Goal: Task Accomplishment & Management: Complete application form

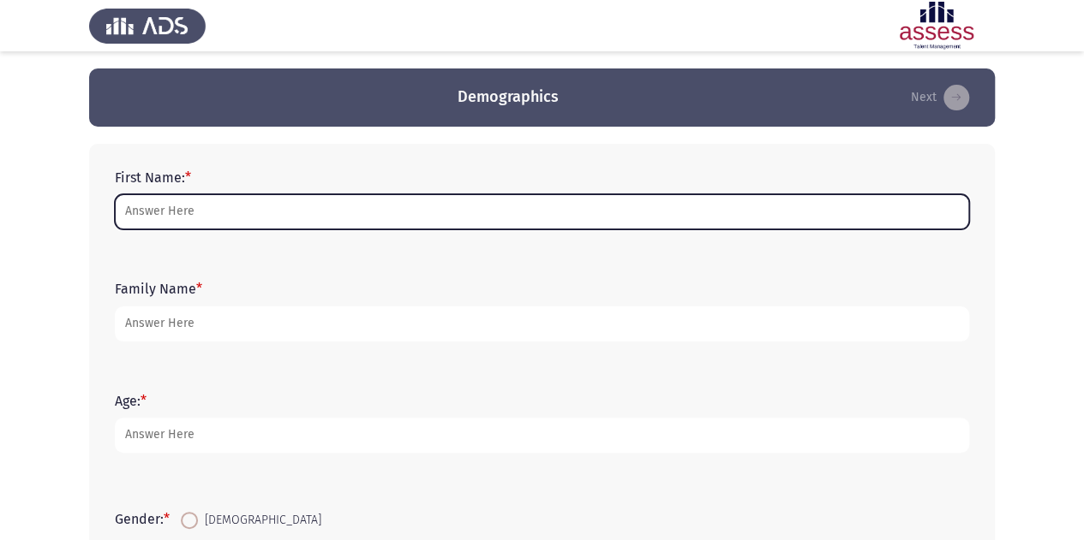
click at [224, 219] on input "First Name: *" at bounding box center [542, 211] width 854 height 35
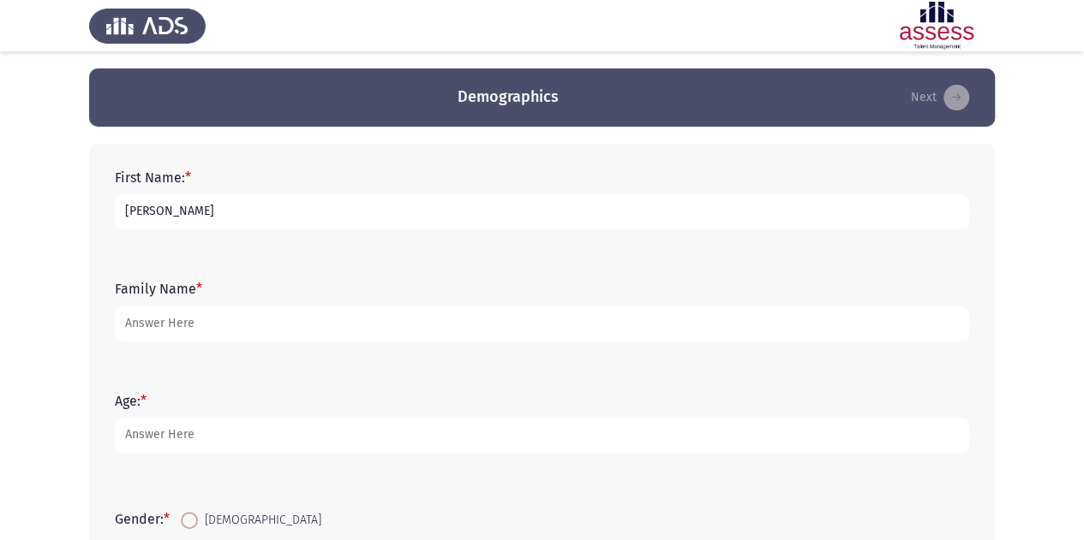
type input "[PERSON_NAME]"
type input "Hesham"
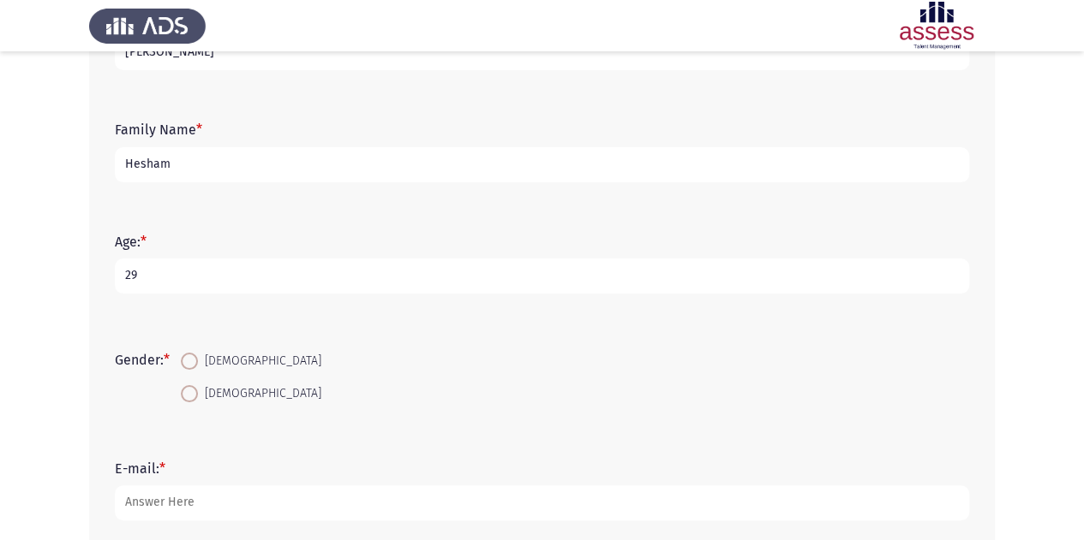
scroll to position [171, 0]
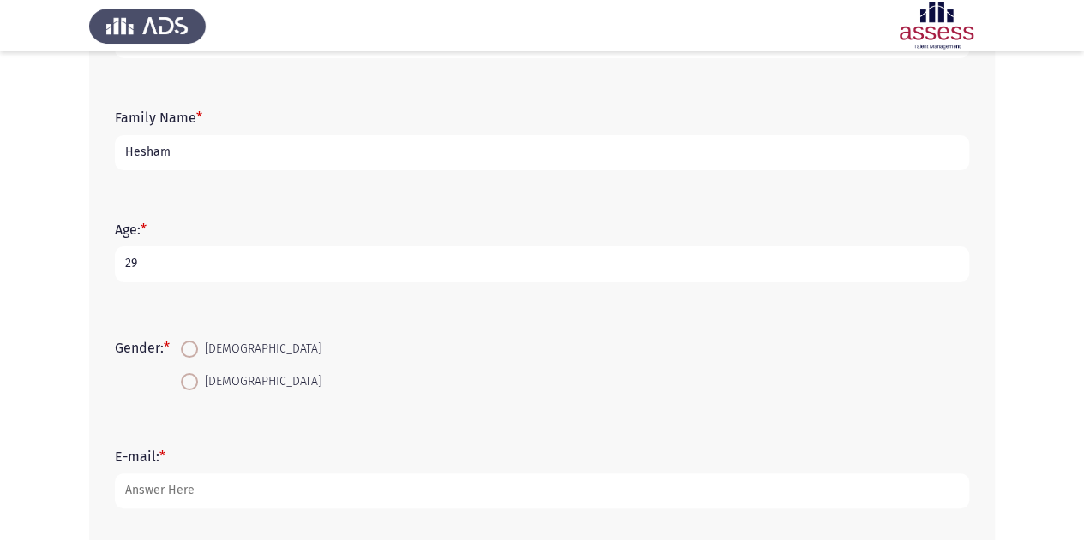
type input "29"
click at [197, 362] on mat-radio-button "[DEMOGRAPHIC_DATA]" at bounding box center [251, 349] width 163 height 32
click at [187, 353] on span at bounding box center [189, 349] width 17 height 17
click at [187, 353] on input "[DEMOGRAPHIC_DATA]" at bounding box center [189, 349] width 17 height 17
radio input "true"
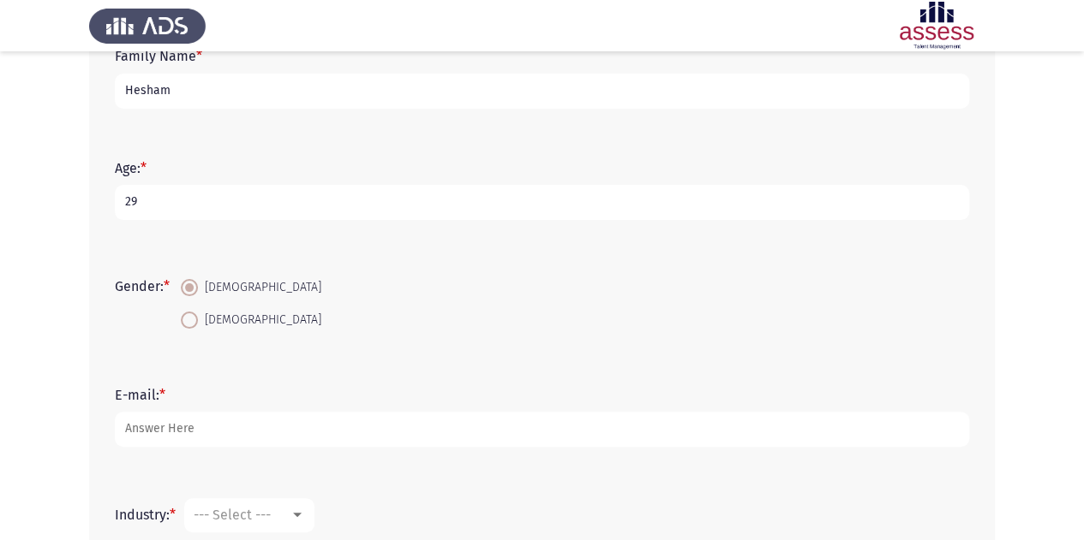
scroll to position [257, 0]
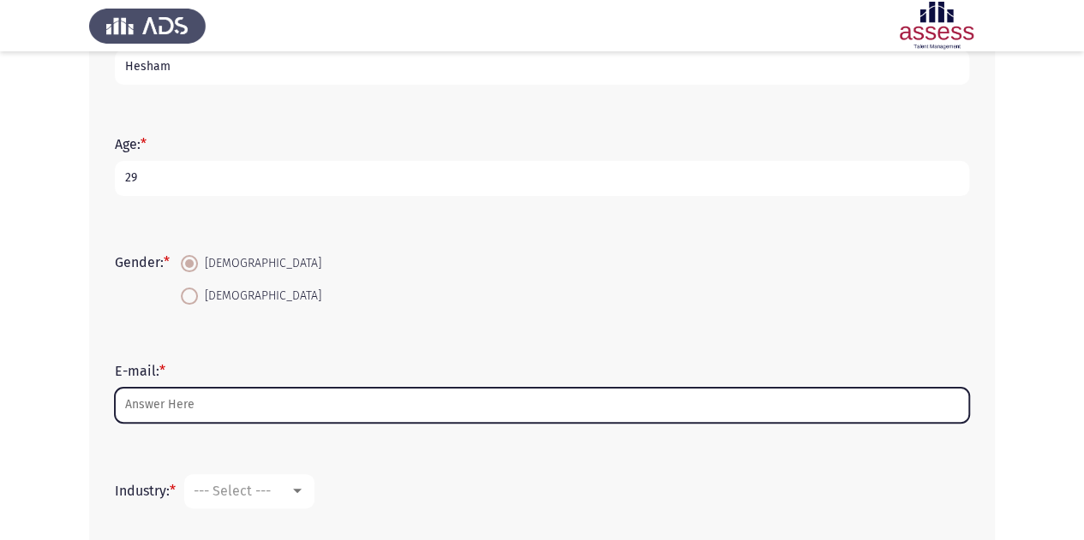
click at [186, 411] on input "E-mail: *" at bounding box center [542, 405] width 854 height 35
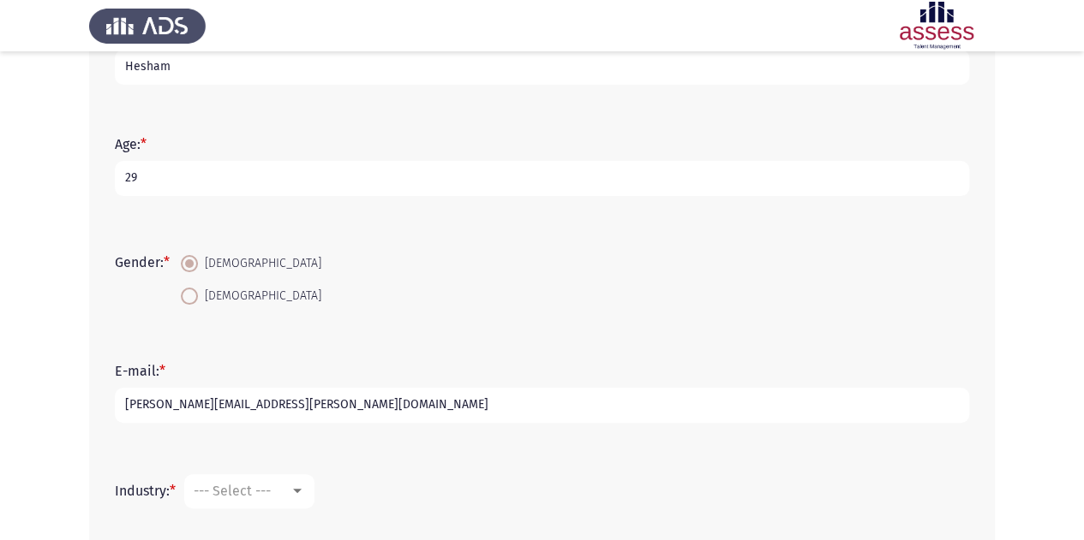
type input "[PERSON_NAME][EMAIL_ADDRESS][PERSON_NAME][DOMAIN_NAME]"
click at [276, 496] on div "--- Select ---" at bounding box center [242, 491] width 96 height 16
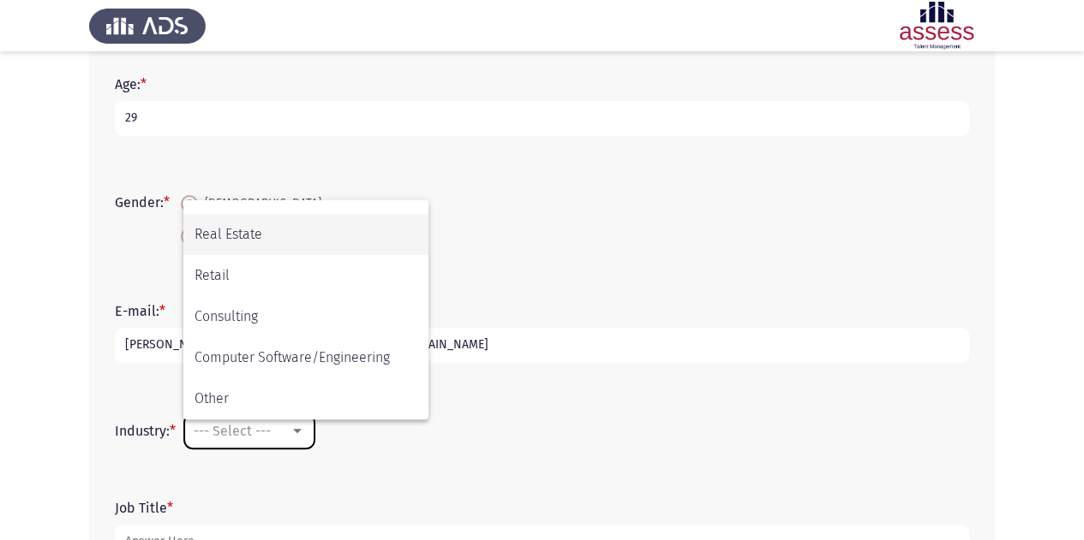
scroll to position [343, 0]
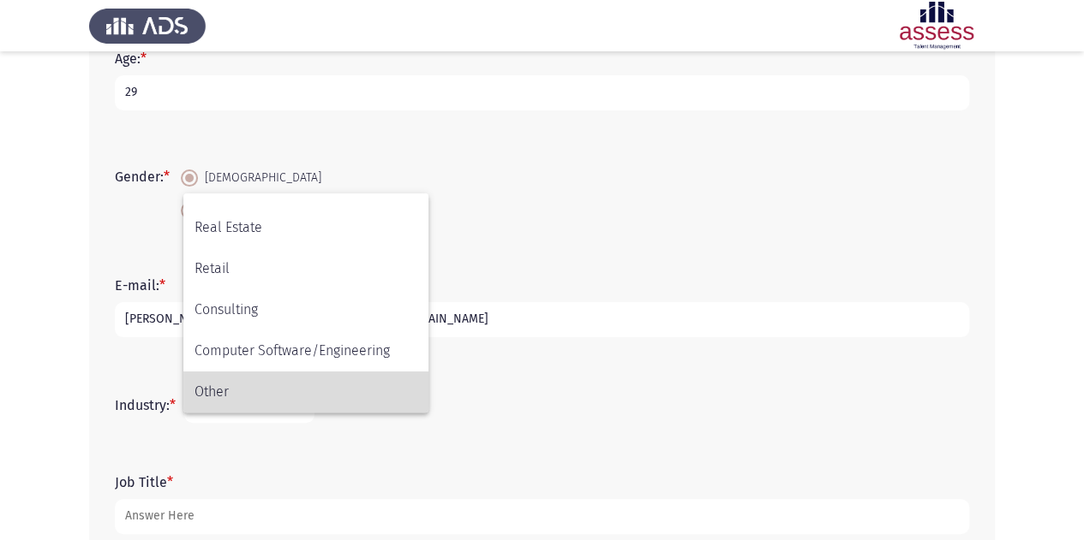
click at [320, 385] on span "Other" at bounding box center [305, 392] width 223 height 41
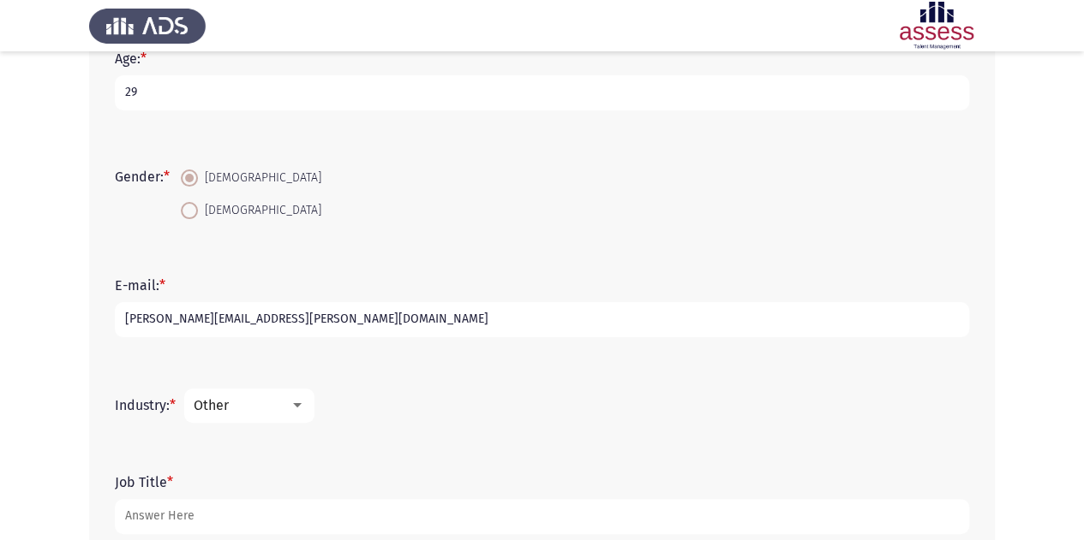
click at [290, 410] on div "Other" at bounding box center [242, 405] width 96 height 16
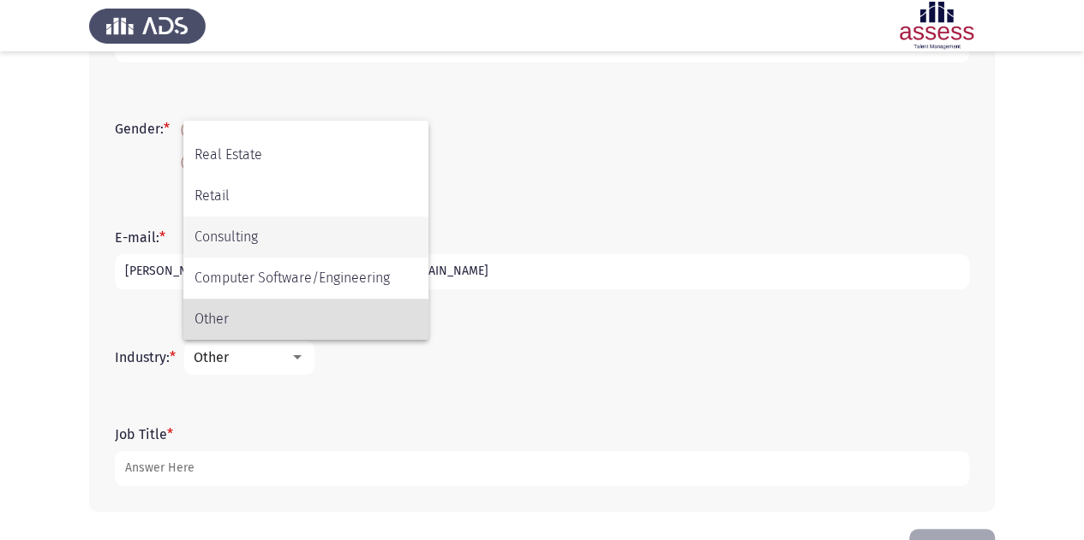
scroll to position [428, 0]
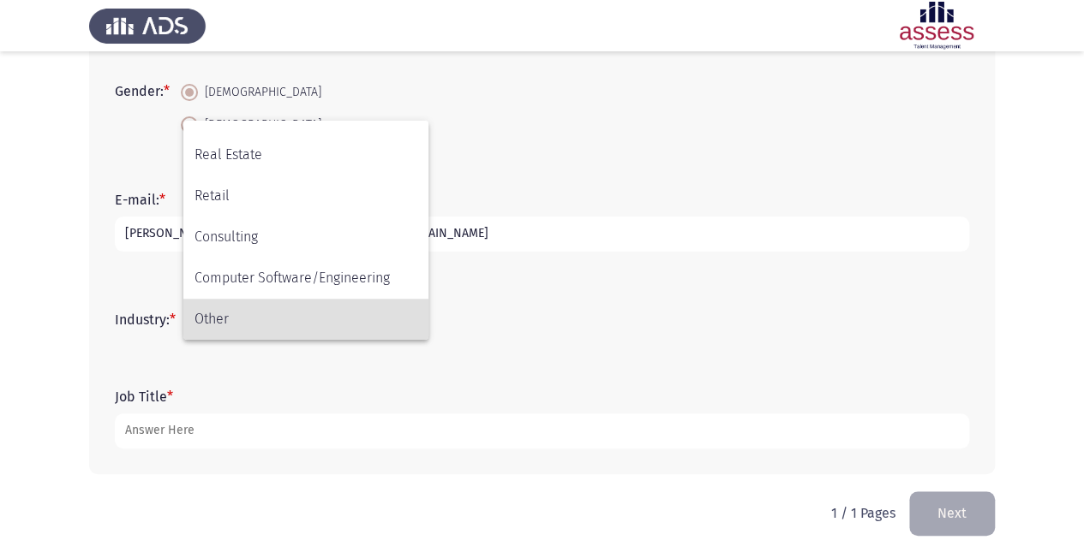
click at [311, 323] on span "Other" at bounding box center [305, 319] width 223 height 41
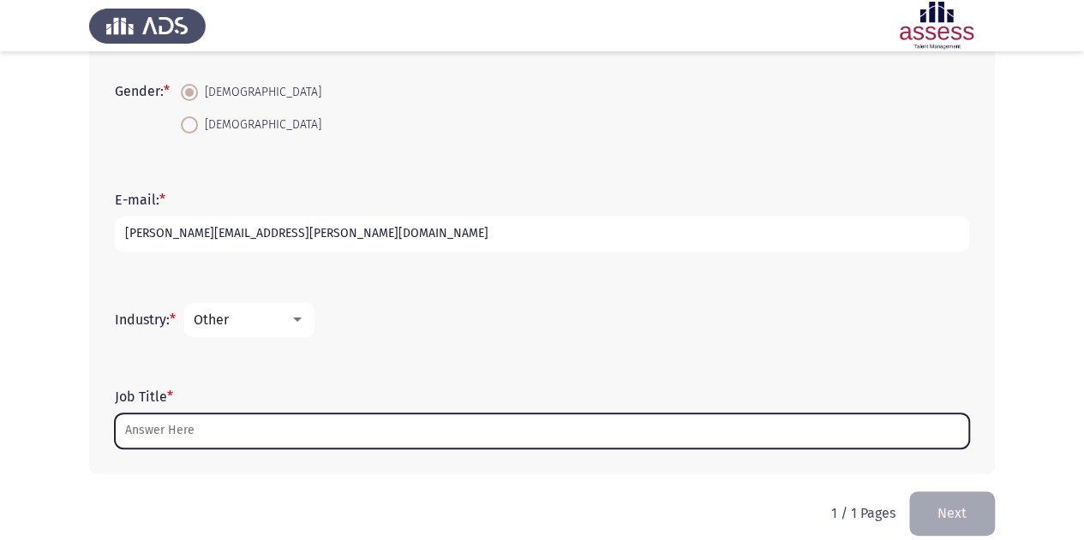
click at [217, 430] on input "Job Title *" at bounding box center [542, 431] width 854 height 35
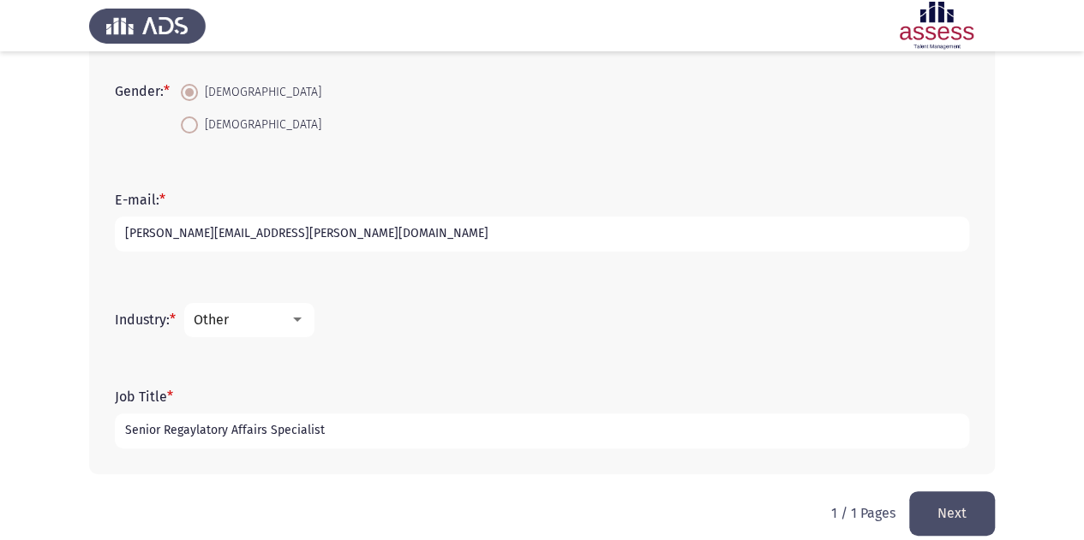
click at [199, 432] on input "Senior Regaylatory Affairs Specialist" at bounding box center [542, 431] width 854 height 35
click at [344, 432] on input "Senior Regulatory Affairs Specialist" at bounding box center [542, 431] width 854 height 35
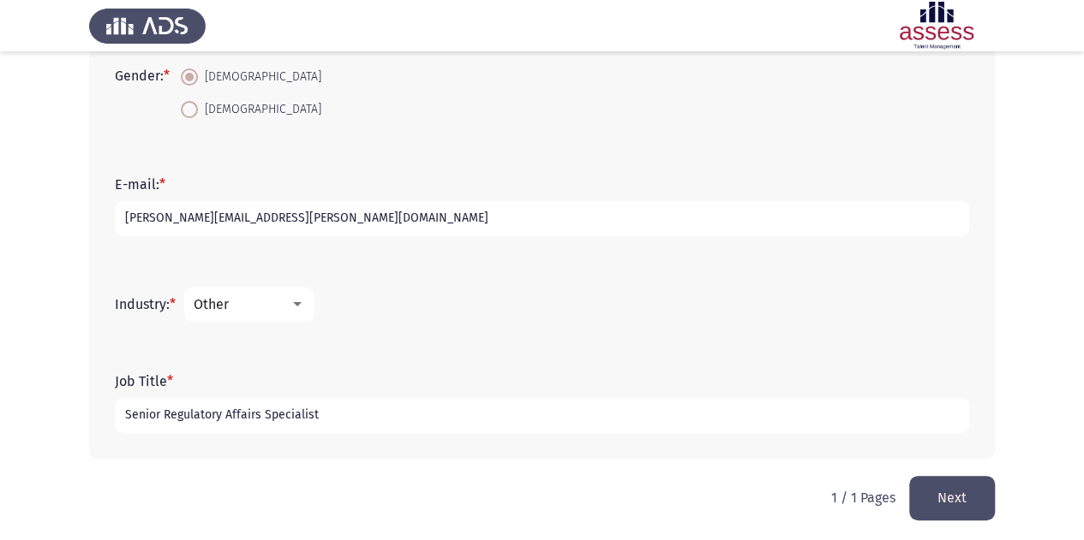
scroll to position [447, 0]
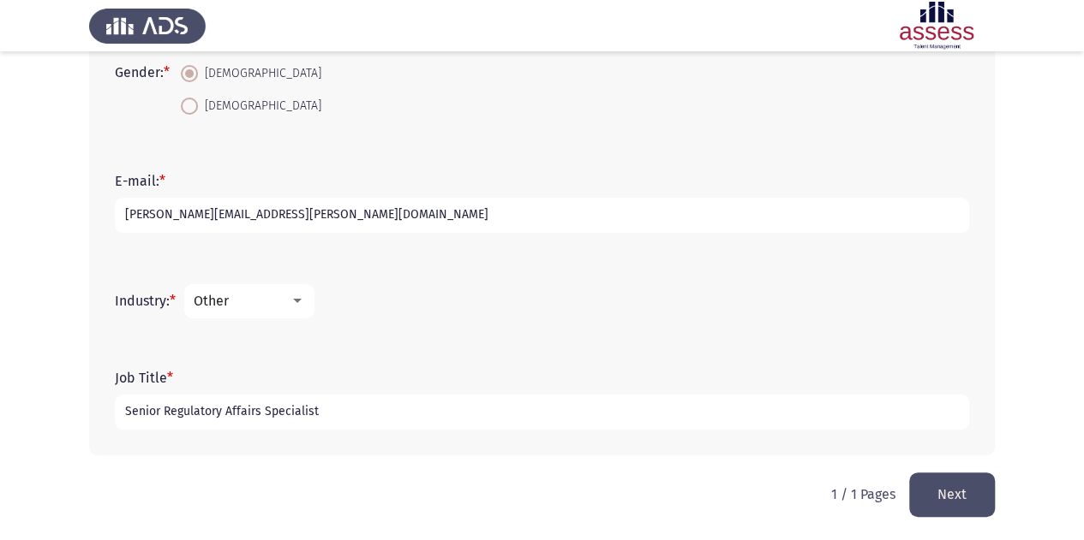
type input "Senior Regulatory Affairs Specialist"
click at [564, 470] on div "First Name: * Ahmed Family Name * Hesham Age: * 29 Gender: * Male Female E-mail…" at bounding box center [541, 76] width 905 height 793
click at [961, 486] on button "Next" at bounding box center [952, 495] width 86 height 44
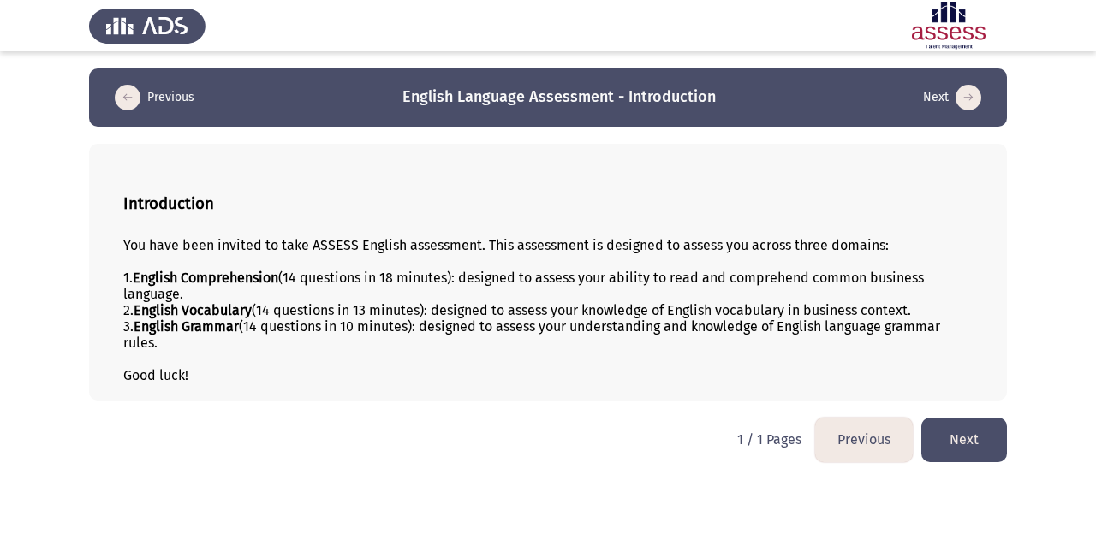
click at [1019, 433] on html "Previous English Language Assessment - Introduction Next Introduction You have …" at bounding box center [548, 240] width 1096 height 480
click at [975, 434] on button "Next" at bounding box center [965, 440] width 86 height 44
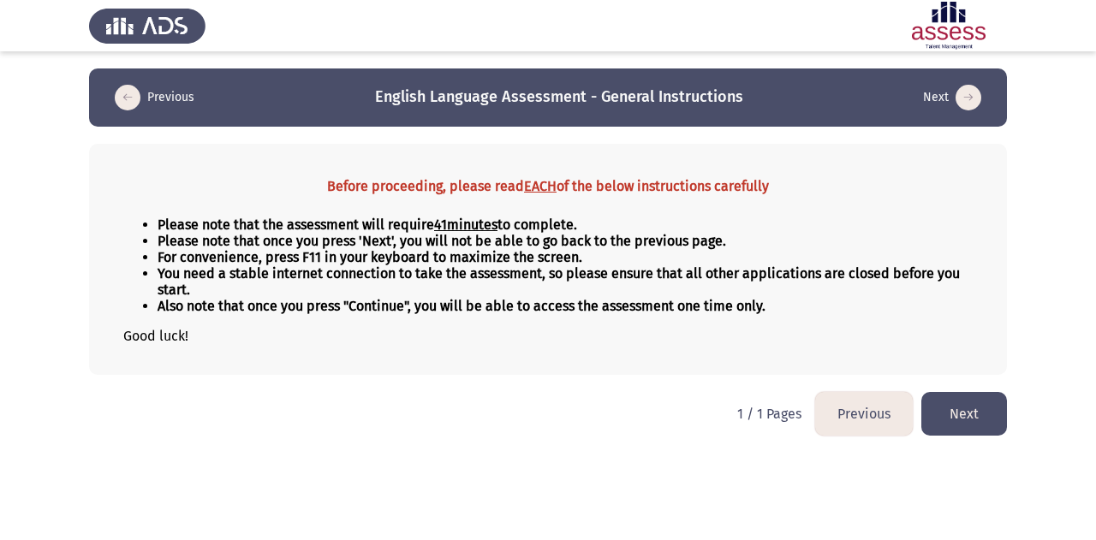
click at [969, 93] on icon "load next page" at bounding box center [969, 98] width 26 height 26
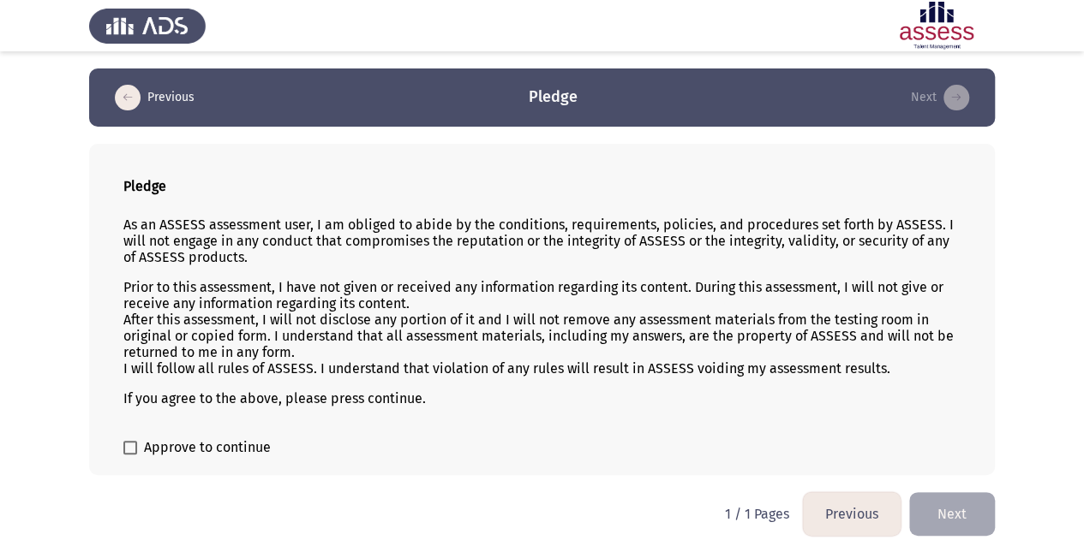
click at [141, 450] on label "Approve to continue" at bounding box center [196, 448] width 147 height 21
click at [130, 455] on input "Approve to continue" at bounding box center [129, 455] width 1 height 1
checkbox input "true"
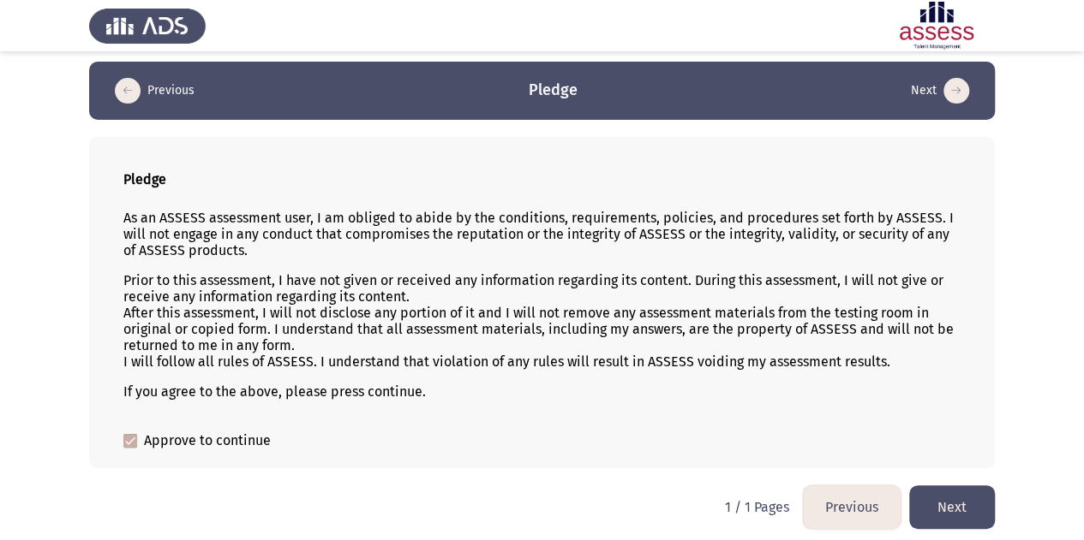
scroll to position [9, 0]
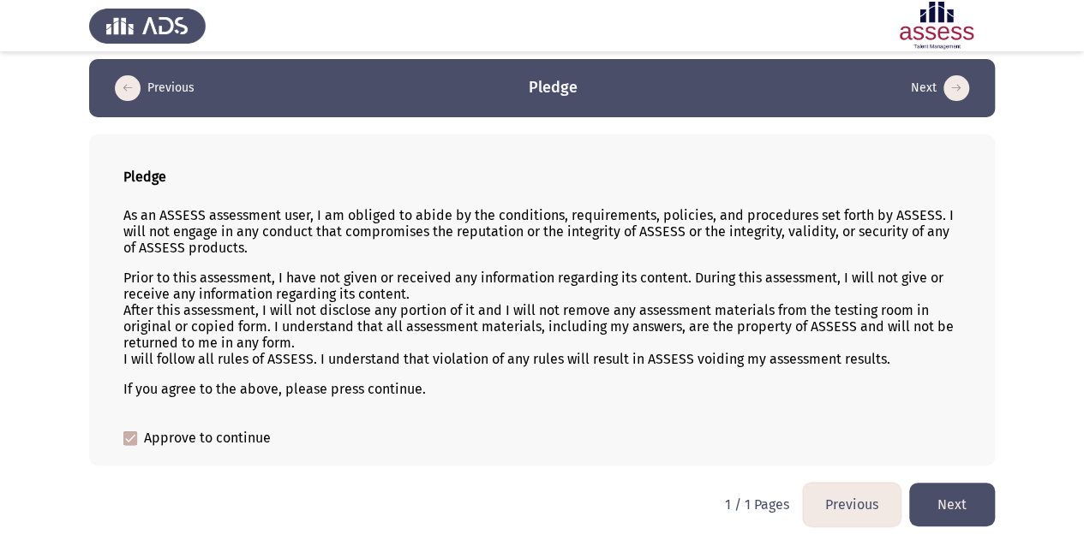
click at [976, 497] on button "Next" at bounding box center [952, 505] width 86 height 44
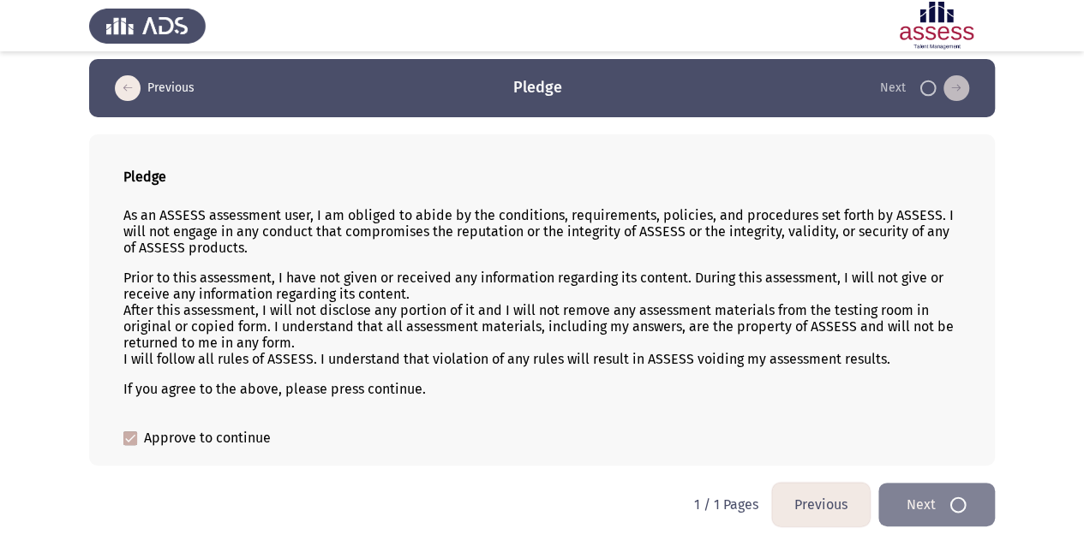
scroll to position [0, 0]
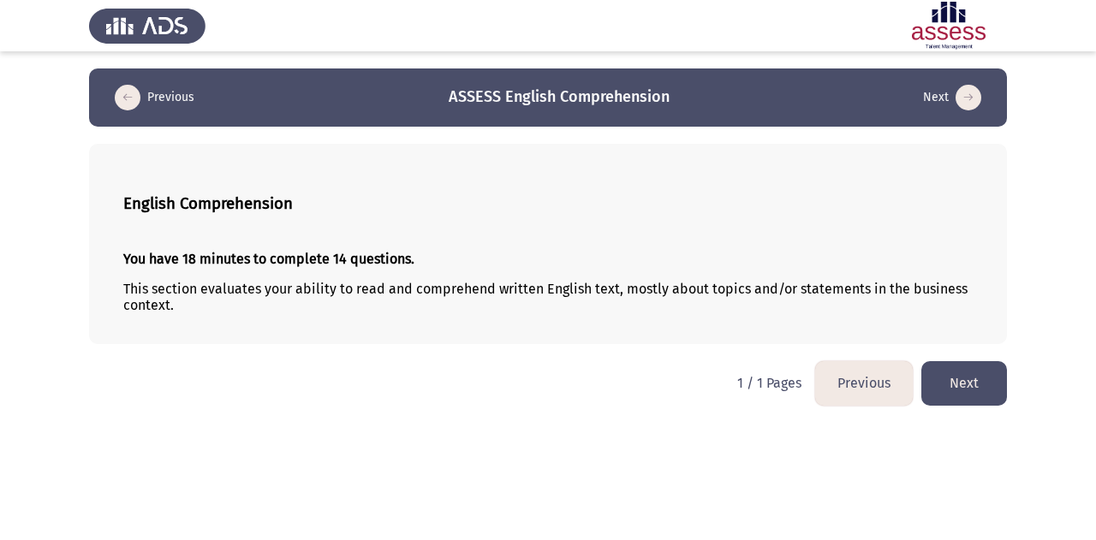
click at [945, 386] on button "Next" at bounding box center [965, 383] width 86 height 44
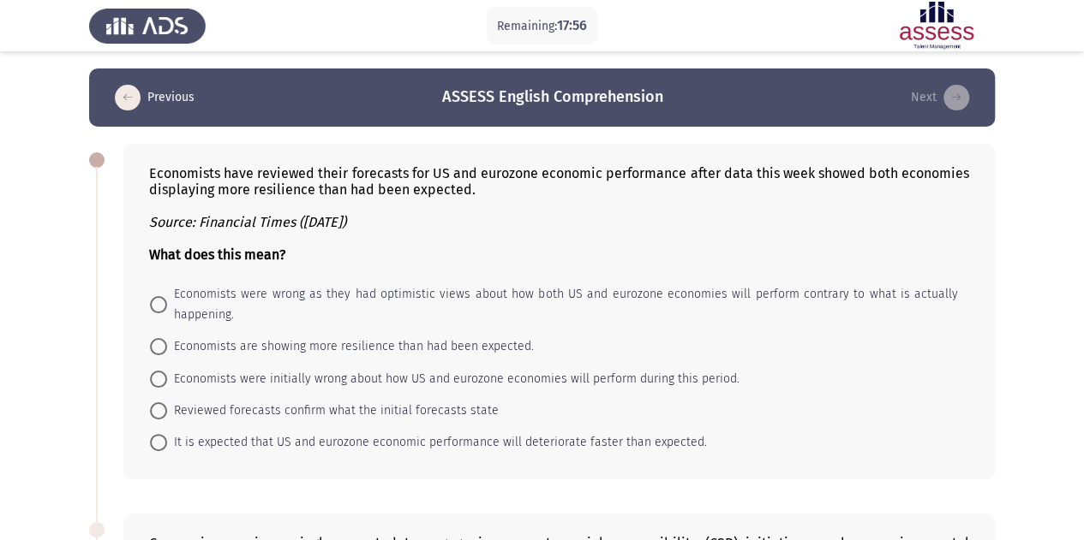
drag, startPoint x: 714, startPoint y: 441, endPoint x: 208, endPoint y: 276, distance: 531.7
click at [208, 276] on div "Economists have reviewed their forecasts for US and eurozone economic performan…" at bounding box center [558, 312] width 871 height 336
drag, startPoint x: 147, startPoint y: 167, endPoint x: 449, endPoint y: 367, distance: 361.6
click at [449, 367] on div "Economists have reviewed their forecasts for US and eurozone economic performan…" at bounding box center [558, 312] width 871 height 336
click at [159, 176] on div "Economists have reviewed their forecasts for US and eurozone economic performan…" at bounding box center [559, 214] width 820 height 98
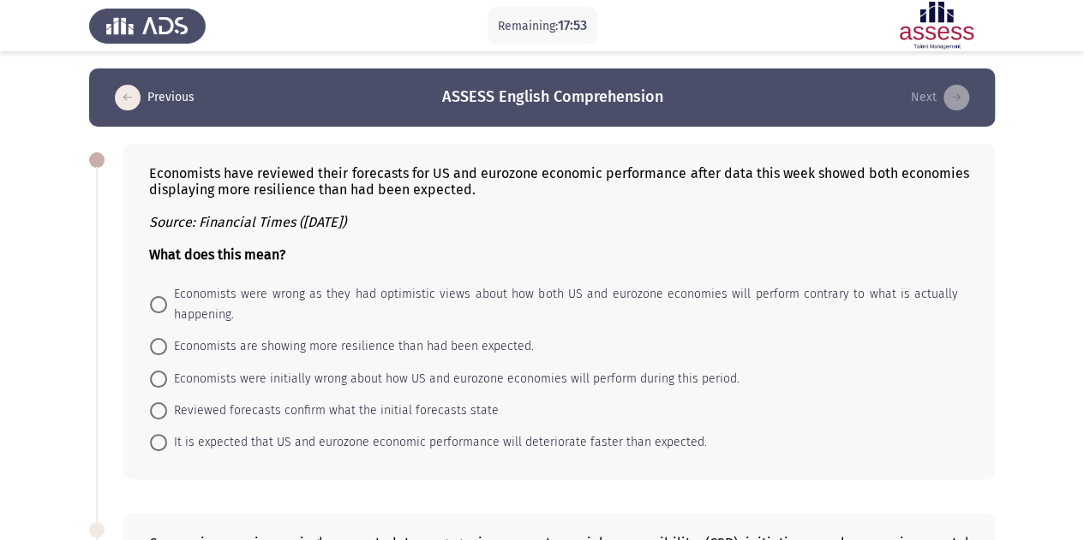
click at [159, 176] on div "Economists have reviewed their forecasts for US and eurozone economic performan…" at bounding box center [559, 214] width 820 height 98
drag, startPoint x: 128, startPoint y: 148, endPoint x: 481, endPoint y: 359, distance: 411.0
click at [481, 359] on div "Economists have reviewed their forecasts for US and eurozone economic performan…" at bounding box center [558, 312] width 871 height 336
click at [163, 372] on span at bounding box center [158, 379] width 17 height 17
click at [163, 372] on input "Economists were initially wrong about how US and eurozone economies will perfor…" at bounding box center [158, 379] width 17 height 17
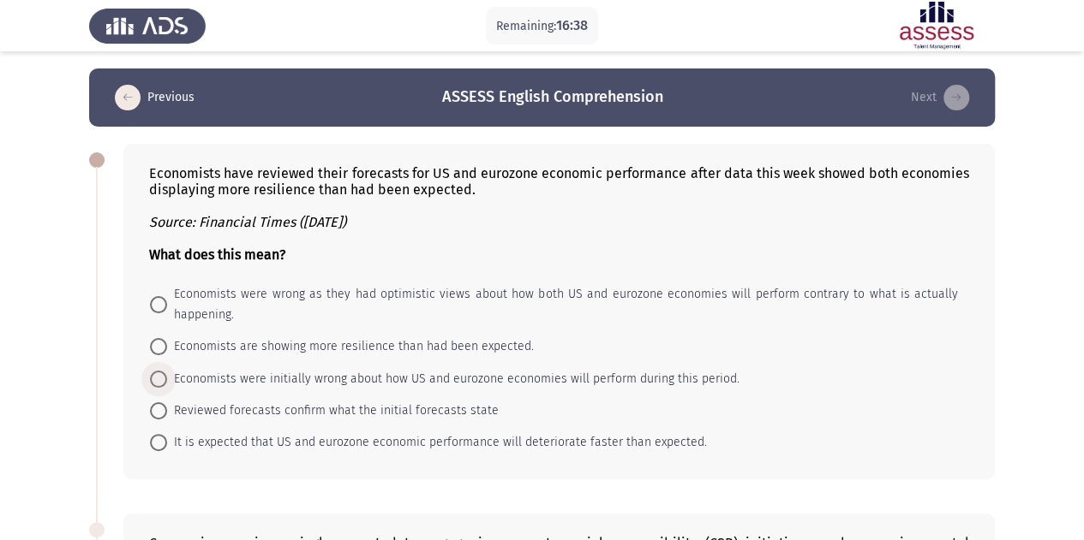
radio input "true"
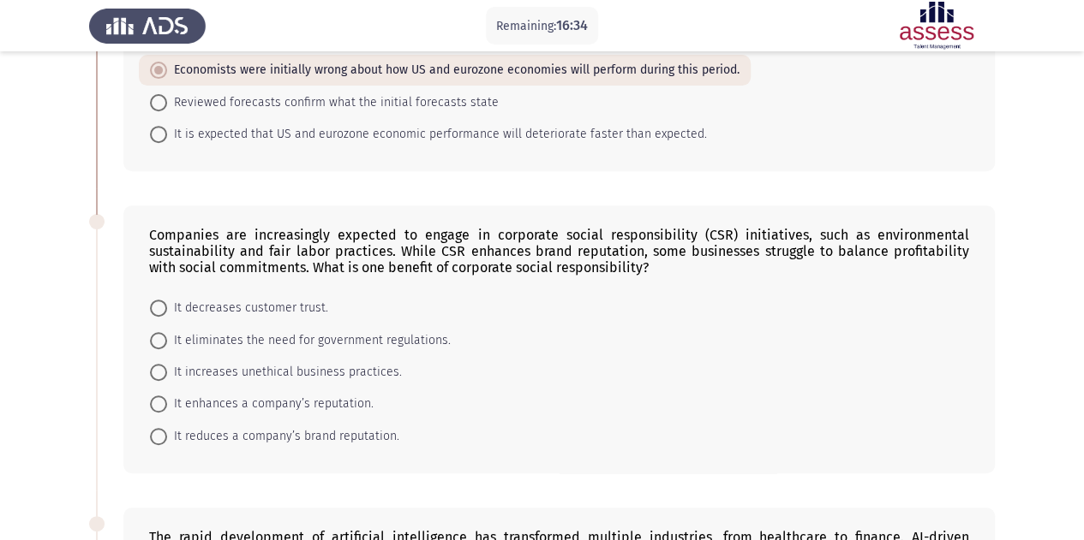
scroll to position [343, 0]
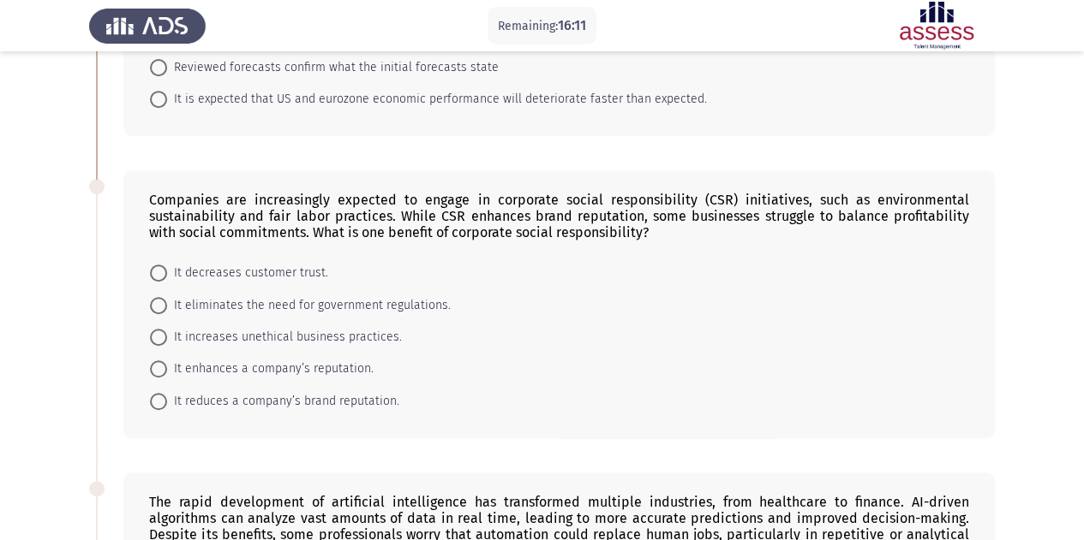
drag, startPoint x: 134, startPoint y: 170, endPoint x: 371, endPoint y: 278, distance: 259.9
click at [541, 411] on div "Companies are increasingly expected to engage in corporate social responsibilit…" at bounding box center [541, 304] width 905 height 302
click at [212, 367] on span "It enhances a company’s reputation." at bounding box center [270, 369] width 206 height 21
click at [167, 367] on input "It enhances a company’s reputation." at bounding box center [158, 369] width 17 height 17
radio input "true"
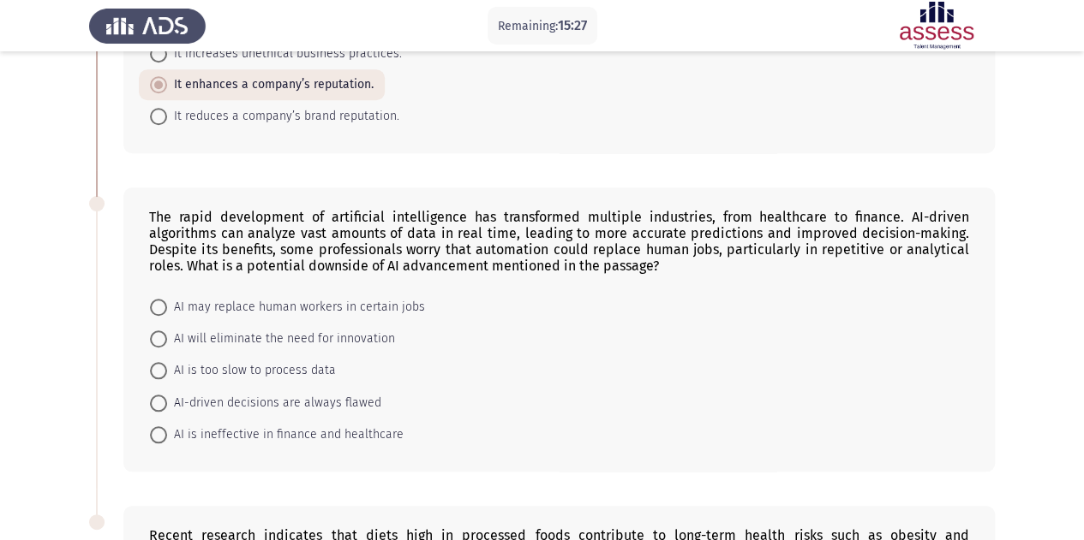
scroll to position [600, 0]
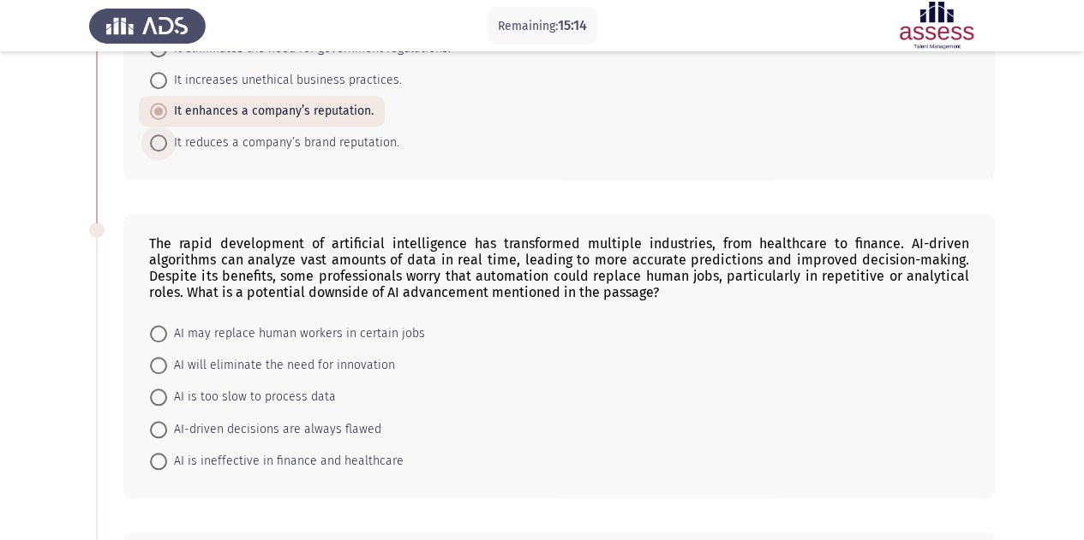
click at [161, 138] on span at bounding box center [158, 142] width 17 height 17
click at [161, 138] on input "It reduces a company’s brand reputation." at bounding box center [158, 142] width 17 height 17
radio input "true"
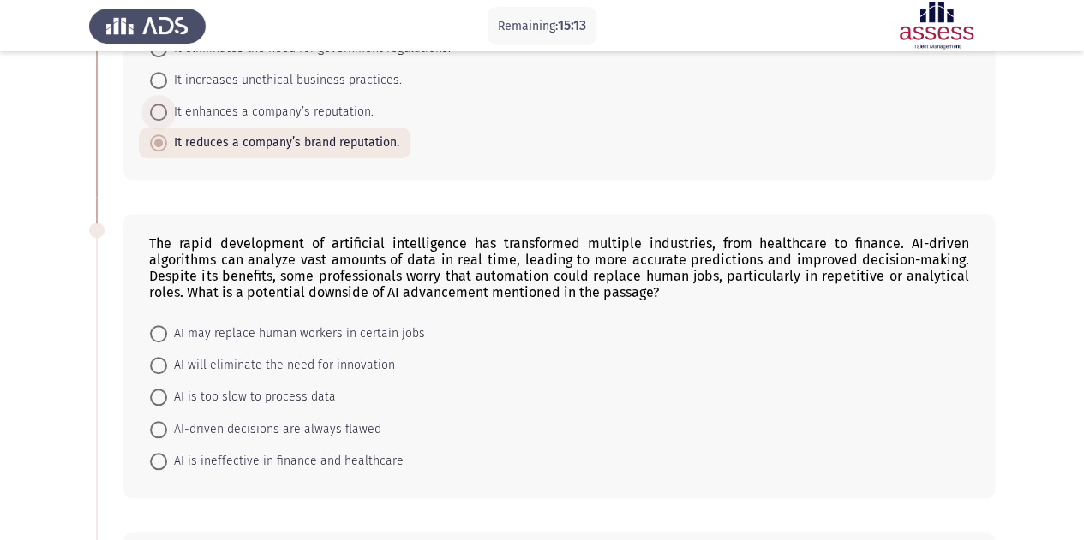
click at [159, 107] on span at bounding box center [158, 112] width 17 height 17
click at [159, 107] on input "It enhances a company’s reputation." at bounding box center [158, 112] width 17 height 17
radio input "true"
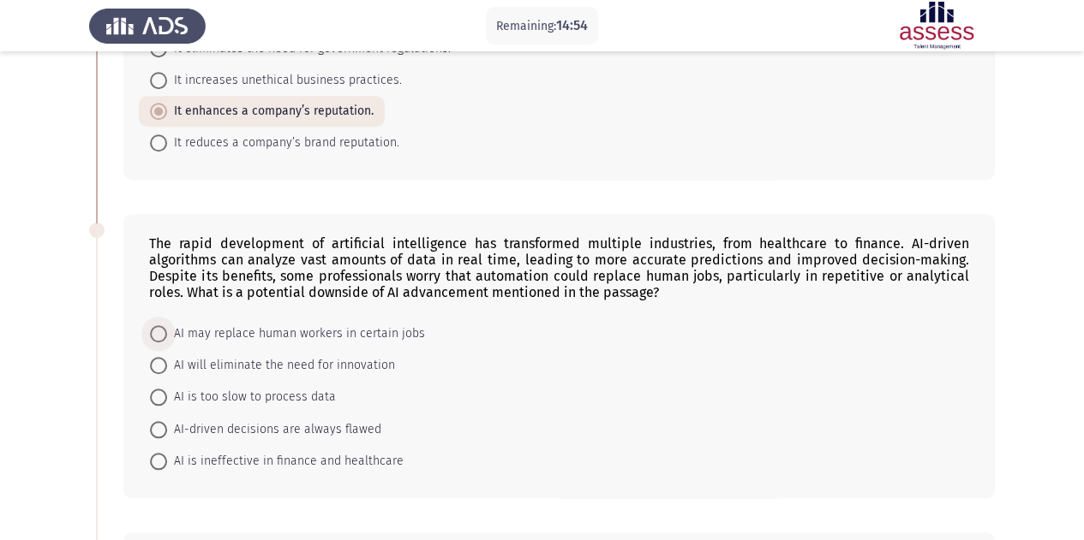
click at [230, 324] on span "AI may replace human workers in certain jobs" at bounding box center [296, 334] width 258 height 21
click at [167, 325] on input "AI may replace human workers in certain jobs" at bounding box center [158, 333] width 17 height 17
radio input "true"
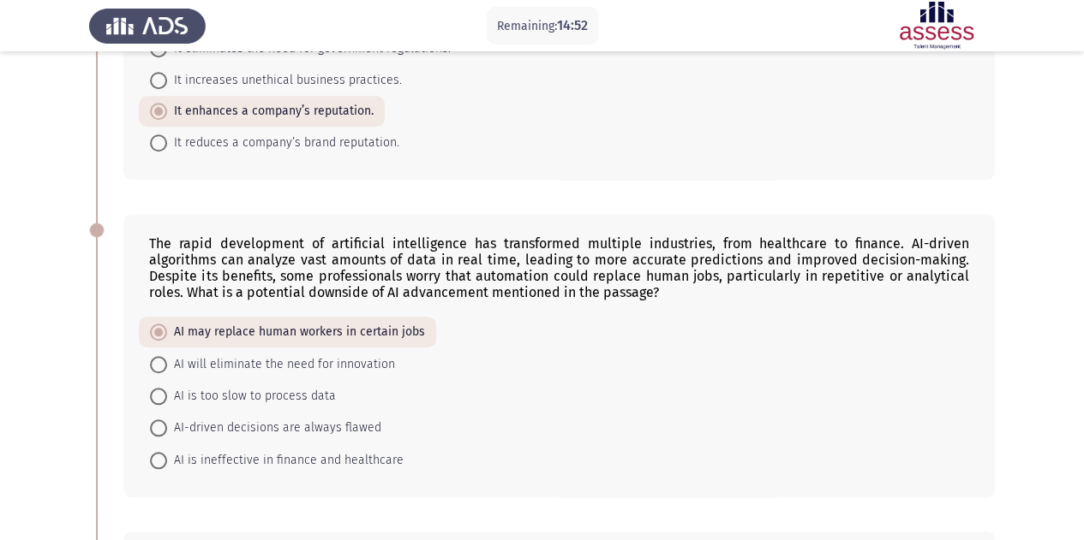
click at [177, 328] on span "AI may replace human workers in certain jobs" at bounding box center [296, 332] width 258 height 21
click at [167, 328] on input "AI may replace human workers in certain jobs" at bounding box center [158, 332] width 17 height 17
click at [557, 355] on form "AI may replace human workers in certain jobs AI will eliminate the need for inn…" at bounding box center [559, 396] width 820 height 158
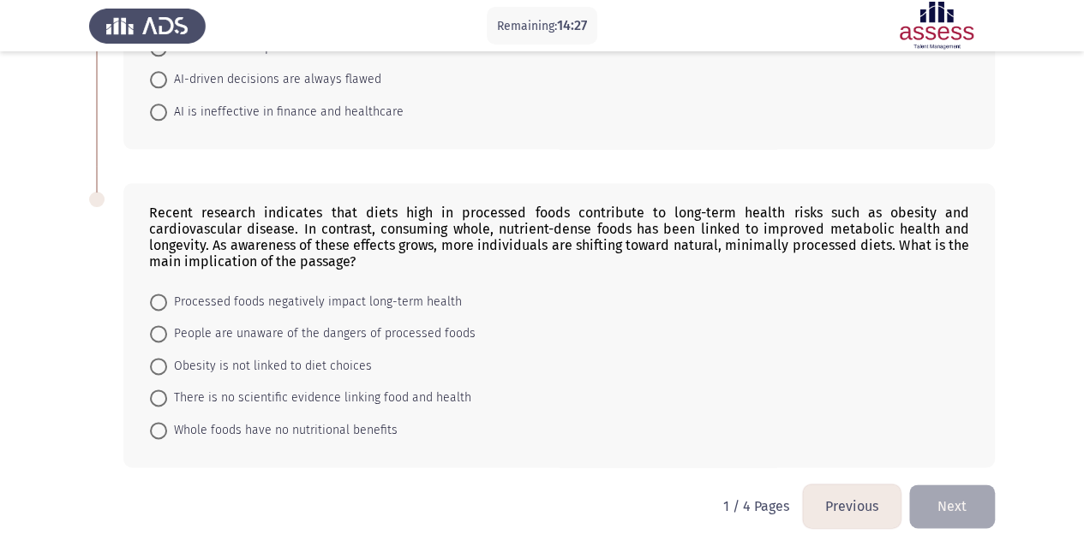
scroll to position [950, 0]
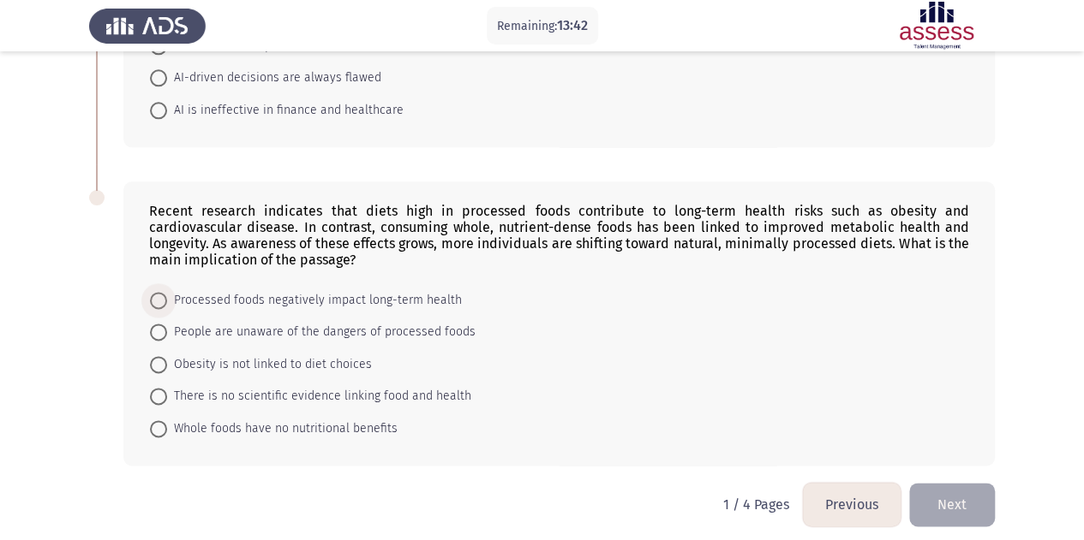
click at [349, 295] on span "Processed foods negatively impact long-term health" at bounding box center [314, 300] width 295 height 21
click at [167, 295] on input "Processed foods negatively impact long-term health" at bounding box center [158, 300] width 17 height 17
radio input "true"
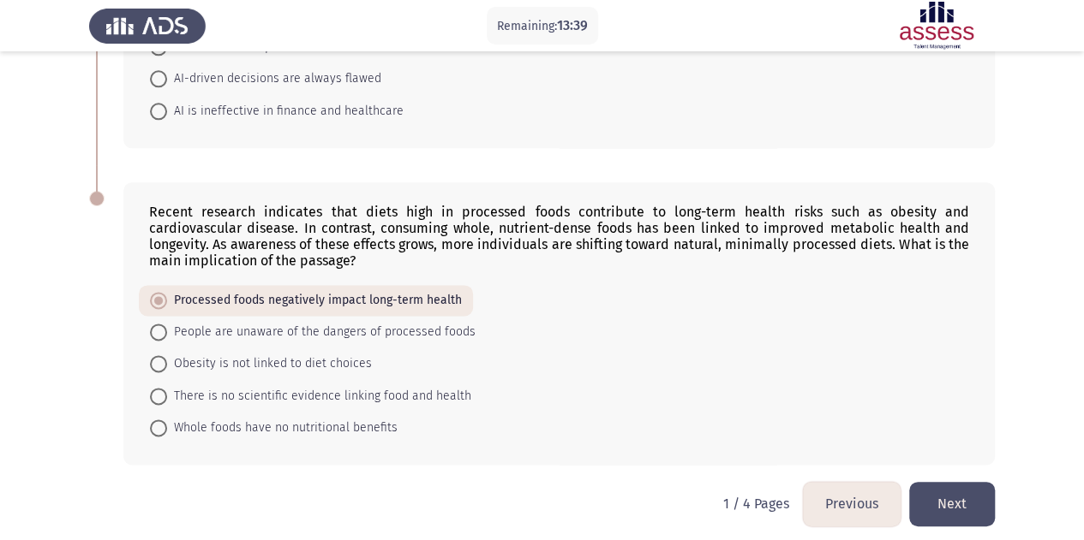
click at [937, 498] on button "Next" at bounding box center [952, 504] width 86 height 44
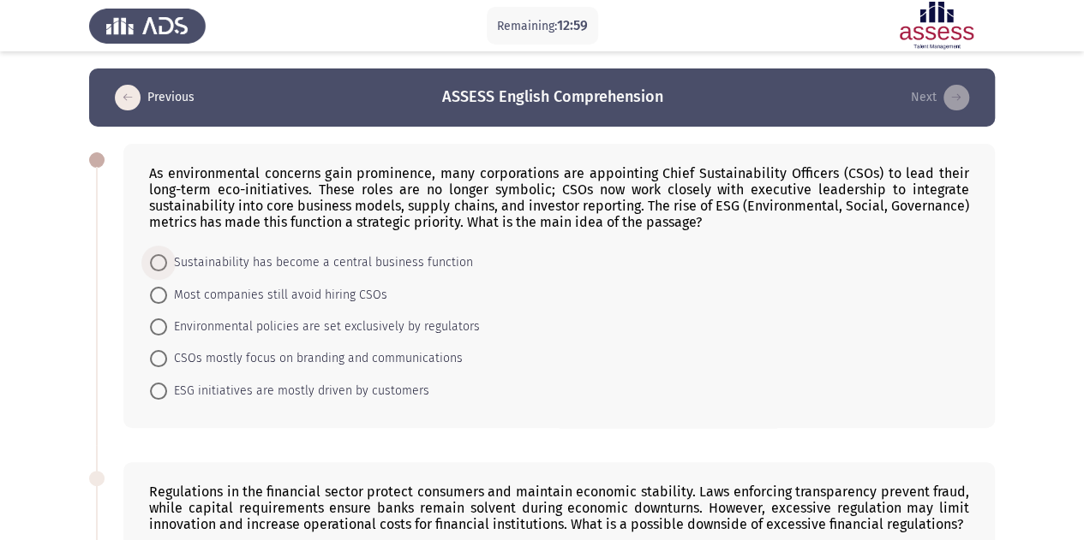
click at [154, 261] on span at bounding box center [158, 262] width 17 height 17
click at [154, 261] on input "Sustainability has become a central business function" at bounding box center [158, 262] width 17 height 17
radio input "true"
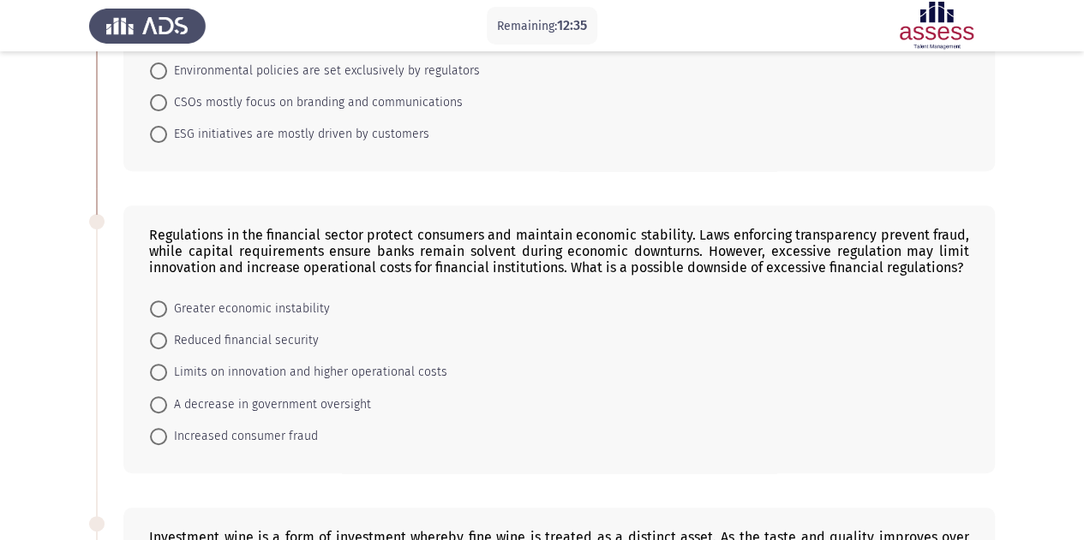
scroll to position [257, 0]
click at [268, 361] on span "Limits on innovation and higher operational costs" at bounding box center [307, 371] width 280 height 21
click at [167, 362] on input "Limits on innovation and higher operational costs" at bounding box center [158, 370] width 17 height 17
radio input "true"
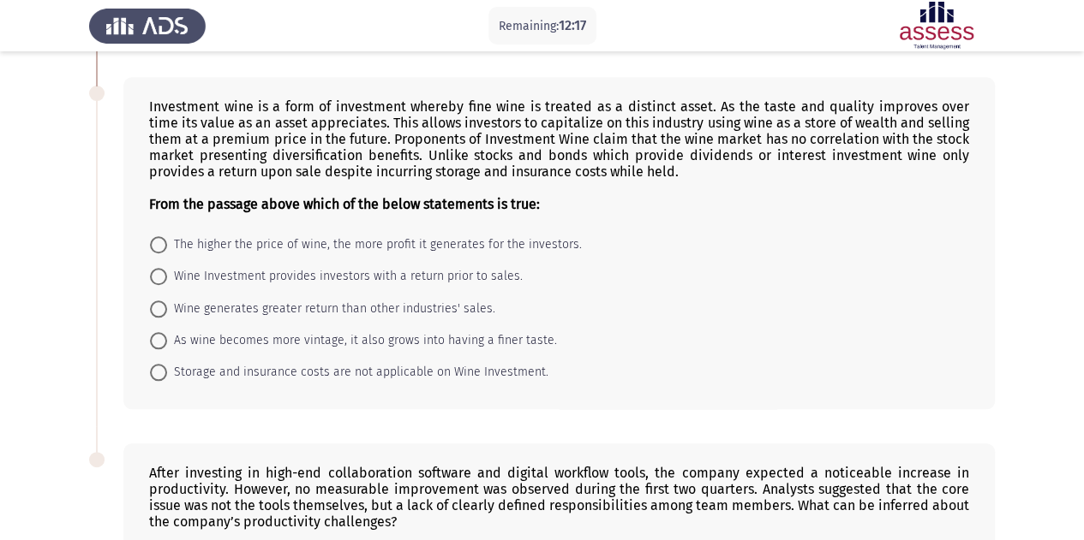
scroll to position [600, 0]
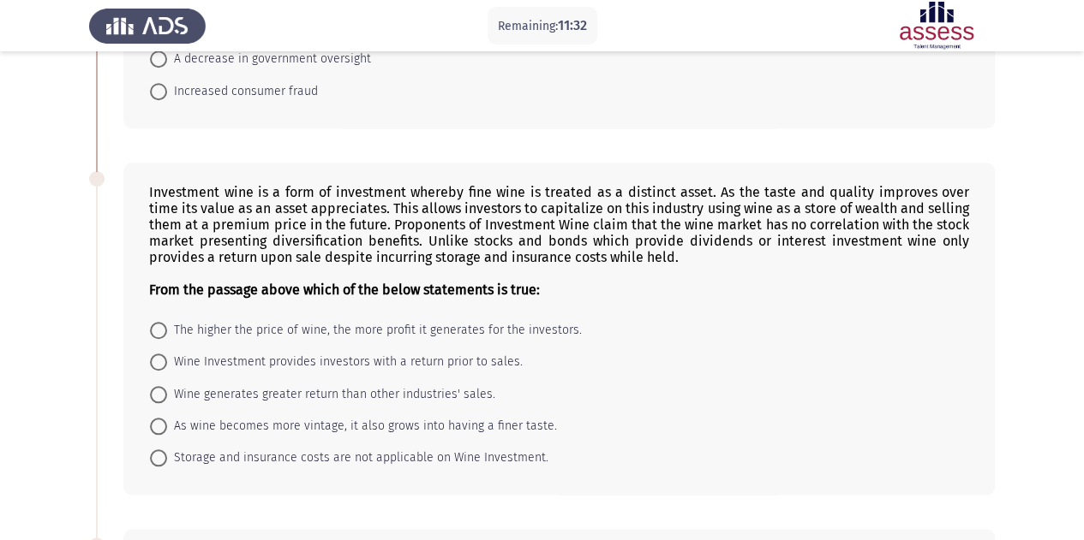
click at [273, 416] on span "As wine becomes more vintage, it also grows into having a finer taste." at bounding box center [362, 426] width 390 height 21
click at [167, 418] on input "As wine becomes more vintage, it also grows into having a finer taste." at bounding box center [158, 426] width 17 height 17
radio input "true"
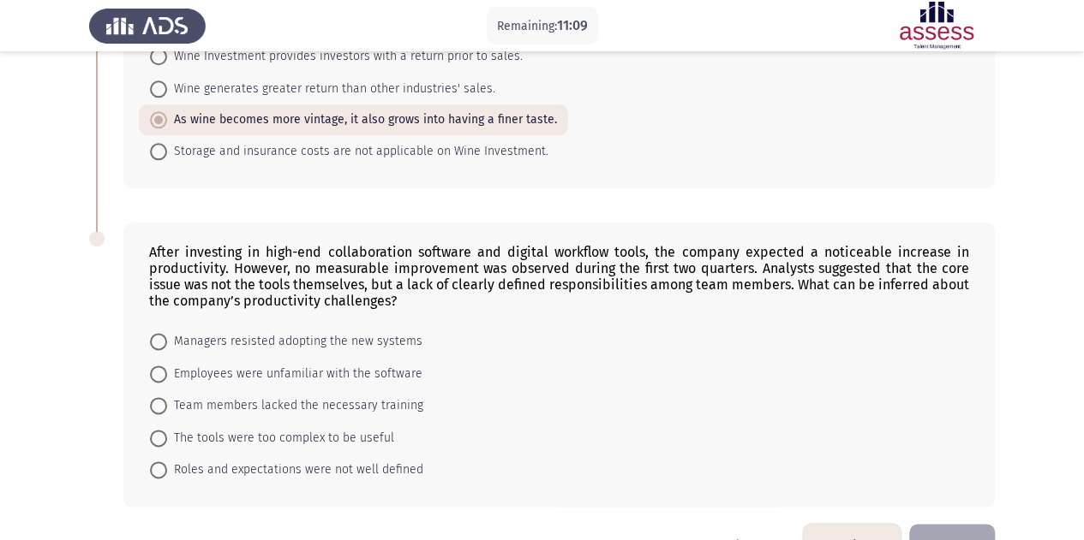
scroll to position [942, 0]
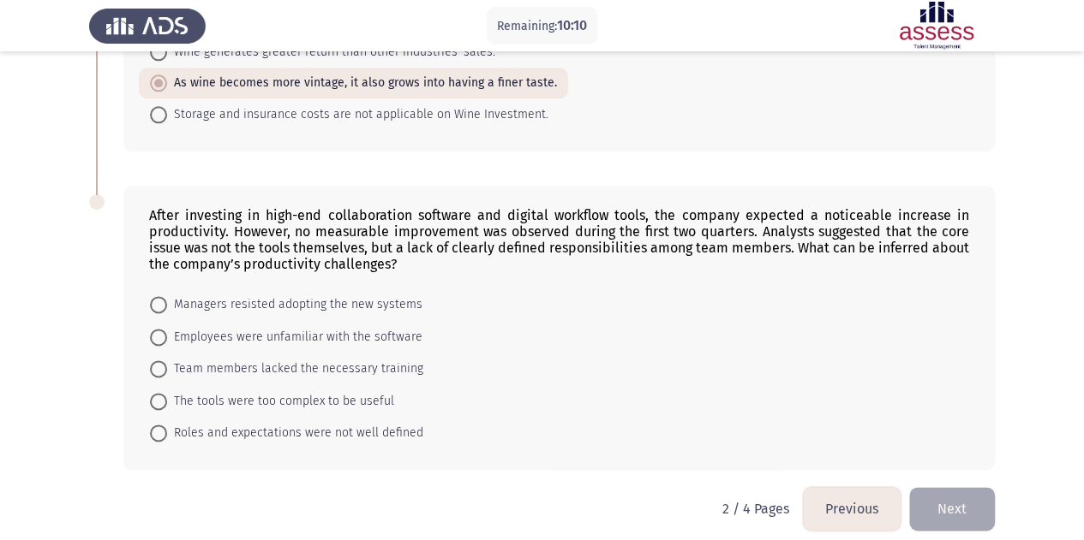
click at [274, 331] on span "Employees were unfamiliar with the software" at bounding box center [294, 337] width 255 height 21
click at [167, 331] on input "Employees were unfamiliar with the software" at bounding box center [158, 337] width 17 height 17
radio input "true"
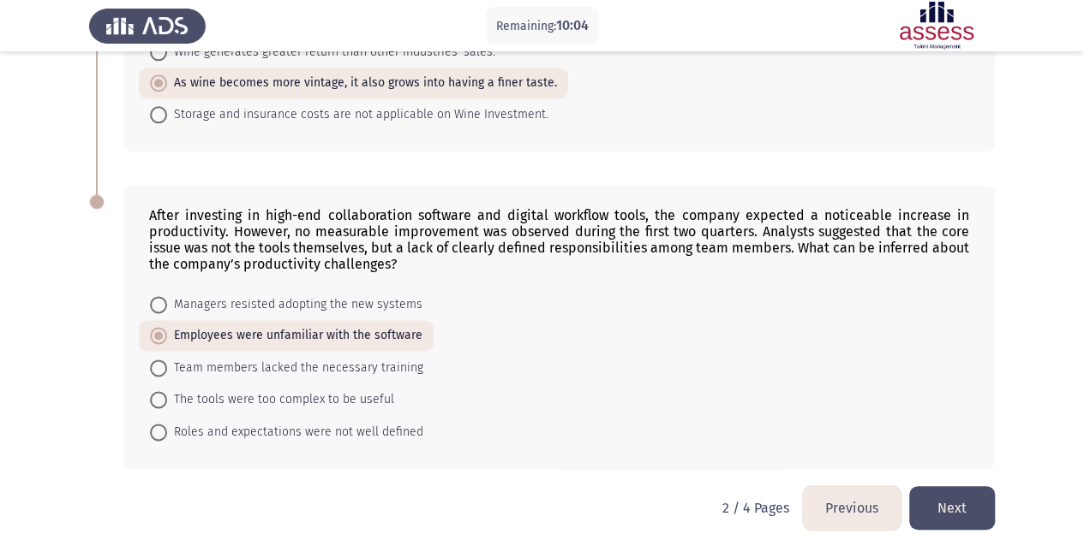
click at [284, 422] on span "Roles and expectations were not well defined" at bounding box center [295, 432] width 256 height 21
click at [167, 424] on input "Roles and expectations were not well defined" at bounding box center [158, 432] width 17 height 17
radio input "true"
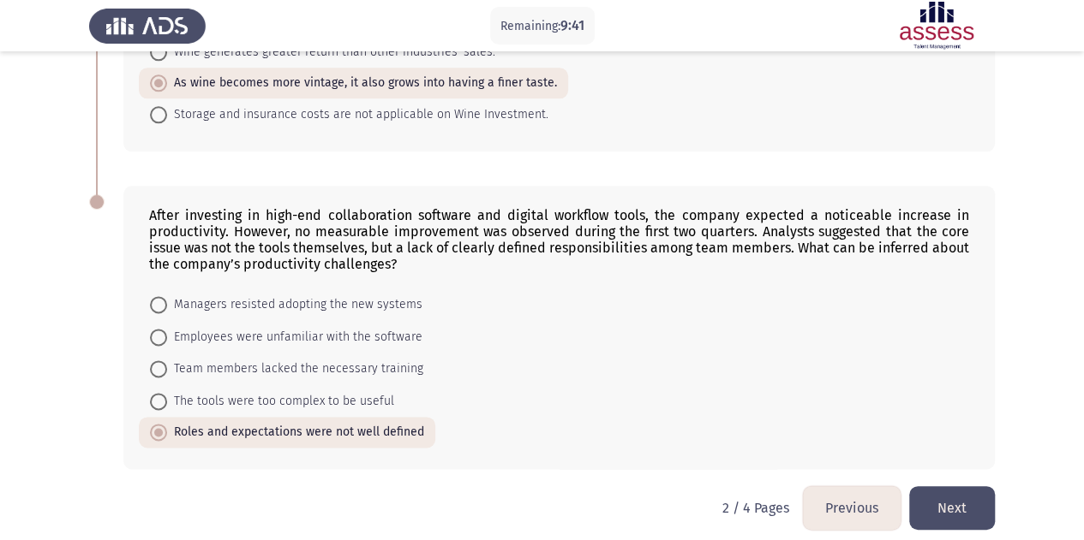
click at [956, 505] on button "Next" at bounding box center [952, 509] width 86 height 44
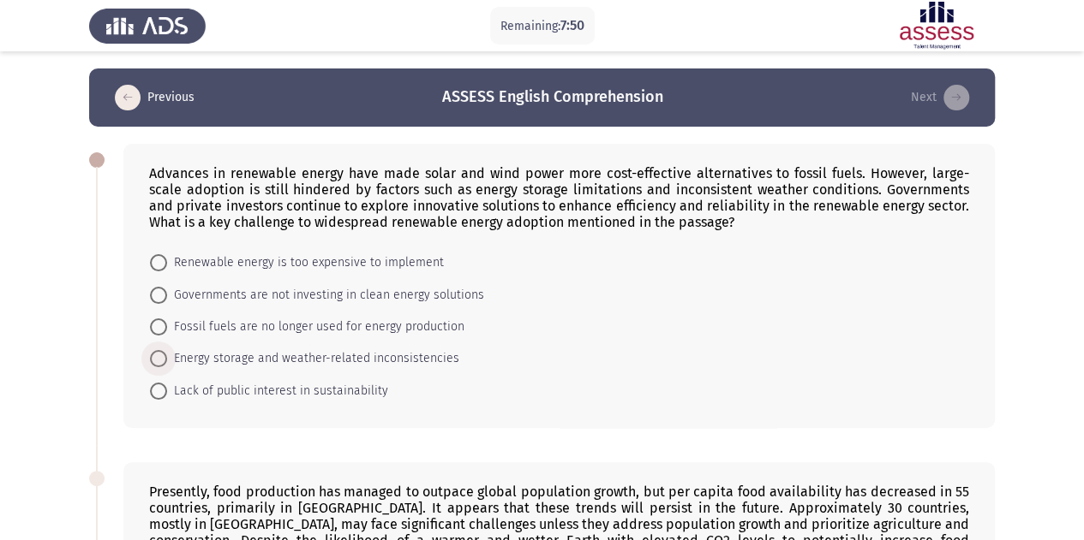
click at [274, 357] on span "Energy storage and weather-related inconsistencies" at bounding box center [313, 359] width 292 height 21
click at [167, 357] on input "Energy storage and weather-related inconsistencies" at bounding box center [158, 358] width 17 height 17
radio input "true"
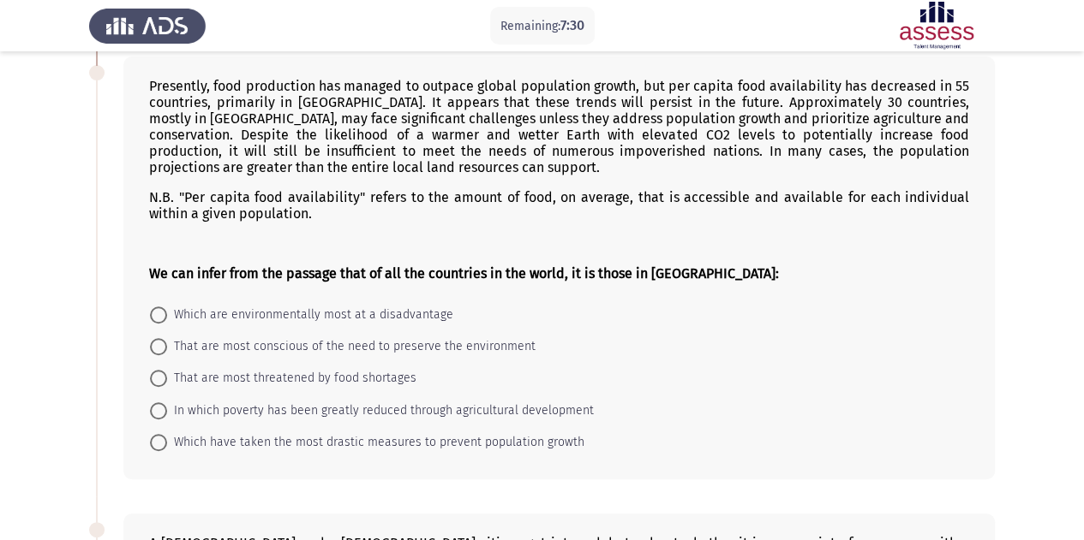
scroll to position [428, 0]
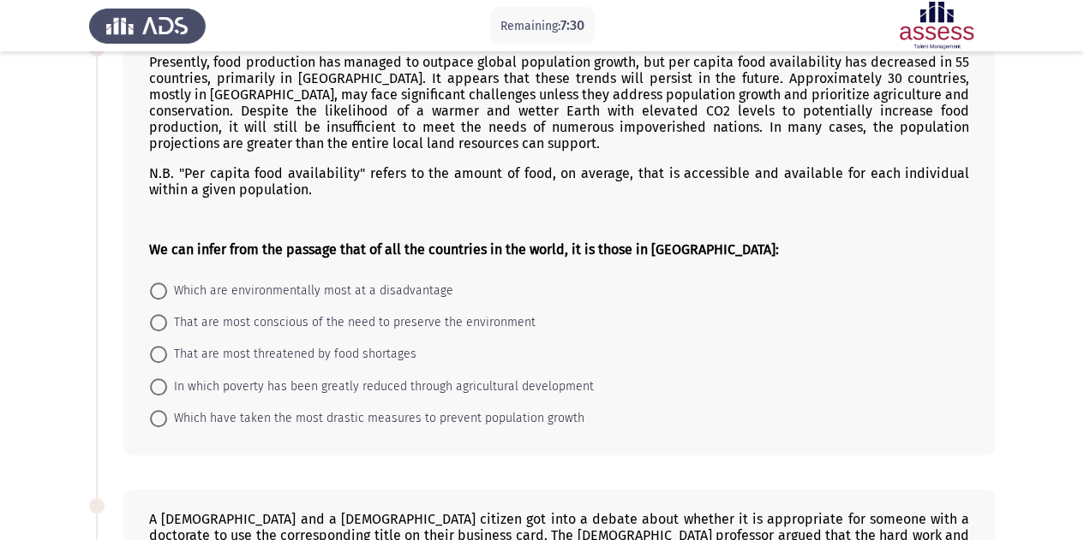
click at [358, 140] on div "Presently, food production has managed to outpace global population growth, but…" at bounding box center [559, 156] width 820 height 204
click at [327, 117] on div "Presently, food production has managed to outpace global population growth, but…" at bounding box center [559, 156] width 820 height 204
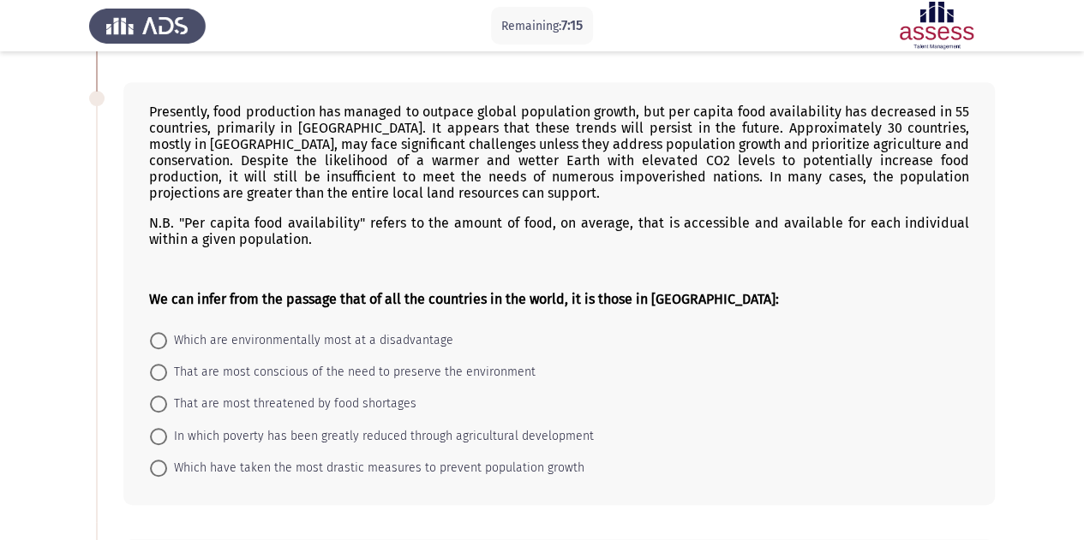
scroll to position [343, 0]
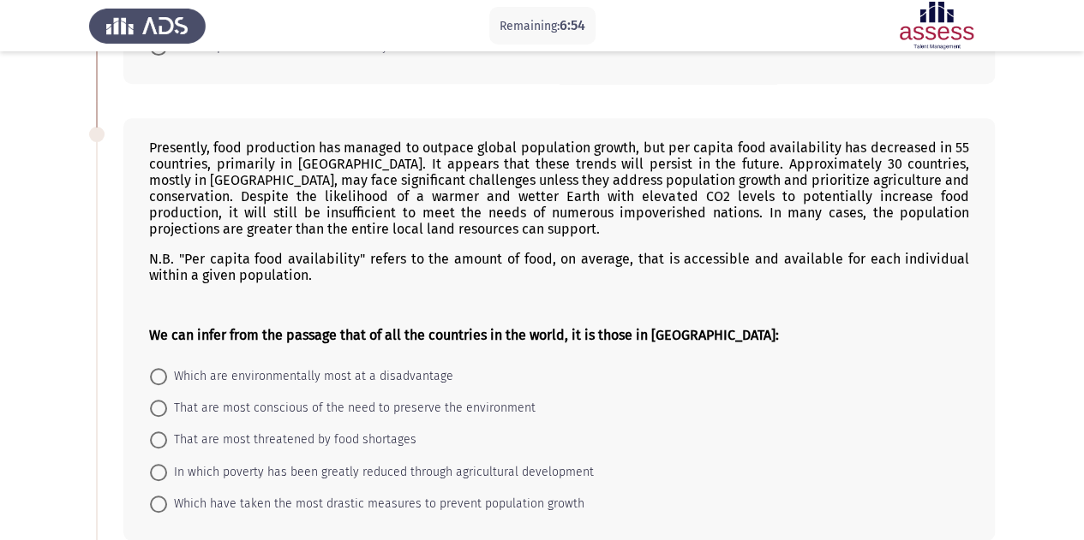
click at [255, 432] on span "That are most threatened by food shortages" at bounding box center [291, 440] width 249 height 21
click at [167, 432] on input "That are most threatened by food shortages" at bounding box center [158, 440] width 17 height 17
radio input "true"
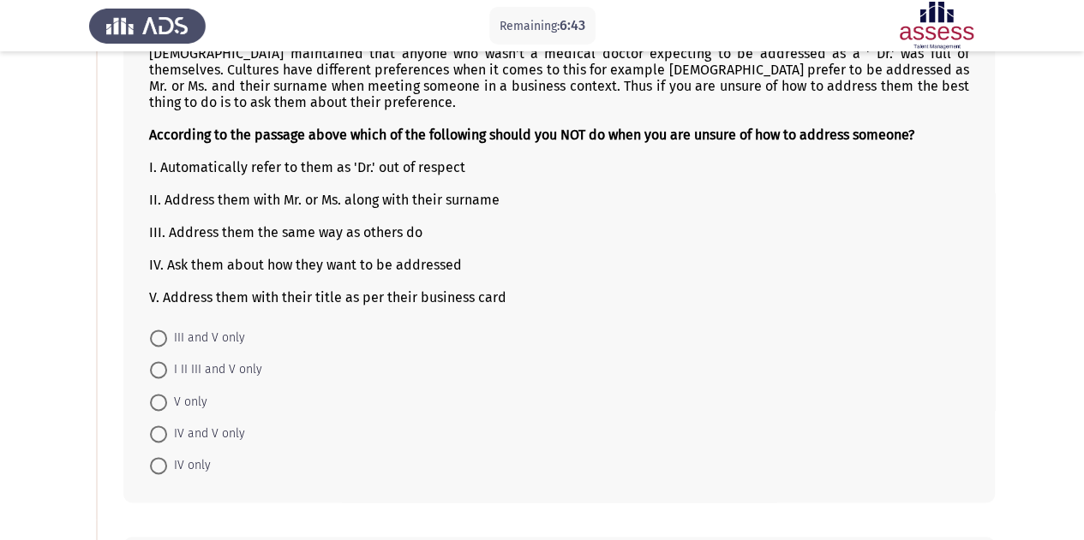
scroll to position [857, 0]
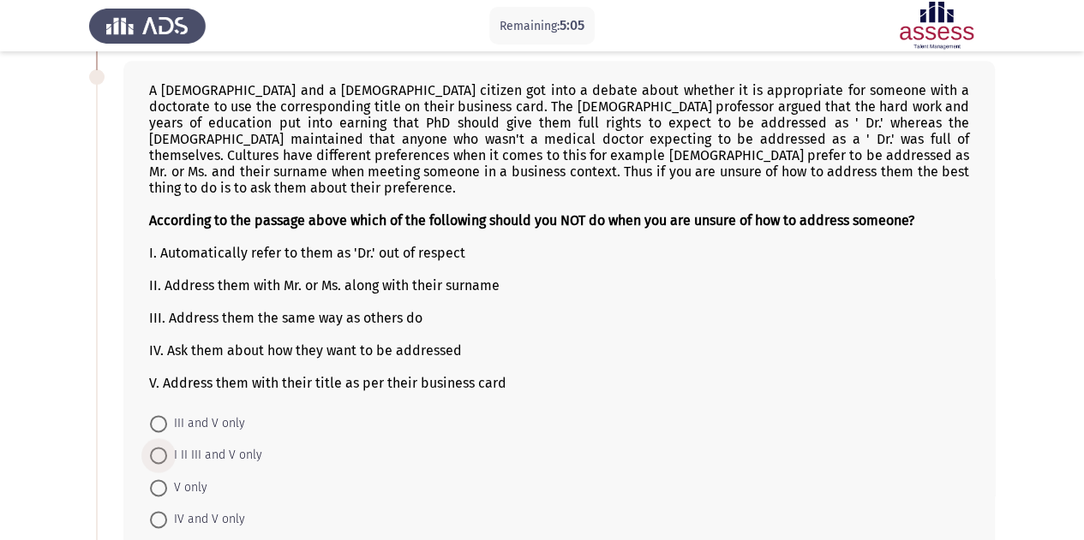
click at [228, 445] on span "I II III and V only" at bounding box center [214, 455] width 95 height 21
click at [167, 447] on input "I II III and V only" at bounding box center [158, 455] width 17 height 17
radio input "true"
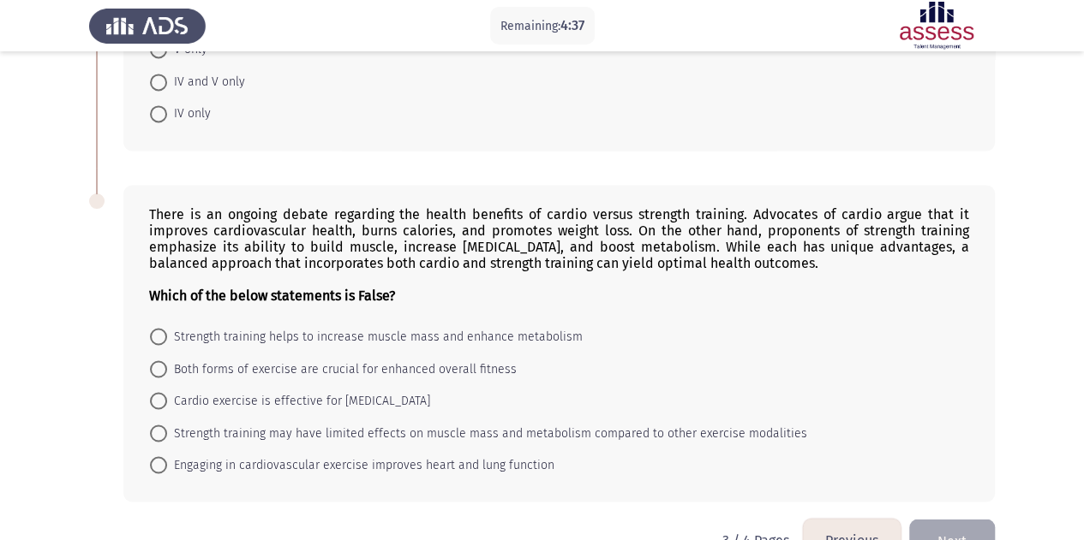
scroll to position [1307, 0]
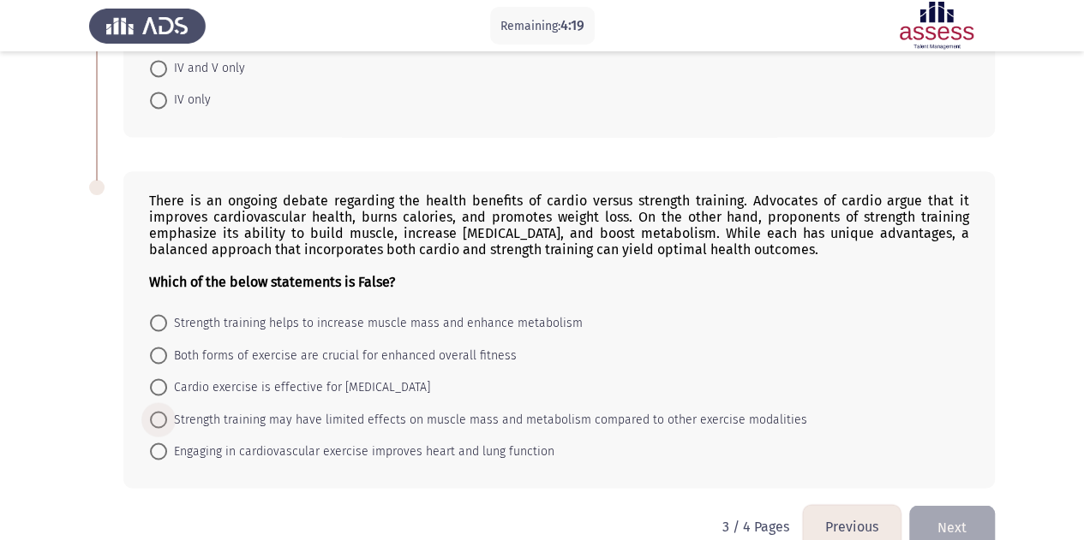
click at [337, 409] on span "Strength training may have limited effects on muscle mass and metabolism compar…" at bounding box center [487, 419] width 640 height 21
click at [167, 411] on input "Strength training may have limited effects on muscle mass and metabolism compar…" at bounding box center [158, 419] width 17 height 17
radio input "true"
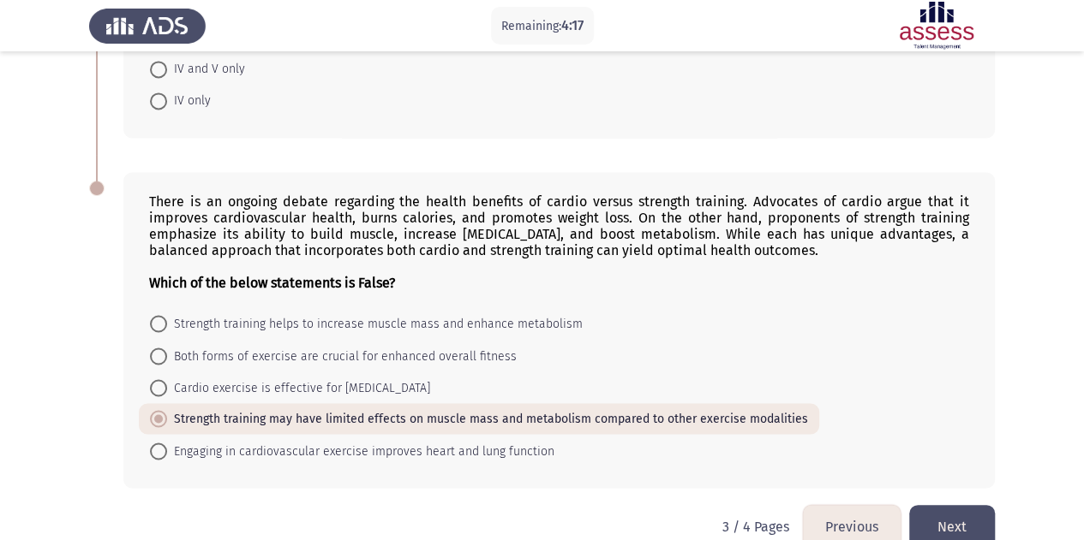
click at [942, 505] on button "Next" at bounding box center [952, 527] width 86 height 44
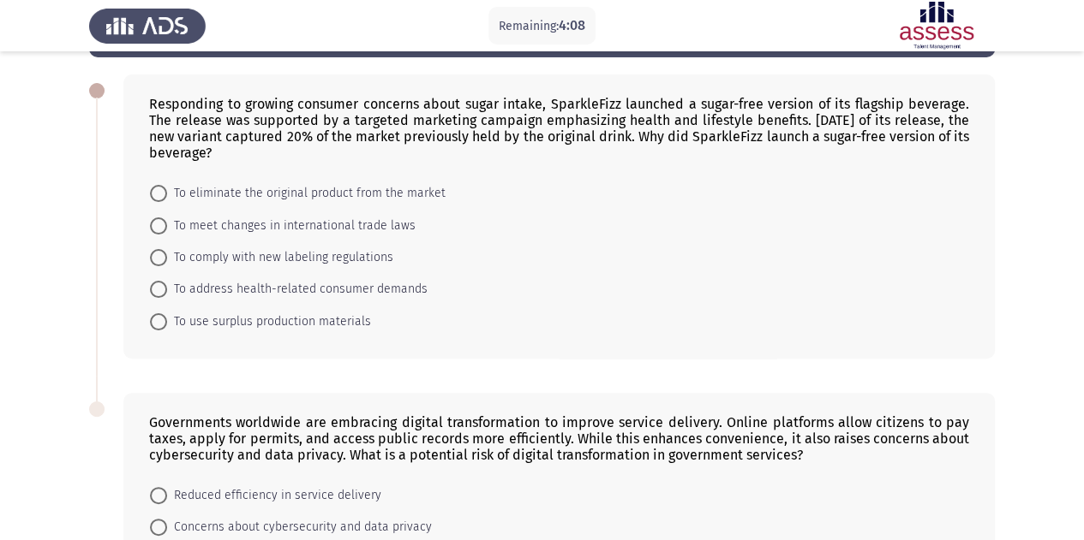
scroll to position [86, 0]
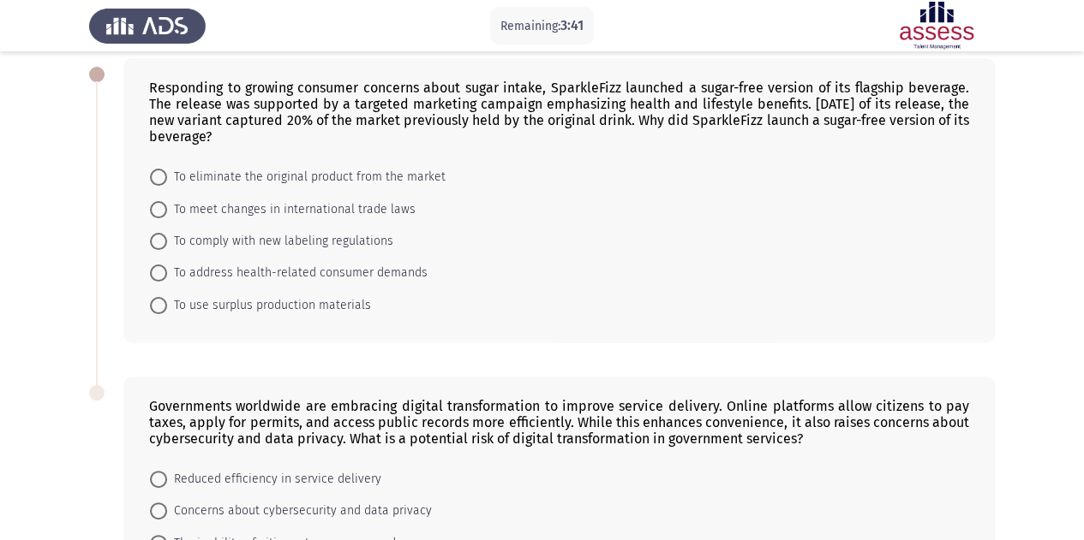
click at [408, 275] on span "To address health-related consumer demands" at bounding box center [297, 273] width 260 height 21
click at [167, 275] on input "To address health-related consumer demands" at bounding box center [158, 273] width 17 height 17
radio input "true"
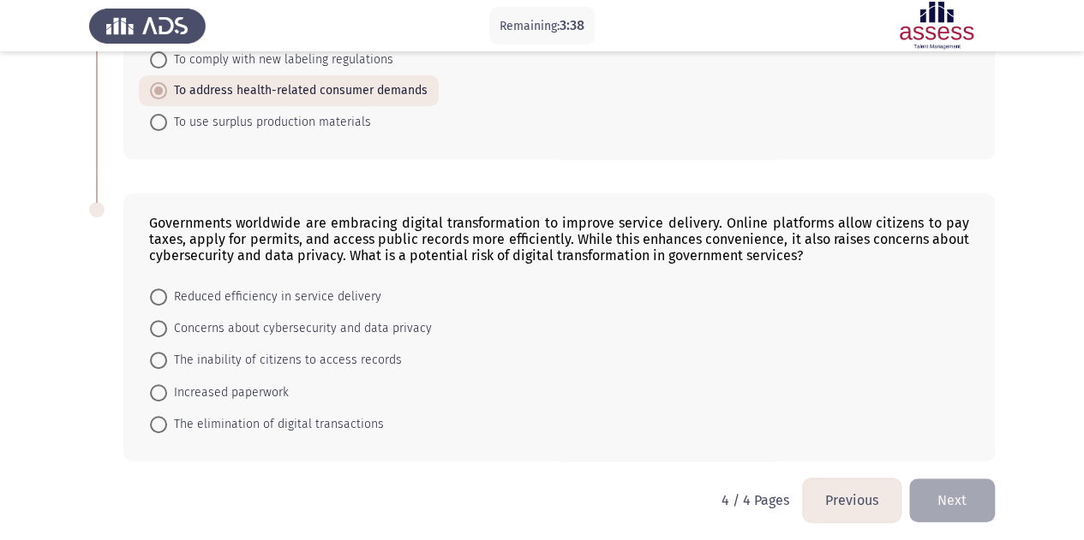
scroll to position [269, 0]
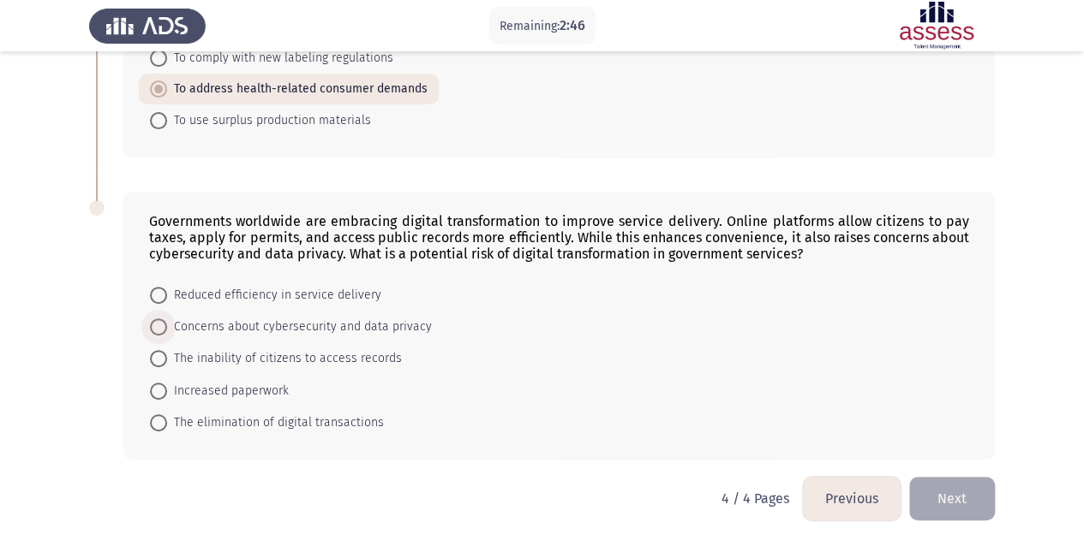
click at [283, 318] on span "Concerns about cybersecurity and data privacy" at bounding box center [299, 327] width 265 height 21
click at [167, 319] on input "Concerns about cybersecurity and data privacy" at bounding box center [158, 327] width 17 height 17
radio input "true"
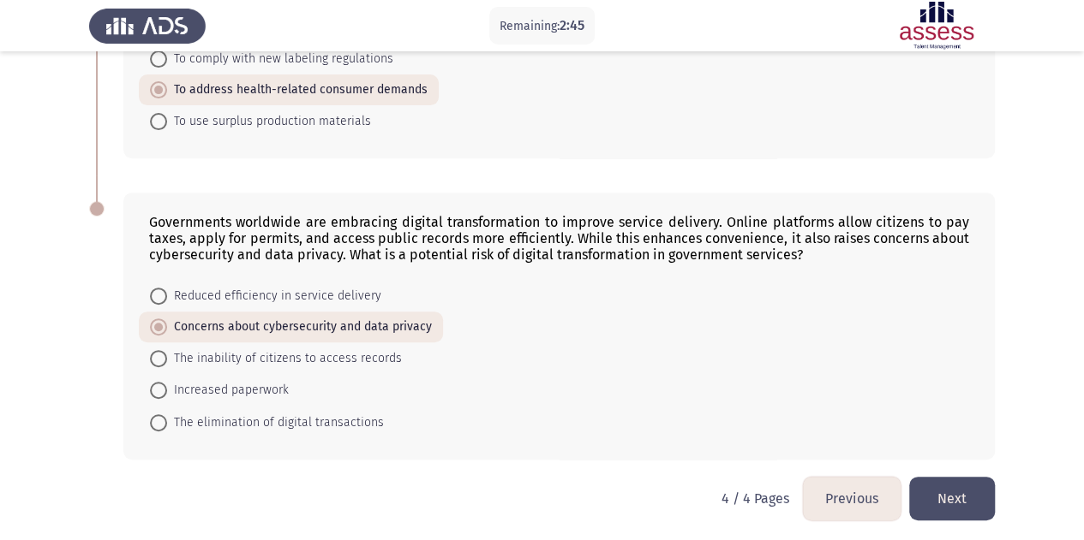
click at [950, 477] on button "Next" at bounding box center [952, 499] width 86 height 44
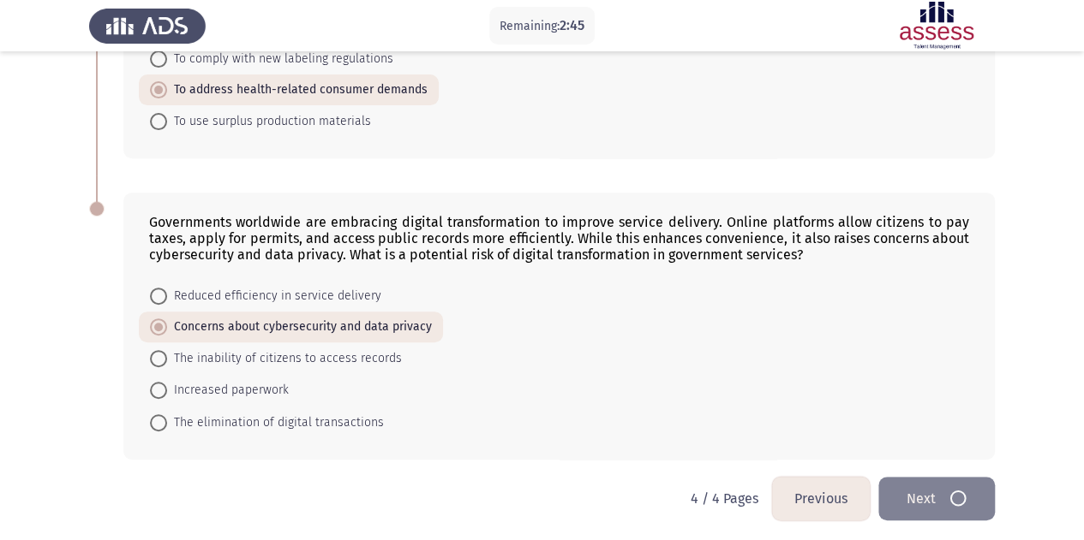
scroll to position [0, 0]
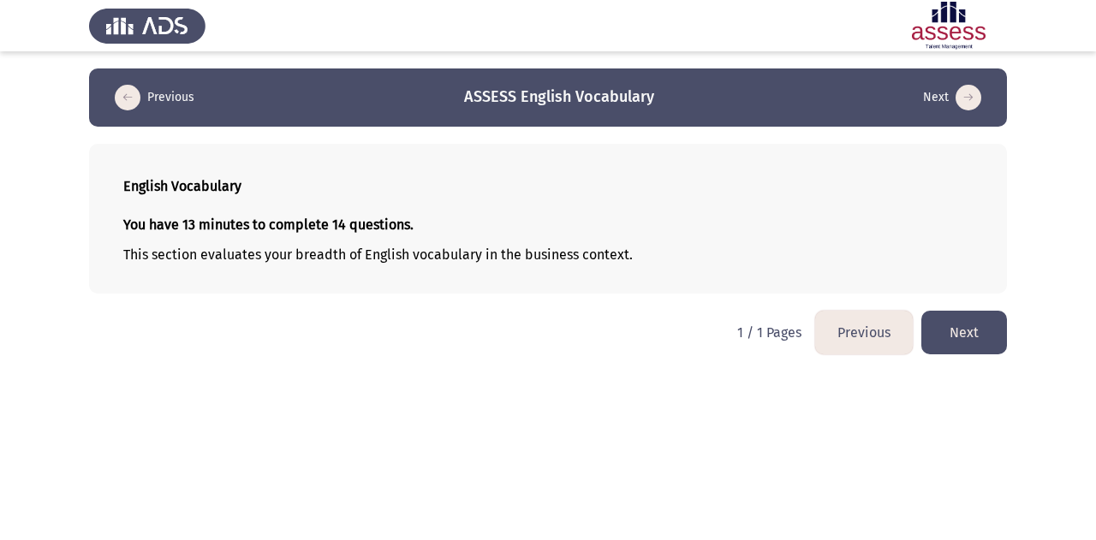
click at [999, 317] on button "Next" at bounding box center [965, 333] width 86 height 44
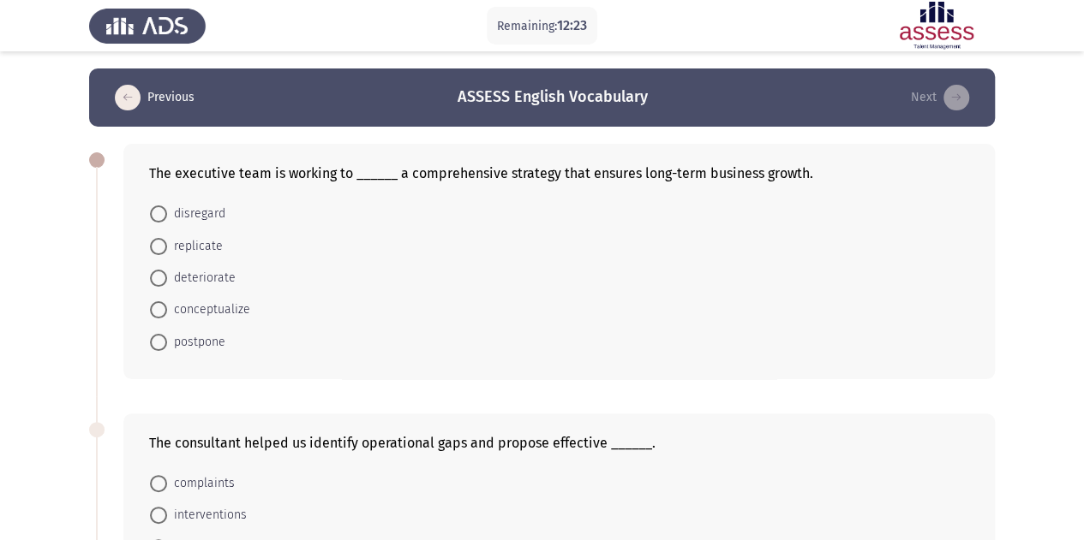
click at [182, 311] on span "conceptualize" at bounding box center [208, 310] width 83 height 21
click at [167, 311] on input "conceptualize" at bounding box center [158, 310] width 17 height 17
radio input "true"
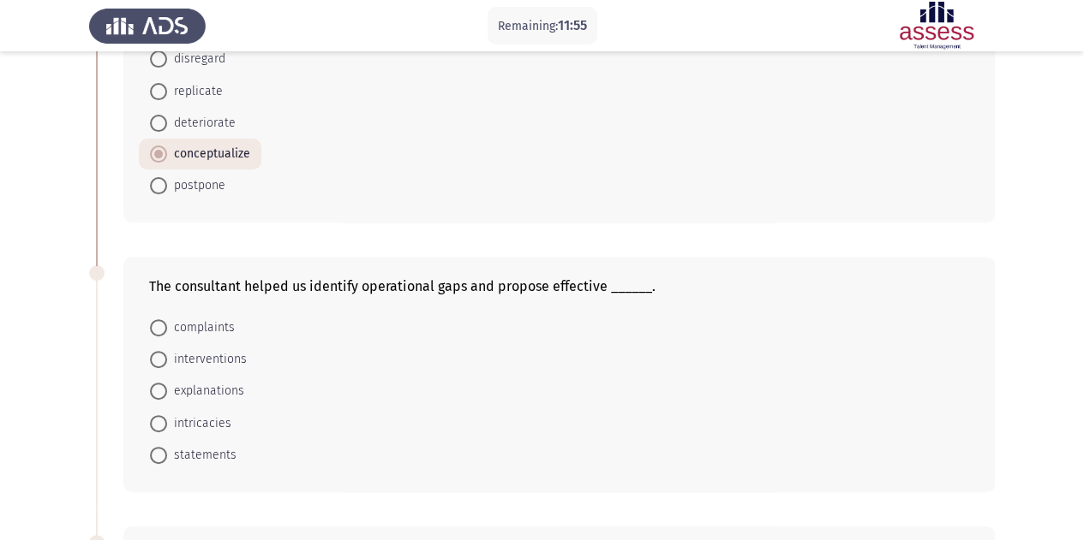
scroll to position [171, 0]
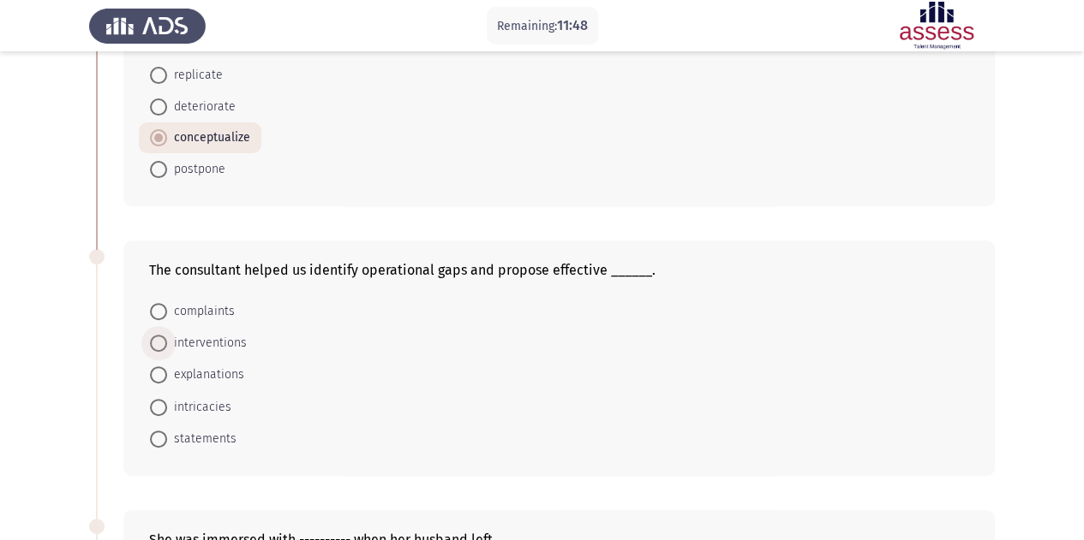
click at [192, 339] on span "interventions" at bounding box center [207, 343] width 80 height 21
click at [167, 339] on input "interventions" at bounding box center [158, 343] width 17 height 17
radio input "true"
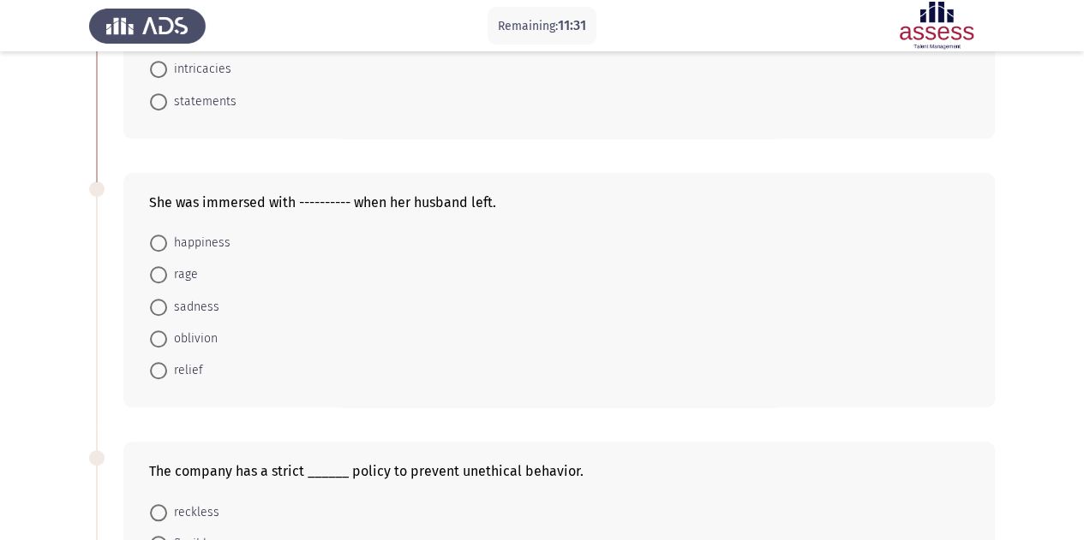
scroll to position [514, 0]
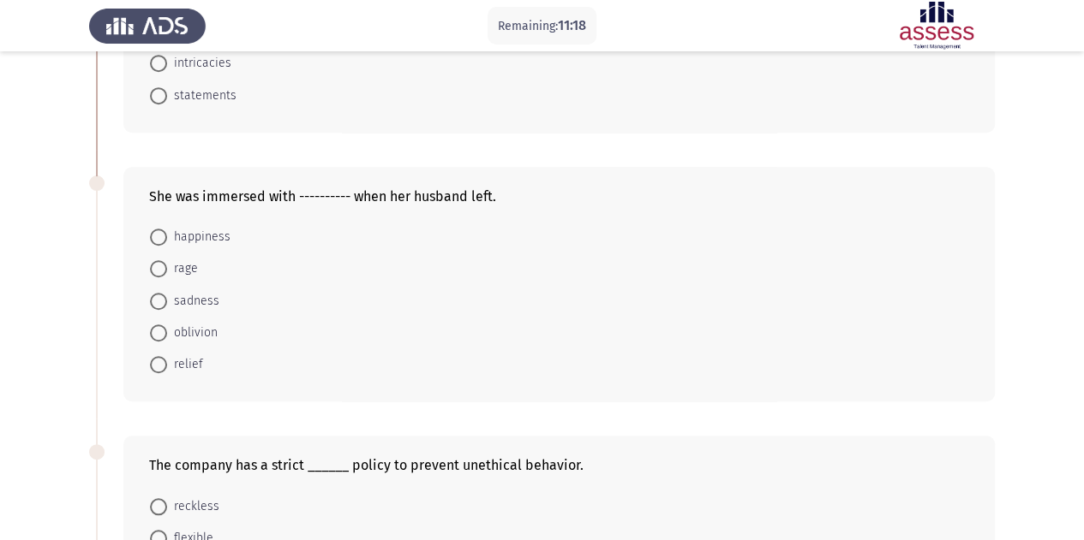
click at [194, 302] on span "sadness" at bounding box center [193, 301] width 52 height 21
click at [167, 302] on input "sadness" at bounding box center [158, 301] width 17 height 17
radio input "true"
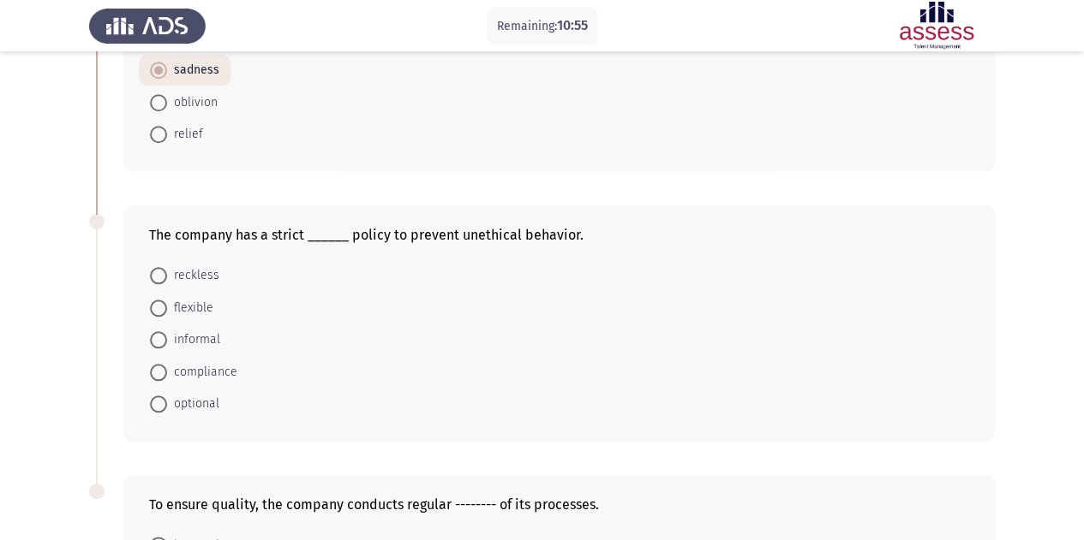
scroll to position [771, 0]
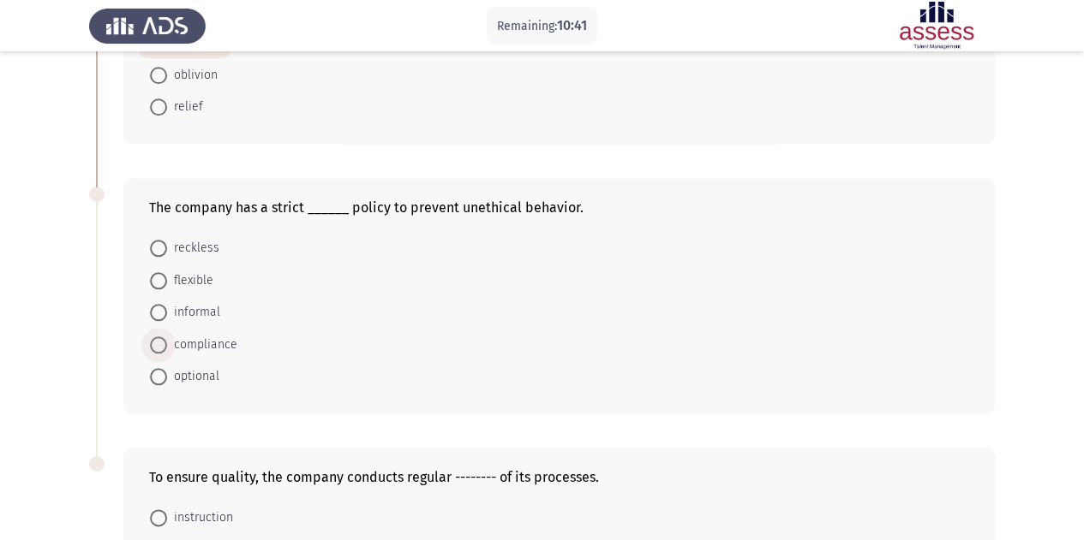
click at [214, 343] on span "compliance" at bounding box center [202, 345] width 70 height 21
click at [167, 343] on input "compliance" at bounding box center [158, 345] width 17 height 17
radio input "true"
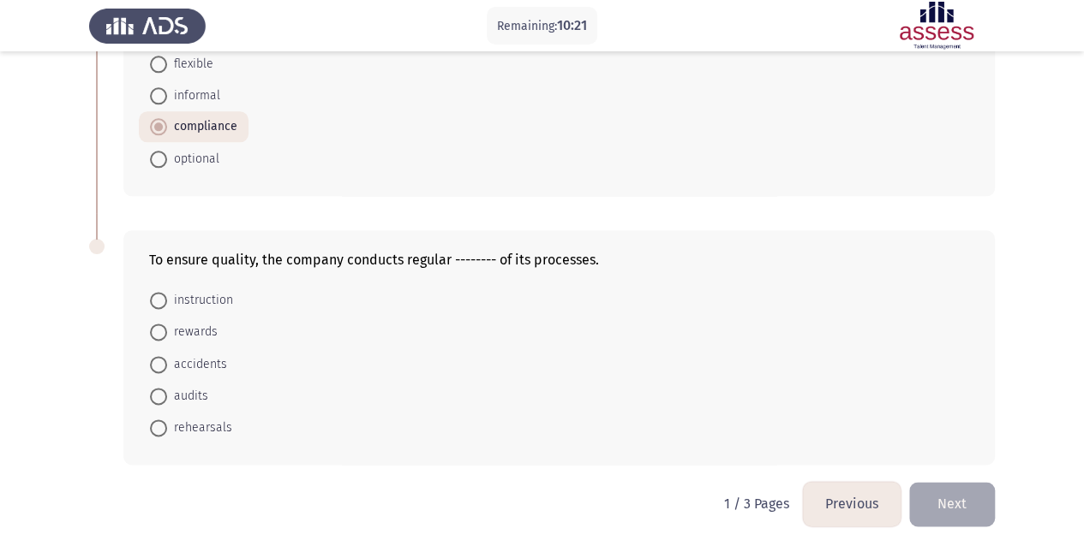
scroll to position [989, 0]
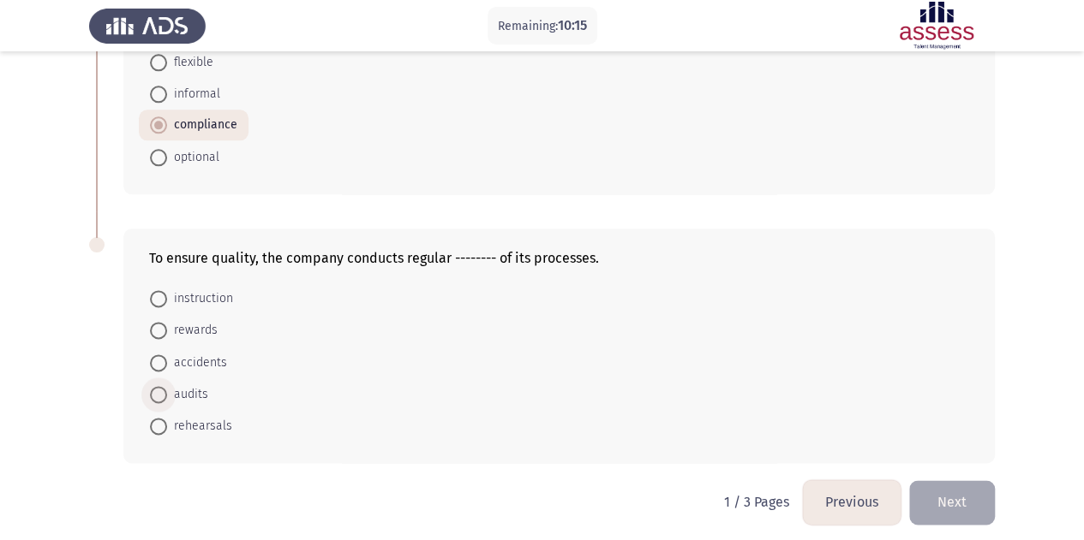
click at [200, 388] on span "audits" at bounding box center [187, 395] width 41 height 21
click at [167, 388] on input "audits" at bounding box center [158, 394] width 17 height 17
radio input "true"
click at [960, 499] on button "Next" at bounding box center [952, 503] width 86 height 44
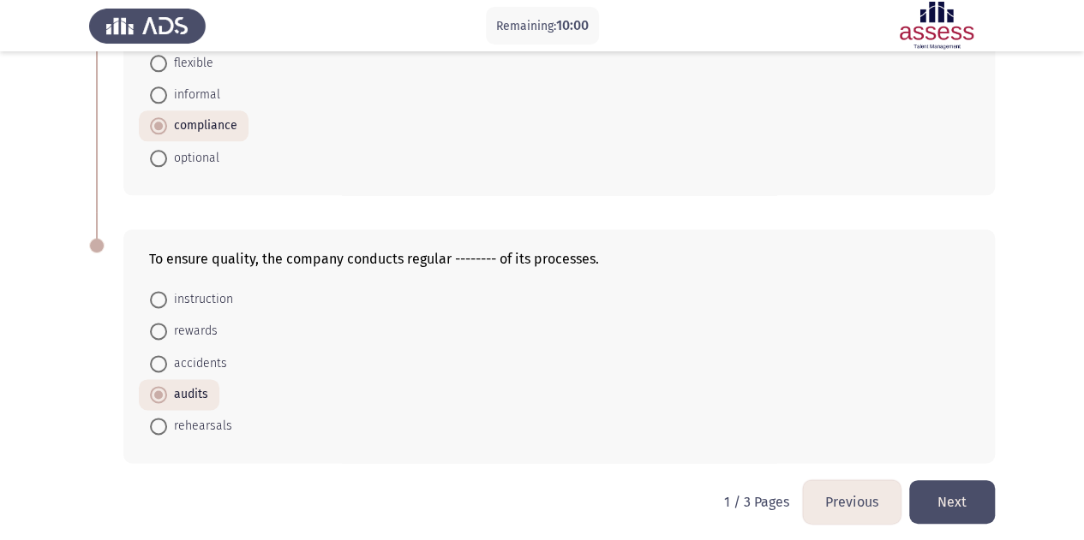
scroll to position [0, 0]
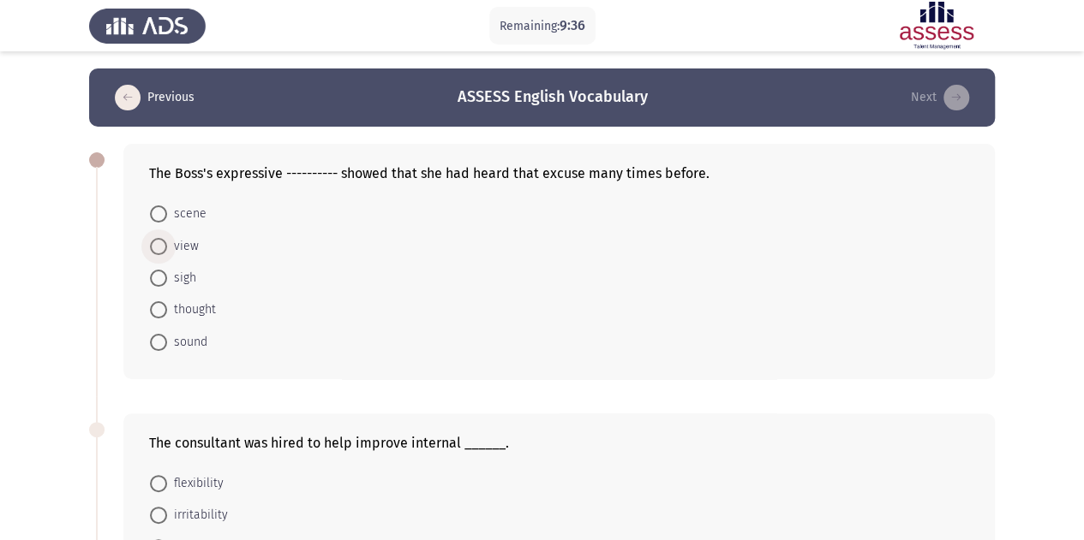
click at [164, 248] on span at bounding box center [158, 246] width 17 height 17
click at [164, 248] on input "view" at bounding box center [158, 246] width 17 height 17
radio input "true"
click at [167, 278] on span "sigh" at bounding box center [181, 277] width 29 height 21
click at [167, 278] on input "sigh" at bounding box center [158, 277] width 17 height 17
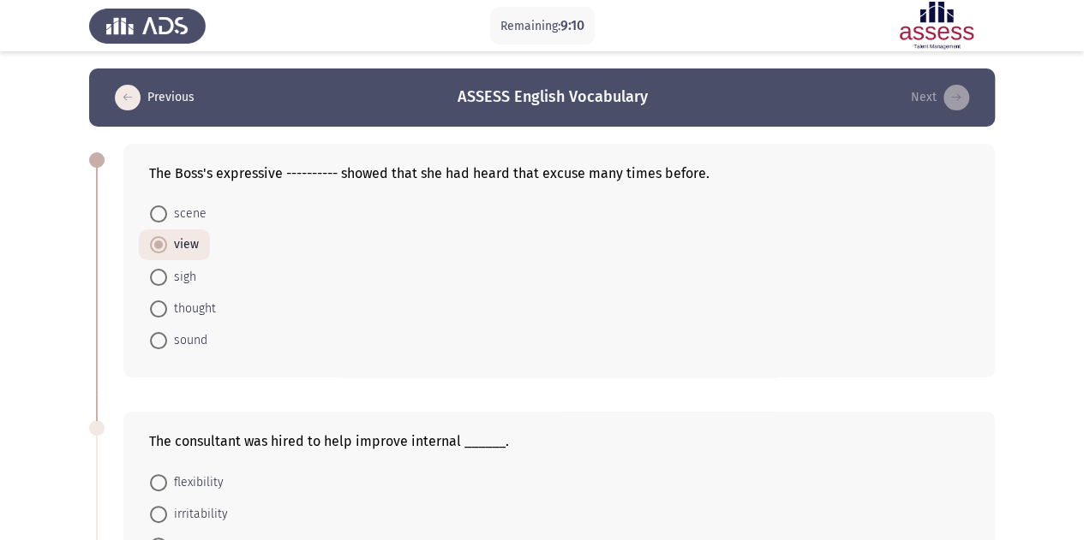
radio input "true"
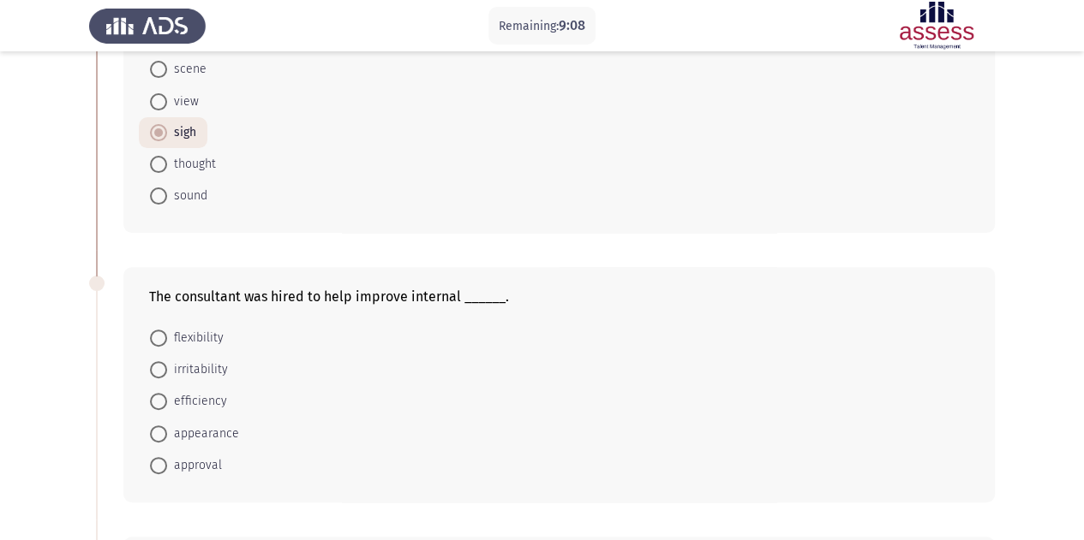
scroll to position [171, 0]
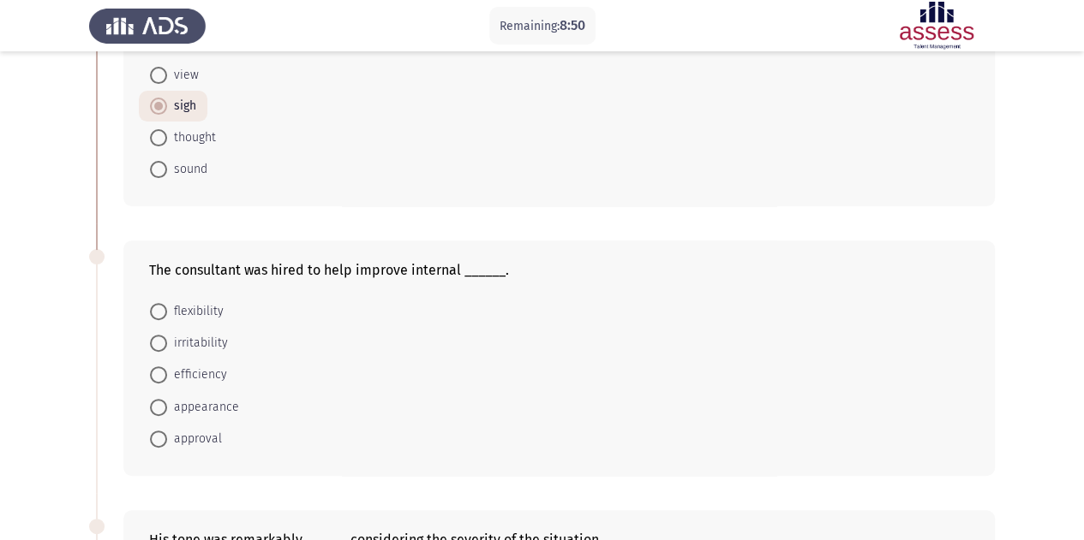
click at [167, 367] on span "efficiency" at bounding box center [197, 375] width 60 height 21
click at [167, 367] on input "efficiency" at bounding box center [158, 375] width 17 height 17
radio input "true"
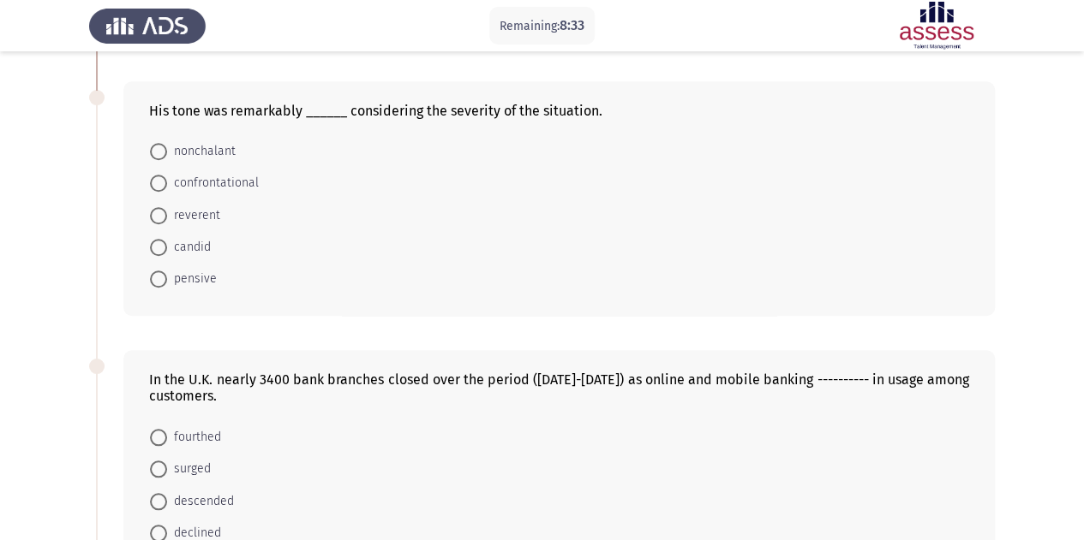
scroll to position [514, 0]
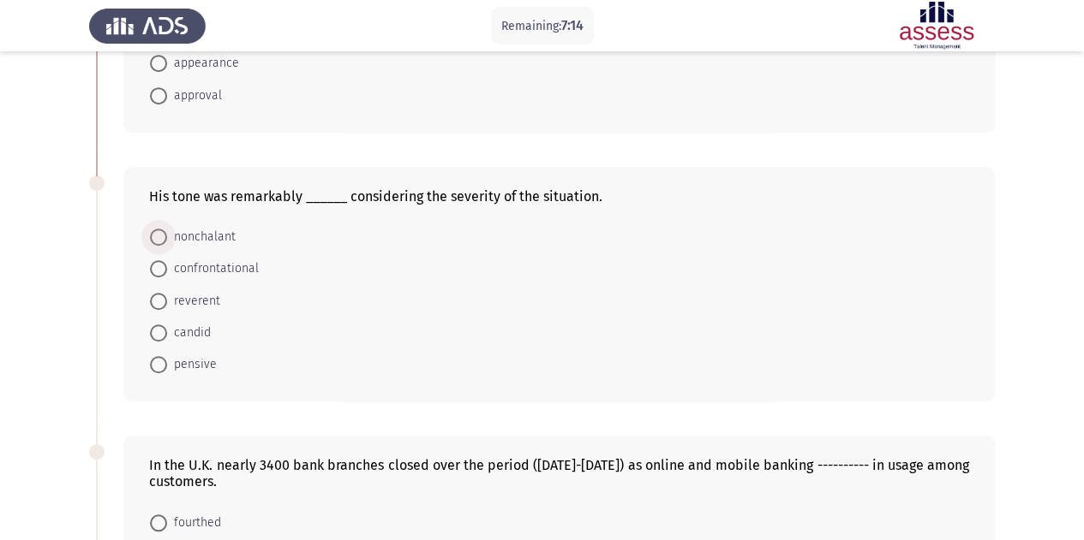
click at [173, 238] on span "nonchalant" at bounding box center [201, 237] width 69 height 21
click at [167, 238] on input "nonchalant" at bounding box center [158, 237] width 17 height 17
radio input "true"
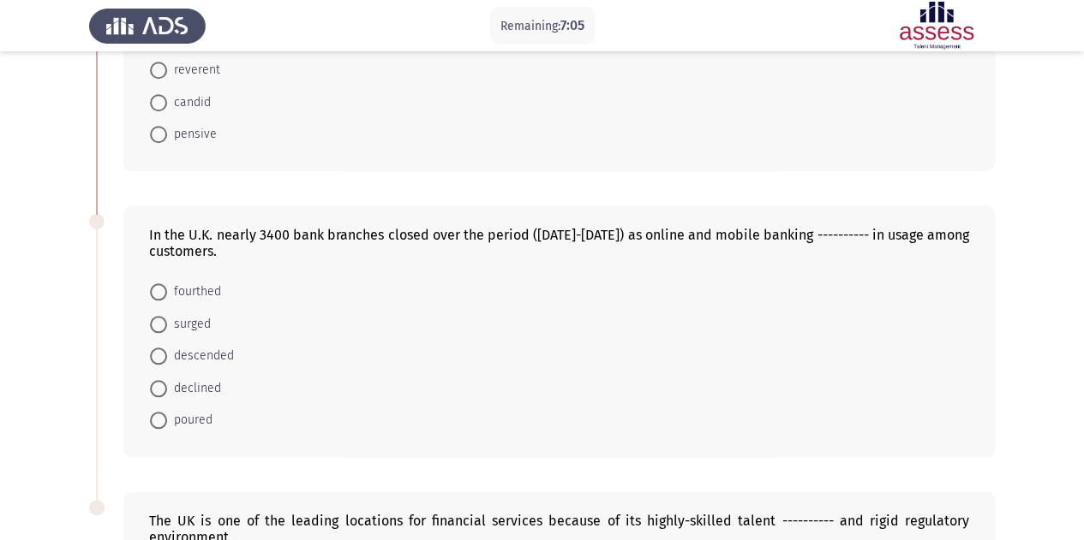
scroll to position [771, 0]
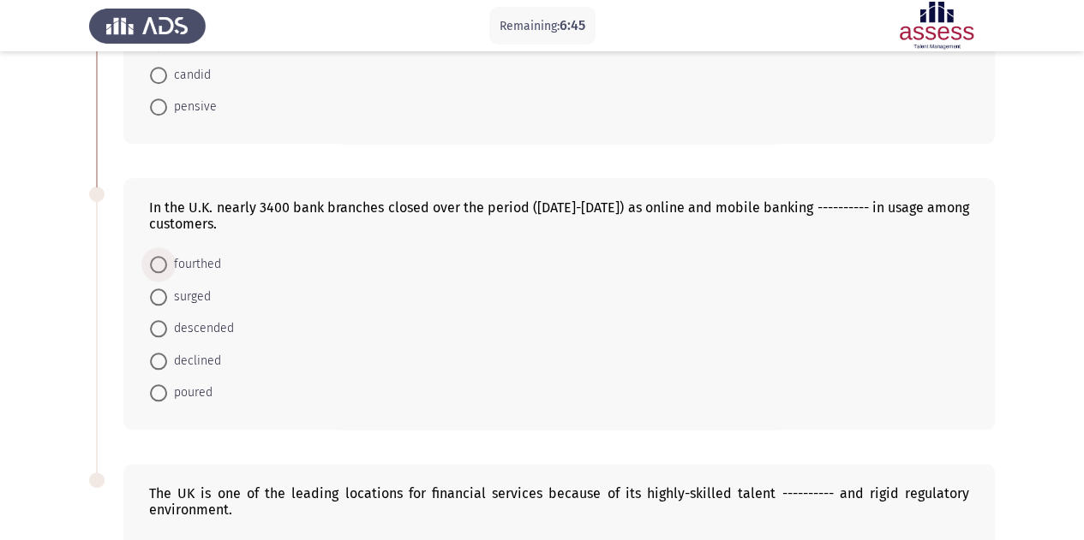
click at [152, 258] on span at bounding box center [158, 264] width 17 height 17
click at [152, 258] on input "fourthed" at bounding box center [158, 264] width 17 height 17
radio input "true"
click at [174, 295] on span "surged" at bounding box center [189, 295] width 44 height 21
click at [167, 295] on input "surged" at bounding box center [158, 295] width 17 height 17
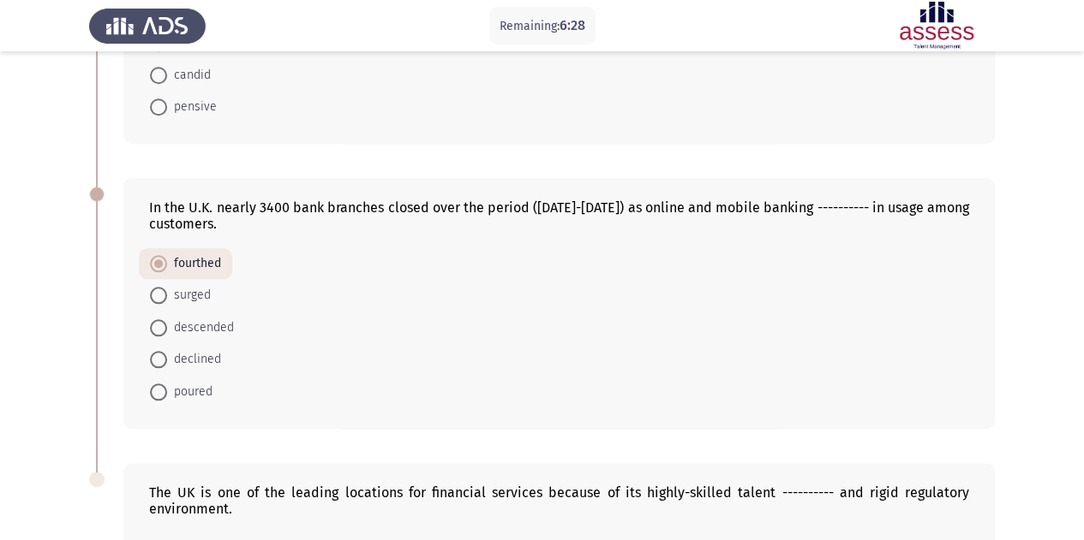
radio input "true"
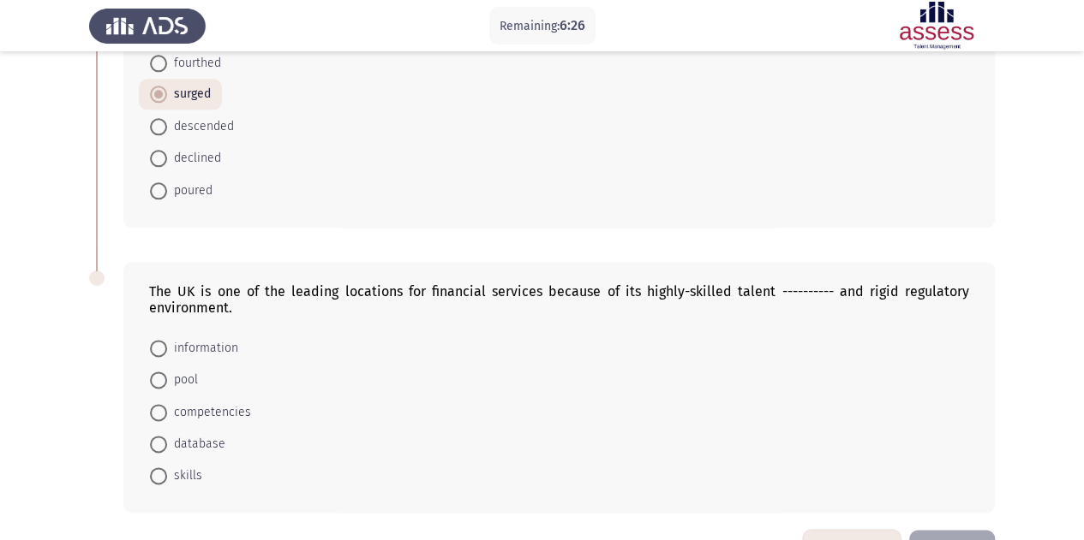
scroll to position [1021, 0]
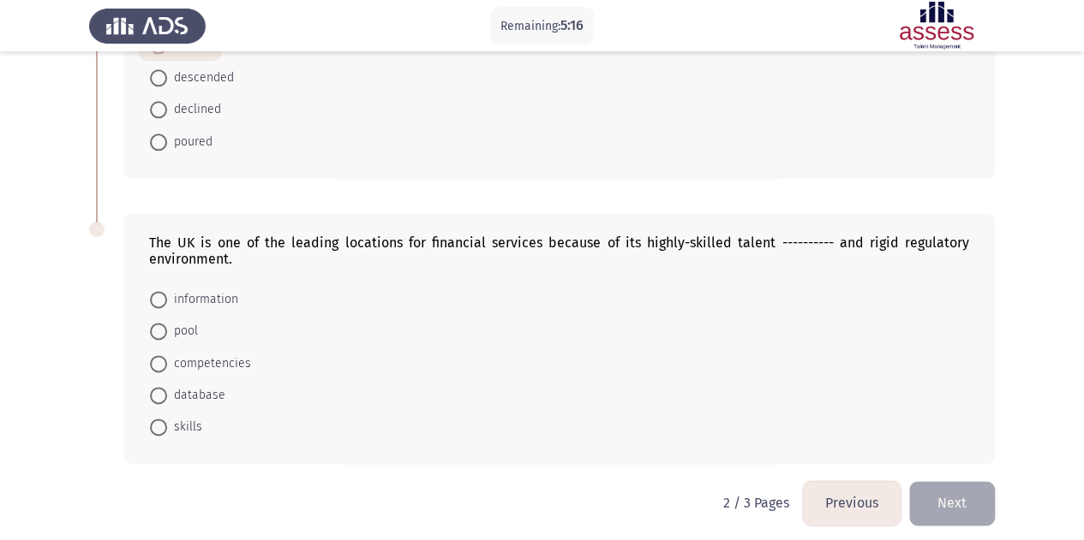
click at [170, 335] on mat-radio-button "pool" at bounding box center [174, 331] width 70 height 32
click at [164, 327] on span at bounding box center [158, 331] width 17 height 17
click at [164, 327] on input "pool" at bounding box center [158, 331] width 17 height 17
radio input "true"
click at [964, 493] on button "Next" at bounding box center [952, 503] width 86 height 44
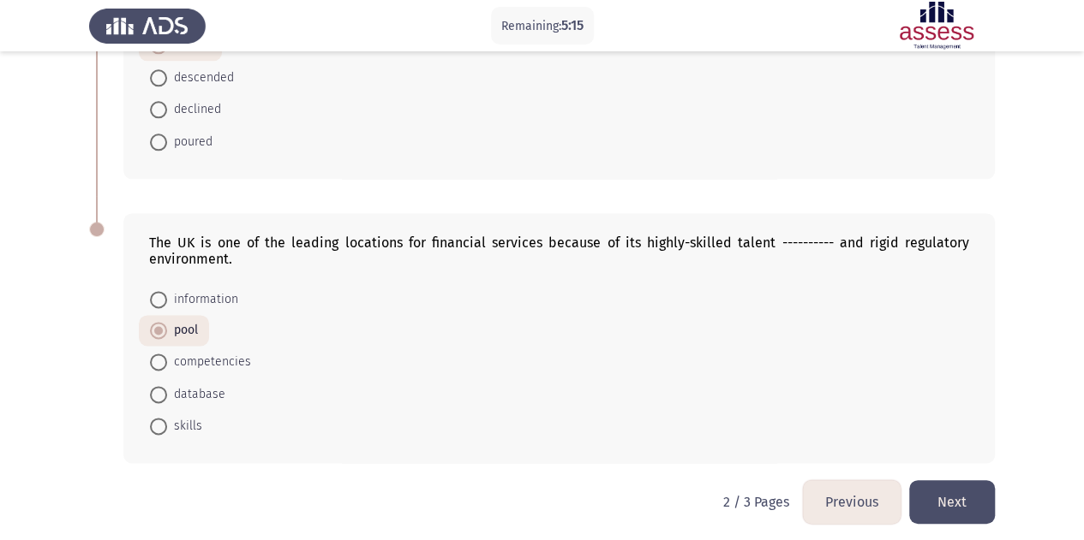
scroll to position [0, 0]
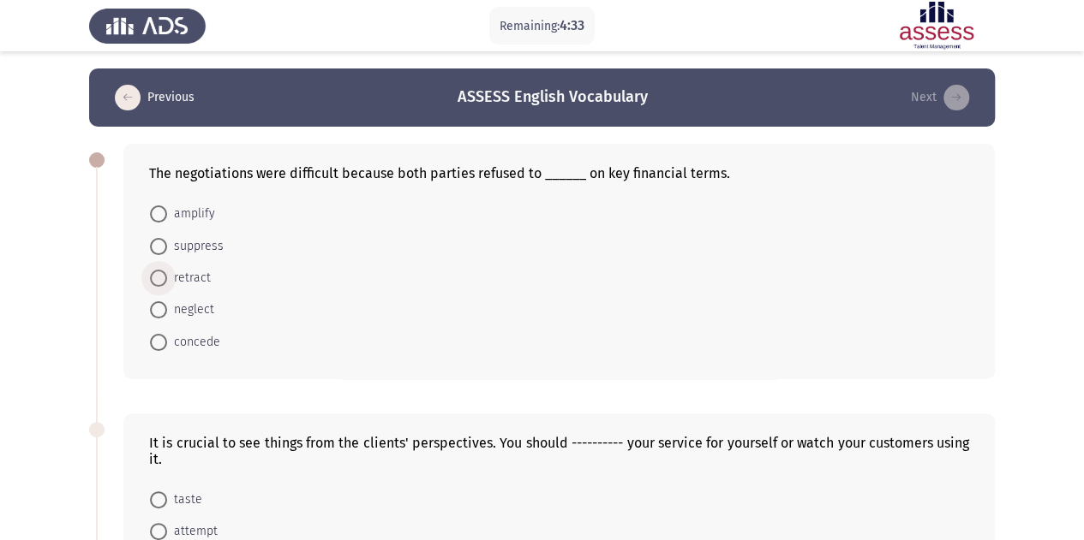
click at [200, 279] on span "retract" at bounding box center [189, 278] width 44 height 21
click at [167, 279] on input "retract" at bounding box center [158, 278] width 17 height 17
radio input "true"
click at [191, 341] on span "concede" at bounding box center [193, 341] width 53 height 21
click at [167, 341] on input "concede" at bounding box center [158, 340] width 17 height 17
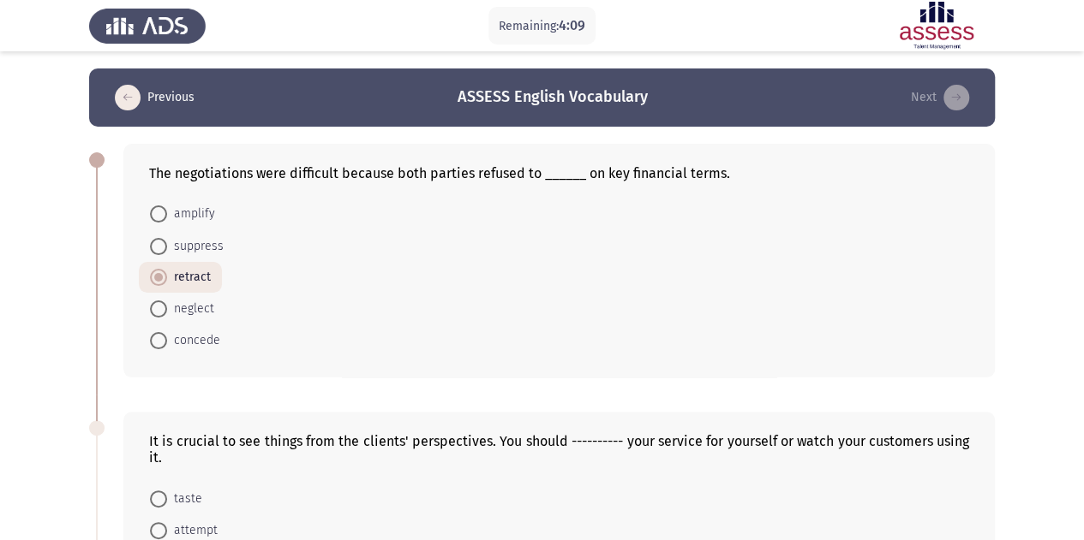
radio input "true"
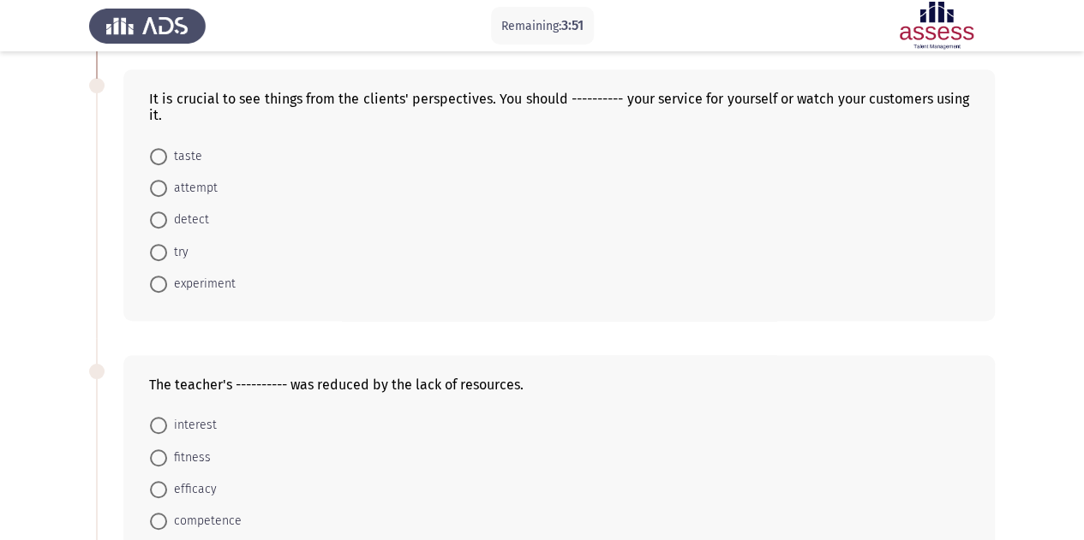
scroll to position [257, 0]
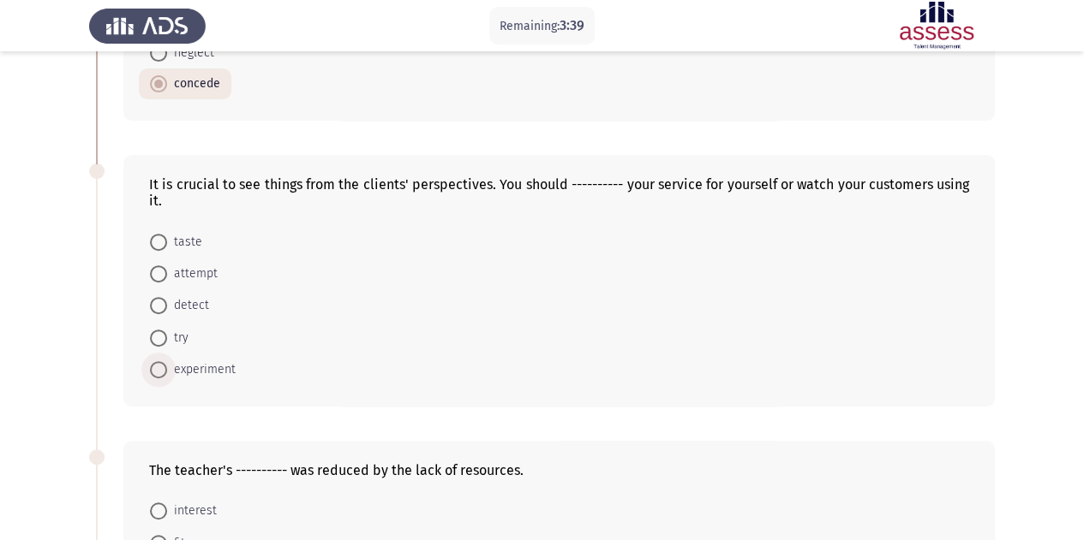
click at [193, 363] on span "experiment" at bounding box center [201, 370] width 69 height 21
click at [167, 363] on input "experiment" at bounding box center [158, 369] width 17 height 17
radio input "true"
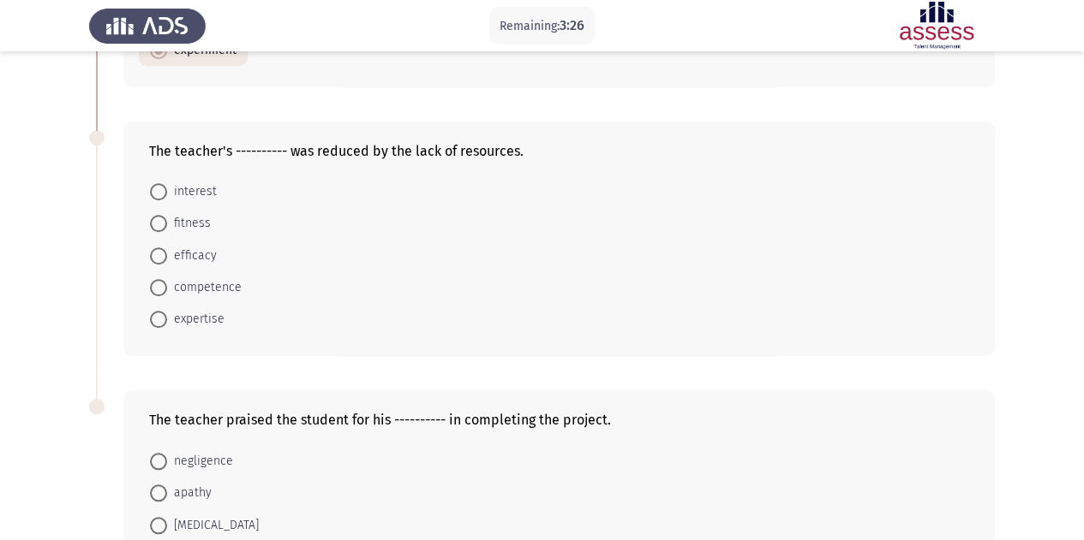
scroll to position [600, 0]
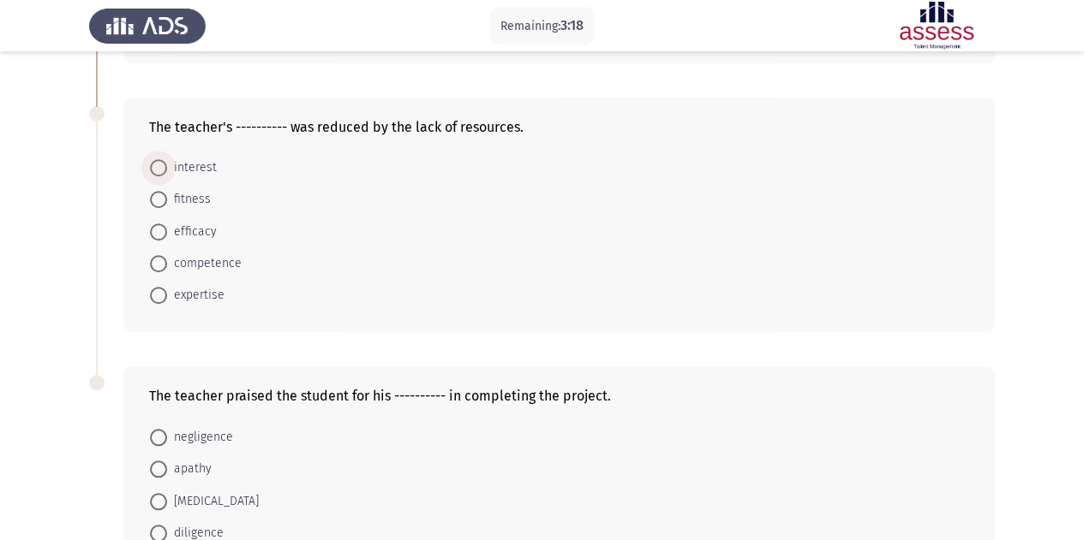
click at [194, 169] on span "interest" at bounding box center [192, 168] width 50 height 21
click at [167, 169] on input "interest" at bounding box center [158, 167] width 17 height 17
radio input "true"
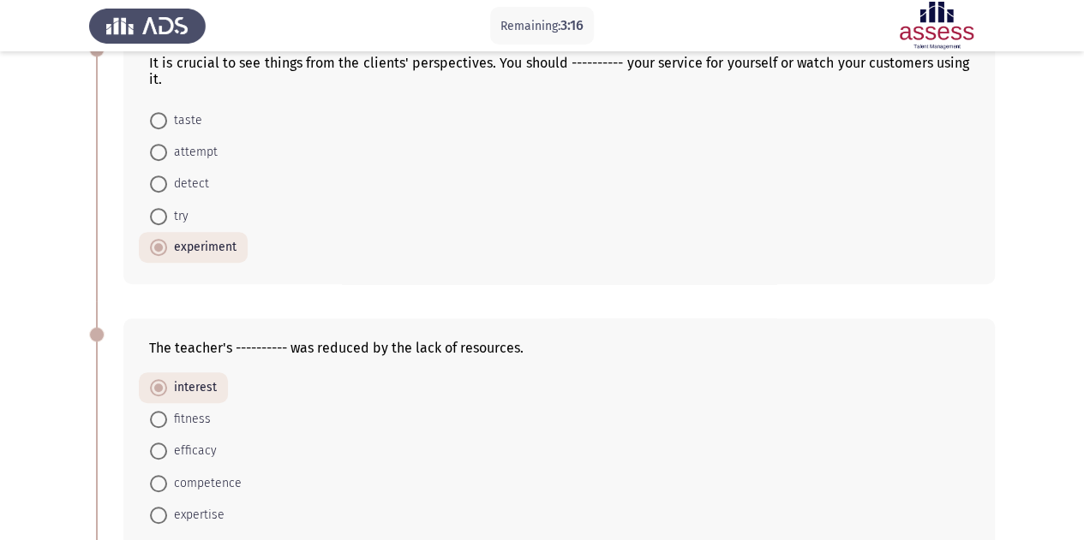
scroll to position [343, 0]
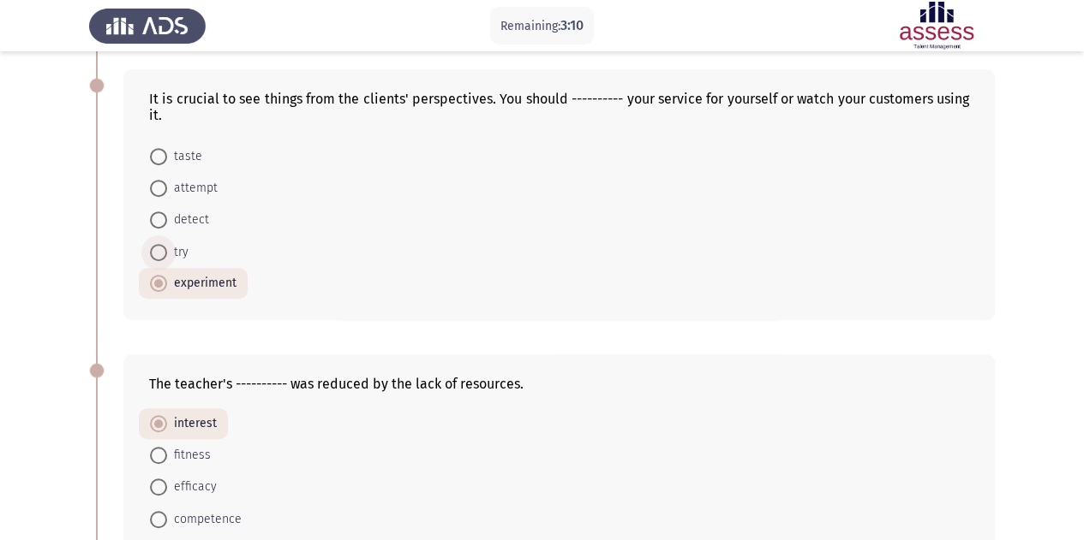
click at [161, 251] on span at bounding box center [158, 252] width 17 height 17
click at [161, 251] on input "try" at bounding box center [158, 252] width 17 height 17
radio input "true"
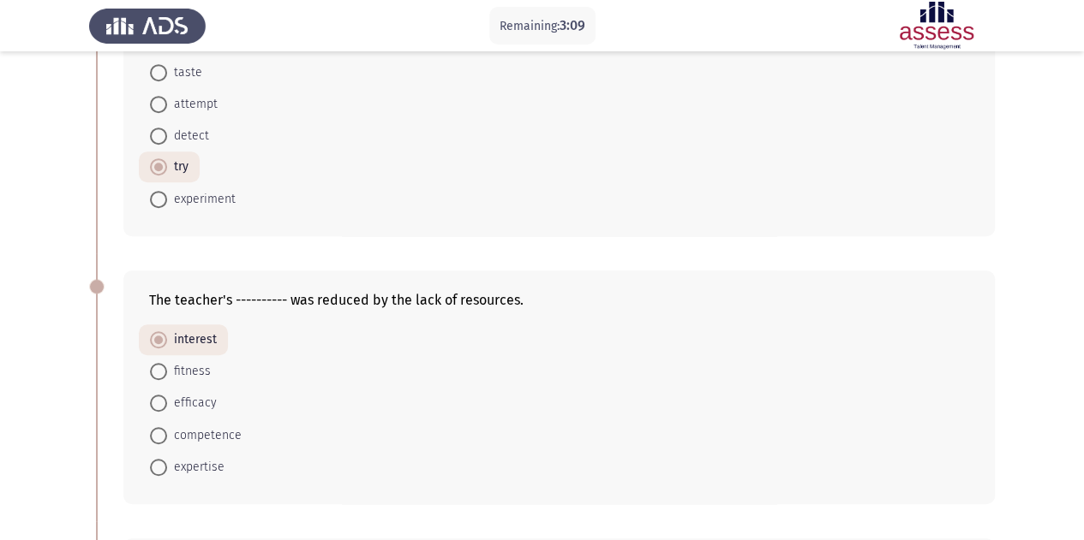
scroll to position [514, 0]
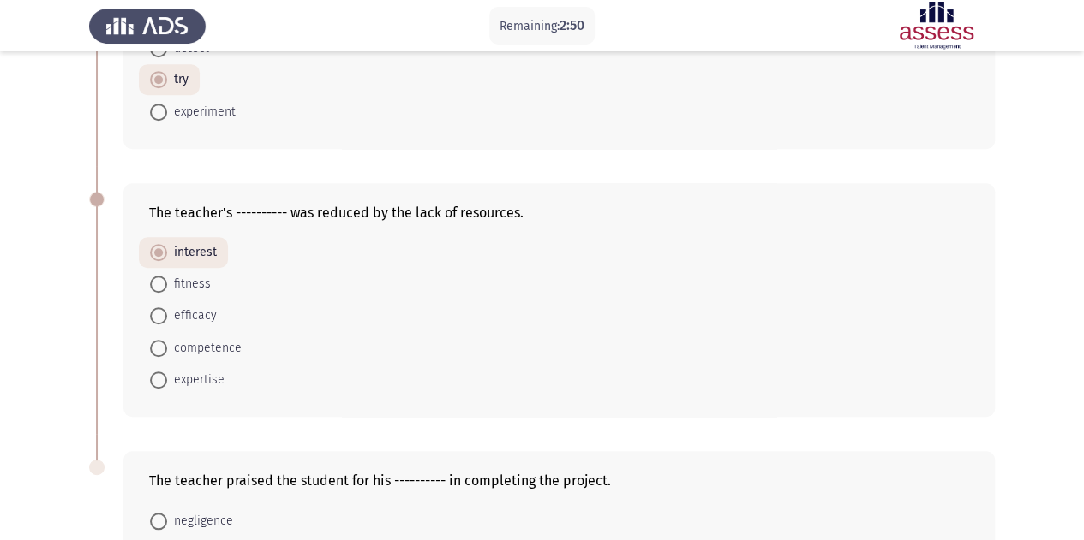
click at [212, 314] on span "efficacy" at bounding box center [192, 316] width 50 height 21
click at [167, 314] on input "efficacy" at bounding box center [158, 316] width 17 height 17
radio input "true"
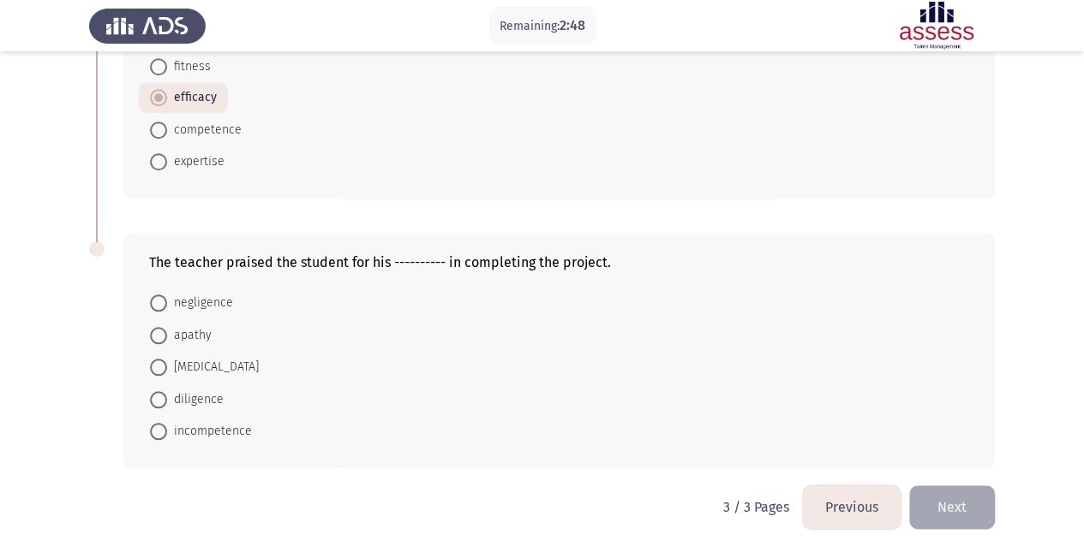
scroll to position [738, 0]
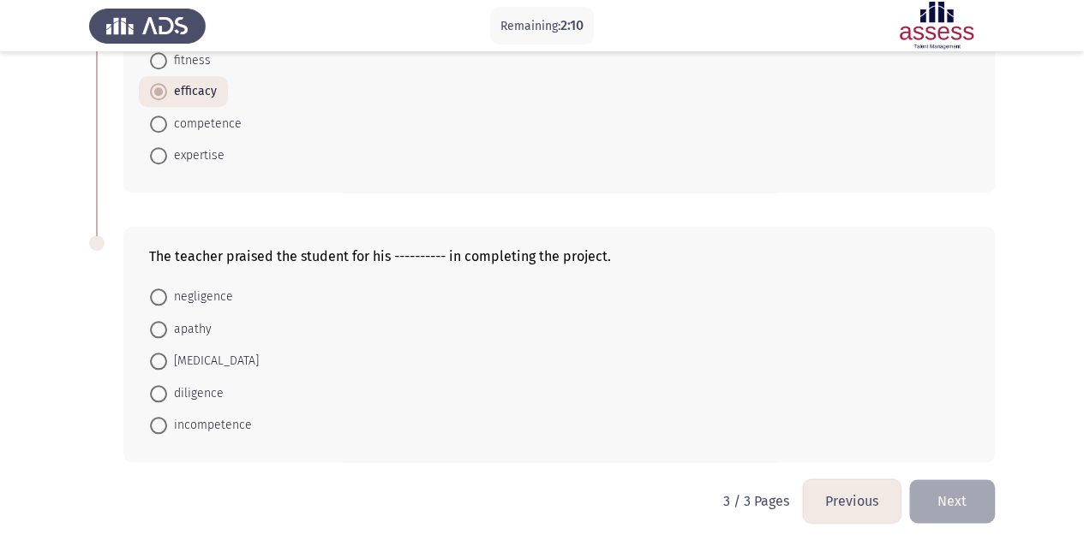
click at [223, 384] on mat-radio-button "diligence" at bounding box center [187, 393] width 96 height 32
click at [205, 385] on span "diligence" at bounding box center [195, 394] width 57 height 21
click at [167, 385] on input "diligence" at bounding box center [158, 393] width 17 height 17
radio input "true"
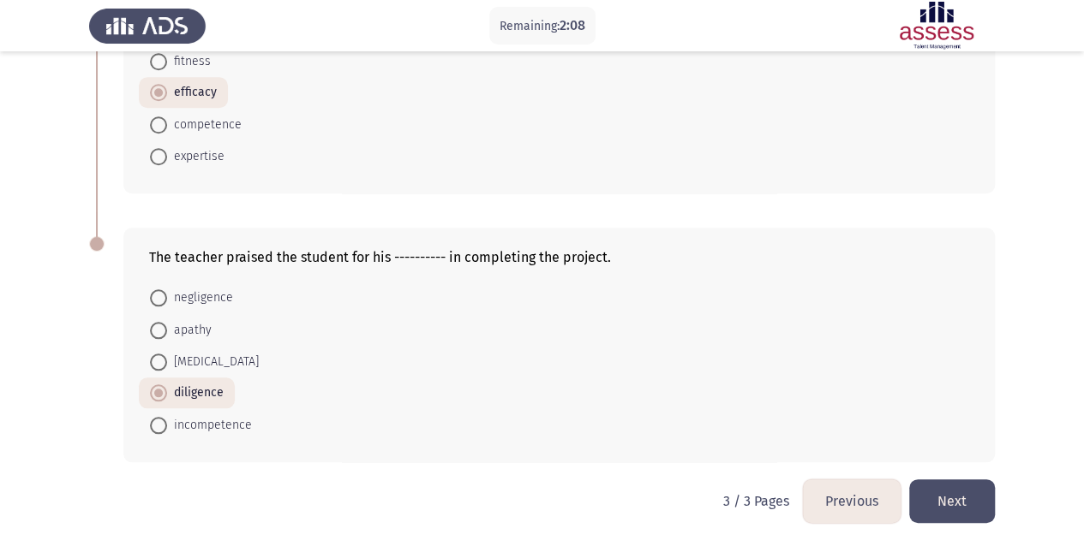
click at [991, 494] on button "Next" at bounding box center [952, 502] width 86 height 44
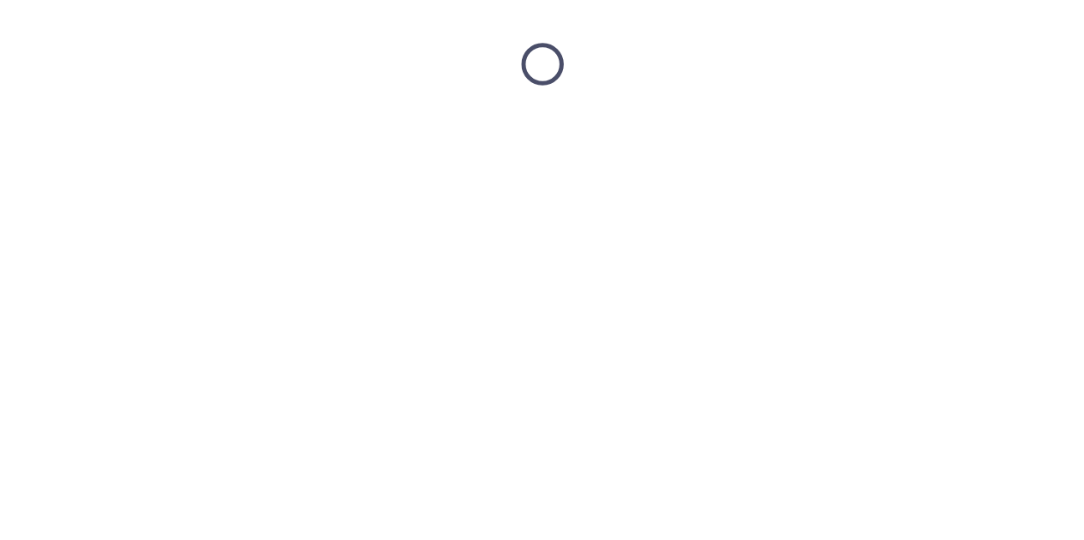
scroll to position [0, 0]
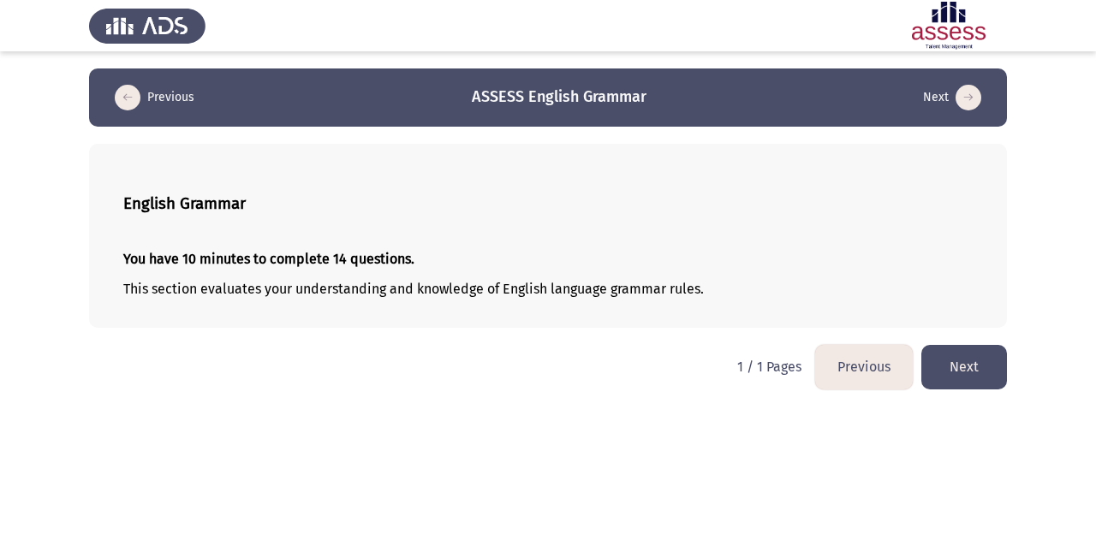
click at [958, 357] on button "Next" at bounding box center [965, 367] width 86 height 44
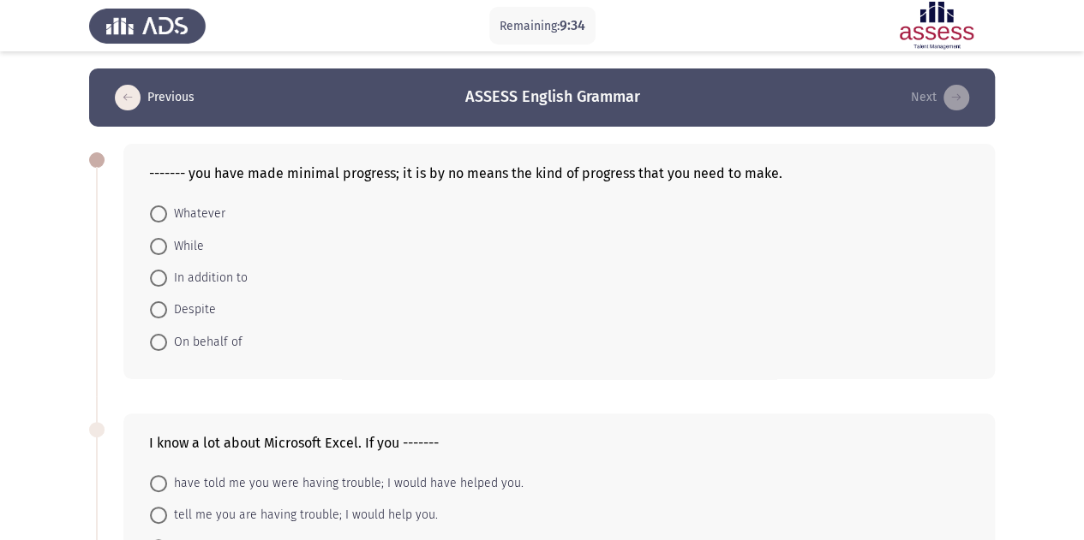
click at [202, 282] on span "In addition to" at bounding box center [207, 278] width 81 height 21
click at [167, 282] on input "In addition to" at bounding box center [158, 278] width 17 height 17
radio input "true"
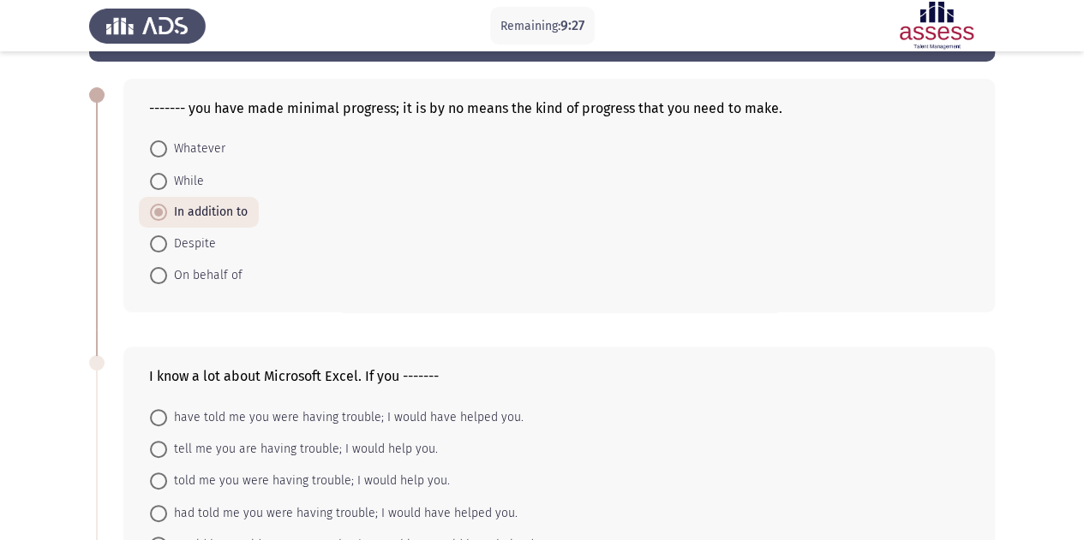
scroll to position [171, 0]
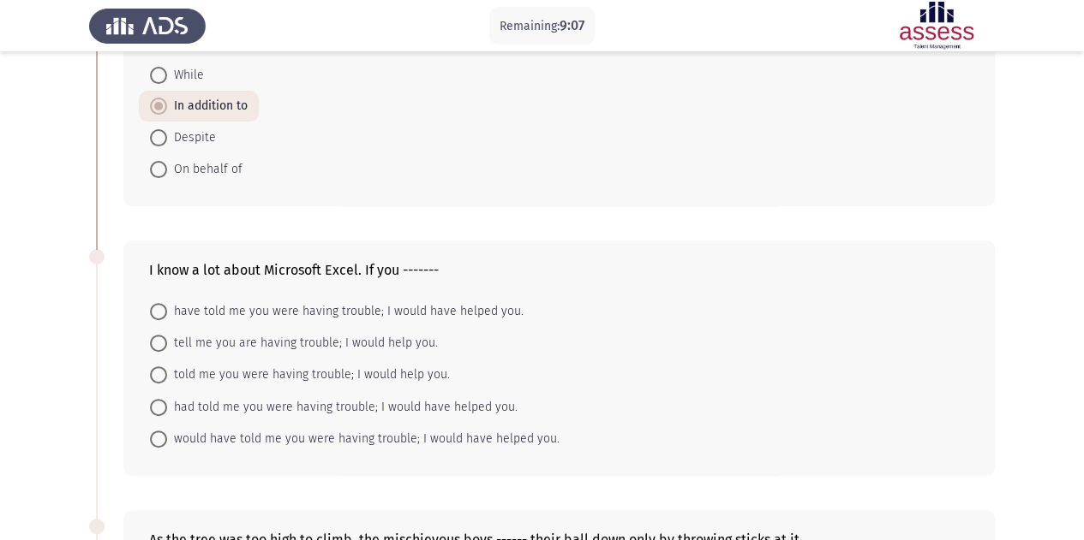
click at [233, 405] on span "had told me you were having trouble; I would have helped you." at bounding box center [342, 407] width 350 height 21
click at [167, 405] on input "had told me you were having trouble; I would have helped you." at bounding box center [158, 407] width 17 height 17
radio input "true"
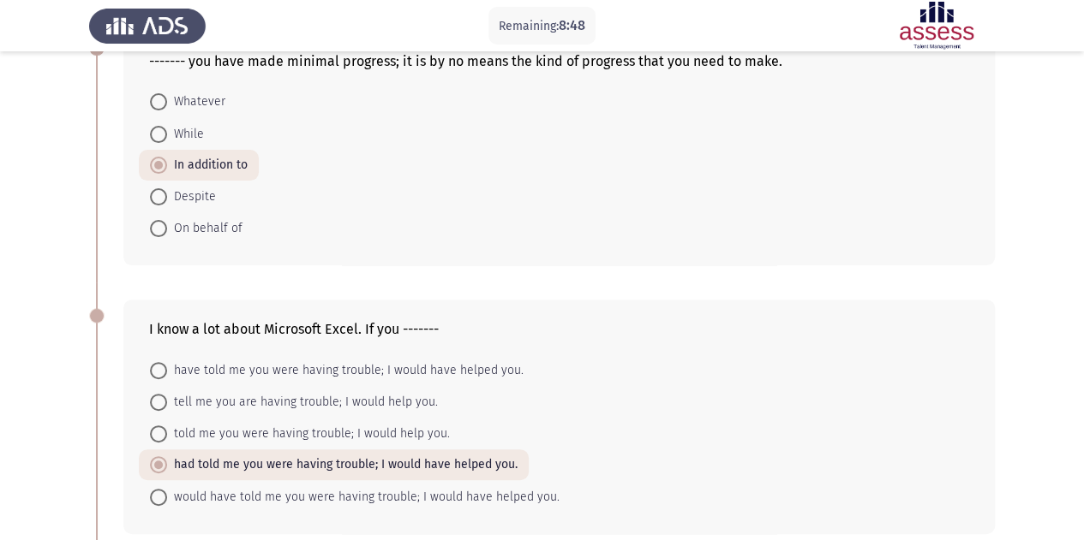
scroll to position [86, 0]
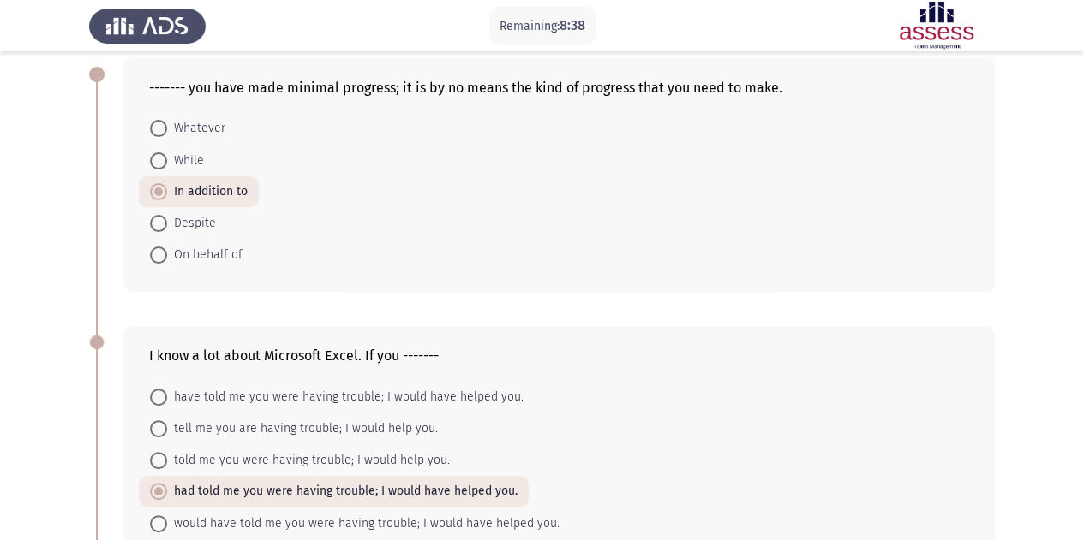
click at [171, 160] on span "While" at bounding box center [185, 161] width 37 height 21
click at [167, 160] on input "While" at bounding box center [158, 160] width 17 height 17
radio input "true"
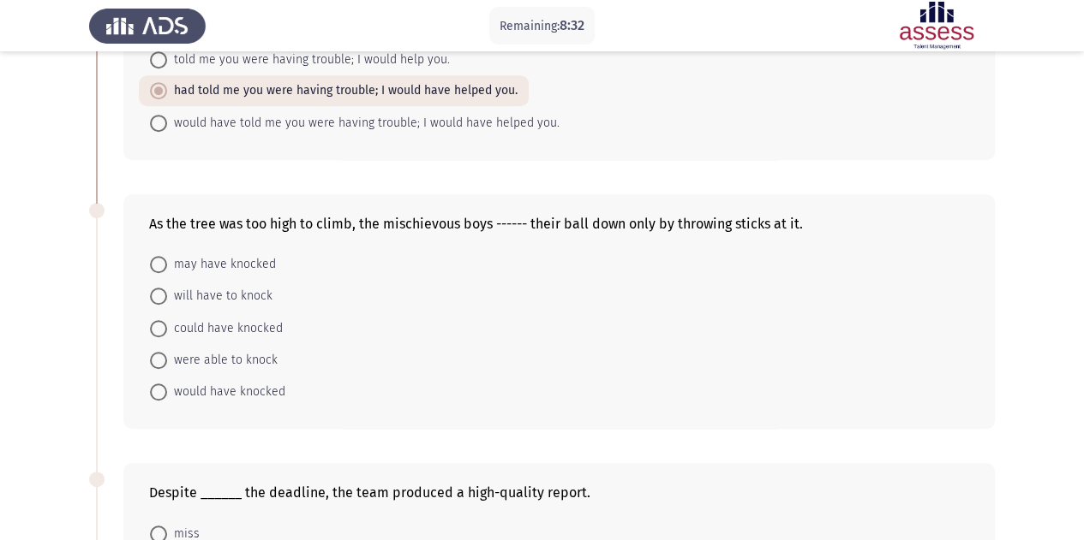
scroll to position [514, 0]
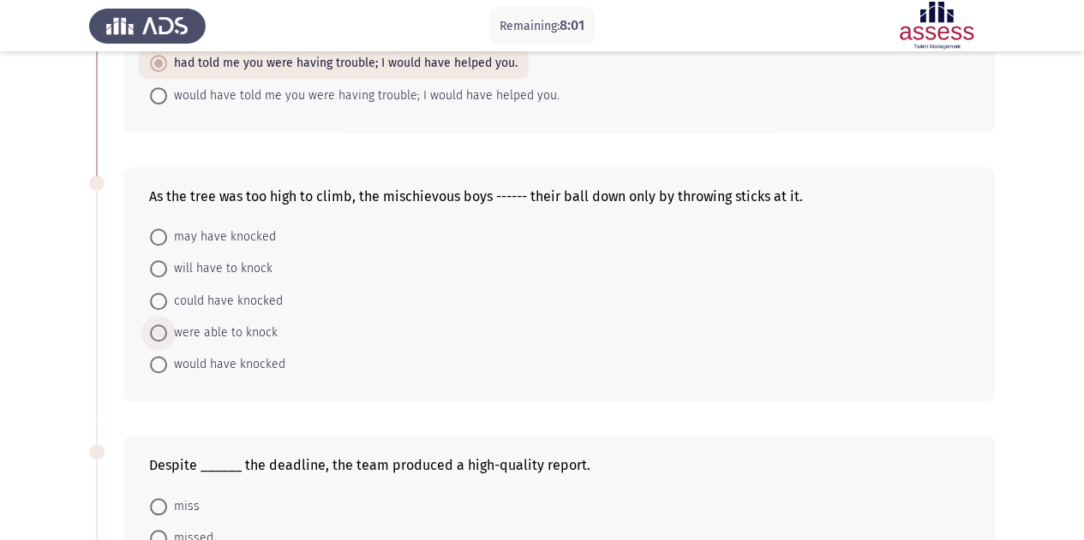
click at [164, 333] on span at bounding box center [158, 333] width 17 height 17
click at [164, 333] on input "were able to knock" at bounding box center [158, 333] width 17 height 17
radio input "true"
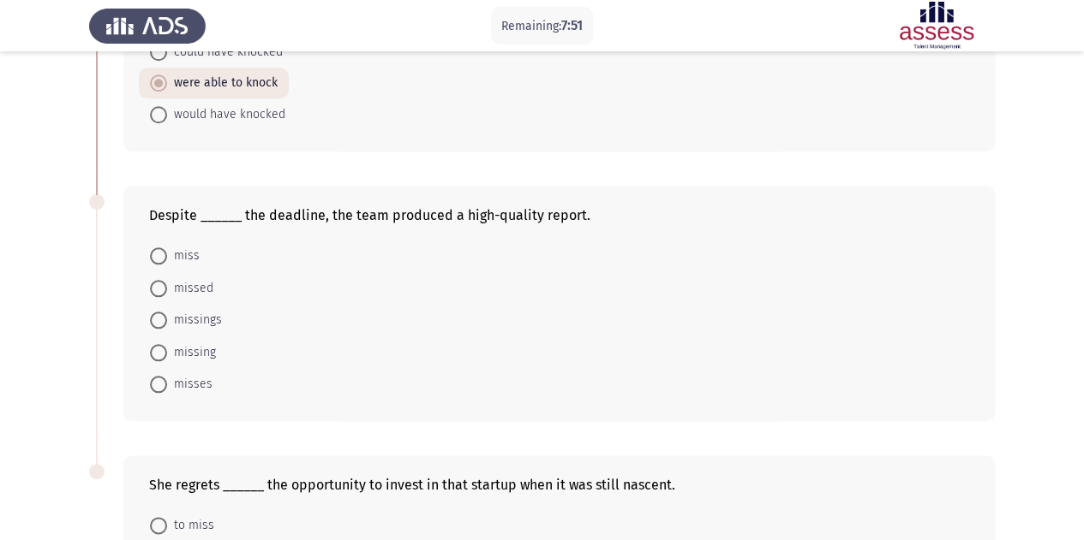
scroll to position [857, 0]
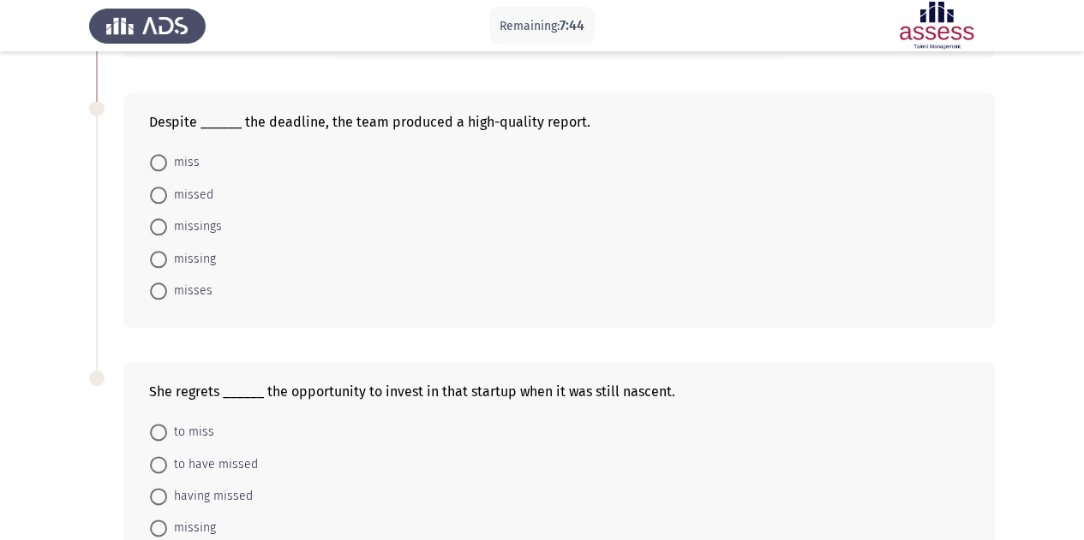
click at [196, 249] on span "missing" at bounding box center [191, 259] width 49 height 21
click at [167, 251] on input "missing" at bounding box center [158, 259] width 17 height 17
radio input "true"
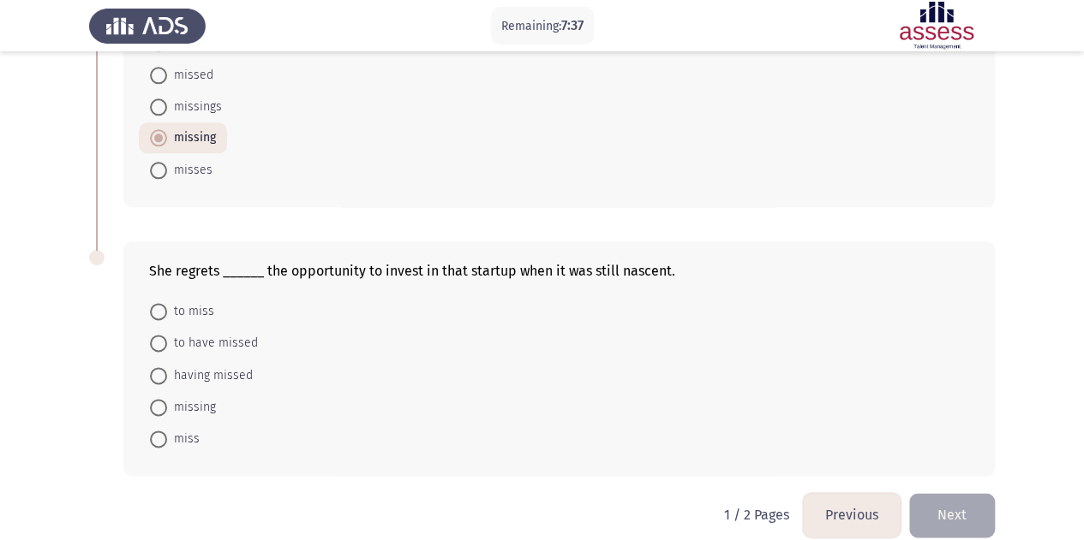
scroll to position [989, 0]
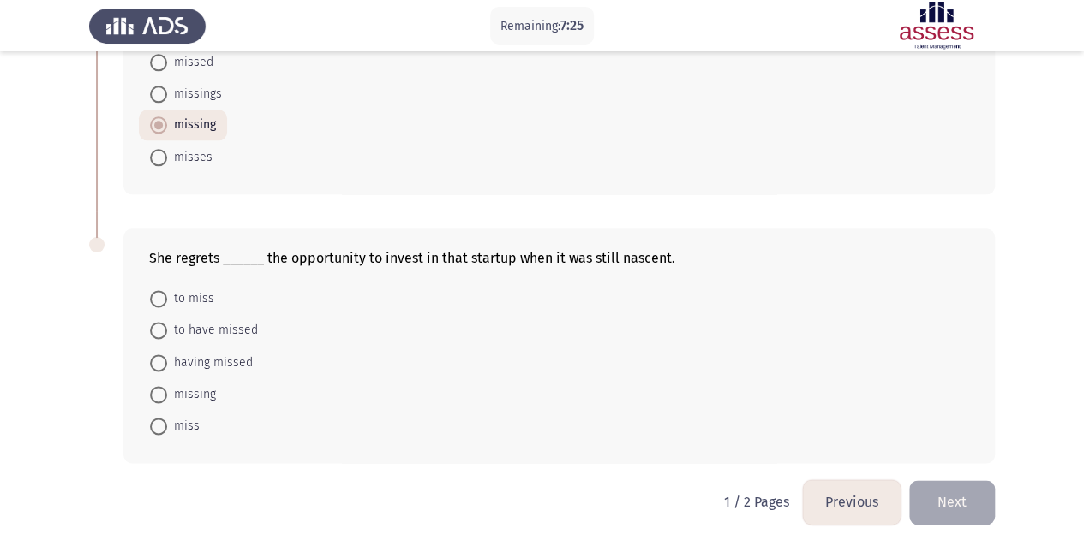
click at [178, 390] on span "missing" at bounding box center [191, 395] width 49 height 21
click at [167, 390] on input "missing" at bounding box center [158, 394] width 17 height 17
radio input "true"
drag, startPoint x: 116, startPoint y: 200, endPoint x: 273, endPoint y: 267, distance: 170.7
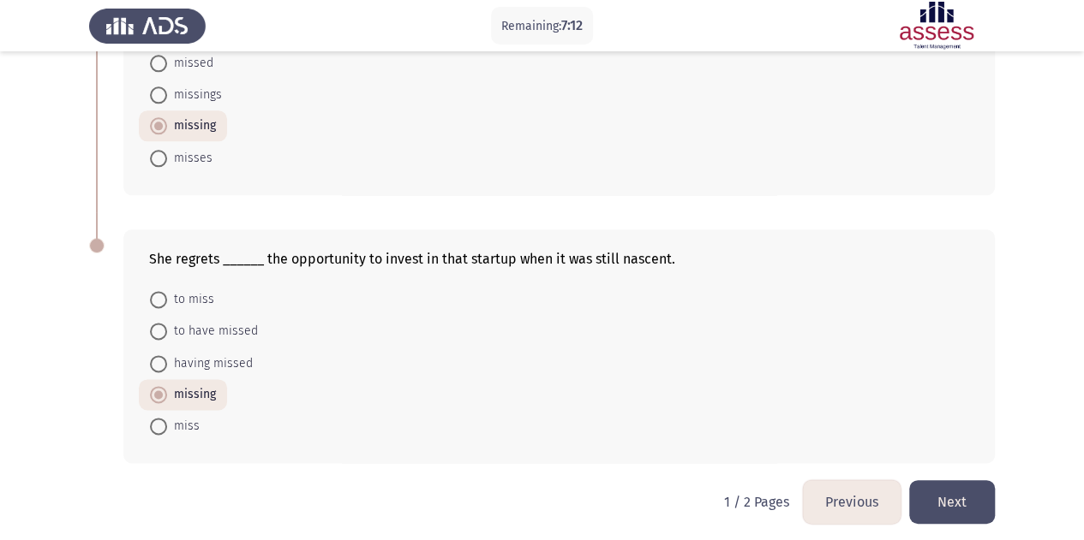
click at [946, 496] on button "Next" at bounding box center [952, 503] width 86 height 44
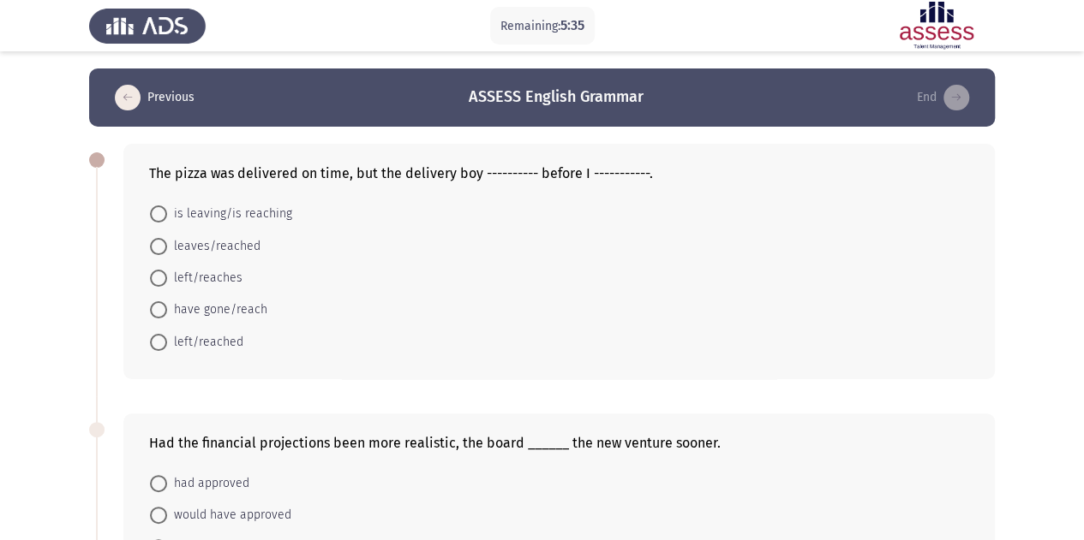
click at [214, 280] on span "left/reaches" at bounding box center [204, 278] width 75 height 21
click at [167, 280] on input "left/reaches" at bounding box center [158, 278] width 17 height 17
radio input "true"
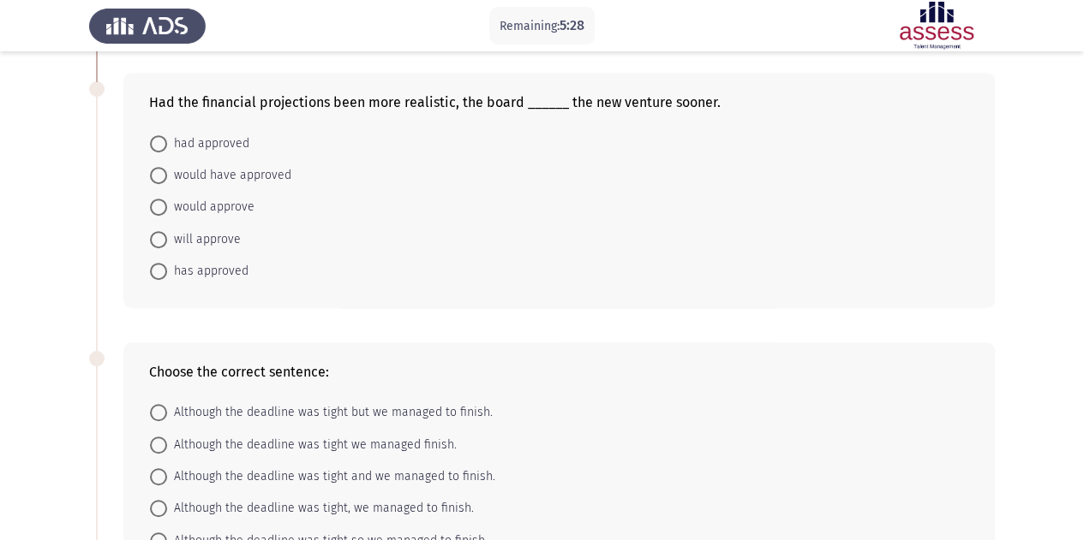
scroll to position [343, 0]
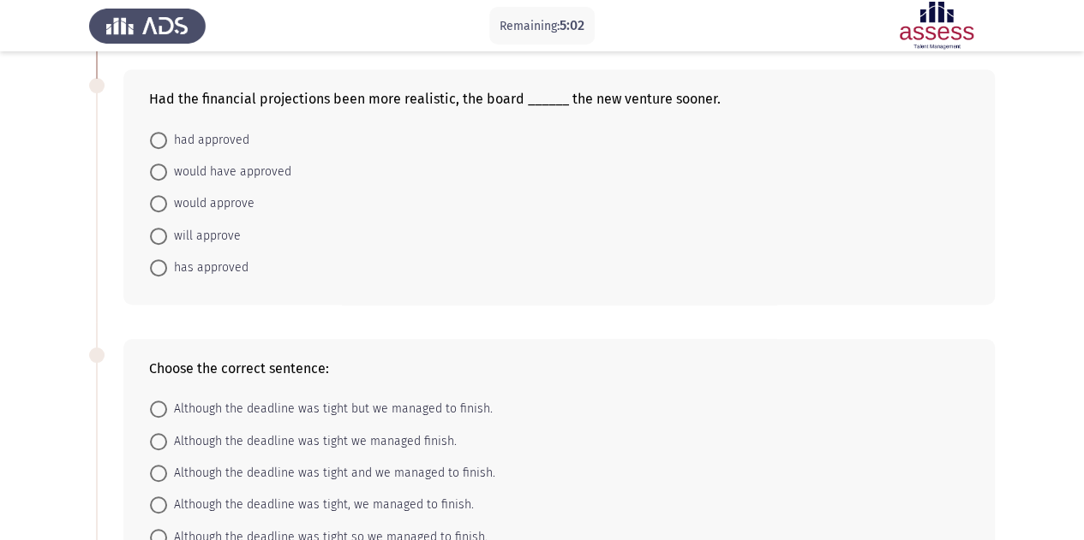
click at [262, 173] on span "would have approved" at bounding box center [229, 172] width 124 height 21
click at [167, 173] on input "would have approved" at bounding box center [158, 172] width 17 height 17
radio input "true"
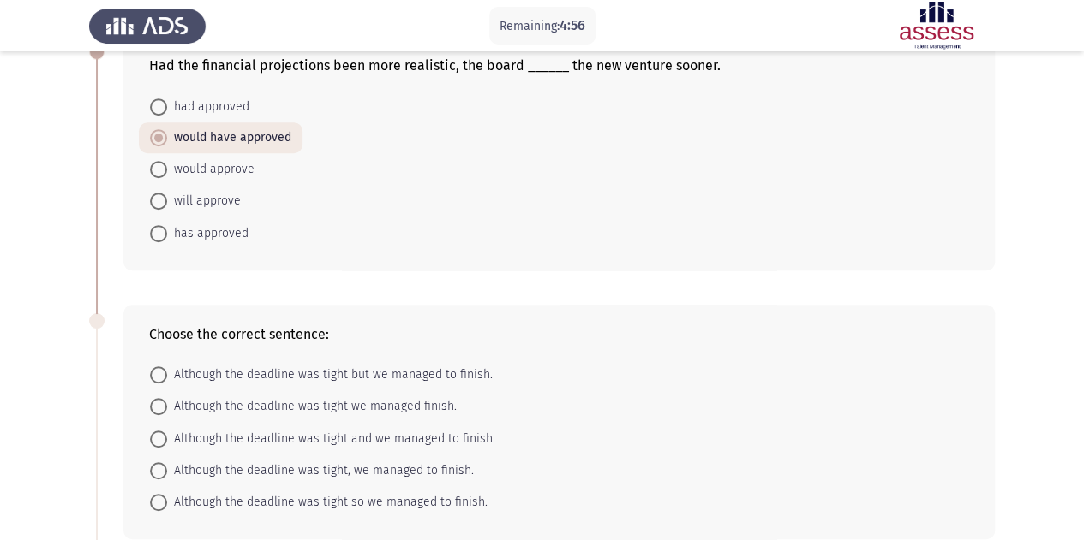
scroll to position [171, 0]
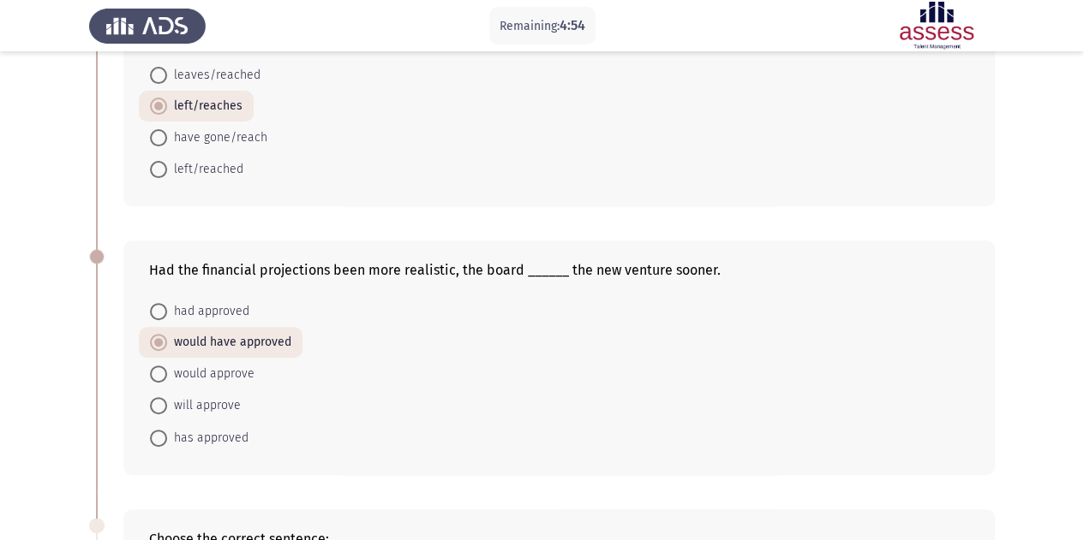
click at [224, 161] on span "left/reached" at bounding box center [205, 169] width 76 height 21
click at [167, 161] on input "left/reached" at bounding box center [158, 169] width 17 height 17
radio input "true"
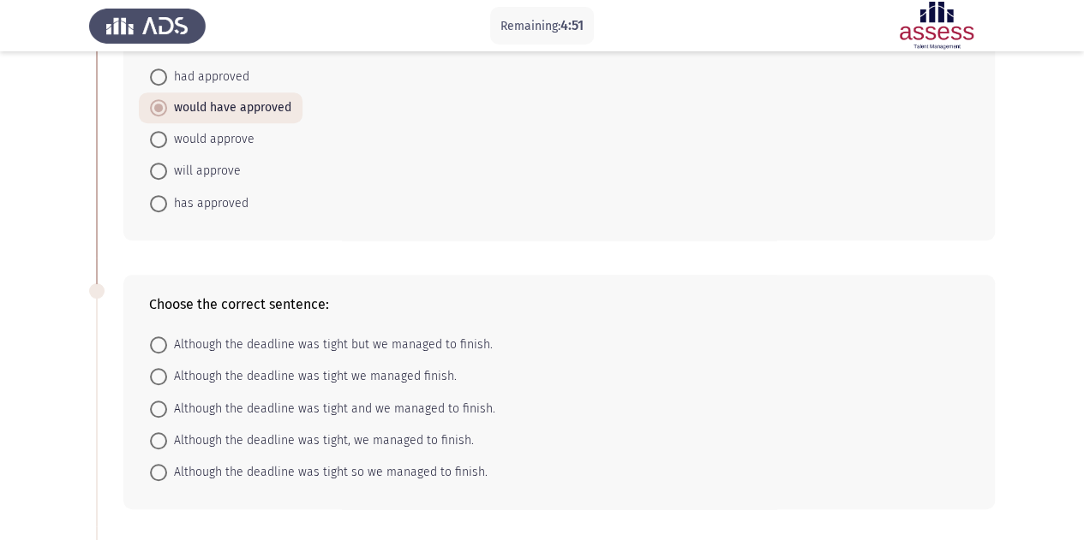
scroll to position [514, 0]
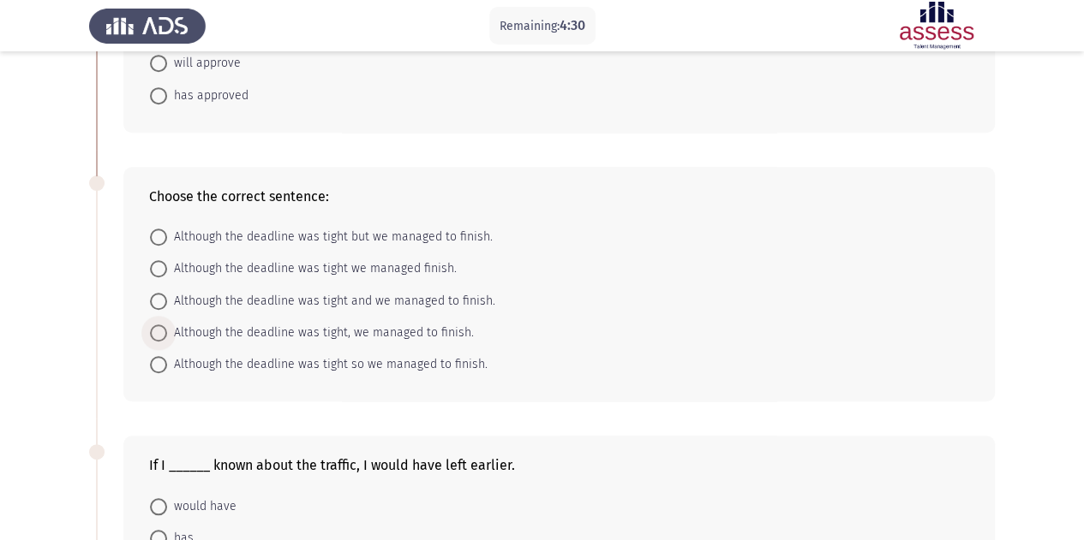
click at [297, 329] on span "Although the deadline was tight, we managed to finish." at bounding box center [320, 333] width 307 height 21
click at [167, 329] on input "Although the deadline was tight, we managed to finish." at bounding box center [158, 333] width 17 height 17
radio input "true"
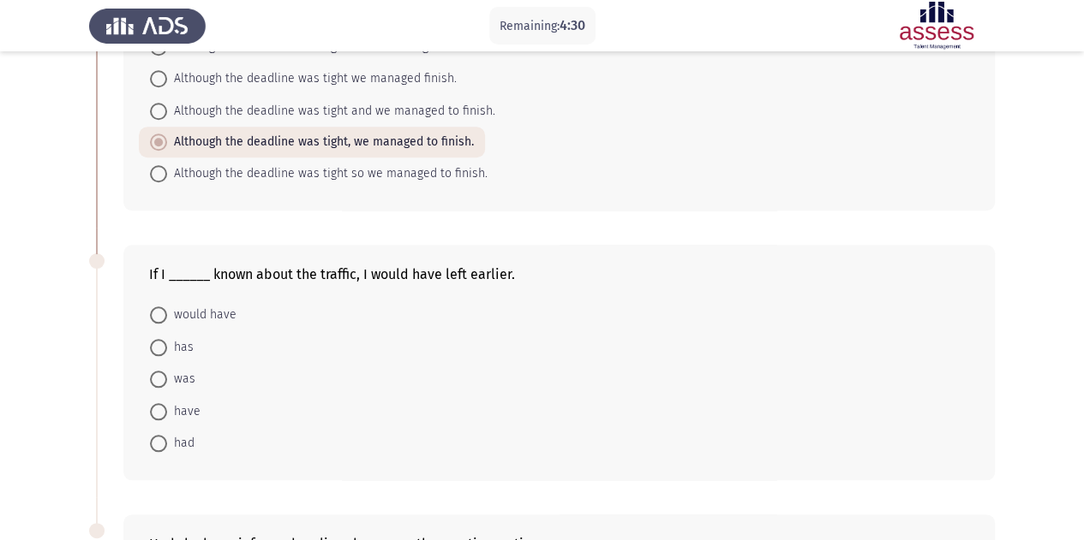
scroll to position [771, 0]
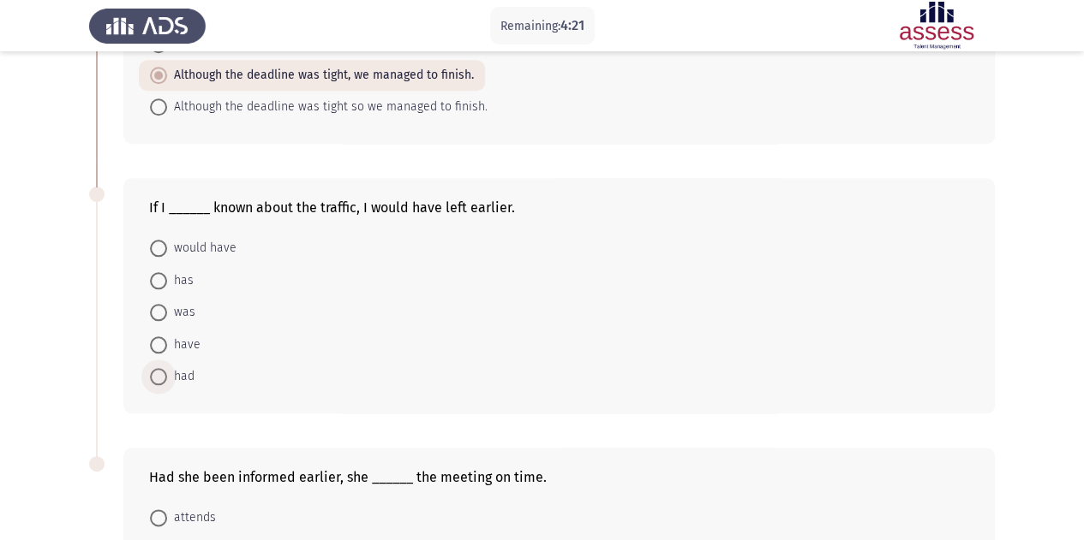
click at [156, 378] on span at bounding box center [158, 376] width 17 height 17
click at [156, 378] on input "had" at bounding box center [158, 376] width 17 height 17
radio input "true"
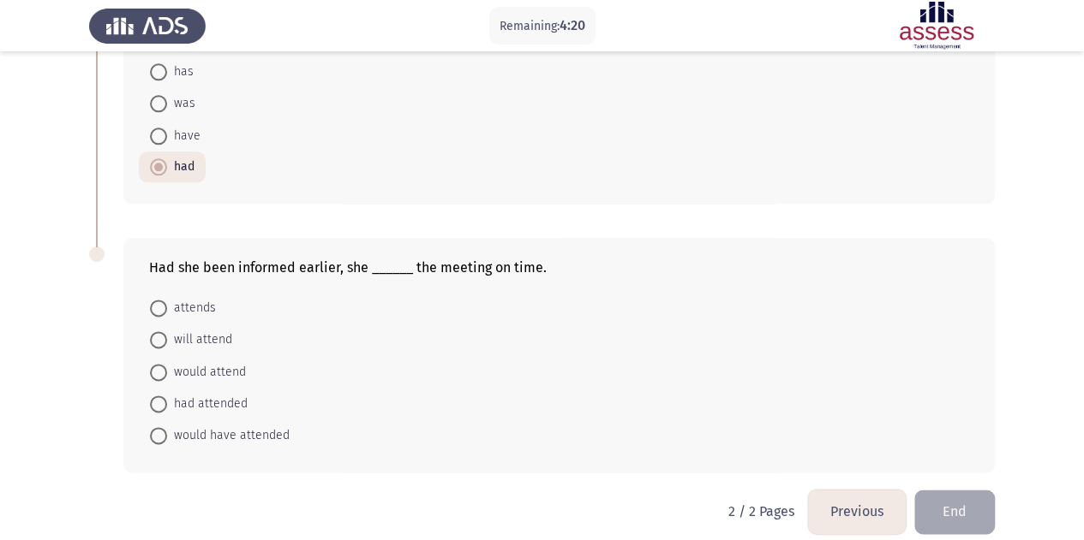
scroll to position [989, 0]
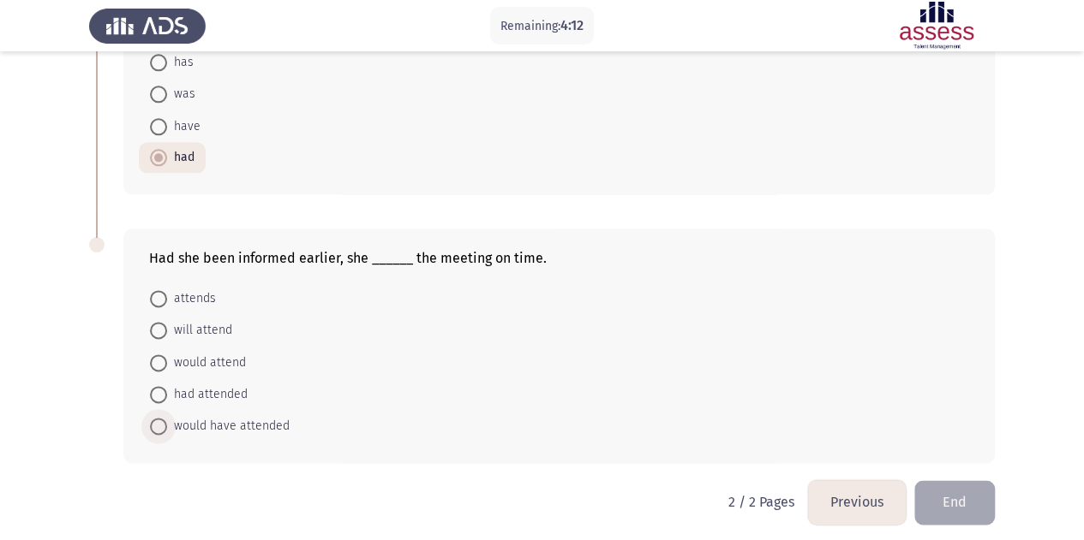
click at [258, 423] on span "would have attended" at bounding box center [228, 426] width 122 height 21
click at [167, 423] on input "would have attended" at bounding box center [158, 426] width 17 height 17
radio input "true"
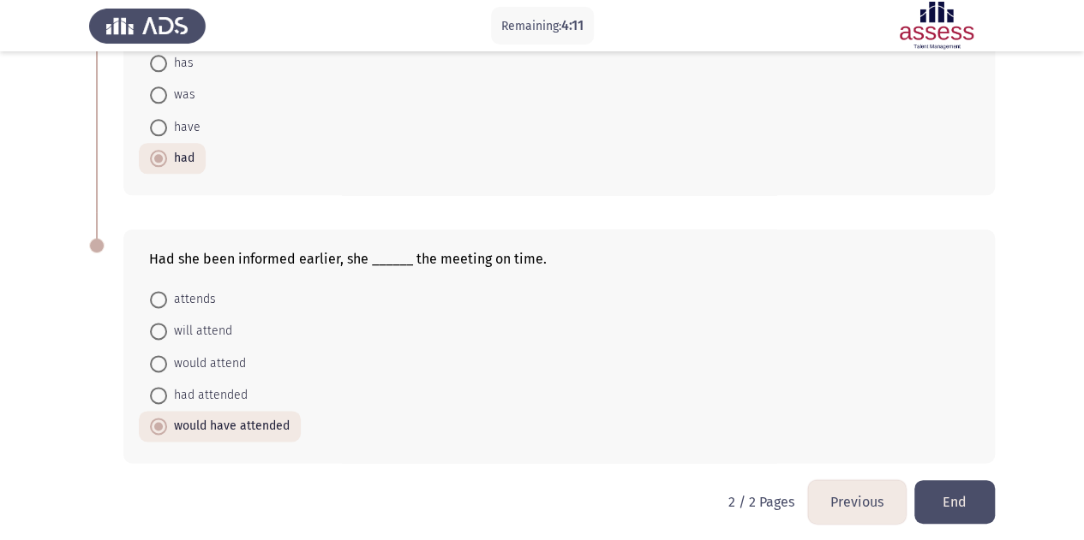
click at [956, 511] on button "End" at bounding box center [954, 503] width 81 height 44
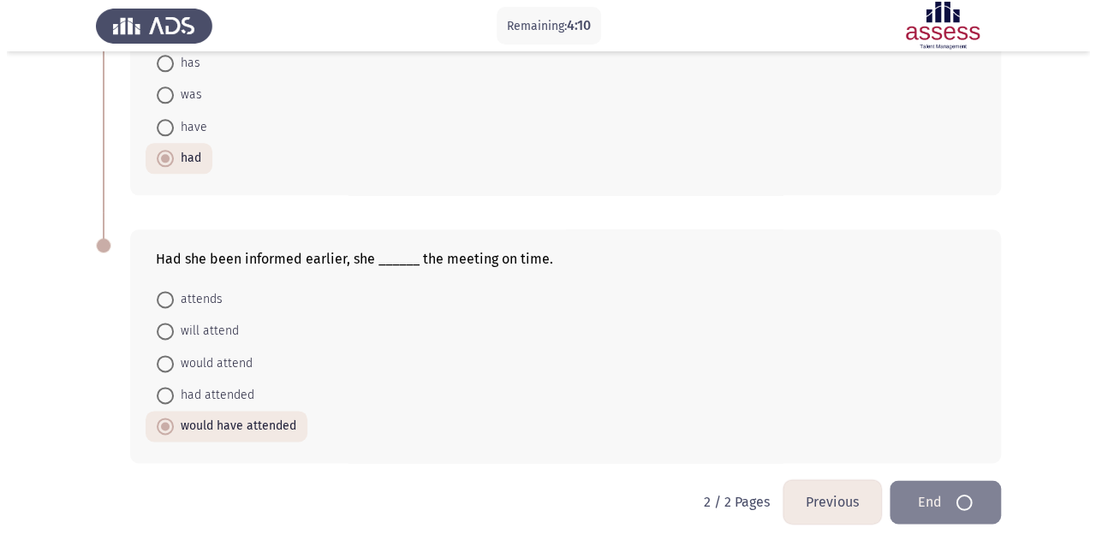
scroll to position [0, 0]
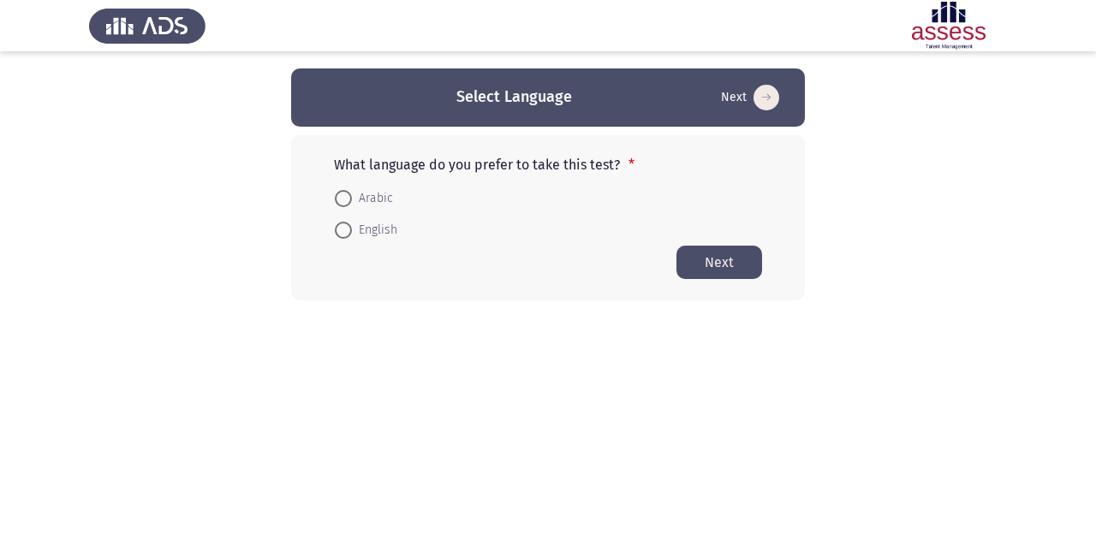
click at [344, 241] on mat-radio-button "English" at bounding box center [366, 230] width 85 height 32
click at [344, 236] on span at bounding box center [343, 230] width 17 height 17
click at [344, 236] on input "English" at bounding box center [343, 230] width 17 height 17
radio input "true"
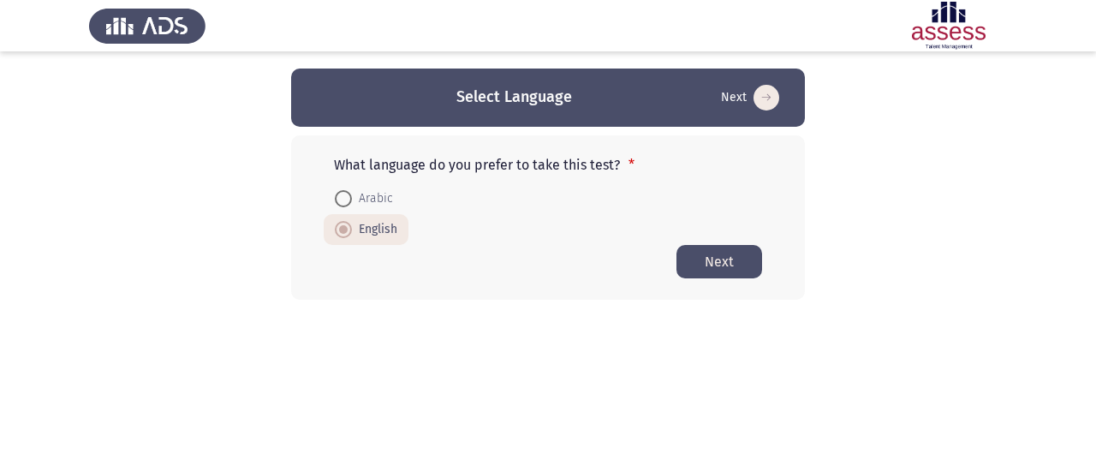
click at [713, 261] on button "Next" at bounding box center [720, 261] width 86 height 33
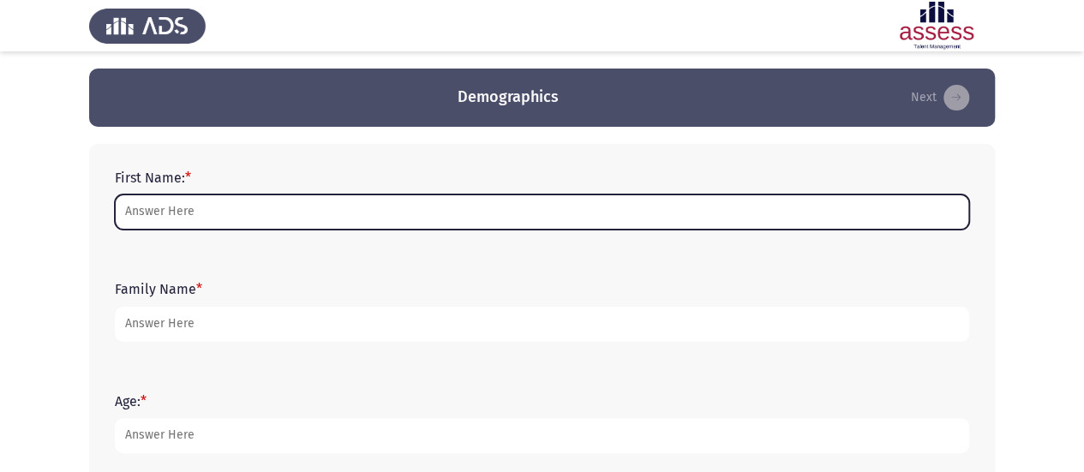
click at [176, 206] on input "First Name: *" at bounding box center [542, 211] width 854 height 35
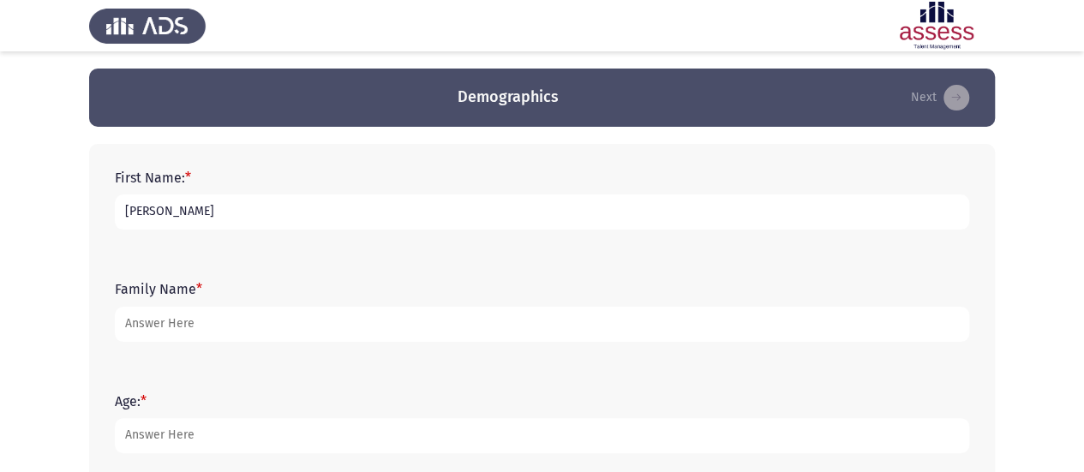
type input "[PERSON_NAME]"
type input "Hesham"
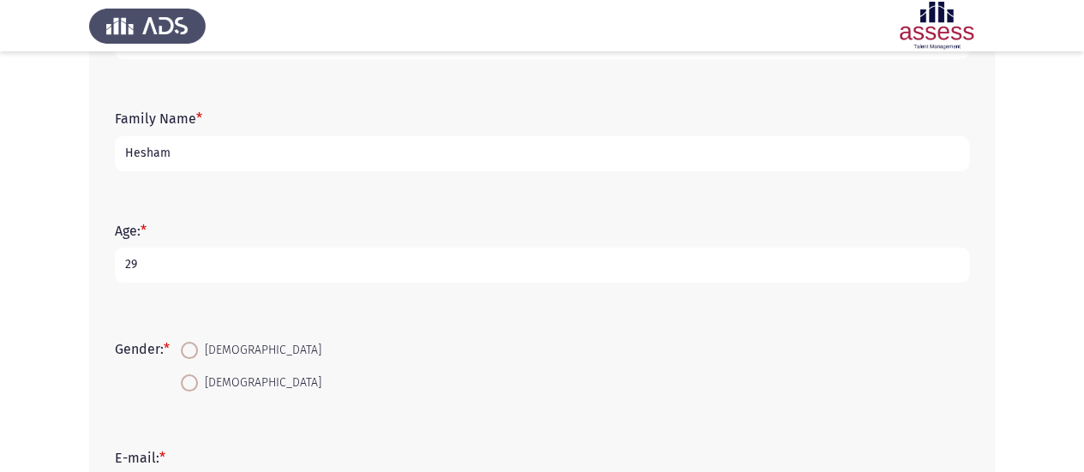
scroll to position [257, 0]
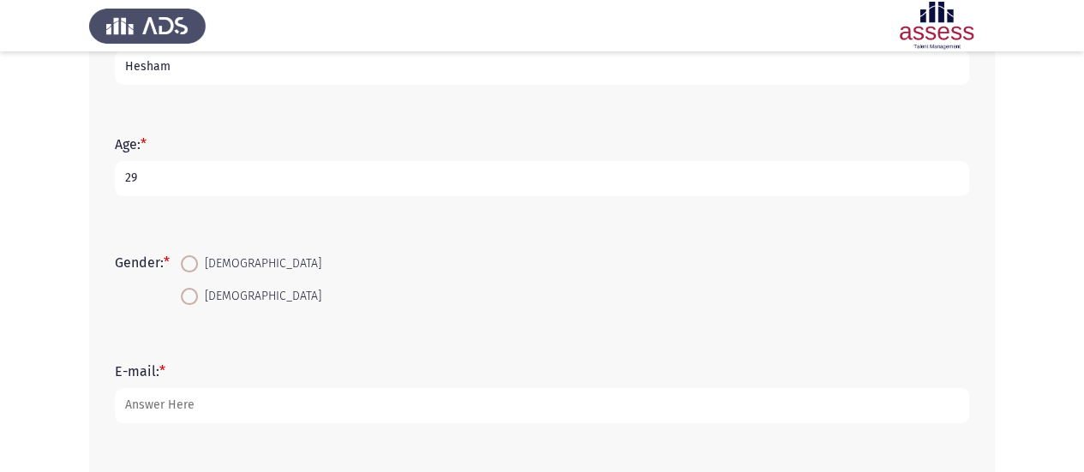
type input "29"
click at [205, 268] on span "[DEMOGRAPHIC_DATA]" at bounding box center [259, 264] width 123 height 21
click at [198, 268] on input "[DEMOGRAPHIC_DATA]" at bounding box center [189, 263] width 17 height 17
radio input "true"
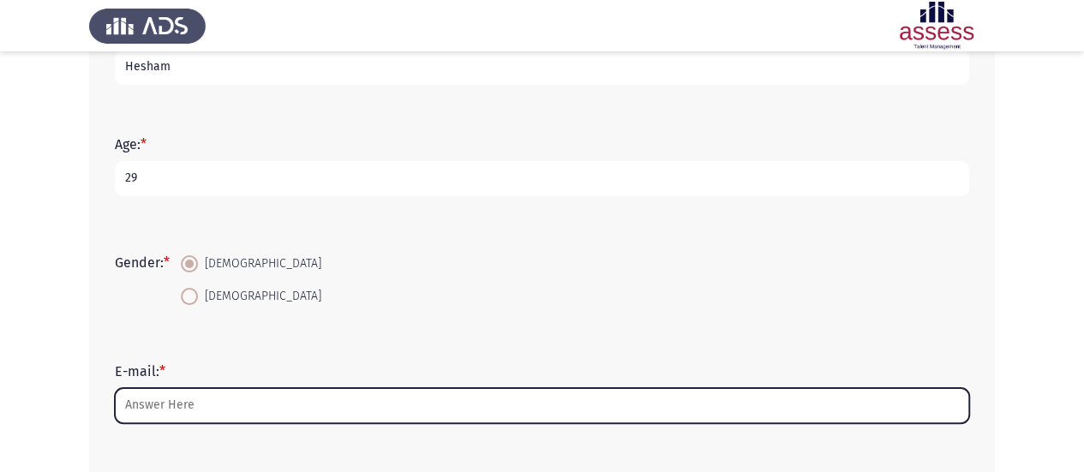
click at [199, 403] on input "E-mail: *" at bounding box center [542, 405] width 854 height 35
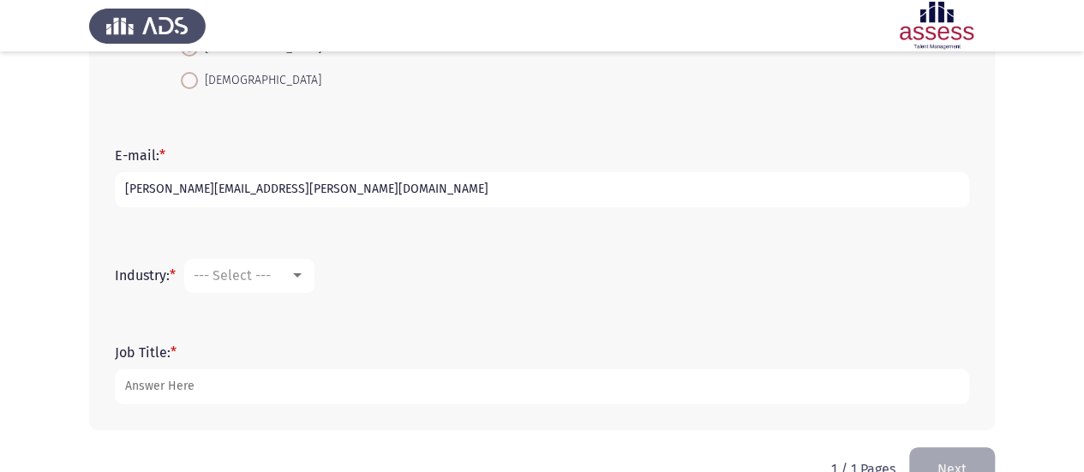
scroll to position [514, 0]
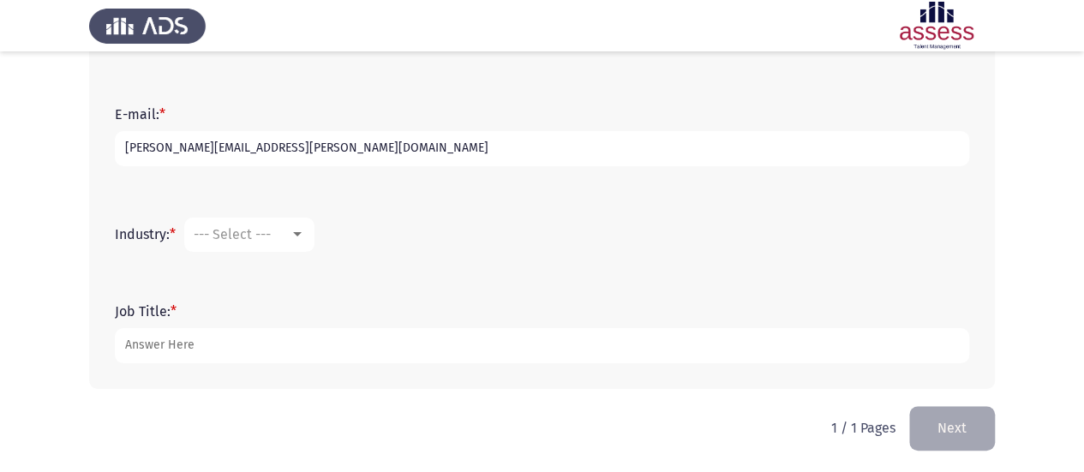
type input "[PERSON_NAME][EMAIL_ADDRESS][PERSON_NAME][DOMAIN_NAME]"
click at [279, 216] on div "Industry: * --- Select ---" at bounding box center [541, 234] width 871 height 51
click at [279, 226] on div "--- Select ---" at bounding box center [242, 234] width 96 height 16
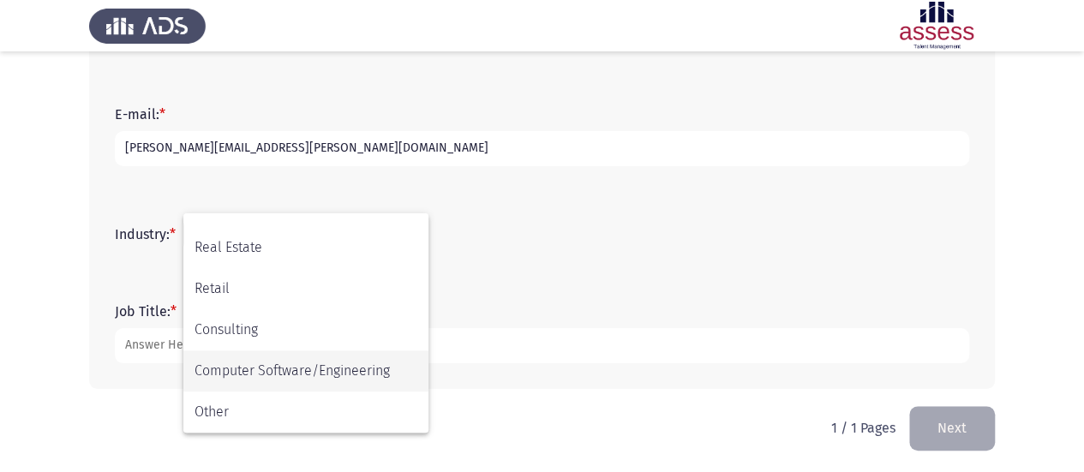
scroll to position [516, 0]
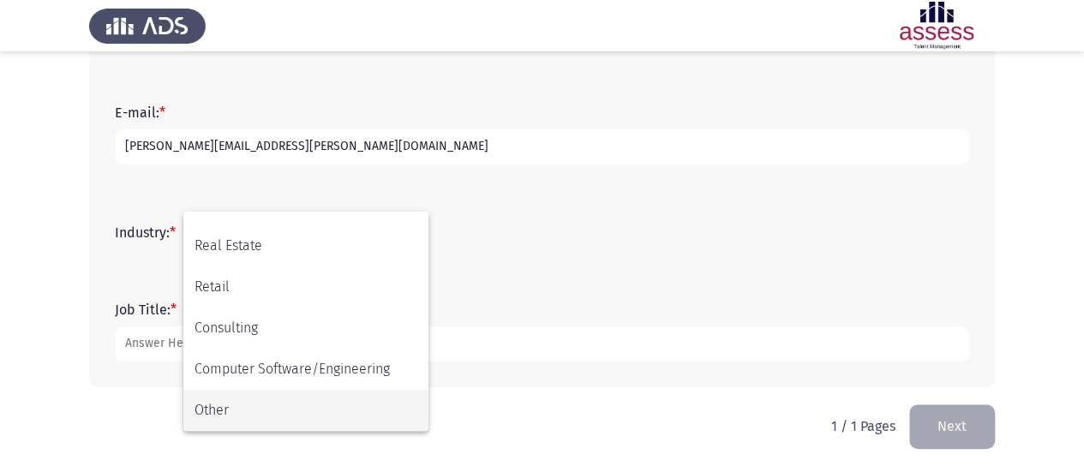
click at [255, 397] on span "Other" at bounding box center [305, 410] width 223 height 41
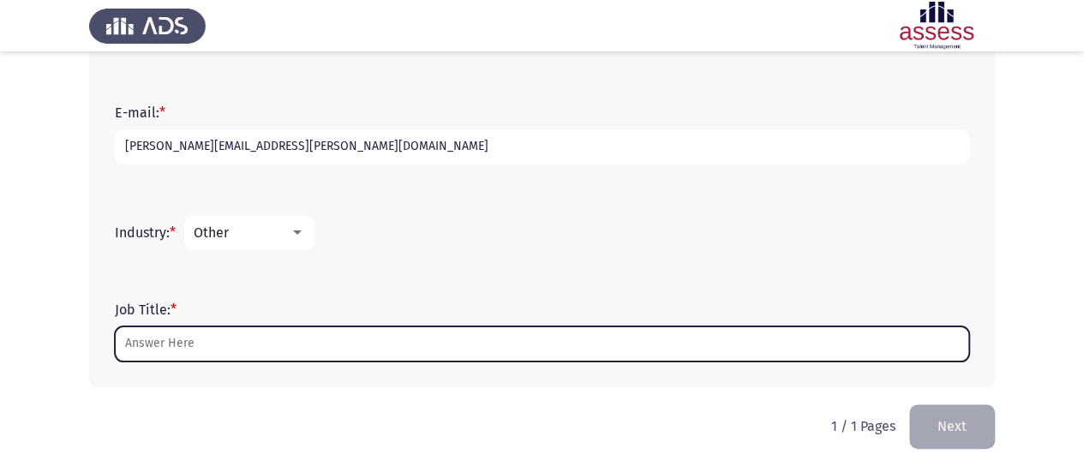
click at [242, 346] on input "Job Title: *" at bounding box center [542, 343] width 854 height 35
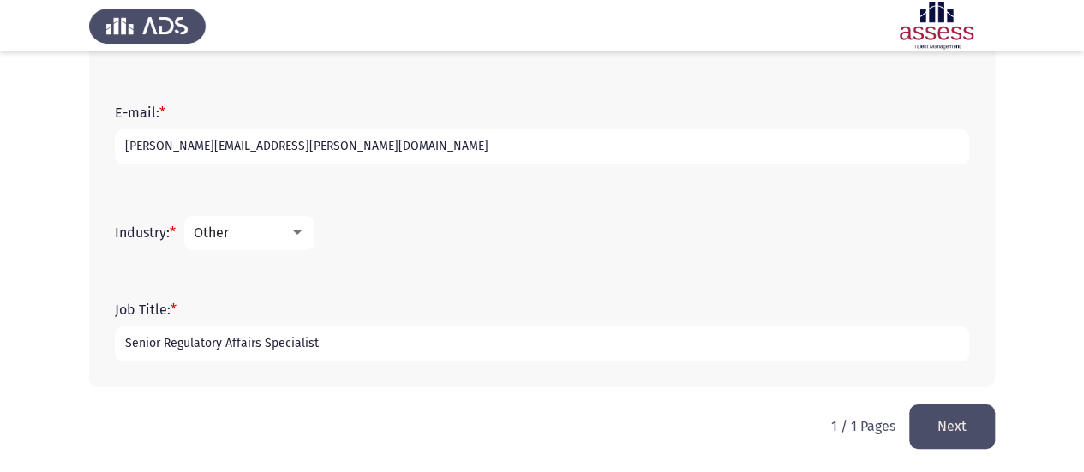
type input "Senior Regulatory Affairs Specialist"
click at [947, 425] on button "Next" at bounding box center [952, 426] width 86 height 44
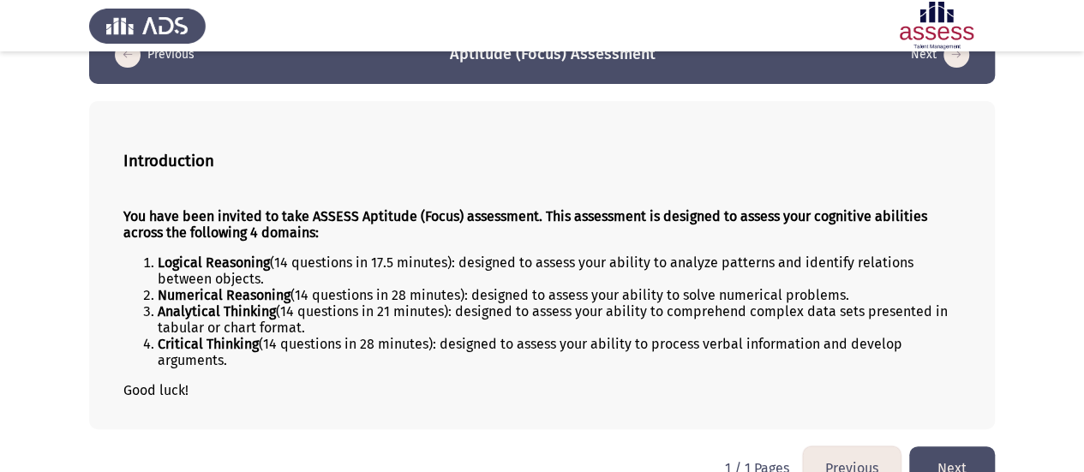
scroll to position [75, 0]
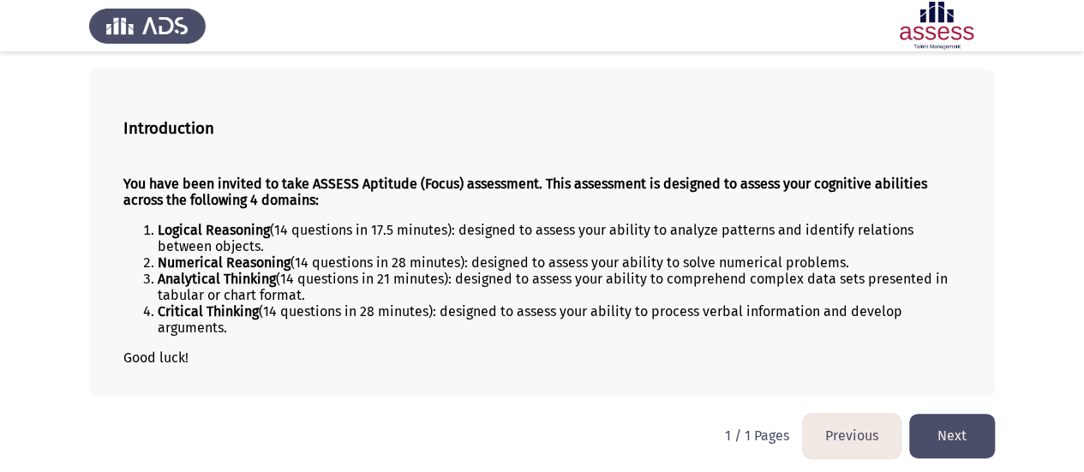
click at [964, 426] on button "Next" at bounding box center [952, 436] width 86 height 44
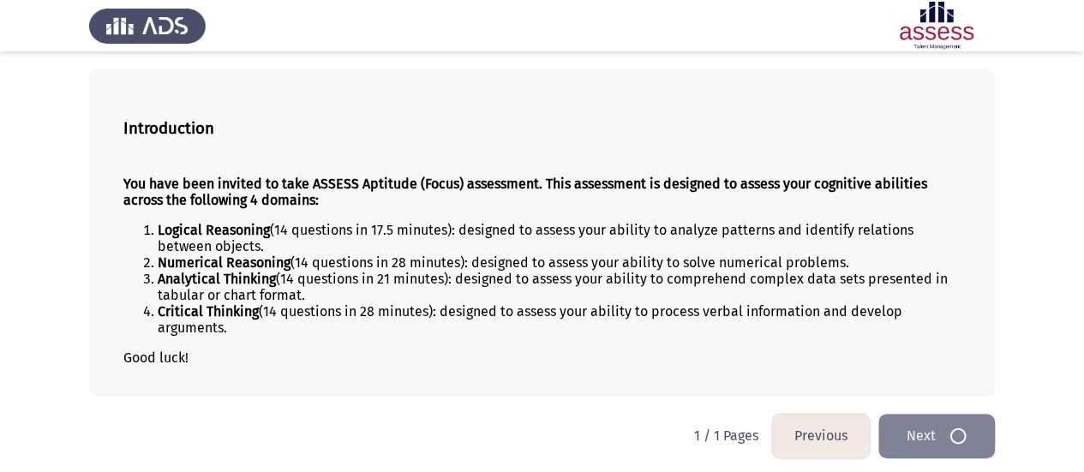
scroll to position [0, 0]
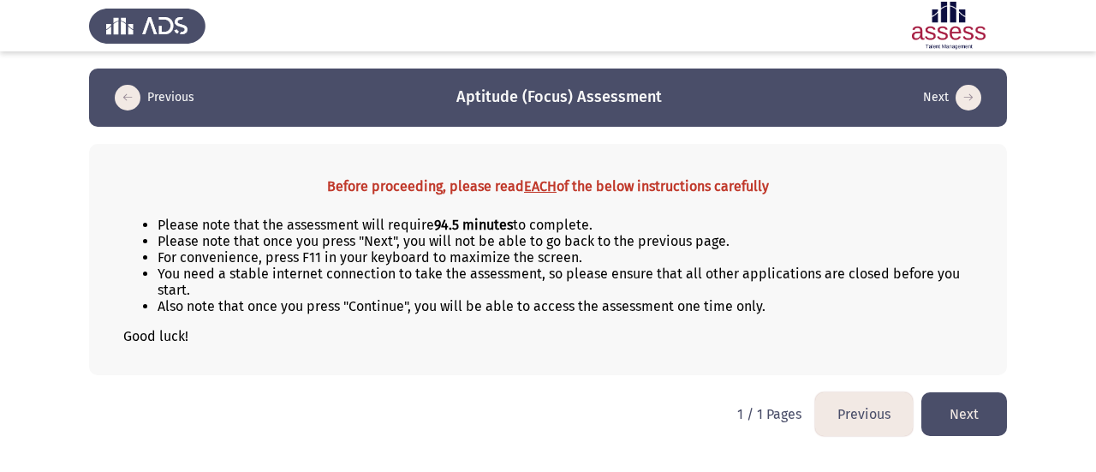
click at [980, 93] on icon "load next page" at bounding box center [969, 98] width 26 height 26
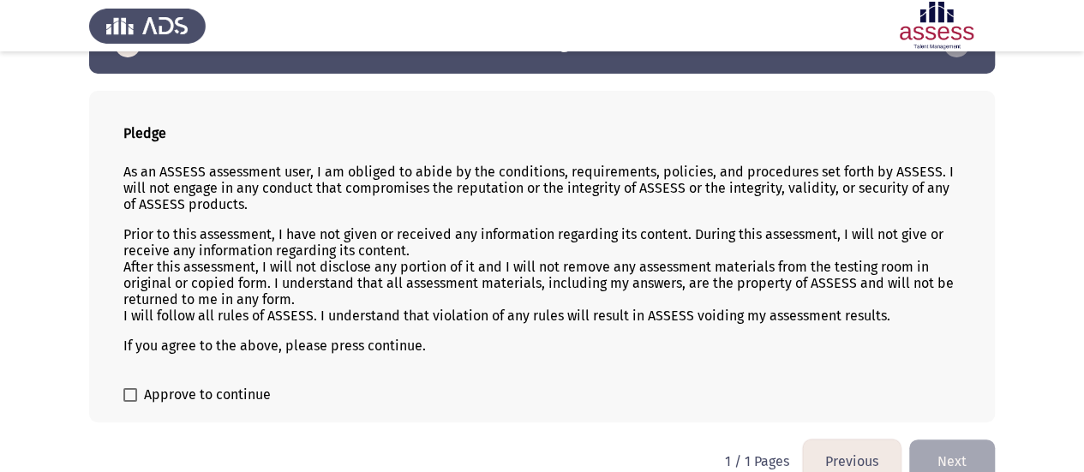
scroll to position [78, 0]
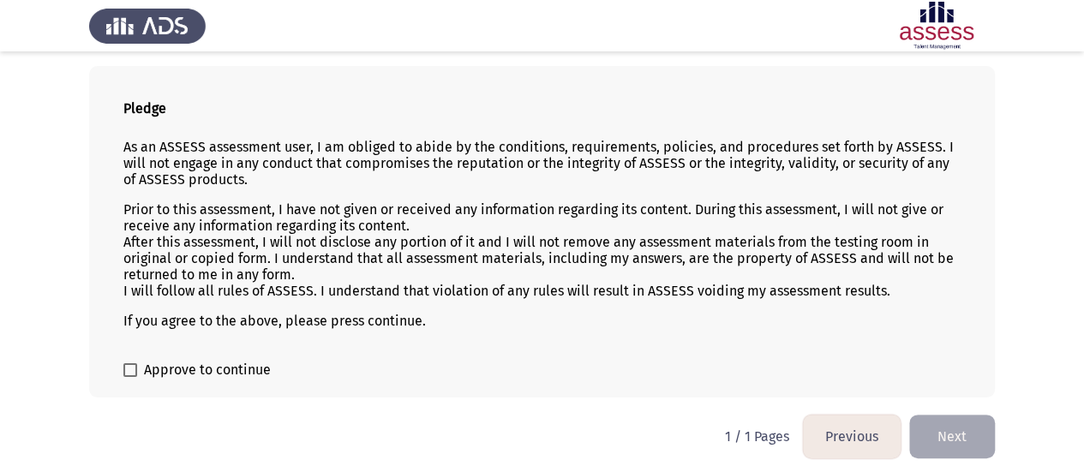
click at [209, 373] on span "Approve to continue" at bounding box center [207, 370] width 127 height 21
click at [130, 377] on input "Approve to continue" at bounding box center [129, 377] width 1 height 1
checkbox input "true"
click at [977, 422] on button "Next" at bounding box center [952, 437] width 86 height 44
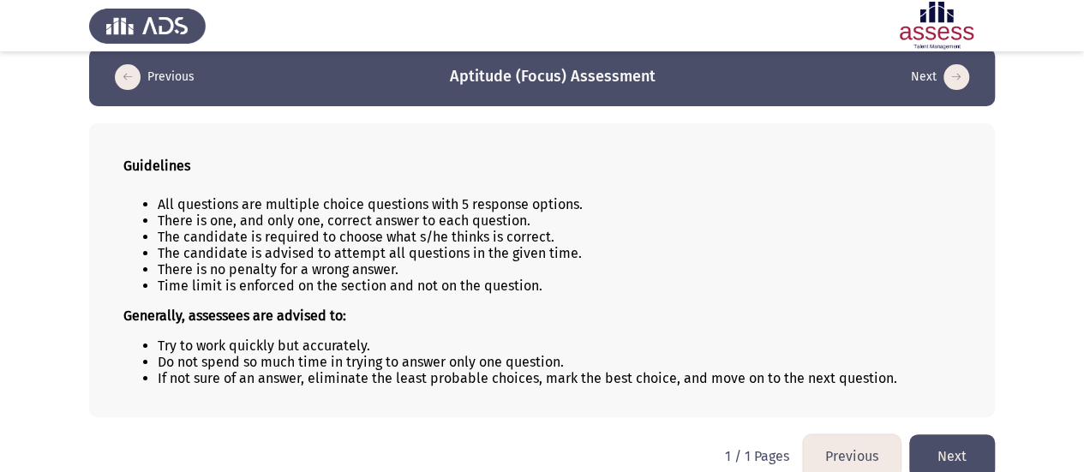
scroll to position [40, 0]
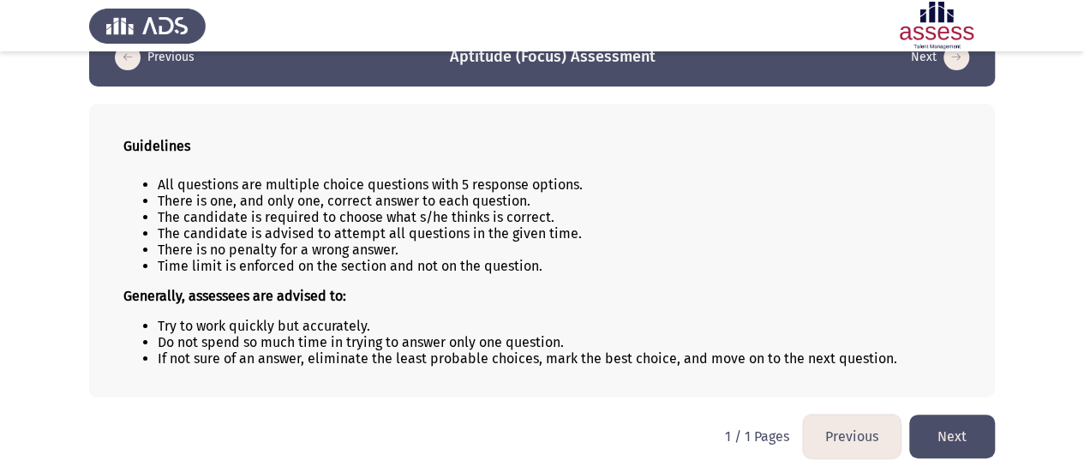
click at [954, 418] on button "Next" at bounding box center [952, 437] width 86 height 44
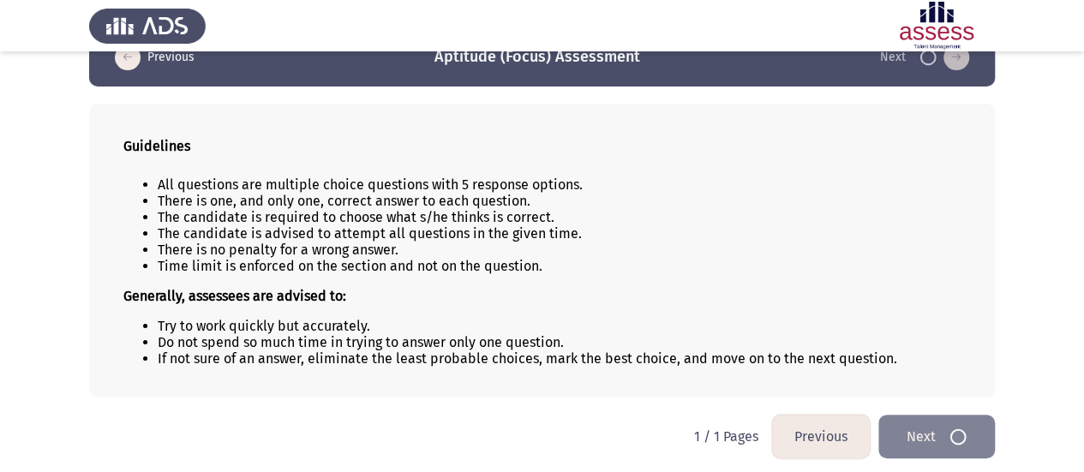
scroll to position [0, 0]
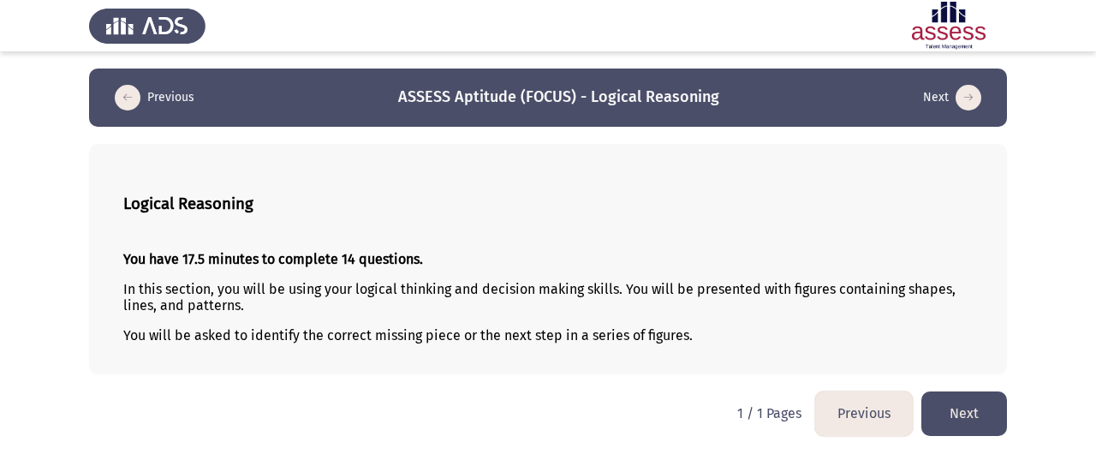
click at [983, 424] on button "Next" at bounding box center [965, 413] width 86 height 44
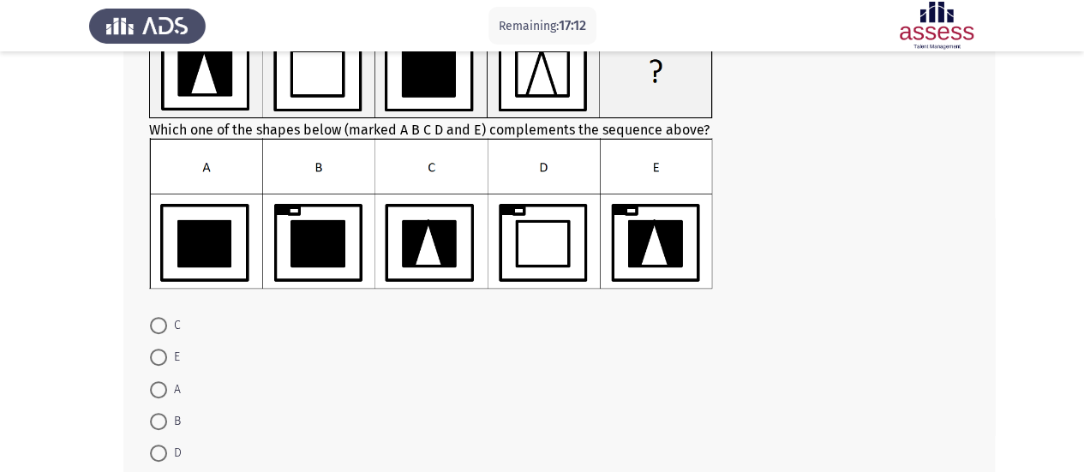
scroll to position [171, 0]
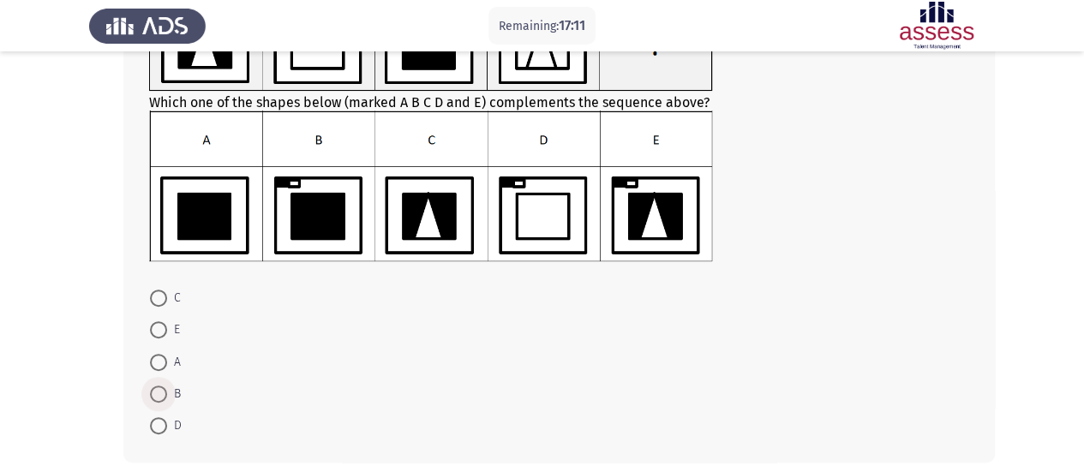
drag, startPoint x: 164, startPoint y: 393, endPoint x: 229, endPoint y: 234, distance: 172.1
click at [163, 393] on span at bounding box center [158, 393] width 17 height 17
click at [163, 393] on input "B" at bounding box center [158, 393] width 17 height 17
radio input "true"
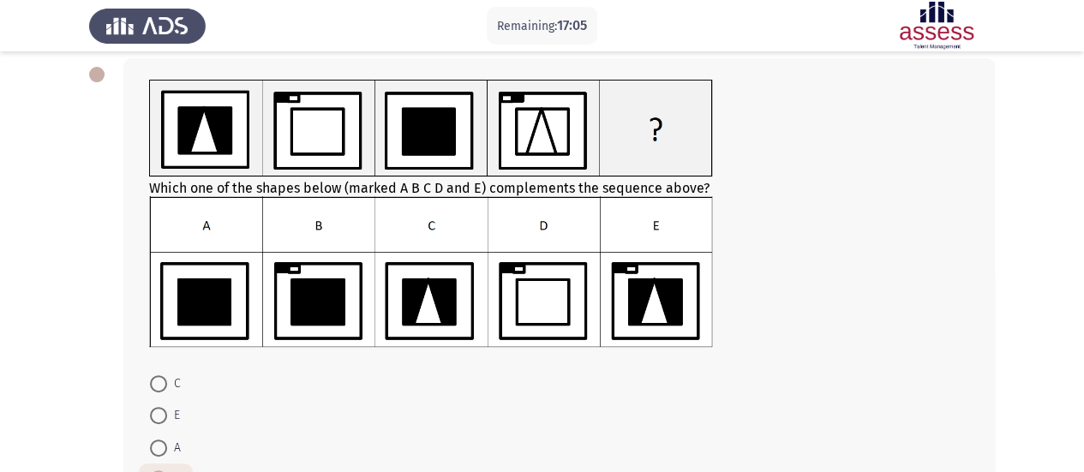
scroll to position [245, 0]
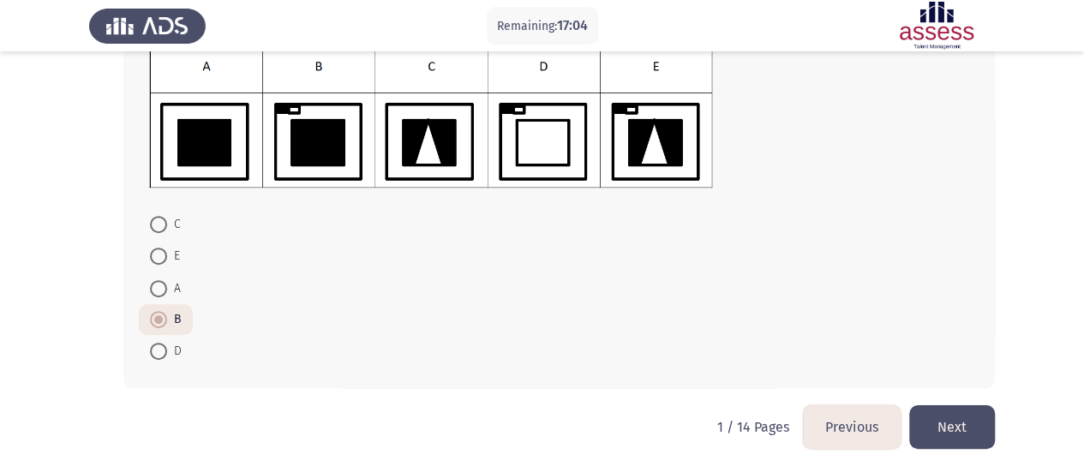
click at [965, 420] on button "Next" at bounding box center [952, 427] width 86 height 44
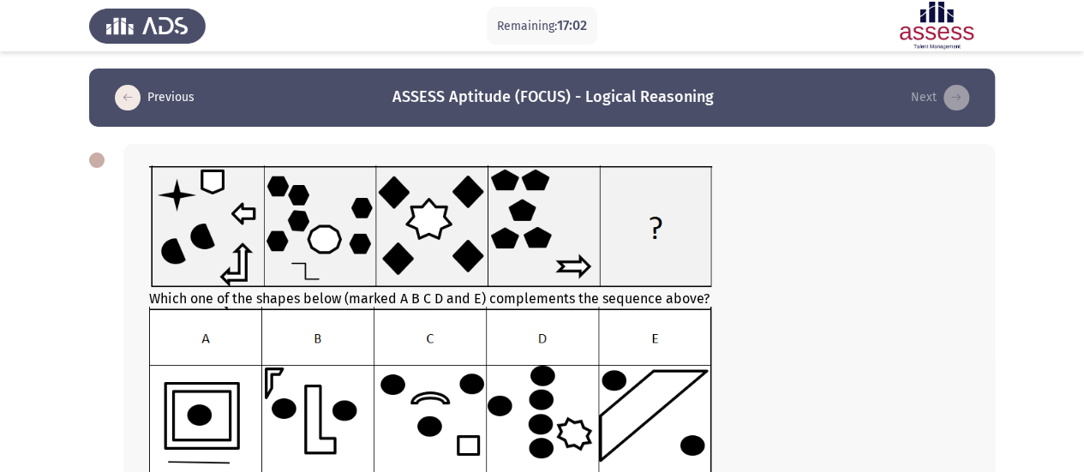
scroll to position [86, 0]
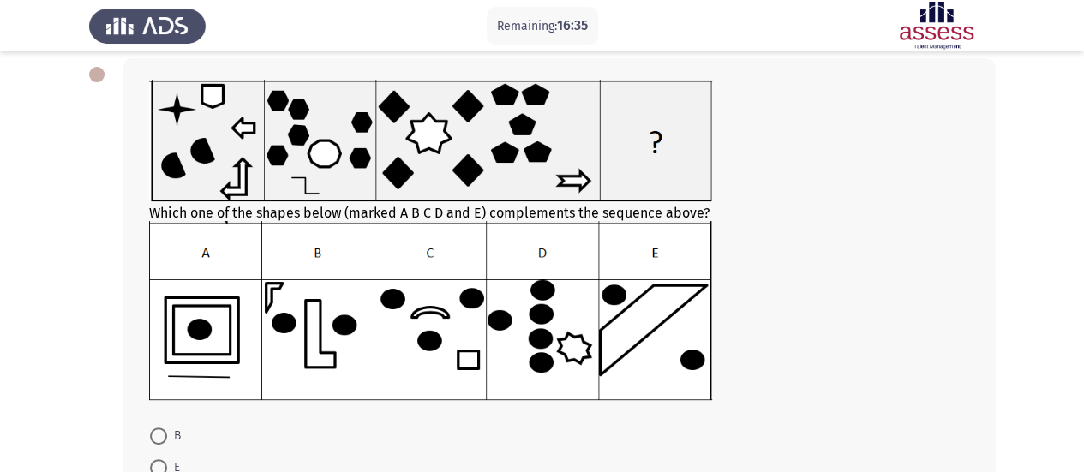
click at [558, 347] on img at bounding box center [430, 310] width 563 height 178
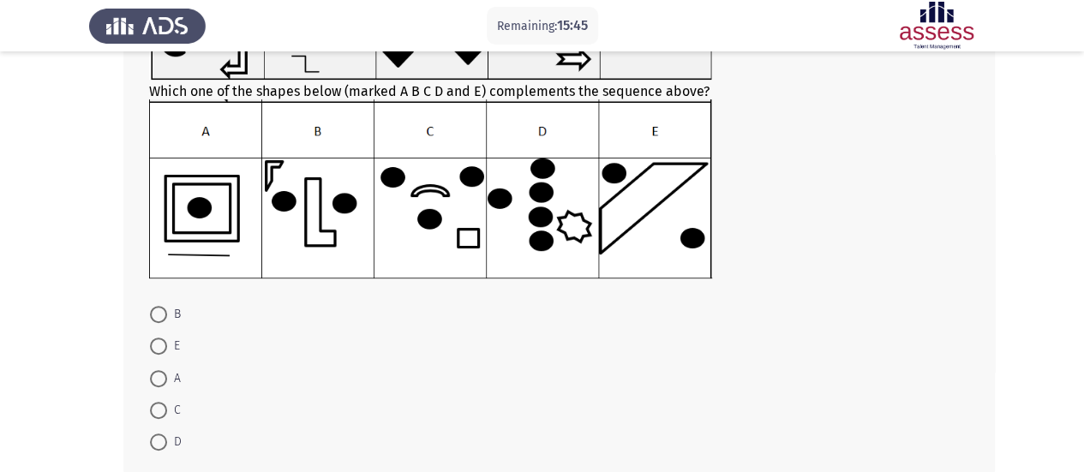
scroll to position [257, 0]
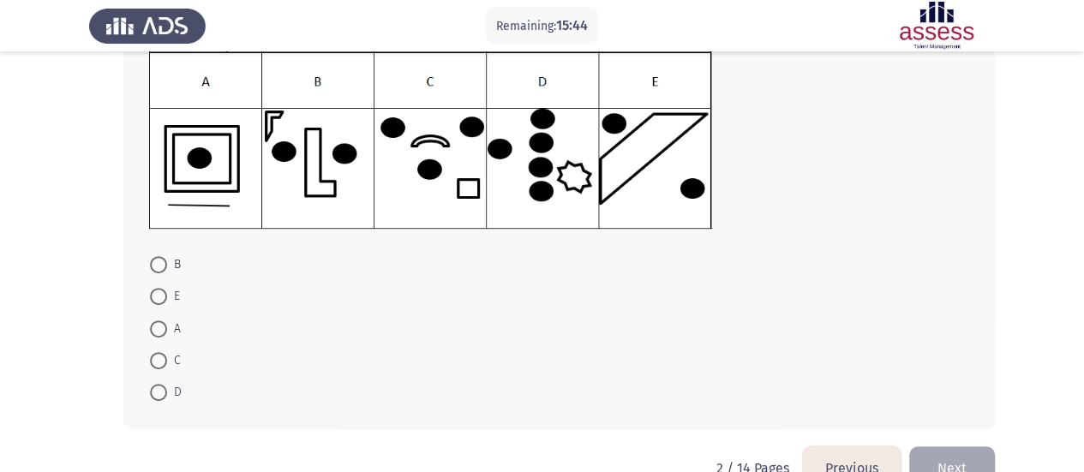
click at [157, 388] on span at bounding box center [158, 392] width 17 height 17
click at [157, 388] on input "D" at bounding box center [158, 392] width 17 height 17
radio input "true"
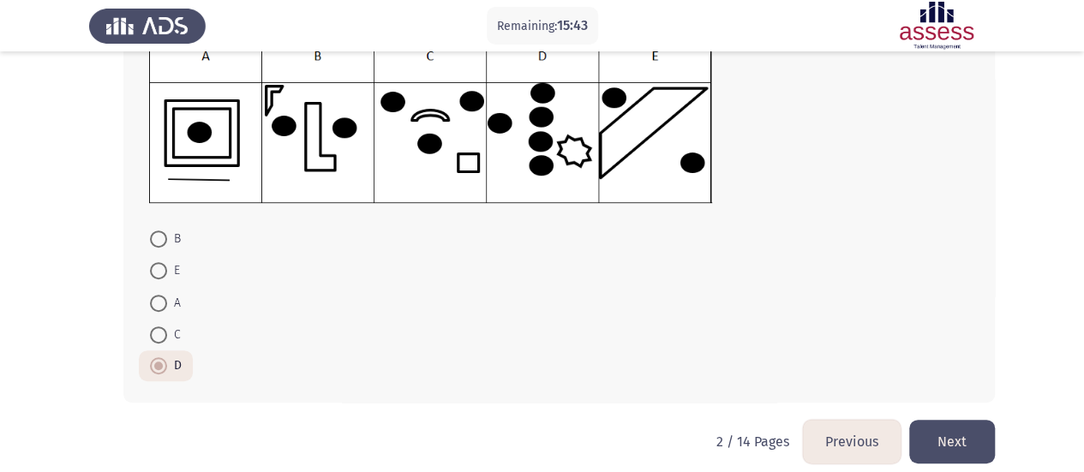
scroll to position [296, 0]
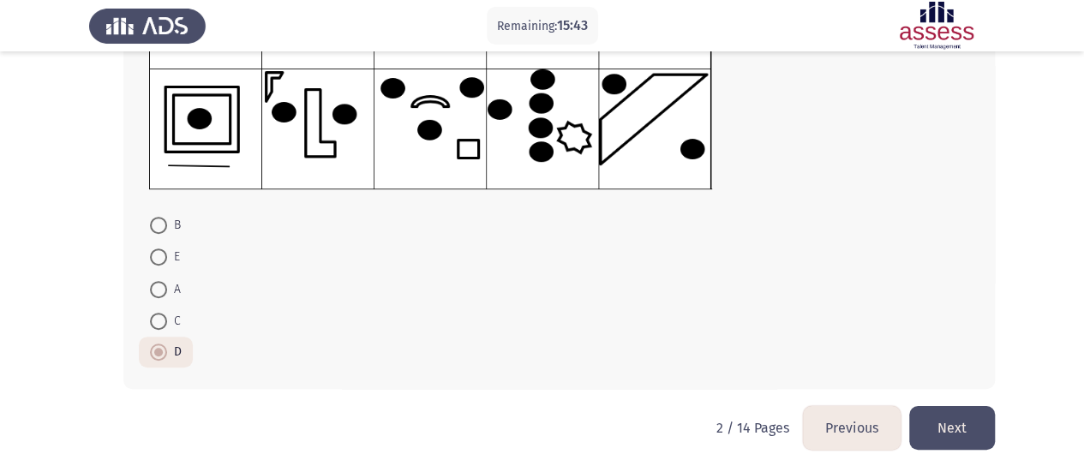
click at [954, 421] on button "Next" at bounding box center [952, 428] width 86 height 44
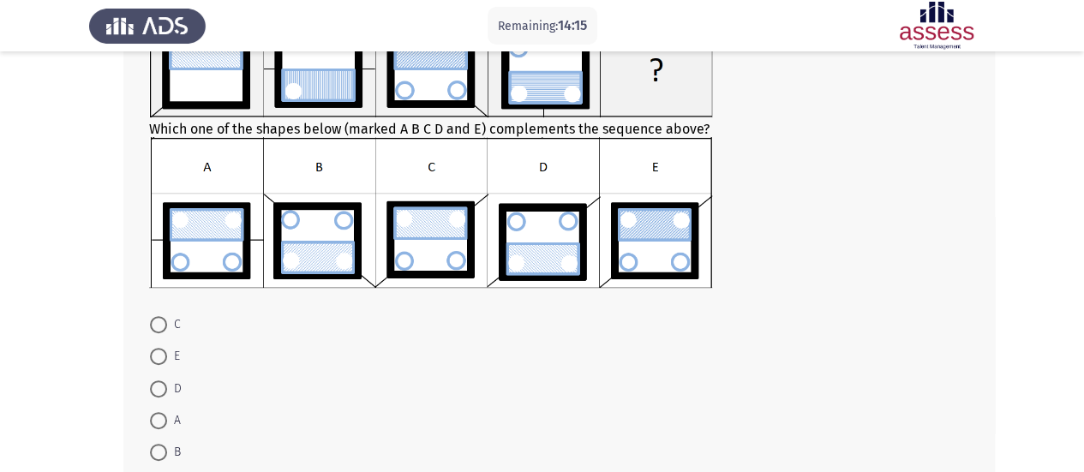
scroll to position [171, 0]
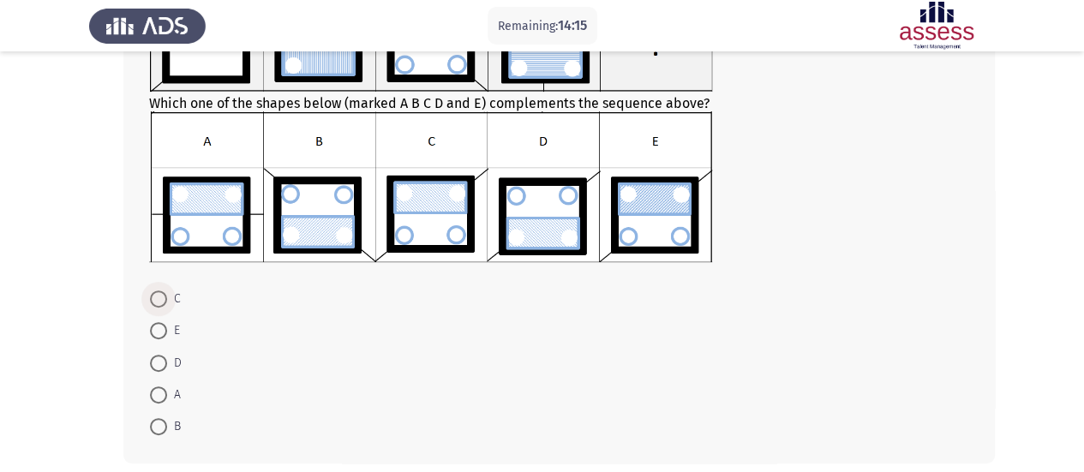
click at [164, 297] on span at bounding box center [158, 298] width 17 height 17
click at [164, 297] on input "C" at bounding box center [158, 298] width 17 height 17
radio input "true"
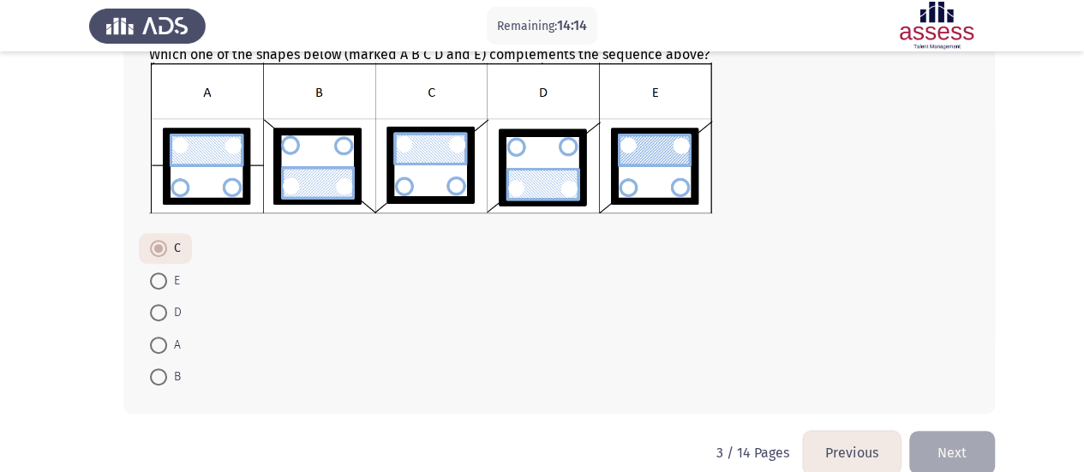
scroll to position [245, 0]
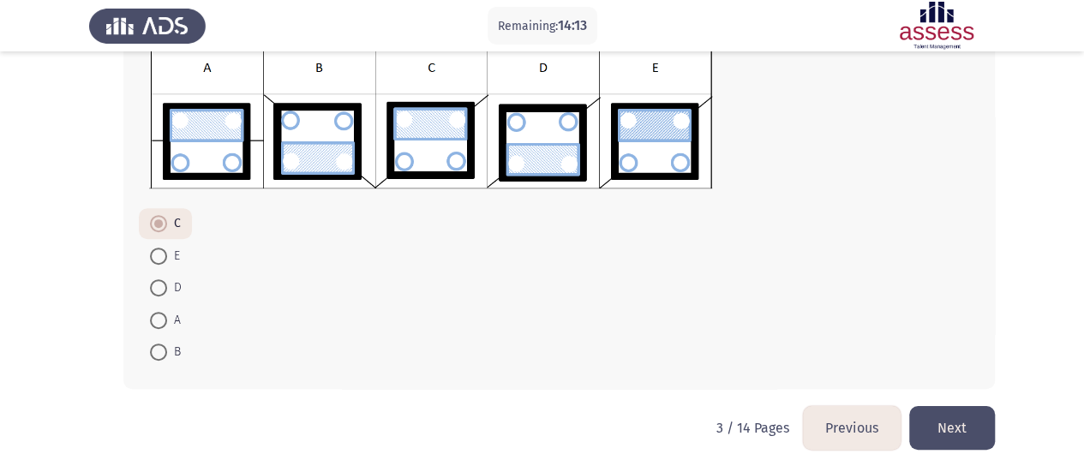
click at [947, 433] on button "Next" at bounding box center [952, 428] width 86 height 44
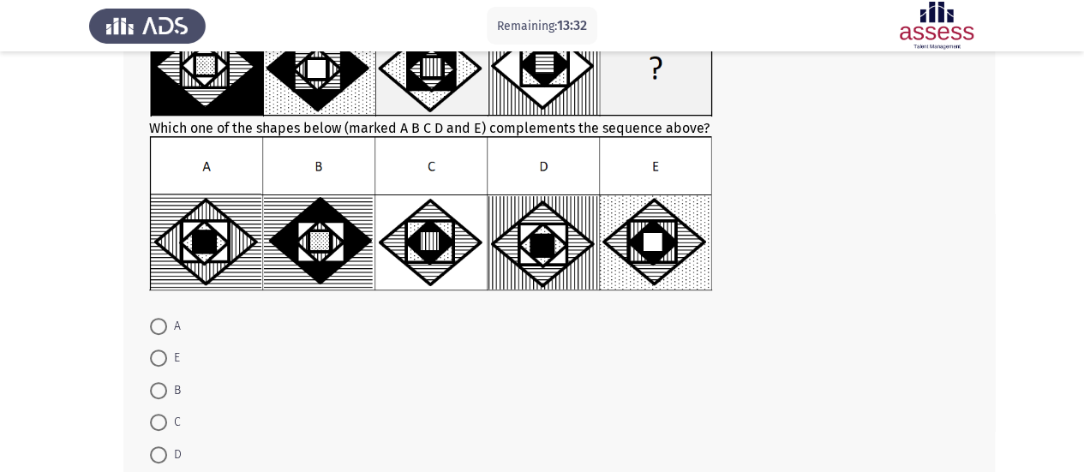
scroll to position [171, 0]
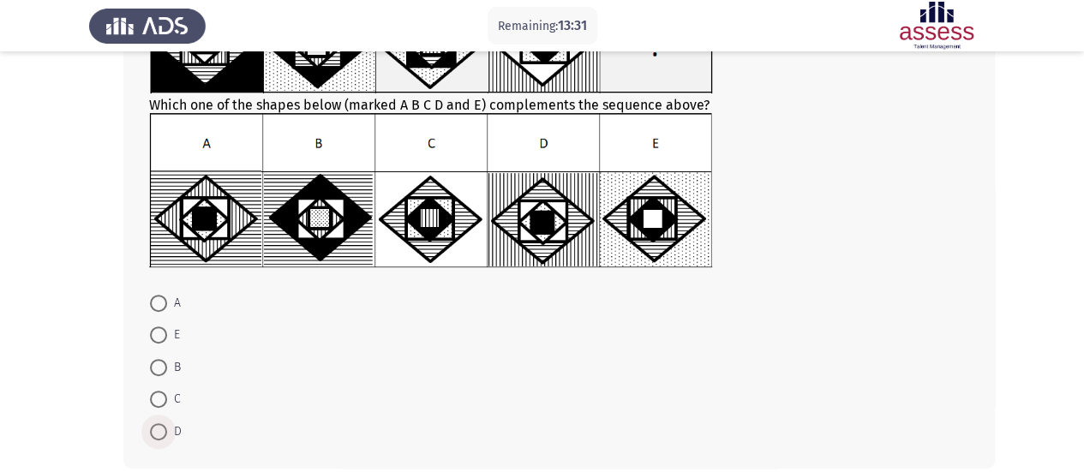
click at [160, 423] on span at bounding box center [158, 431] width 17 height 17
click at [160, 423] on input "D" at bounding box center [158, 431] width 17 height 17
radio input "true"
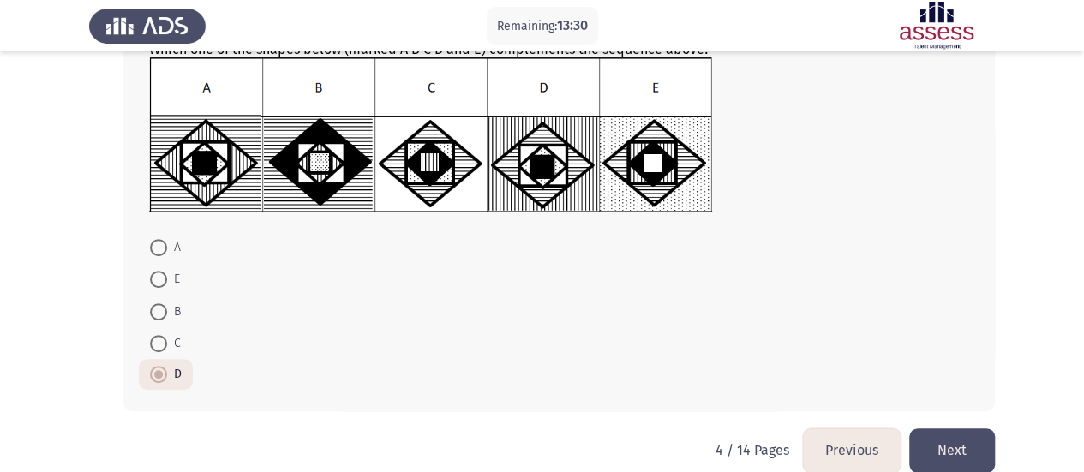
scroll to position [250, 0]
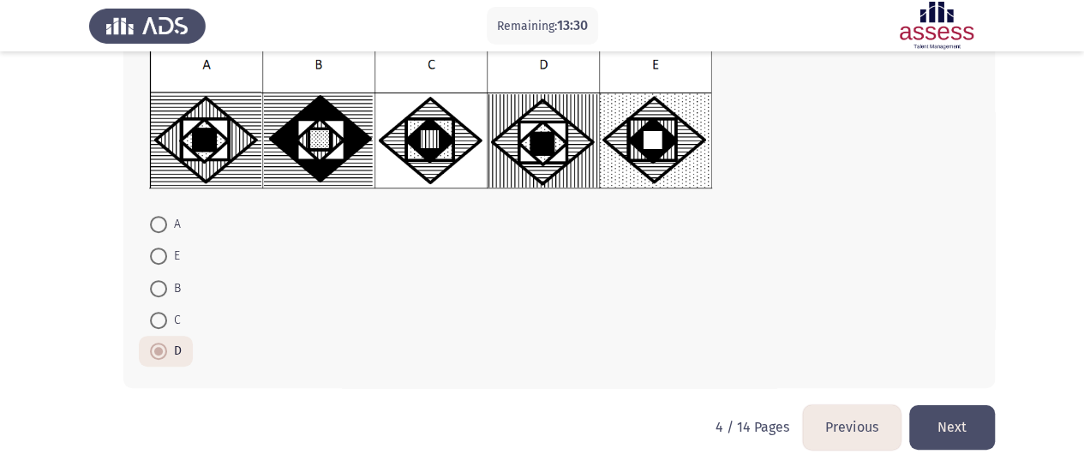
click at [968, 438] on button "Next" at bounding box center [952, 427] width 86 height 44
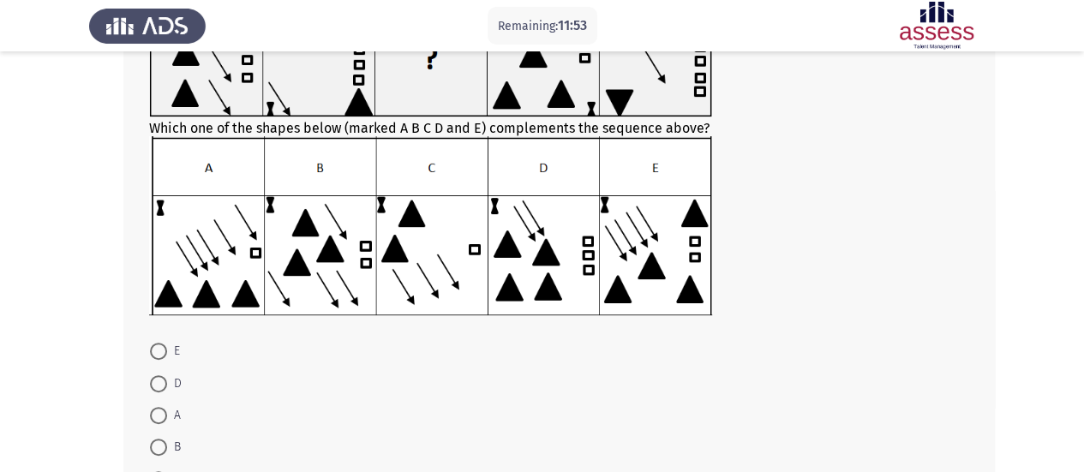
scroll to position [257, 0]
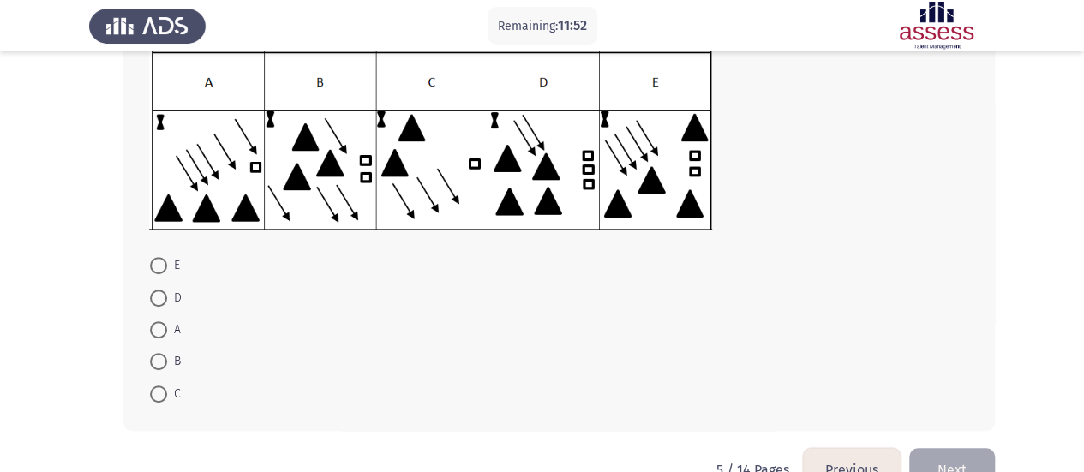
click at [160, 397] on span at bounding box center [158, 393] width 17 height 17
click at [160, 397] on input "C" at bounding box center [158, 393] width 17 height 17
radio input "true"
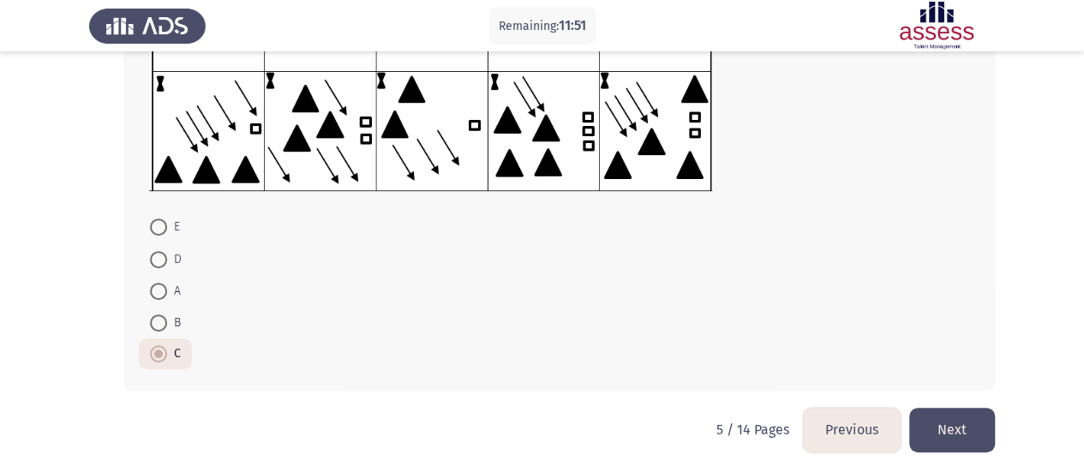
scroll to position [298, 0]
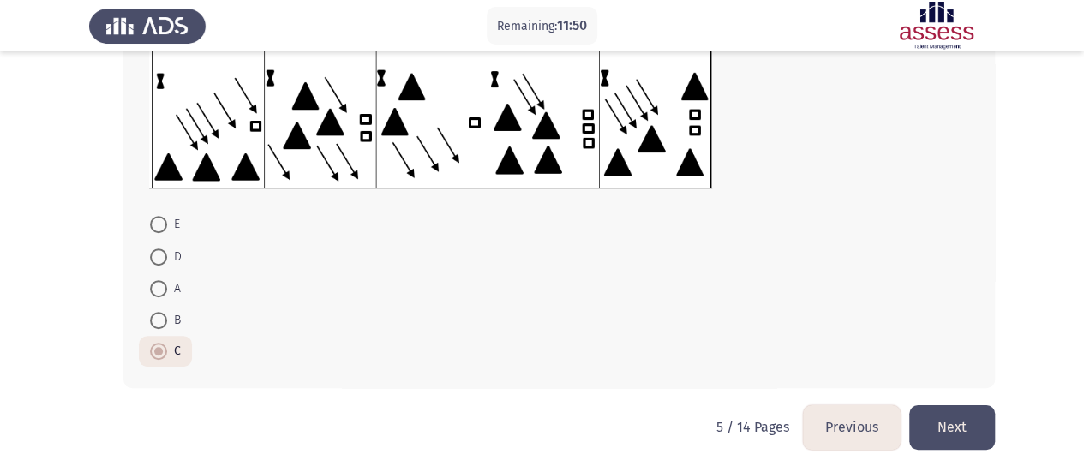
click at [964, 448] on html "Remaining: 11:50 Previous ASSESS Aptitude (FOCUS) - Logical Reasoning Next Whic…" at bounding box center [542, 88] width 1084 height 772
click at [944, 438] on button "Next" at bounding box center [952, 427] width 86 height 44
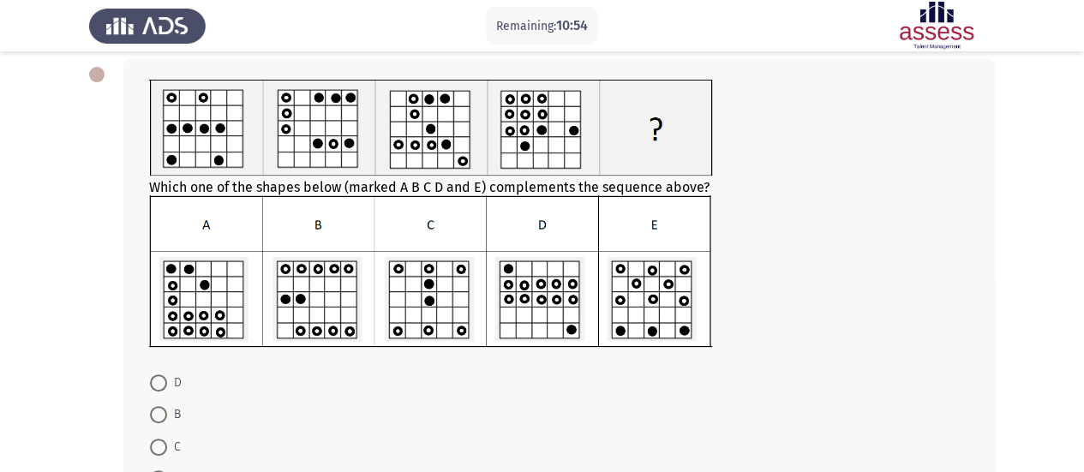
scroll to position [171, 0]
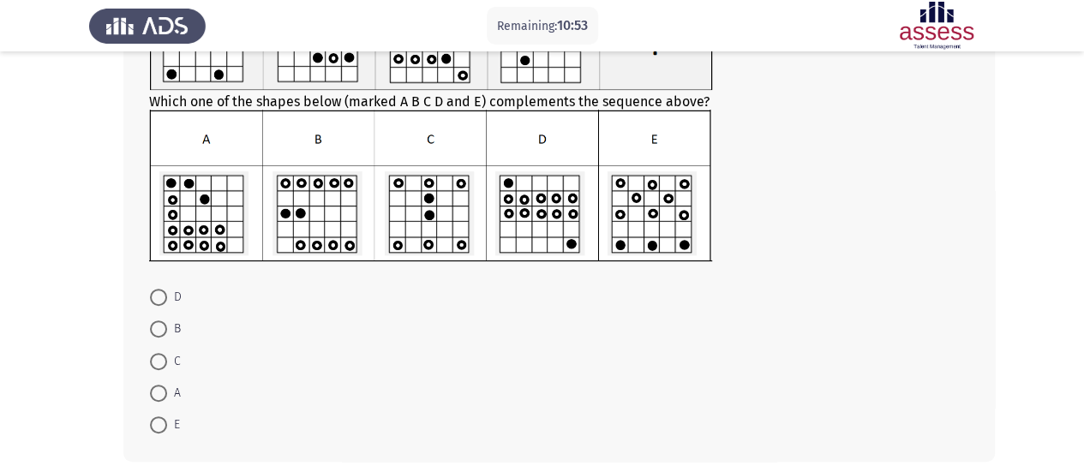
click at [162, 294] on span at bounding box center [158, 297] width 17 height 17
click at [162, 294] on input "D" at bounding box center [158, 297] width 17 height 17
radio input "true"
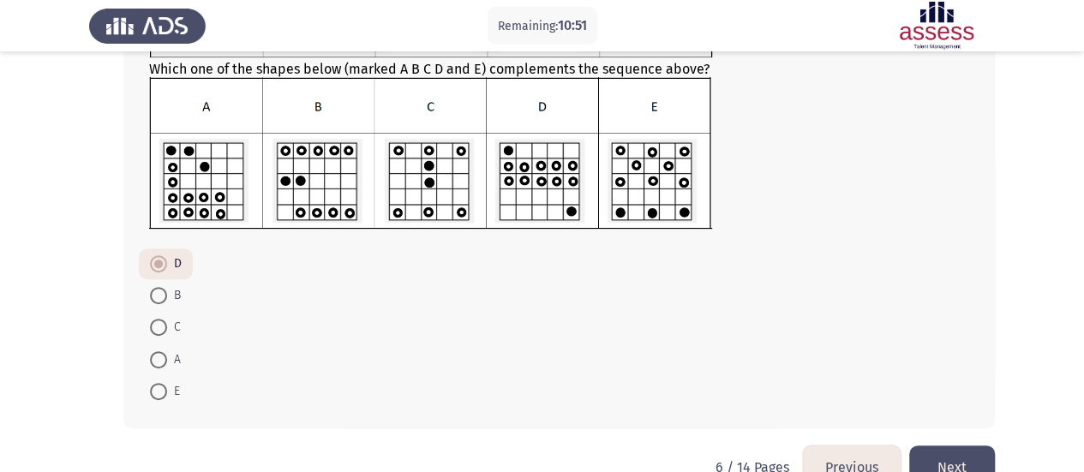
scroll to position [243, 0]
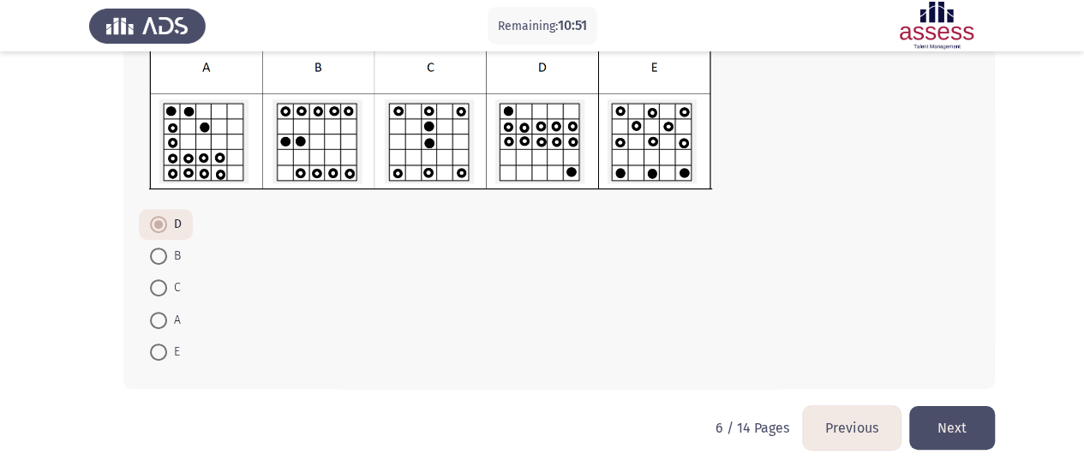
click at [975, 437] on button "Next" at bounding box center [952, 428] width 86 height 44
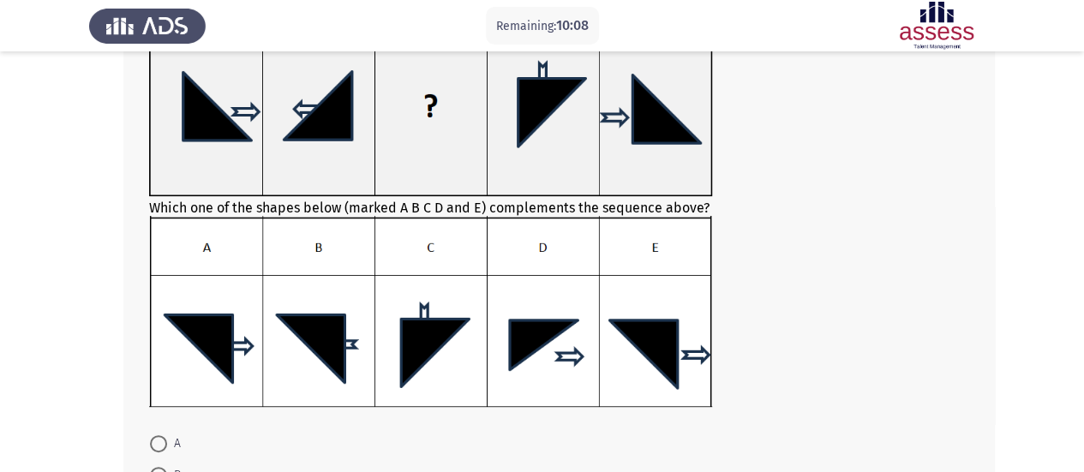
scroll to position [171, 0]
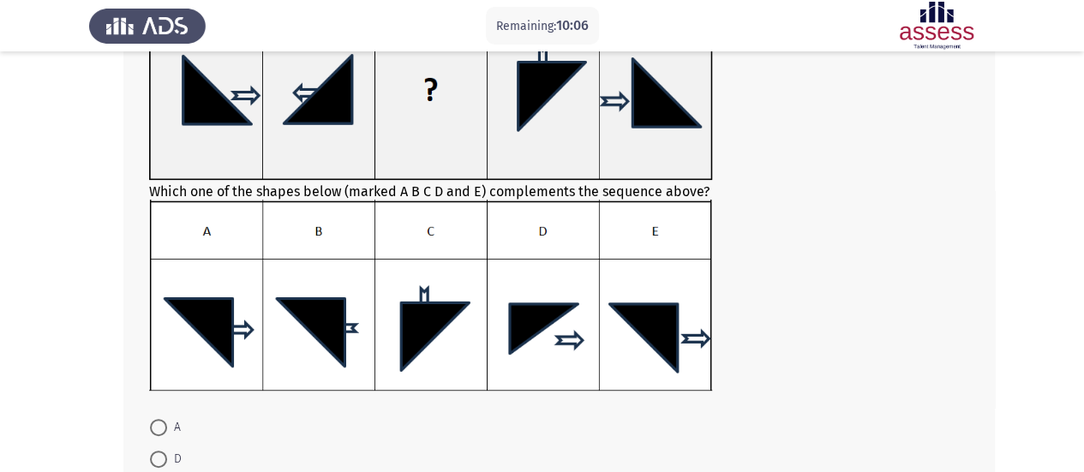
click at [153, 425] on span at bounding box center [158, 427] width 17 height 17
click at [153, 425] on input "A" at bounding box center [158, 427] width 17 height 17
radio input "true"
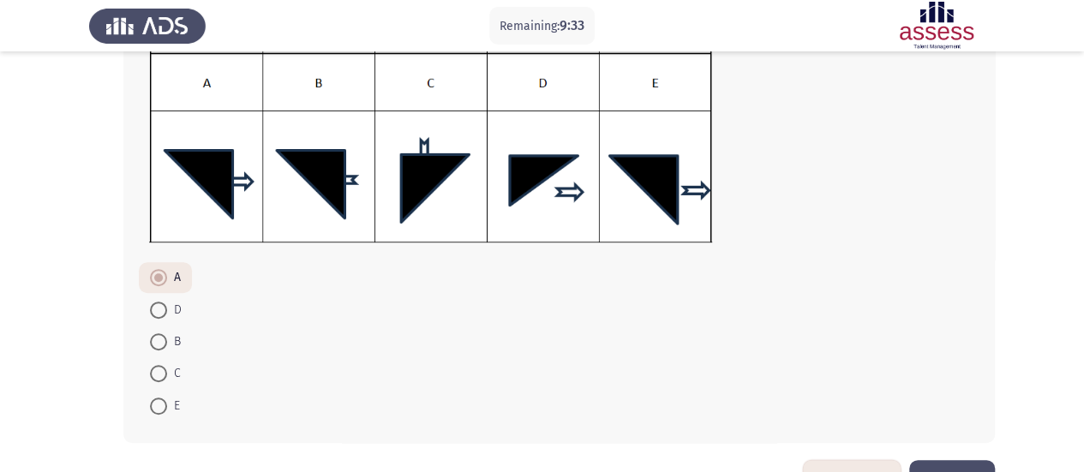
scroll to position [343, 0]
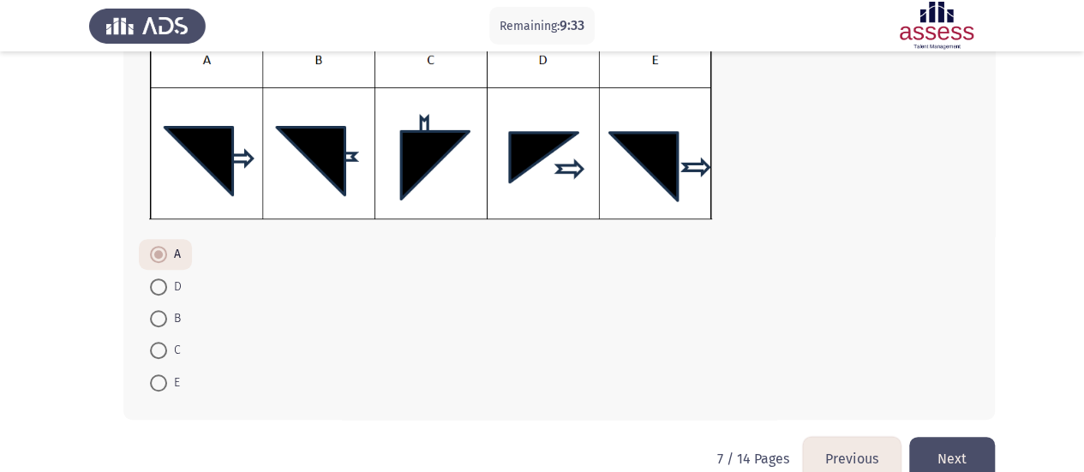
click at [159, 385] on span at bounding box center [158, 382] width 17 height 17
click at [159, 385] on input "E" at bounding box center [158, 382] width 17 height 17
radio input "true"
click at [964, 462] on button "Next" at bounding box center [952, 459] width 86 height 44
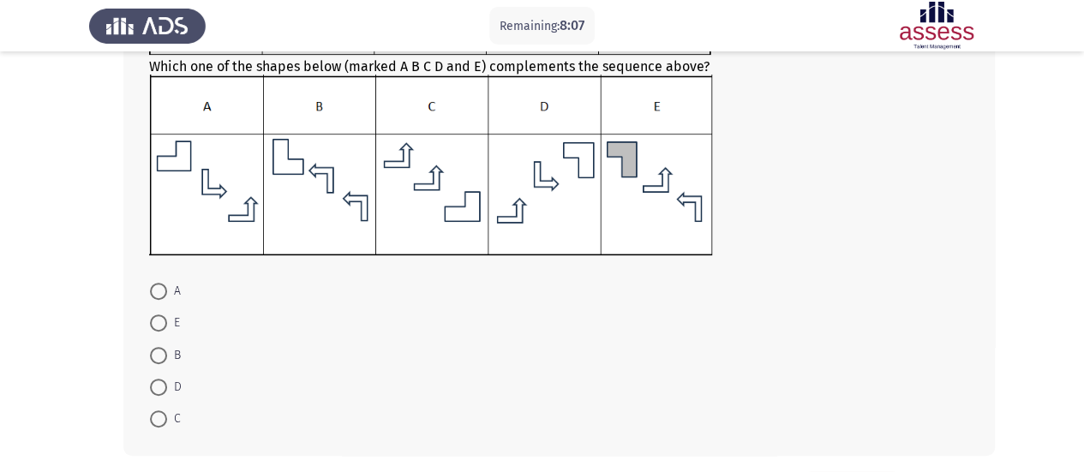
scroll to position [257, 0]
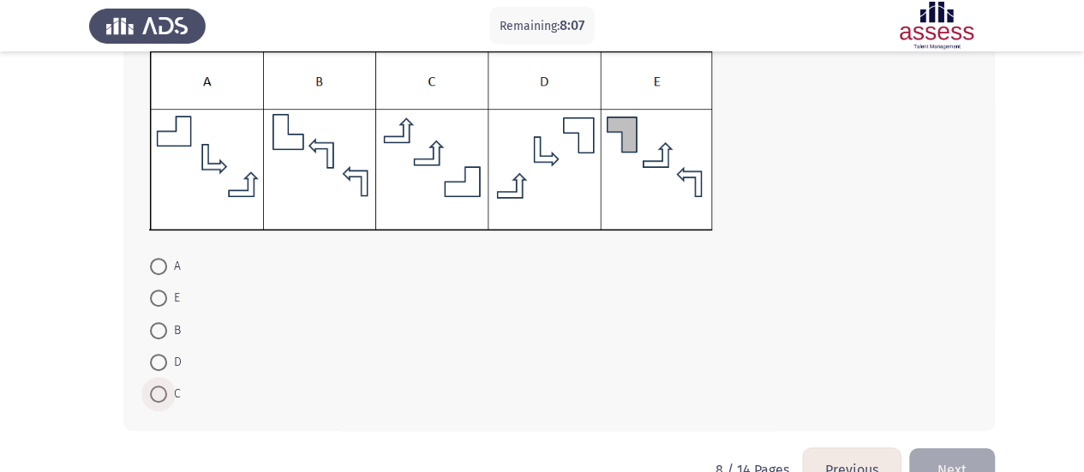
click at [164, 397] on span at bounding box center [158, 393] width 17 height 17
click at [164, 397] on input "C" at bounding box center [158, 393] width 17 height 17
radio input "true"
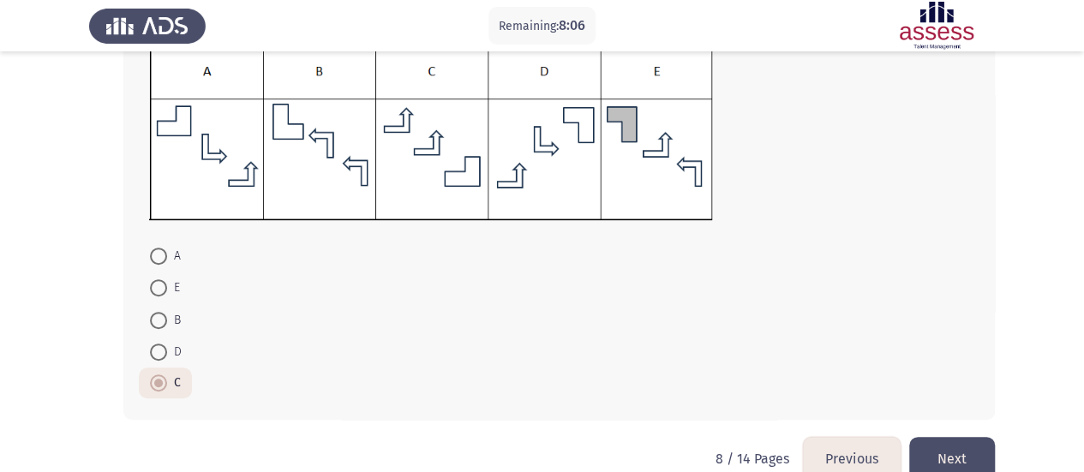
scroll to position [298, 0]
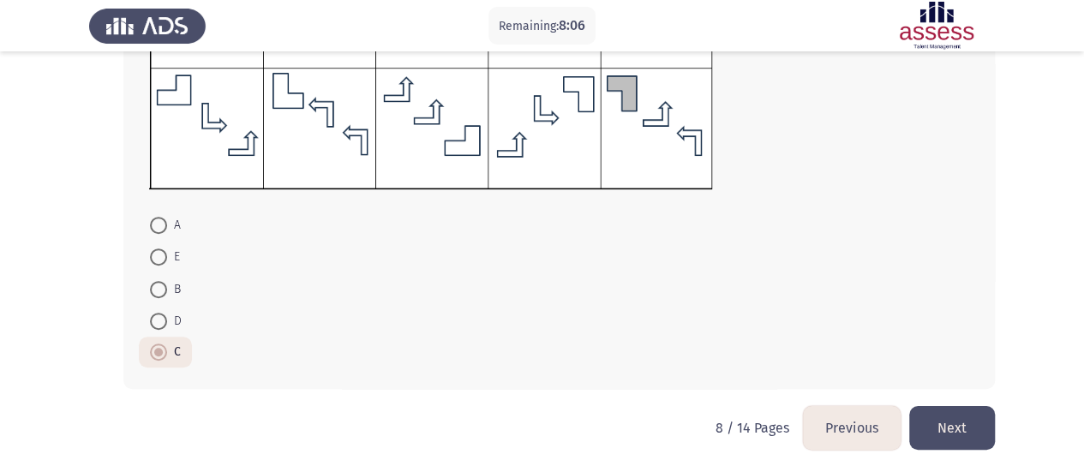
click at [976, 428] on button "Next" at bounding box center [952, 428] width 86 height 44
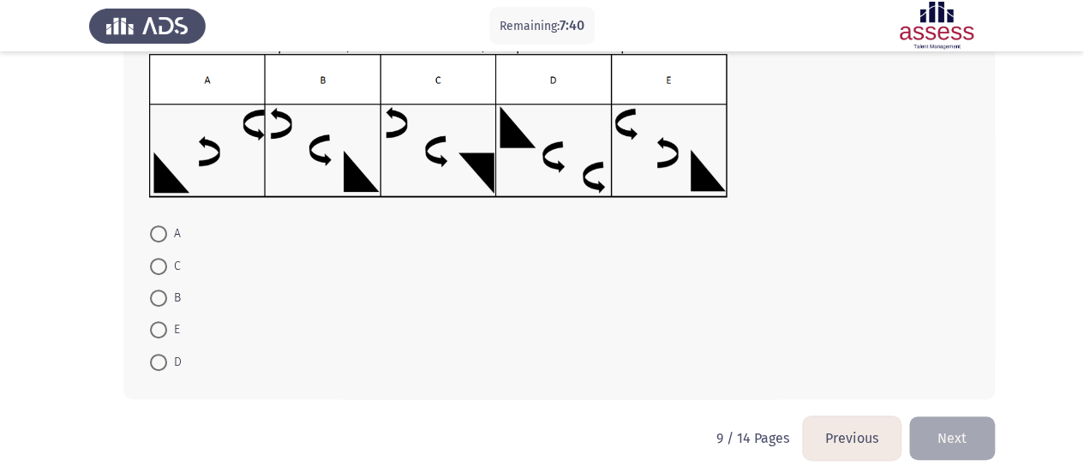
scroll to position [235, 0]
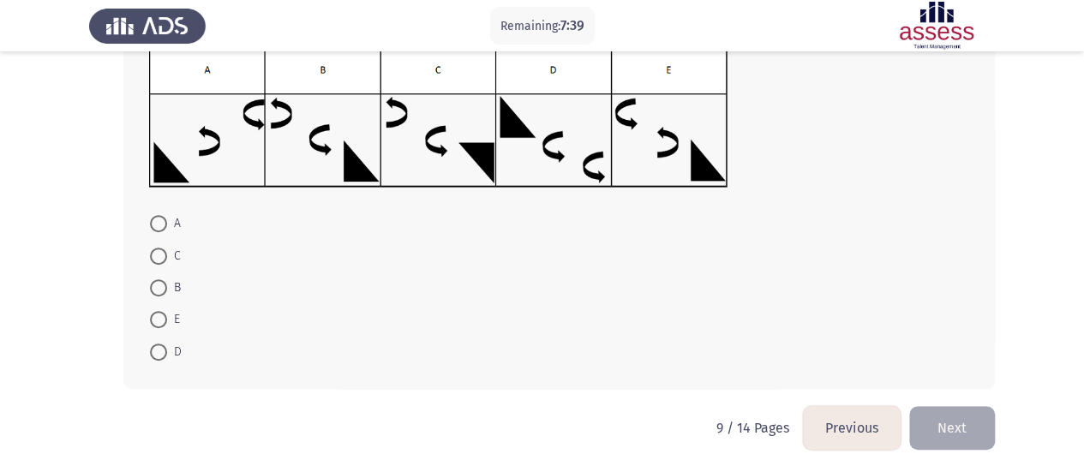
click at [152, 319] on span at bounding box center [158, 319] width 17 height 17
click at [152, 319] on input "E" at bounding box center [158, 319] width 17 height 17
radio input "true"
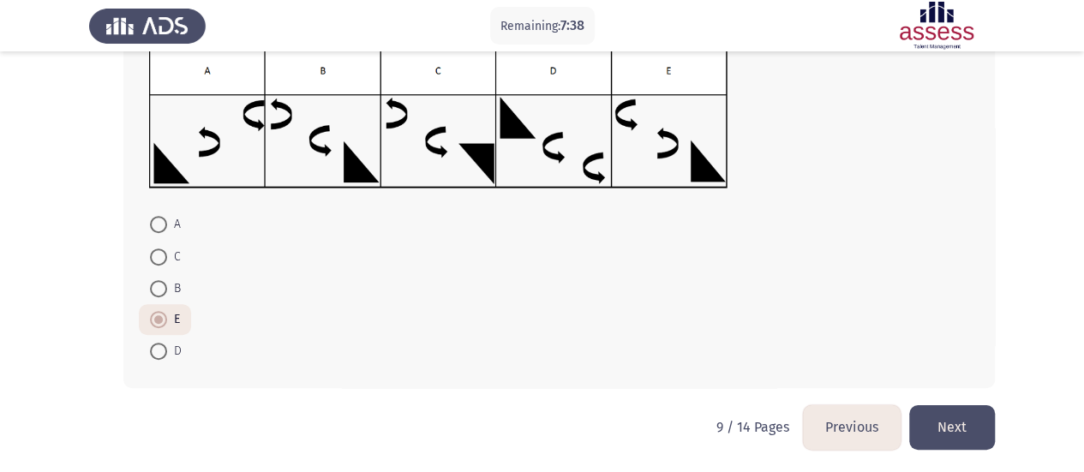
click at [967, 434] on button "Next" at bounding box center [952, 427] width 86 height 44
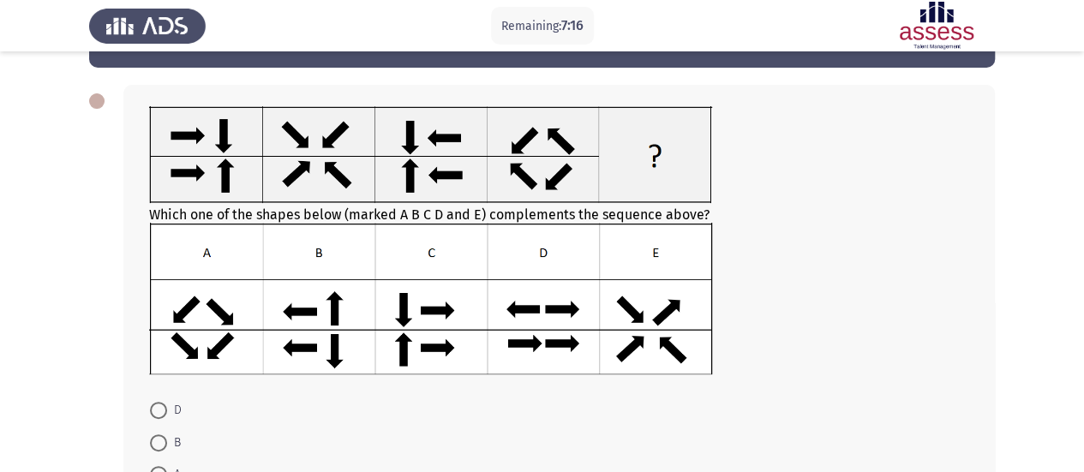
scroll to position [86, 0]
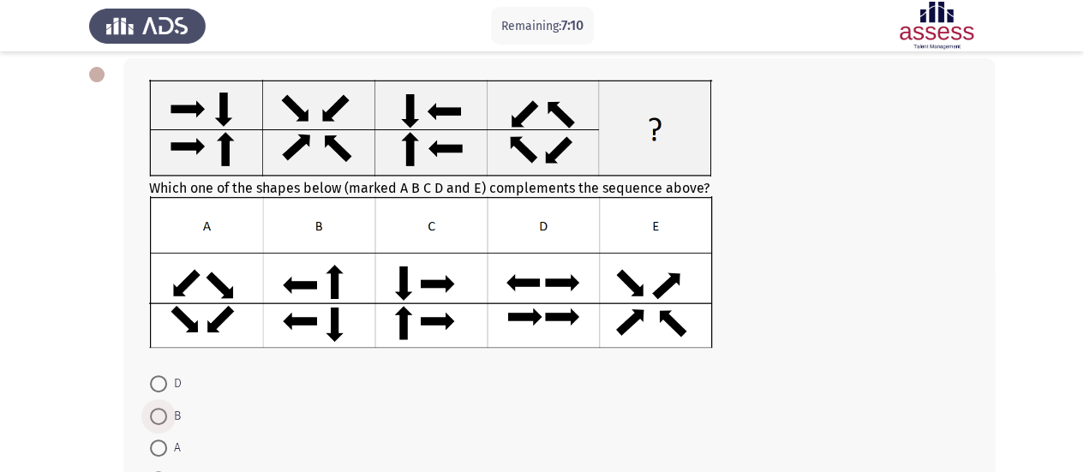
click at [158, 415] on span at bounding box center [158, 416] width 17 height 17
click at [158, 415] on input "B" at bounding box center [158, 416] width 17 height 17
radio input "true"
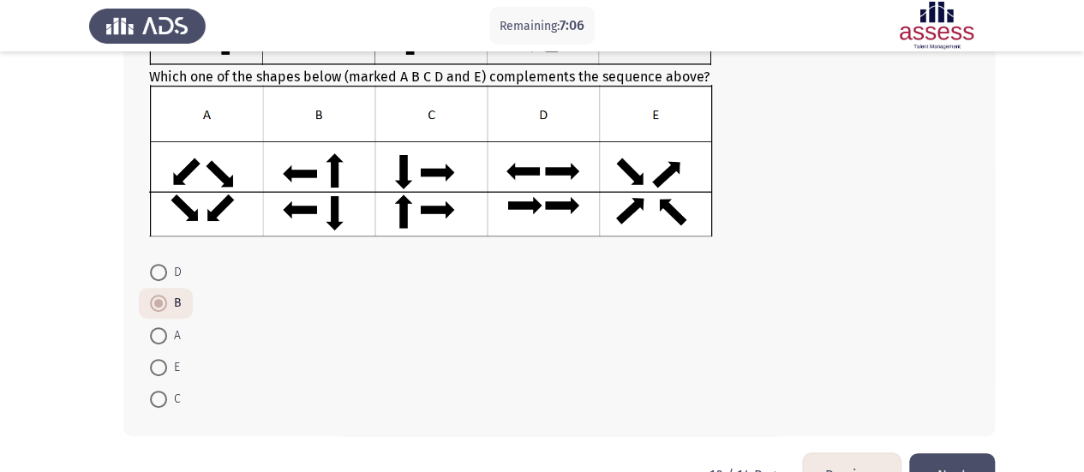
scroll to position [245, 0]
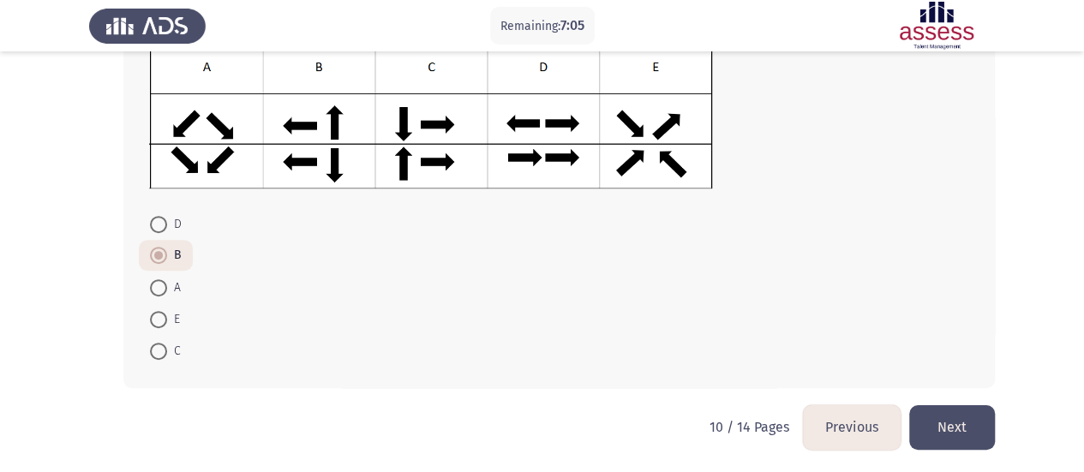
click at [164, 319] on span at bounding box center [158, 319] width 17 height 17
click at [164, 319] on input "E" at bounding box center [158, 319] width 17 height 17
radio input "true"
click at [956, 415] on button "Next" at bounding box center [952, 427] width 86 height 44
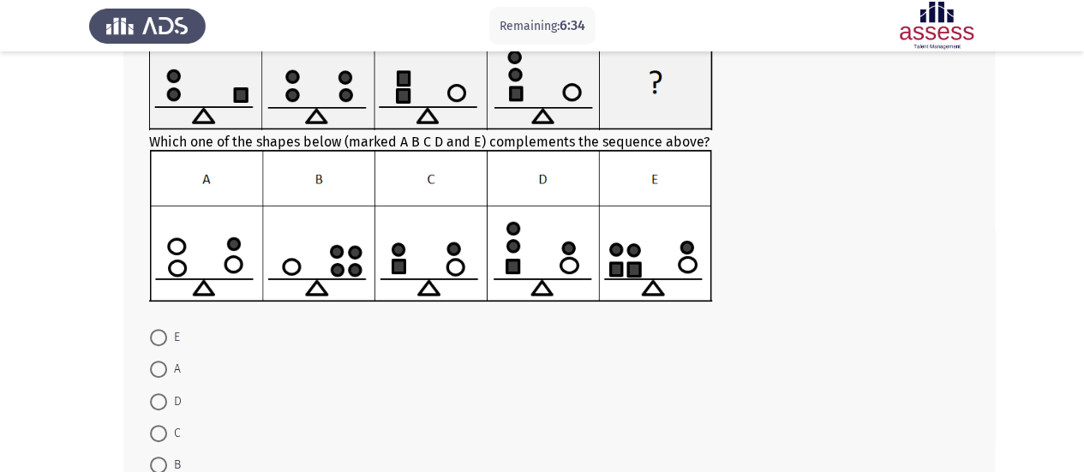
scroll to position [171, 0]
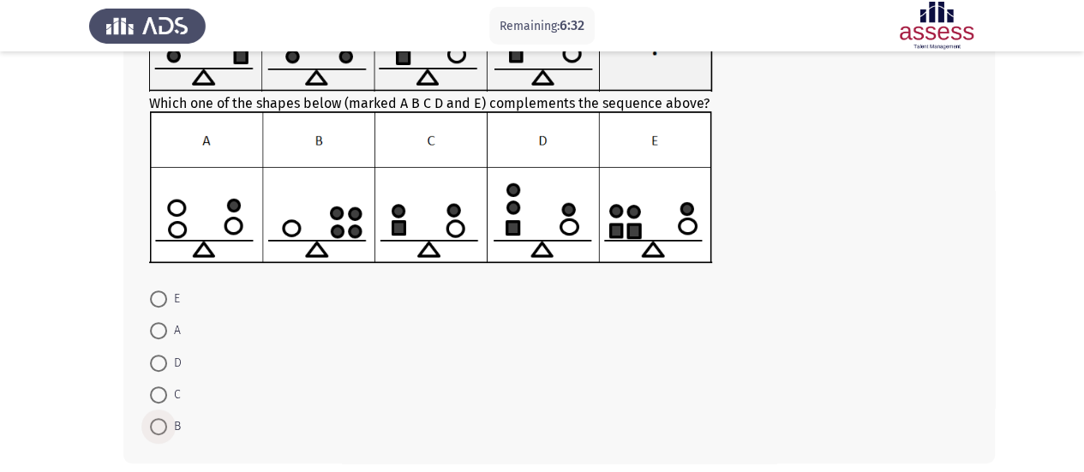
click at [158, 431] on span at bounding box center [158, 426] width 17 height 17
click at [158, 431] on input "B" at bounding box center [158, 426] width 17 height 17
radio input "true"
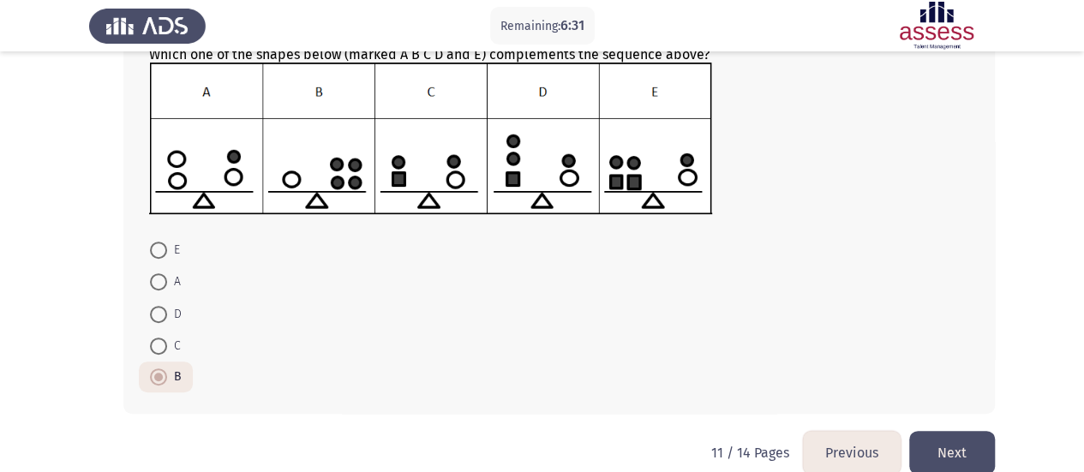
scroll to position [245, 0]
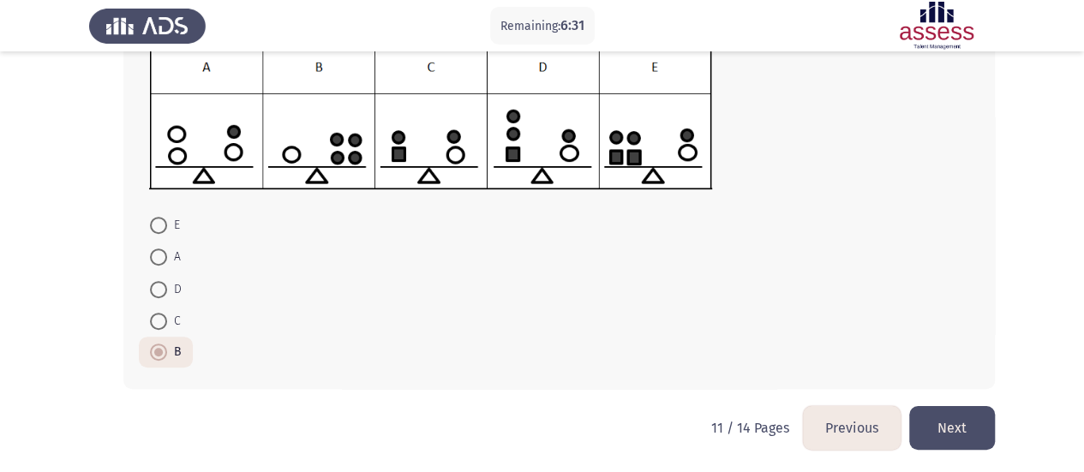
click at [970, 441] on button "Next" at bounding box center [952, 428] width 86 height 44
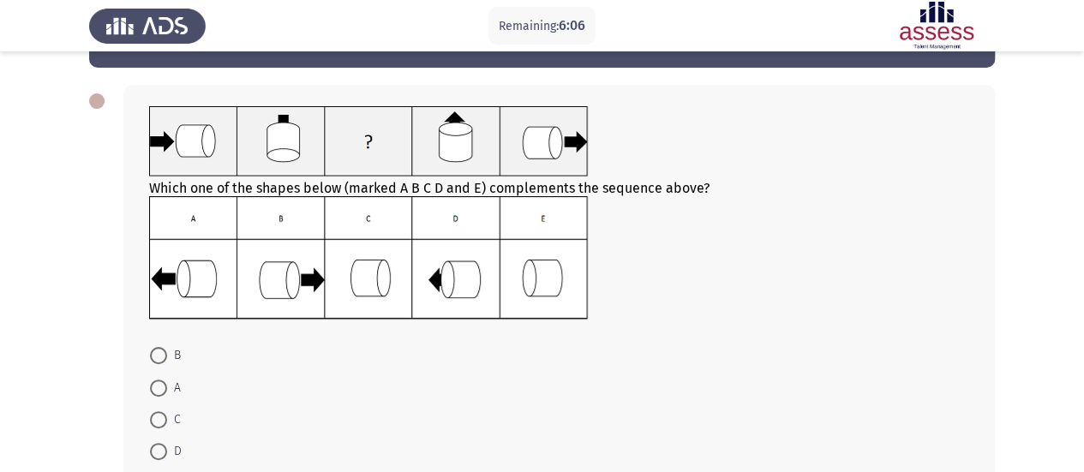
scroll to position [86, 0]
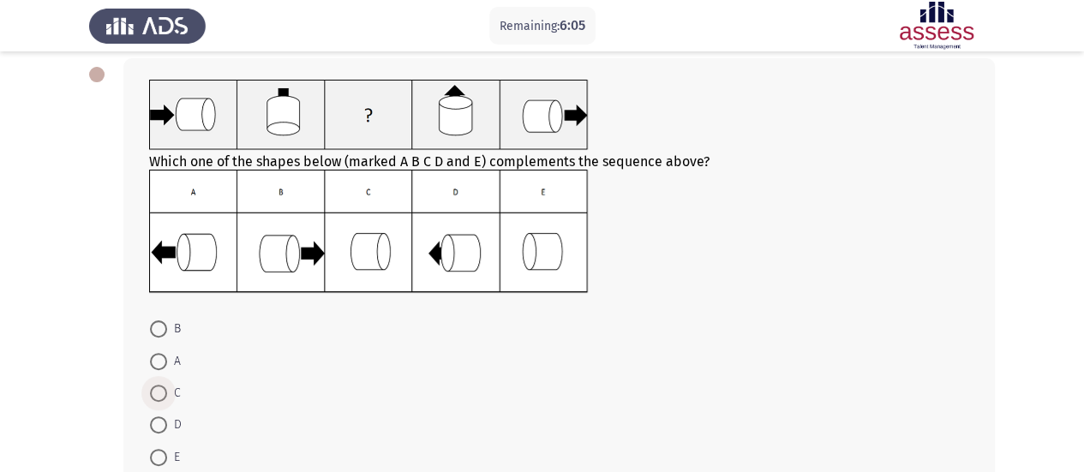
click at [168, 390] on span "C" at bounding box center [174, 393] width 14 height 21
click at [167, 390] on input "C" at bounding box center [158, 393] width 17 height 17
radio input "true"
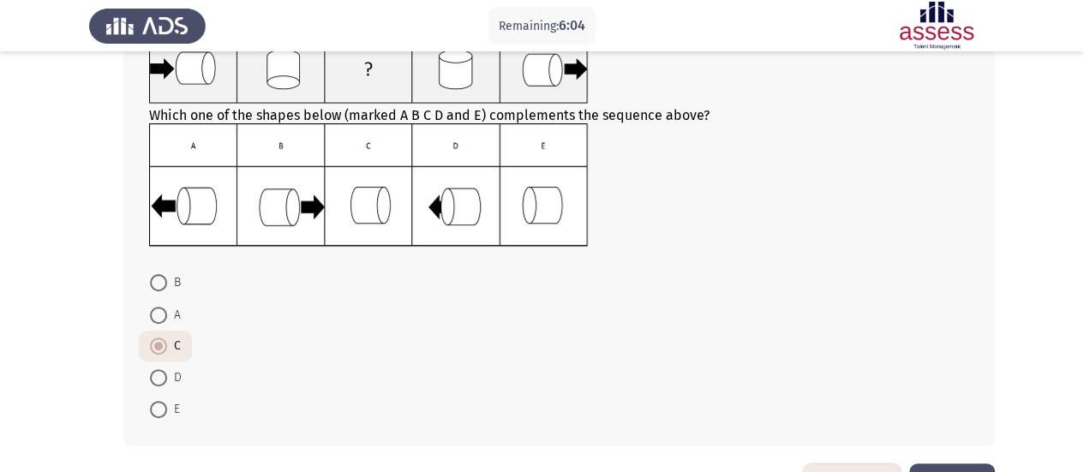
scroll to position [171, 0]
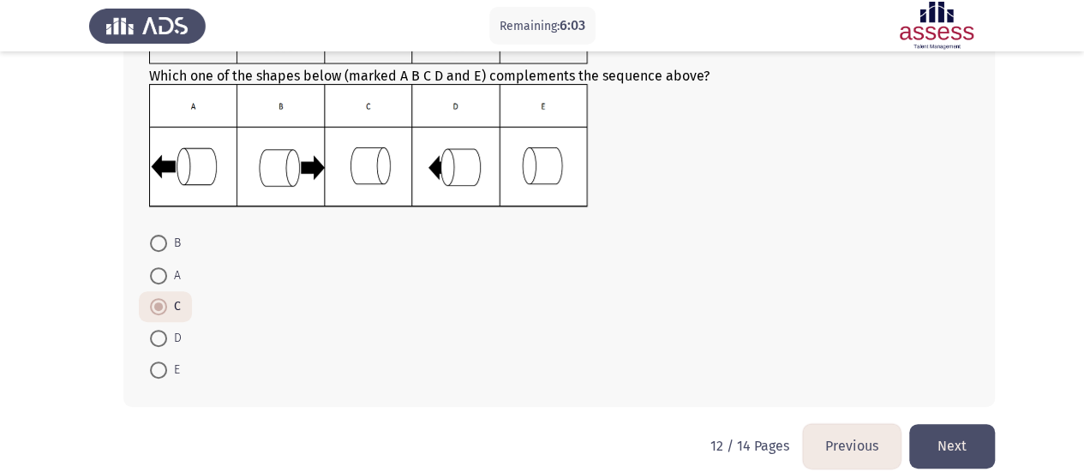
click at [970, 449] on button "Next" at bounding box center [952, 446] width 86 height 44
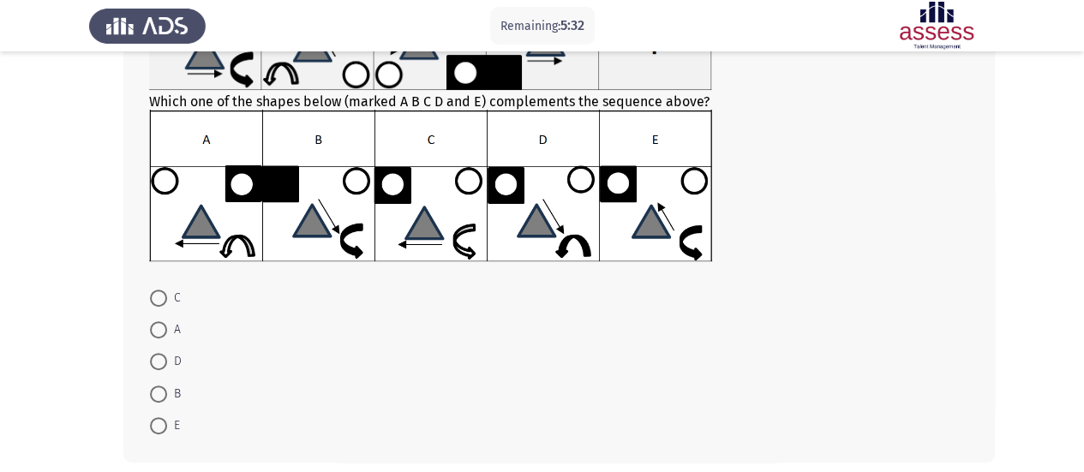
click at [158, 366] on span at bounding box center [158, 361] width 17 height 17
click at [158, 366] on input "D" at bounding box center [158, 361] width 17 height 17
radio input "true"
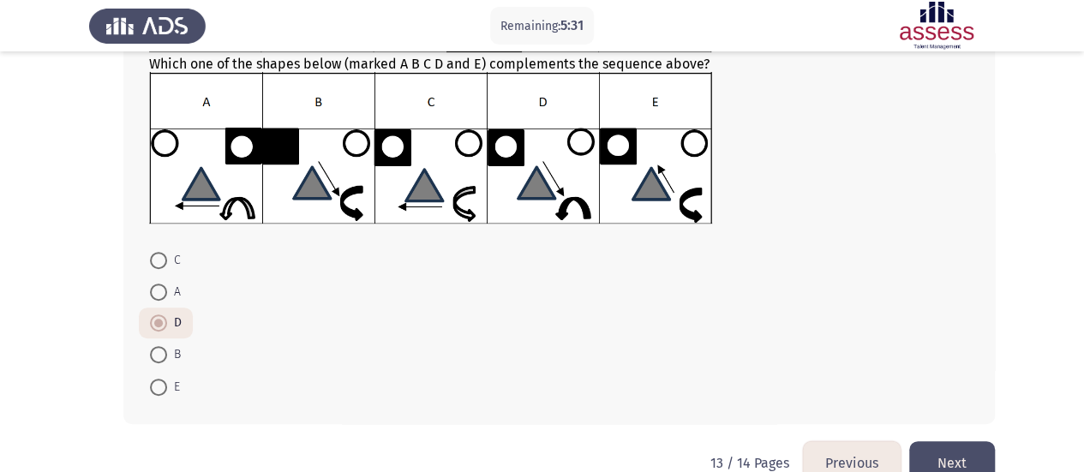
scroll to position [244, 0]
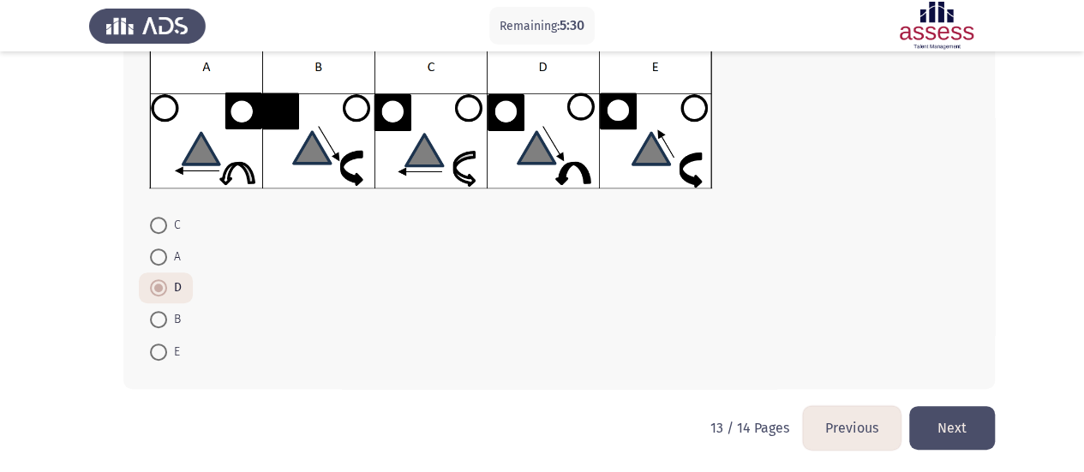
click at [969, 427] on button "Next" at bounding box center [952, 428] width 86 height 44
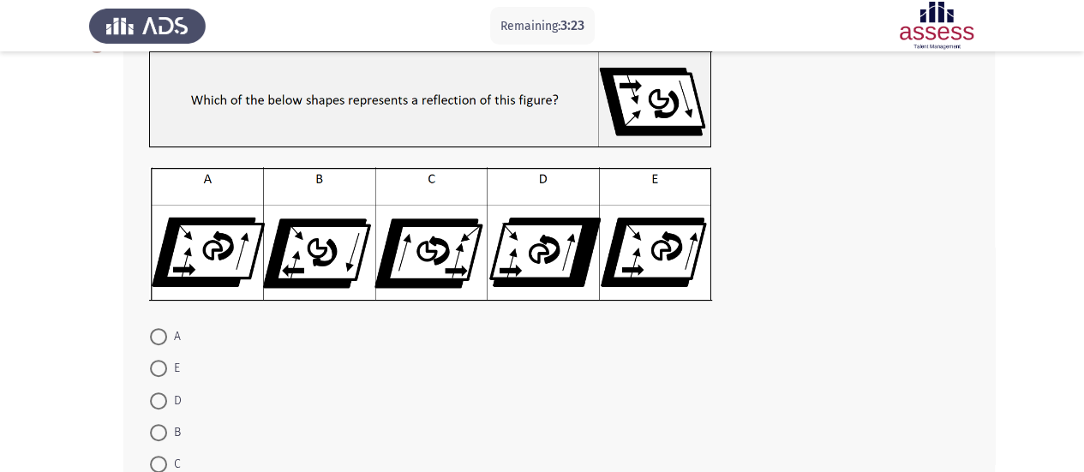
scroll to position [142, 0]
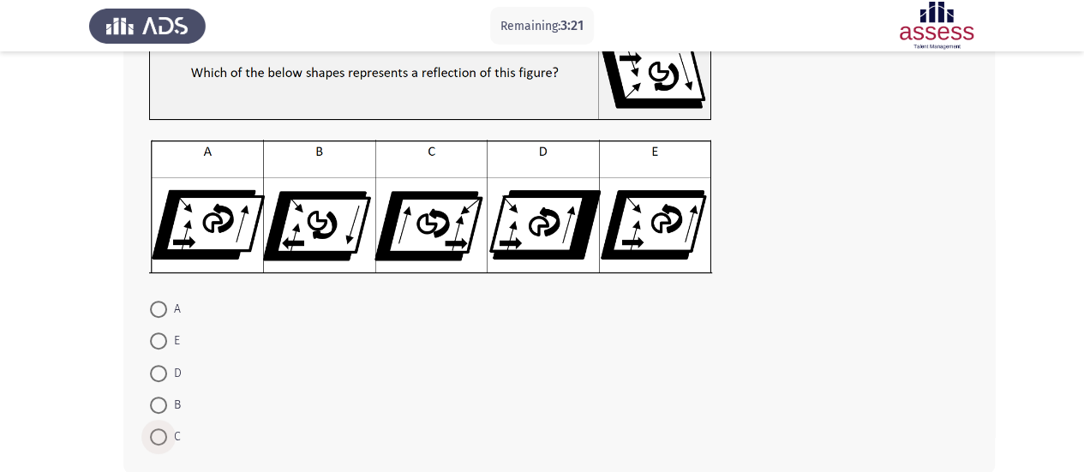
click at [152, 436] on span at bounding box center [158, 436] width 17 height 17
click at [152, 436] on input "C" at bounding box center [158, 436] width 17 height 17
radio input "true"
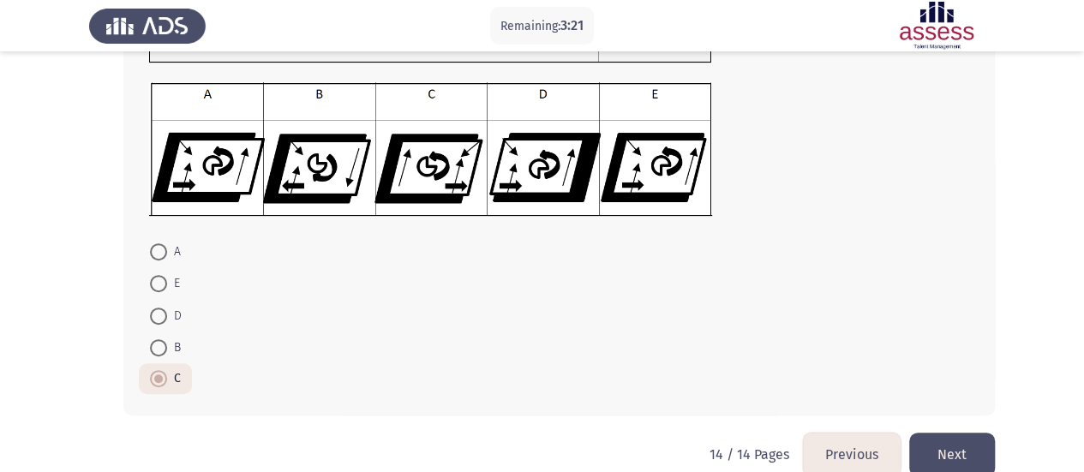
scroll to position [226, 0]
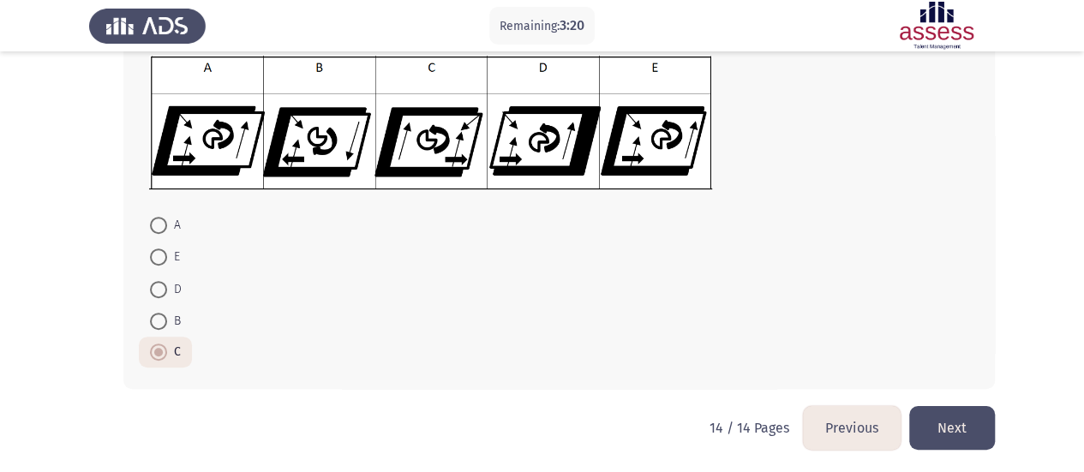
click at [946, 436] on button "Next" at bounding box center [952, 428] width 86 height 44
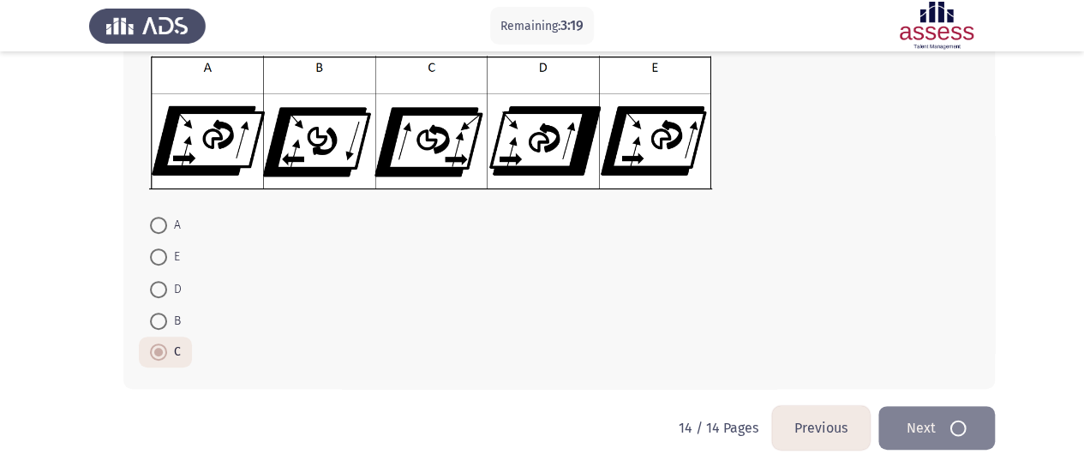
scroll to position [0, 0]
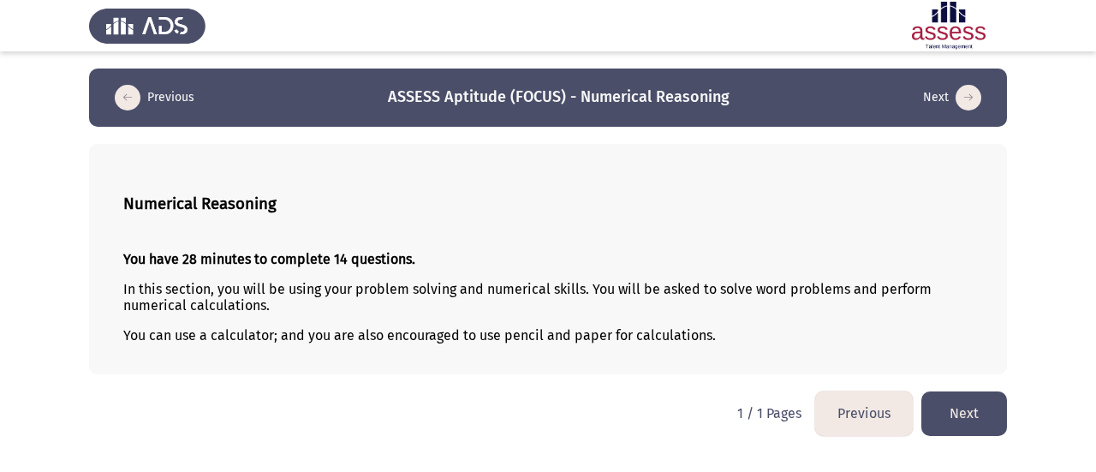
click at [982, 403] on button "Next" at bounding box center [965, 413] width 86 height 44
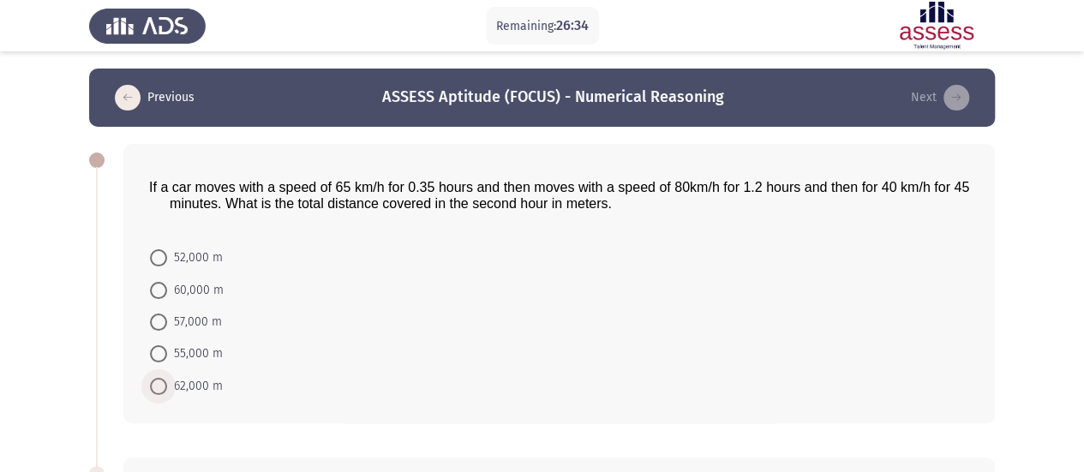
click at [158, 393] on label "62,000 m" at bounding box center [186, 386] width 73 height 21
click at [158, 393] on input "62,000 m" at bounding box center [158, 386] width 17 height 17
radio input "true"
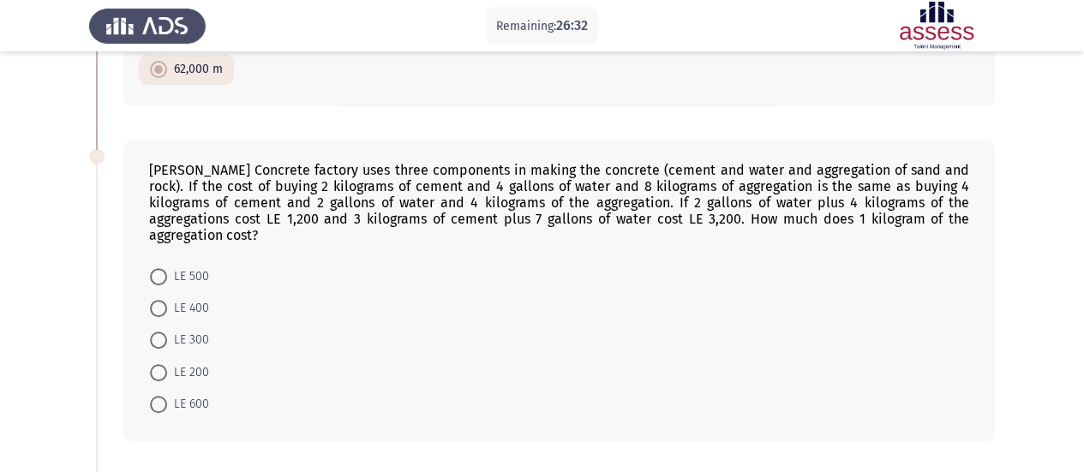
scroll to position [343, 0]
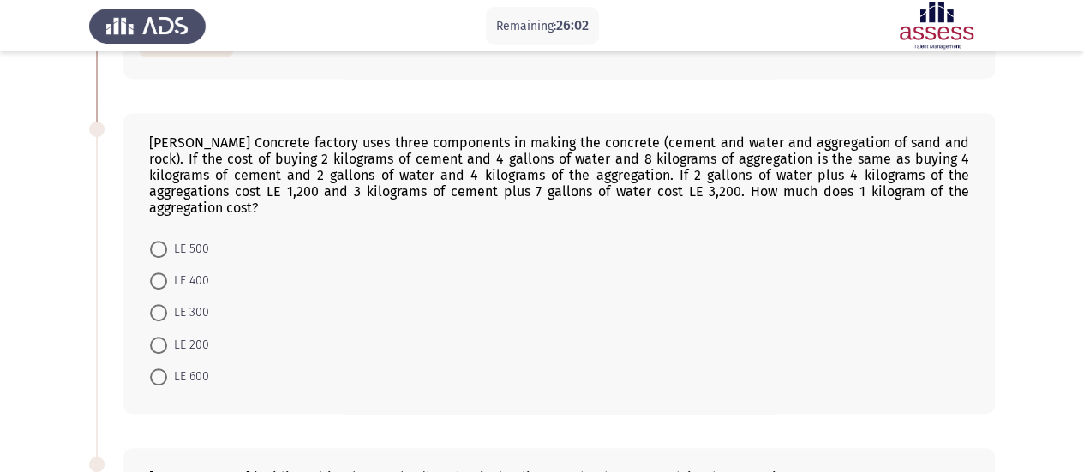
click at [166, 271] on label "LE 400" at bounding box center [179, 281] width 59 height 21
click at [166, 272] on input "LE 400" at bounding box center [158, 280] width 17 height 17
radio input "true"
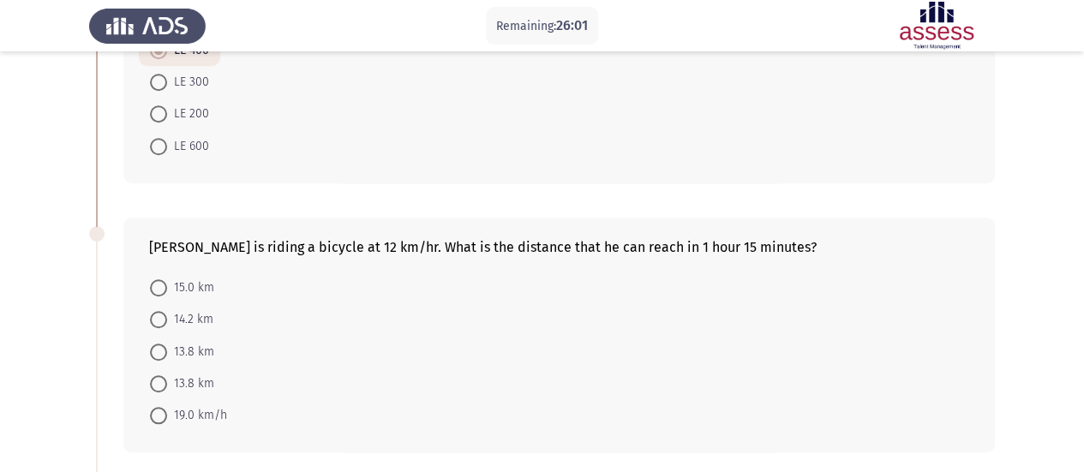
scroll to position [600, 0]
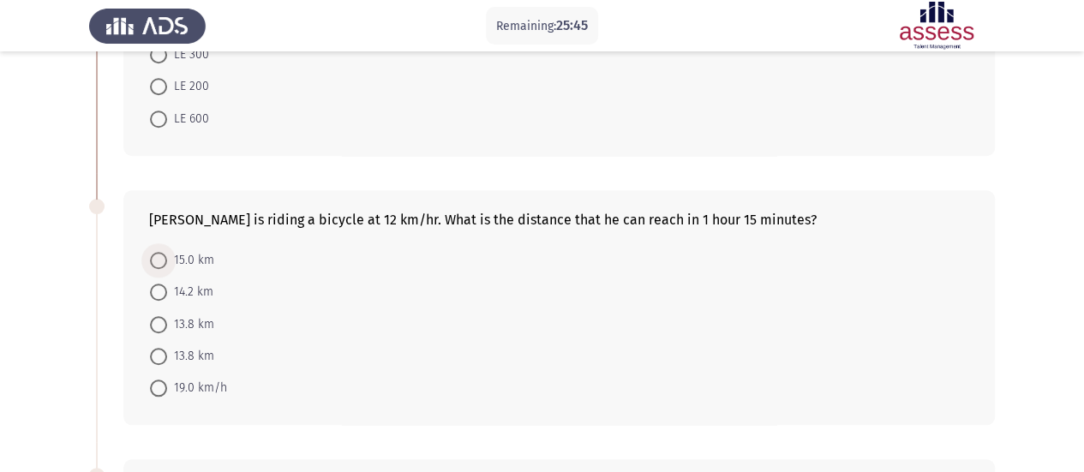
click at [152, 252] on span at bounding box center [158, 260] width 17 height 17
click at [152, 252] on input "15.0 km" at bounding box center [158, 260] width 17 height 17
radio input "true"
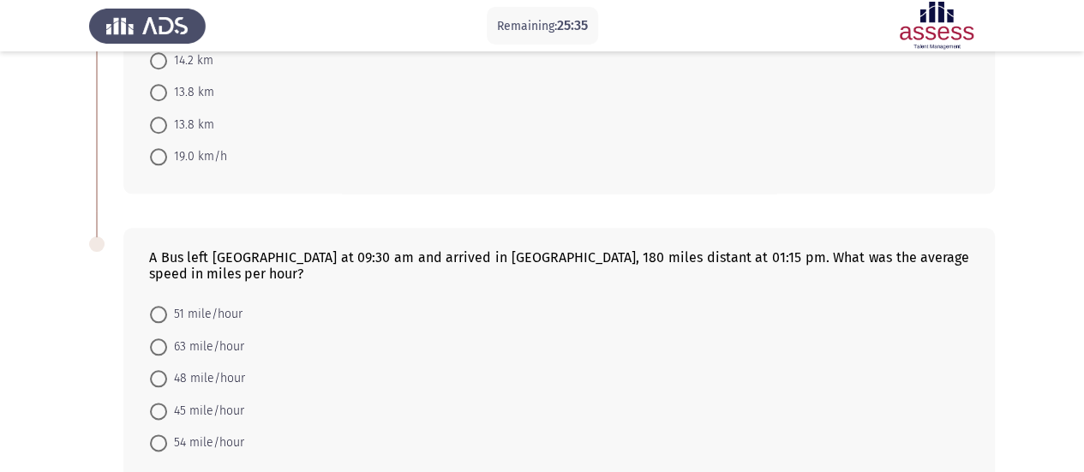
scroll to position [857, 0]
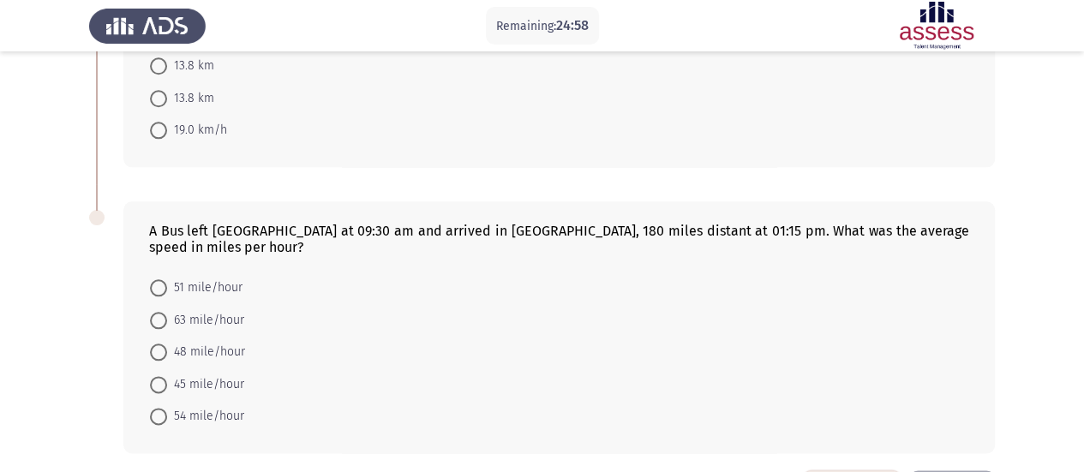
click at [197, 342] on span "48 mile/hour" at bounding box center [206, 352] width 78 height 21
click at [167, 343] on input "48 mile/hour" at bounding box center [158, 351] width 17 height 17
radio input "true"
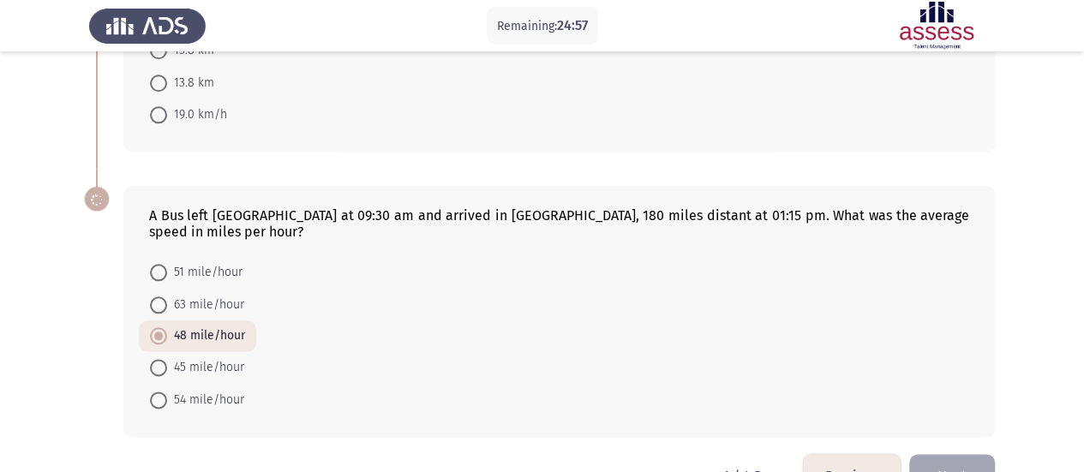
scroll to position [881, 0]
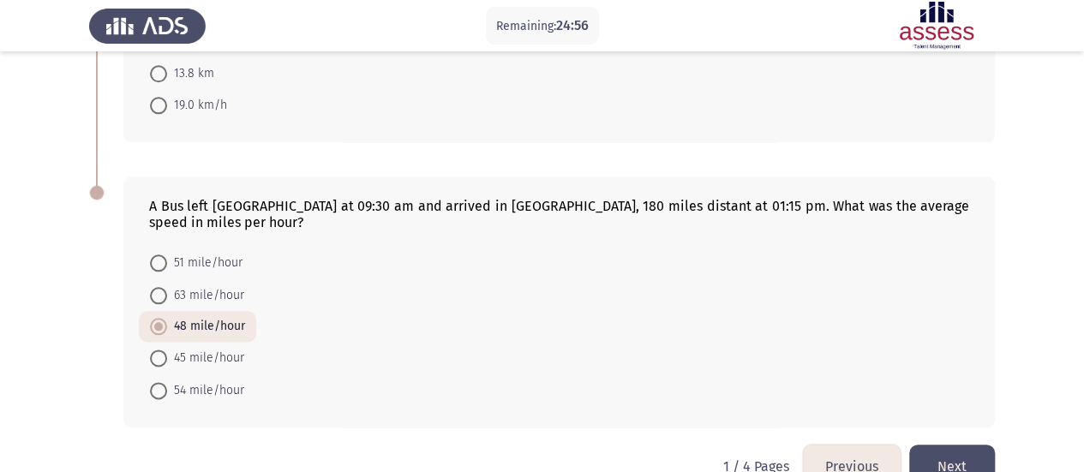
click at [942, 445] on button "Next" at bounding box center [952, 467] width 86 height 44
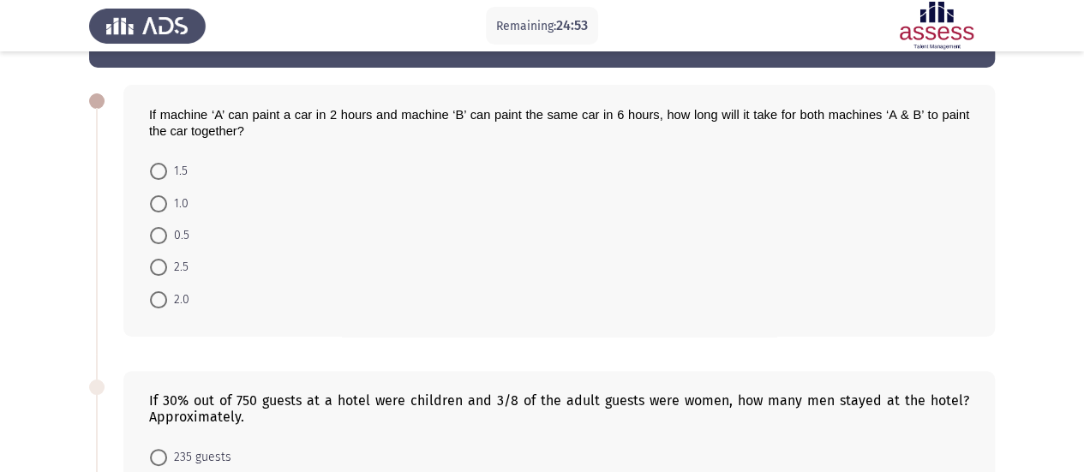
scroll to position [86, 0]
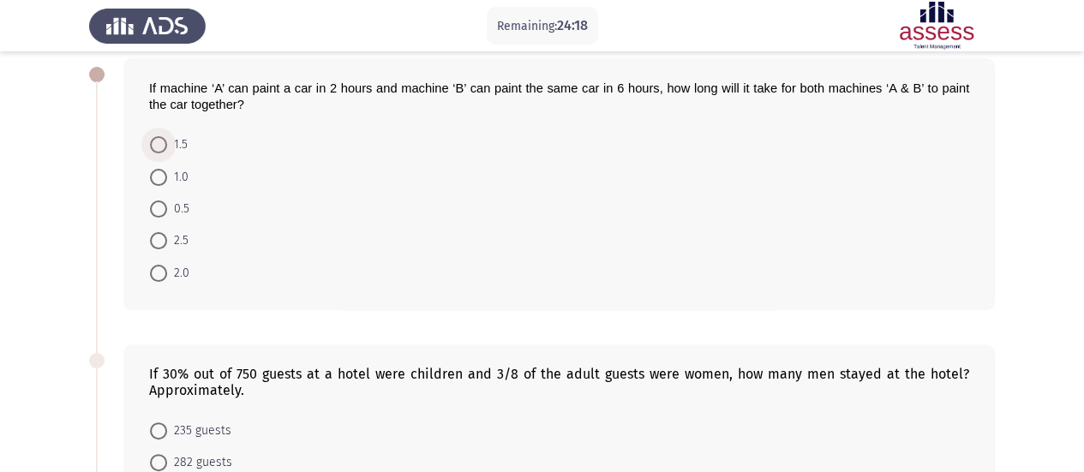
click at [182, 147] on span "1.5" at bounding box center [177, 144] width 21 height 21
click at [167, 147] on input "1.5" at bounding box center [158, 144] width 17 height 17
radio input "true"
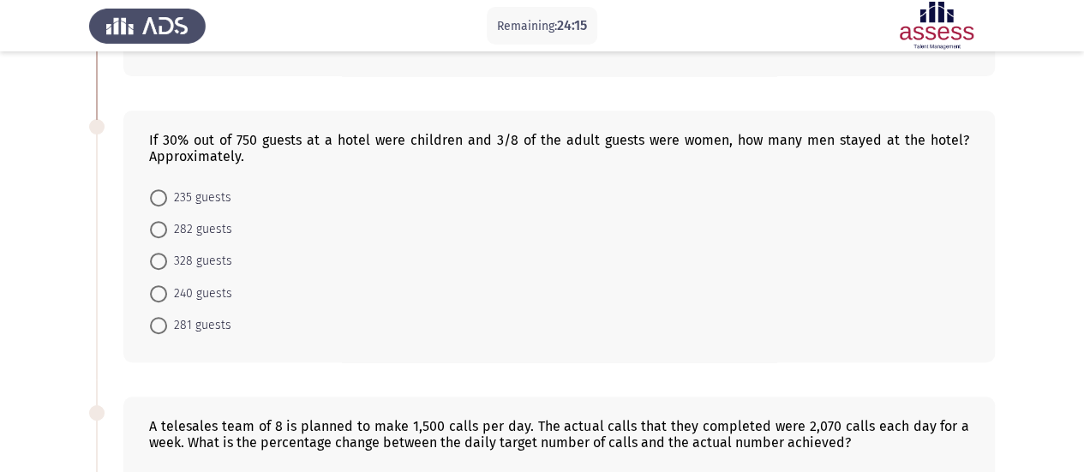
scroll to position [343, 0]
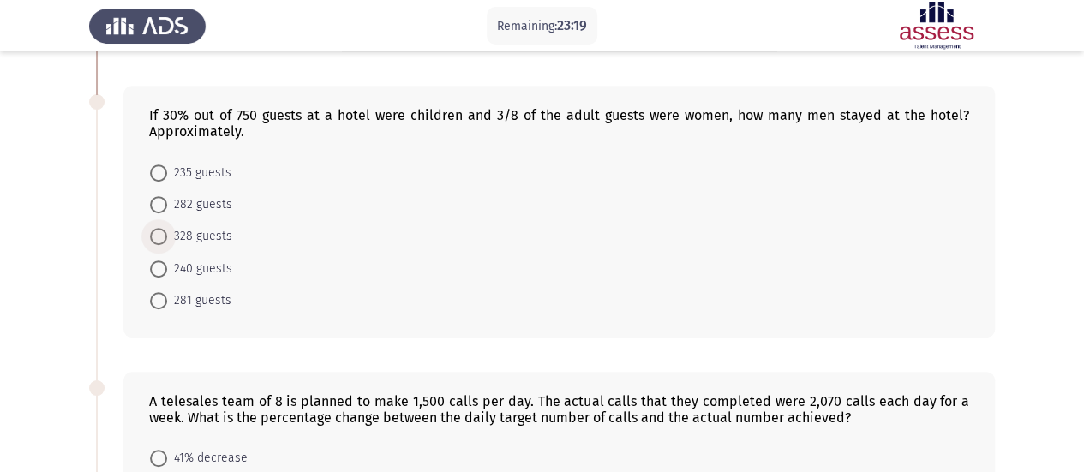
click at [203, 232] on span "328 guests" at bounding box center [199, 236] width 65 height 21
click at [167, 232] on input "328 guests" at bounding box center [158, 236] width 17 height 17
radio input "true"
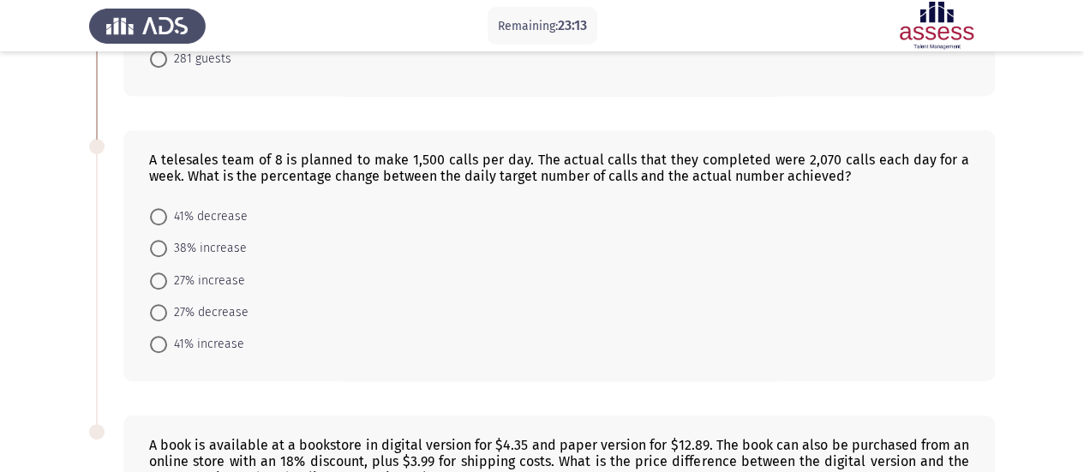
scroll to position [600, 0]
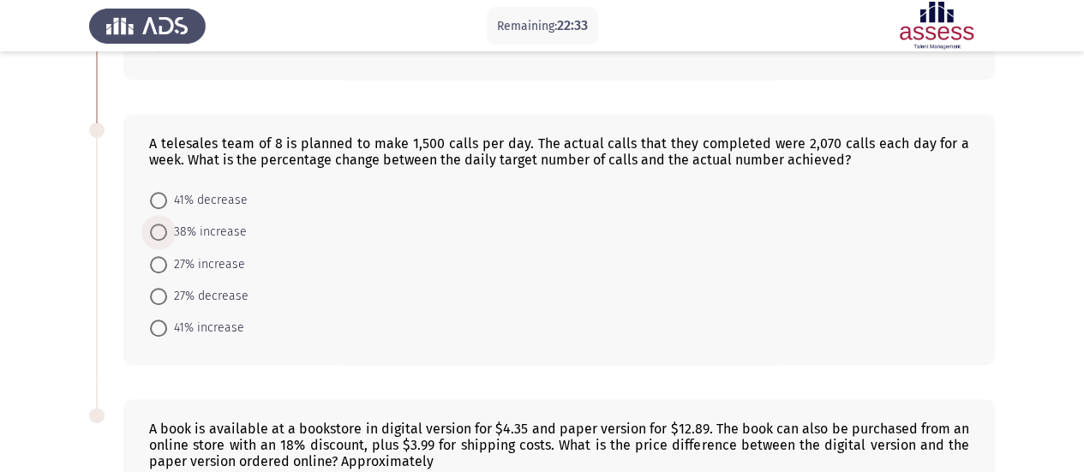
click at [186, 228] on span "38% increase" at bounding box center [207, 232] width 80 height 21
click at [167, 228] on input "38% increase" at bounding box center [158, 232] width 17 height 17
radio input "true"
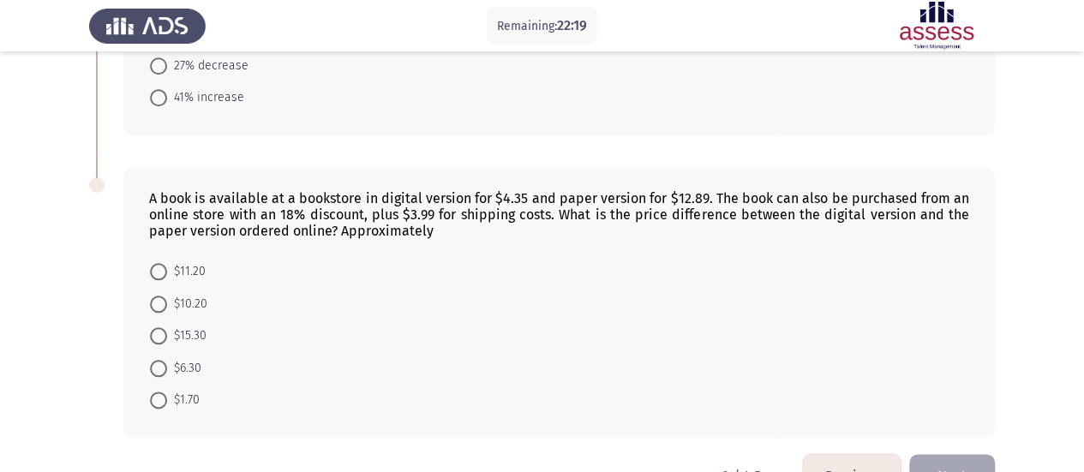
scroll to position [857, 0]
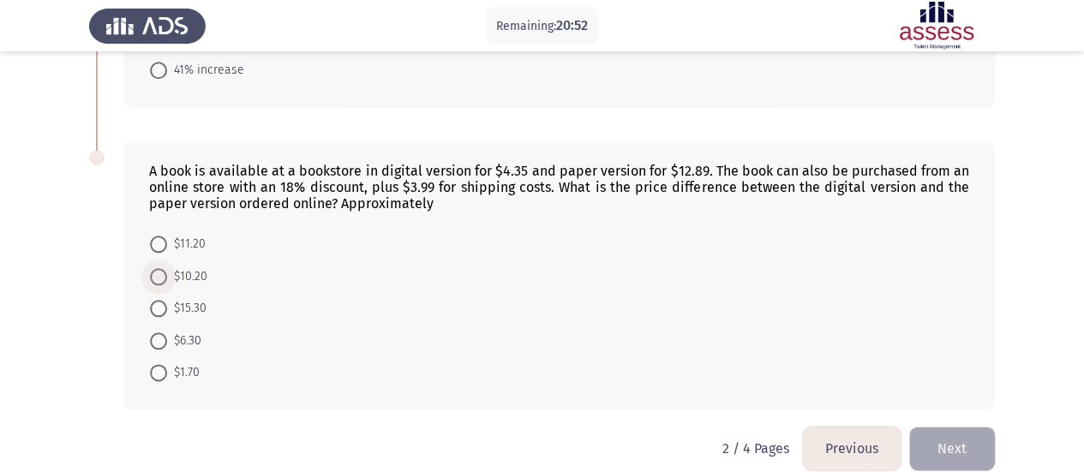
click at [170, 266] on span "$10.20" at bounding box center [187, 276] width 40 height 21
click at [167, 268] on input "$10.20" at bounding box center [158, 276] width 17 height 17
radio input "true"
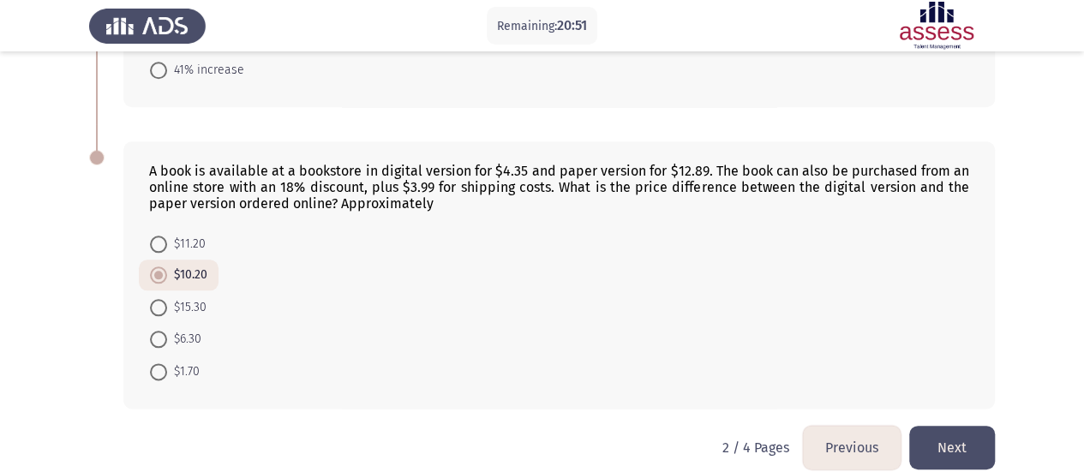
click at [979, 426] on button "Next" at bounding box center [952, 448] width 86 height 44
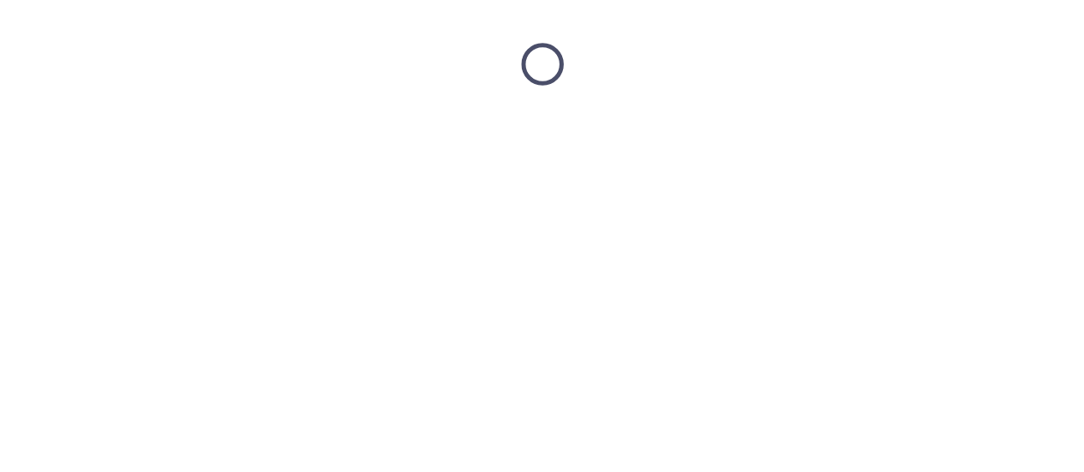
scroll to position [0, 0]
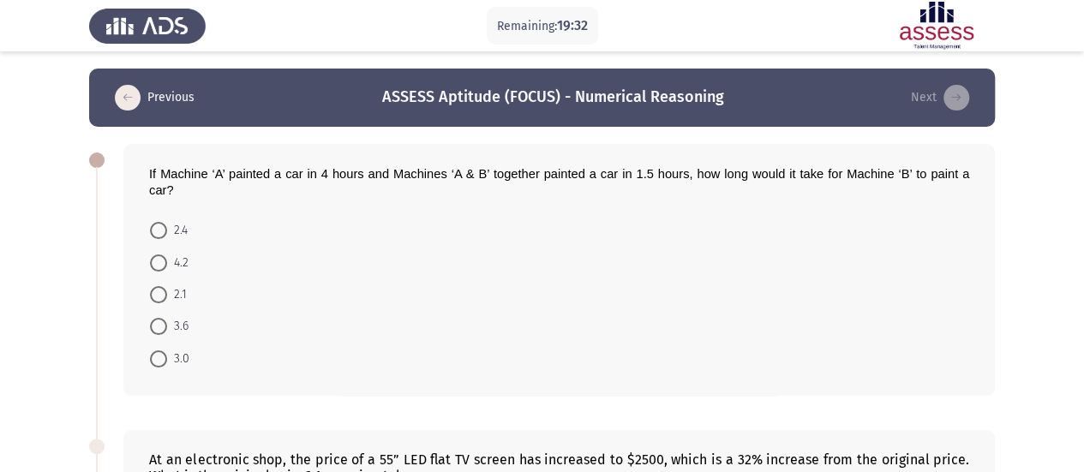
click at [177, 228] on span "2.4" at bounding box center [177, 230] width 21 height 21
click at [167, 228] on input "2.4" at bounding box center [158, 230] width 17 height 17
radio input "true"
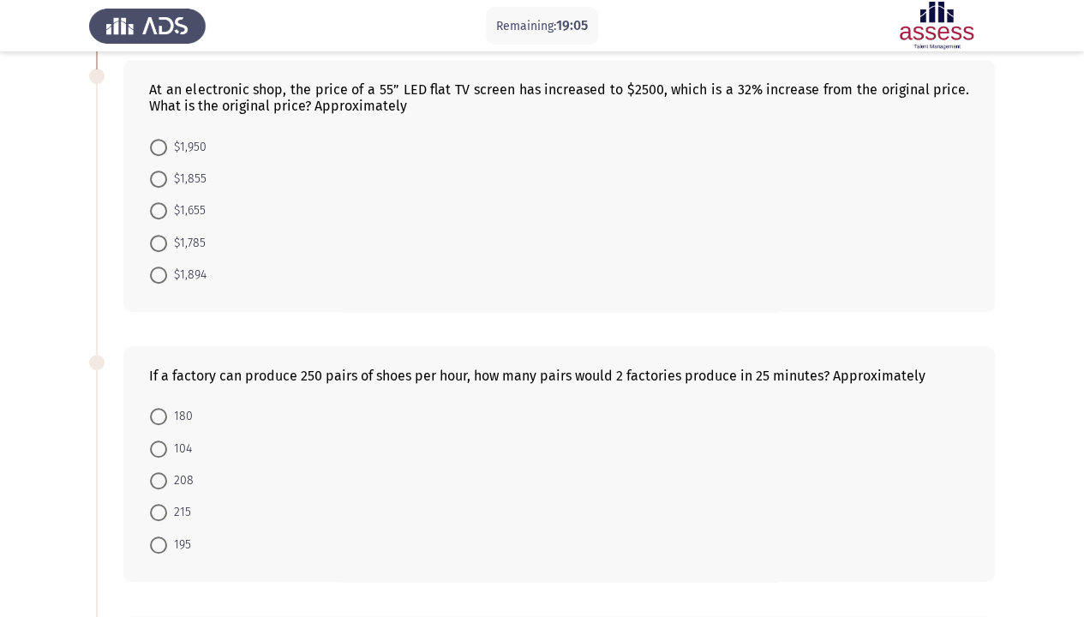
scroll to position [343, 0]
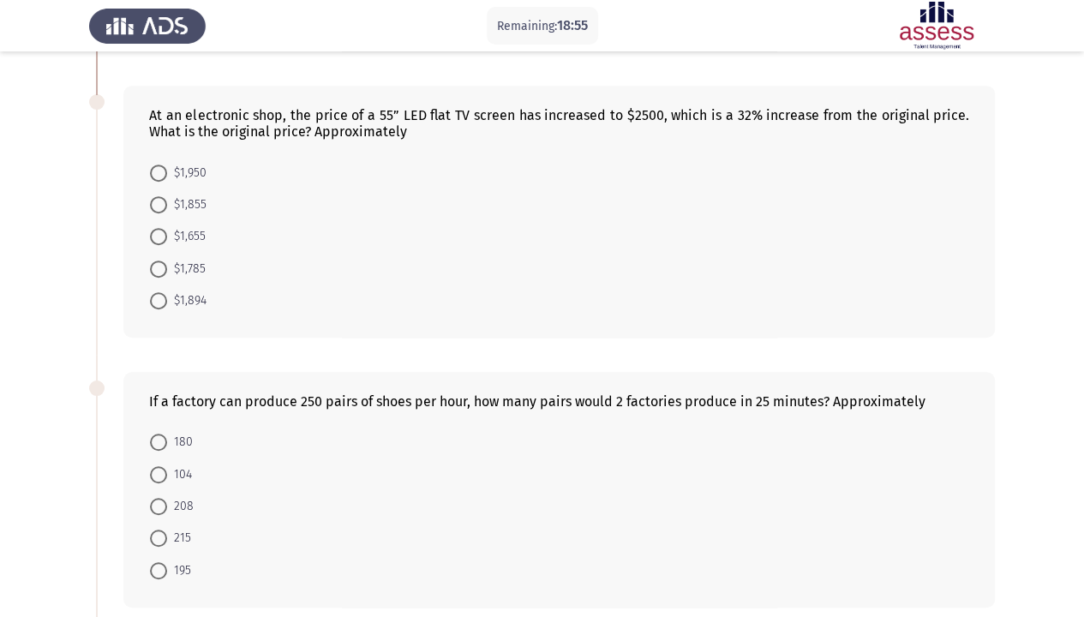
click at [185, 195] on span "$1,855" at bounding box center [186, 204] width 39 height 21
click at [167, 196] on input "$1,855" at bounding box center [158, 204] width 17 height 17
radio input "true"
click at [194, 295] on span "$1,894" at bounding box center [186, 300] width 39 height 21
click at [167, 295] on input "$1,894" at bounding box center [158, 299] width 17 height 17
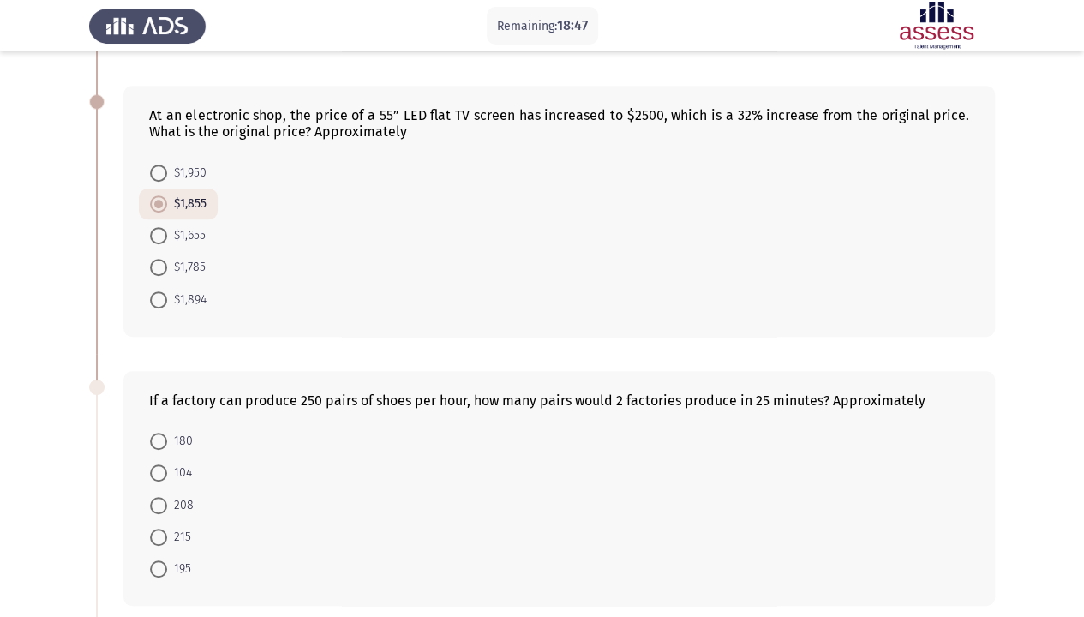
radio input "true"
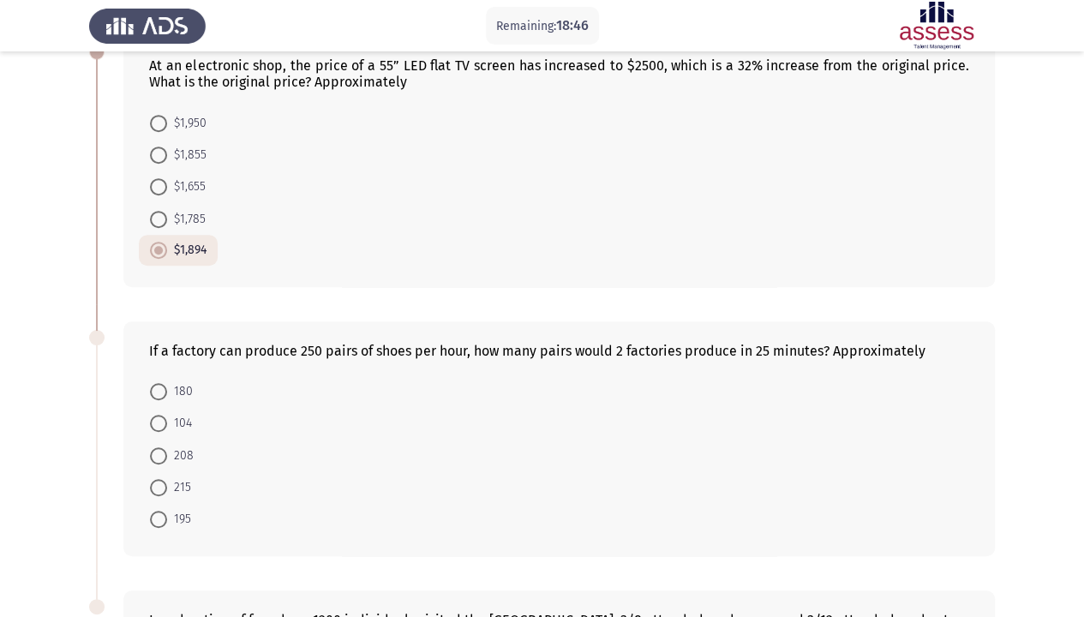
scroll to position [514, 0]
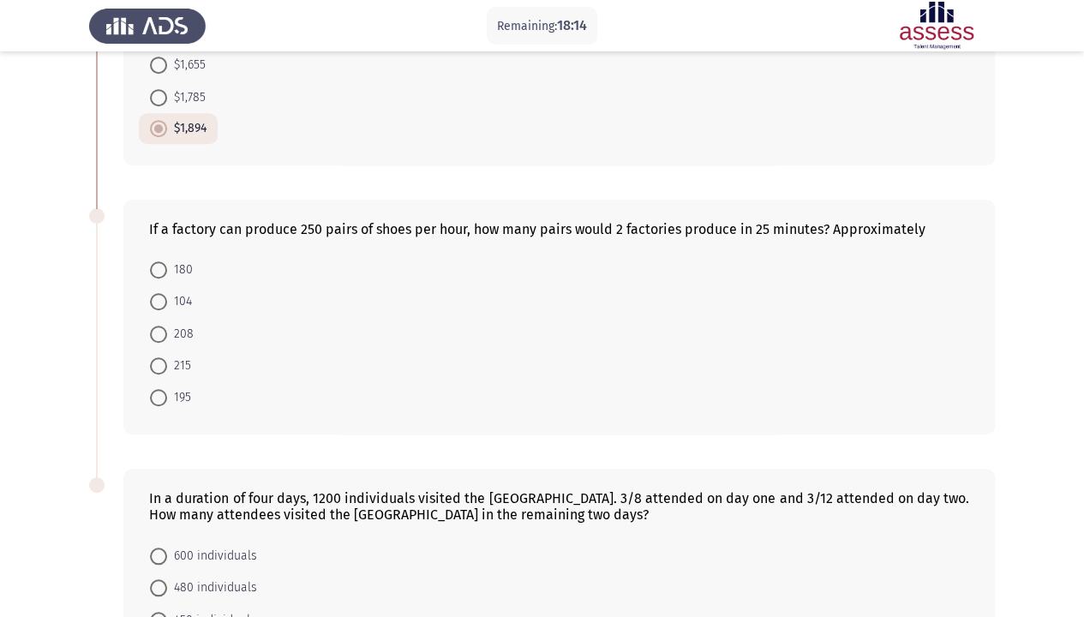
click at [171, 324] on span "208" at bounding box center [180, 334] width 27 height 21
click at [167, 325] on input "208" at bounding box center [158, 333] width 17 height 17
radio input "true"
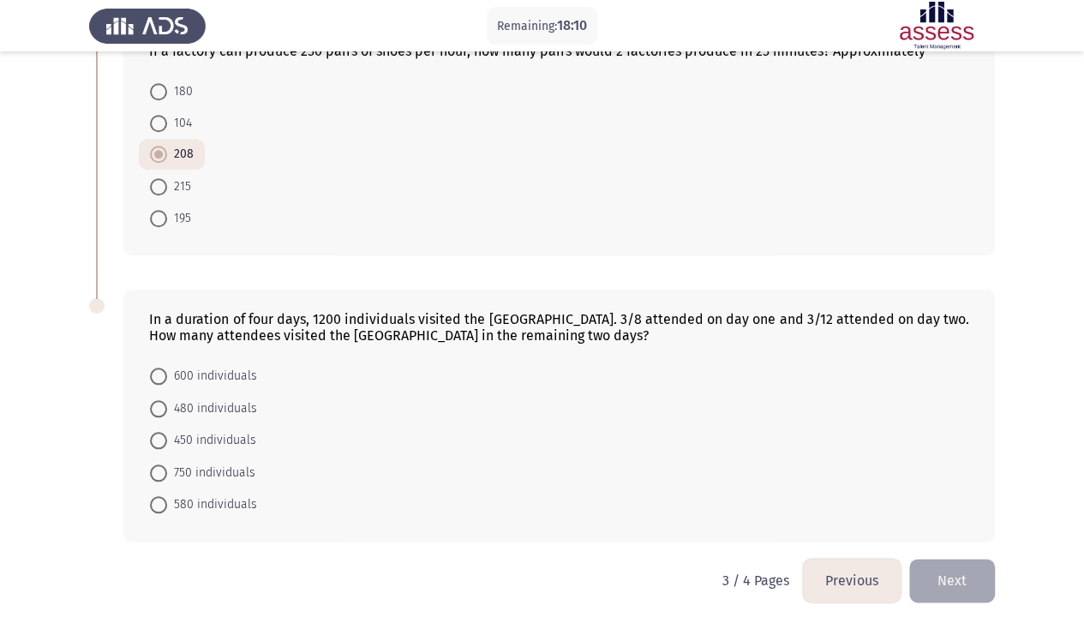
scroll to position [695, 0]
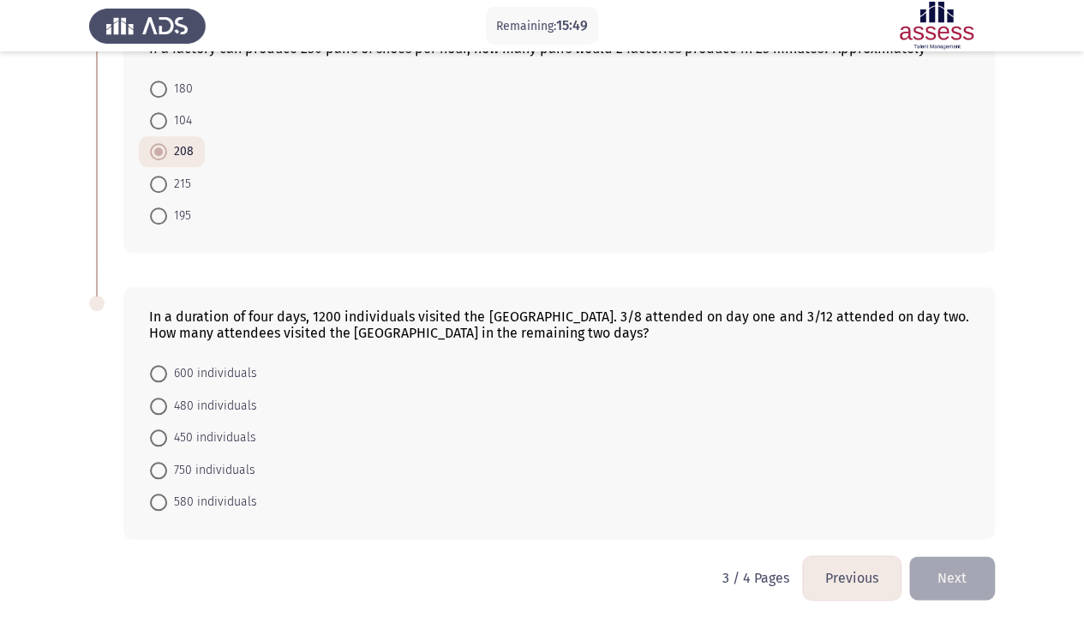
click at [208, 428] on span "450 individuals" at bounding box center [211, 437] width 89 height 21
click at [167, 429] on input "450 individuals" at bounding box center [158, 437] width 17 height 17
radio input "true"
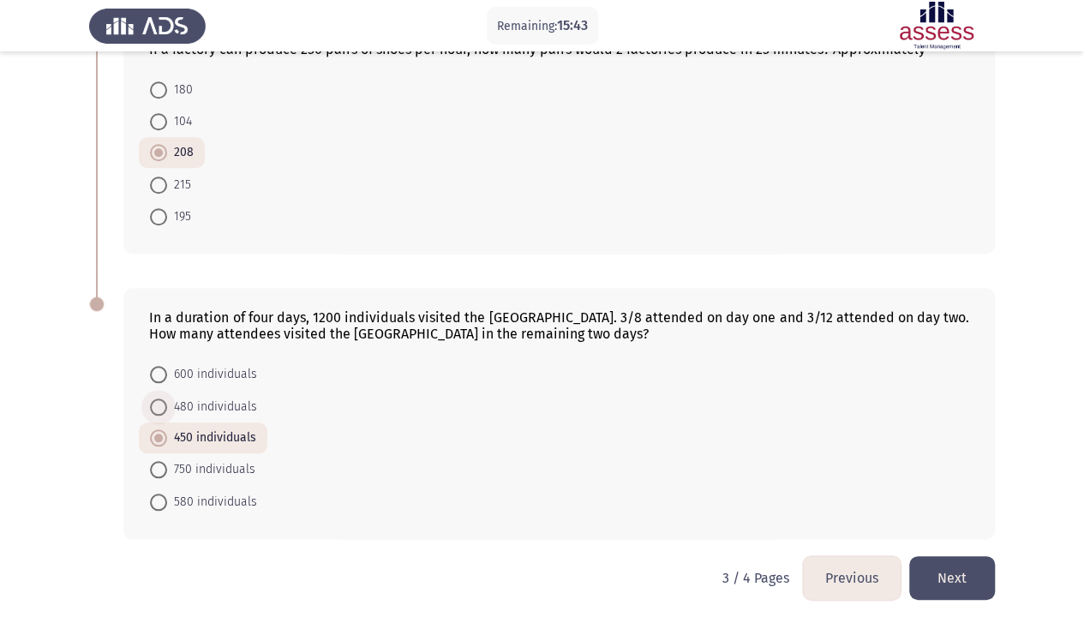
click at [208, 401] on span "480 individuals" at bounding box center [212, 407] width 90 height 21
click at [167, 401] on input "480 individuals" at bounding box center [158, 406] width 17 height 17
radio input "true"
click at [964, 540] on button "Next" at bounding box center [952, 578] width 86 height 44
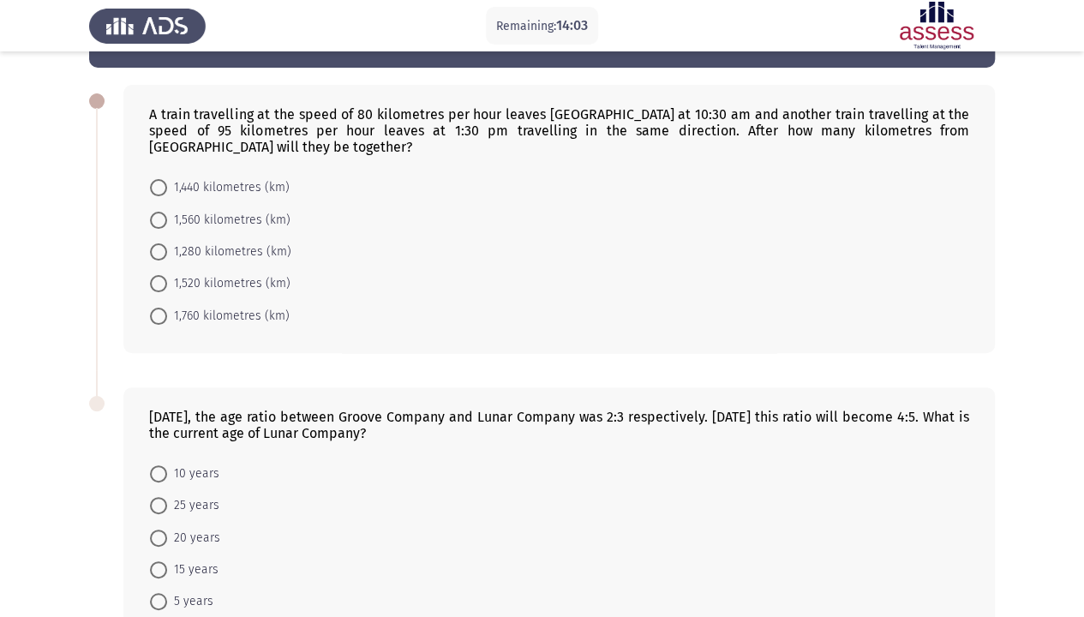
scroll to position [86, 0]
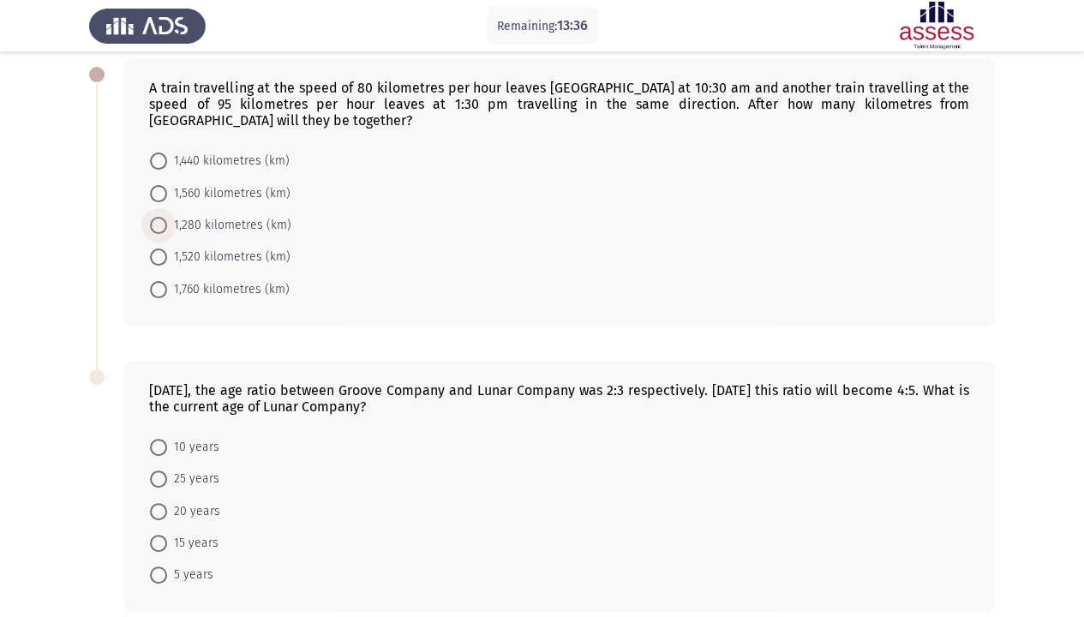
click at [154, 218] on span at bounding box center [158, 225] width 17 height 17
click at [154, 218] on input "1,280 kilometres (km)" at bounding box center [158, 225] width 17 height 17
radio input "true"
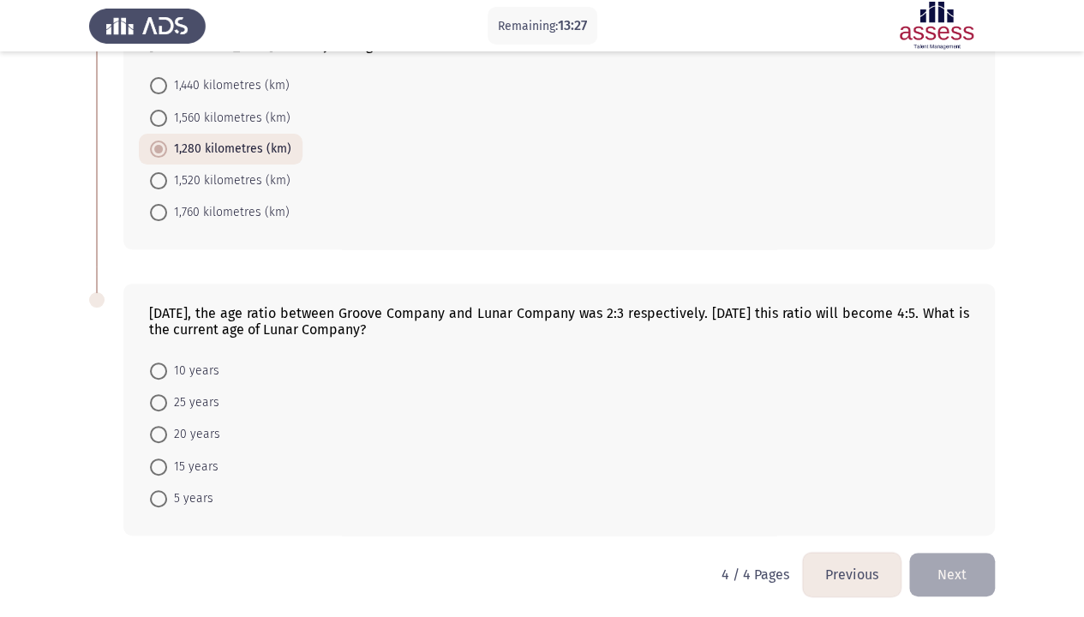
scroll to position [75, 0]
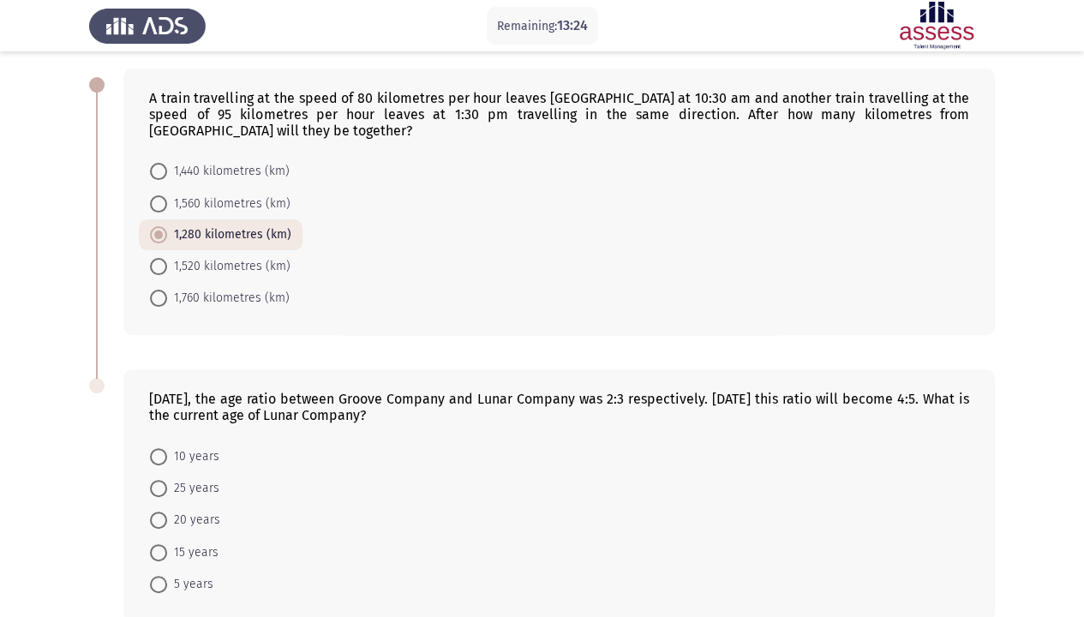
click at [180, 171] on span "1,440 kilometres (km)" at bounding box center [228, 171] width 122 height 21
click at [167, 171] on input "1,440 kilometres (km)" at bounding box center [158, 171] width 17 height 17
radio input "true"
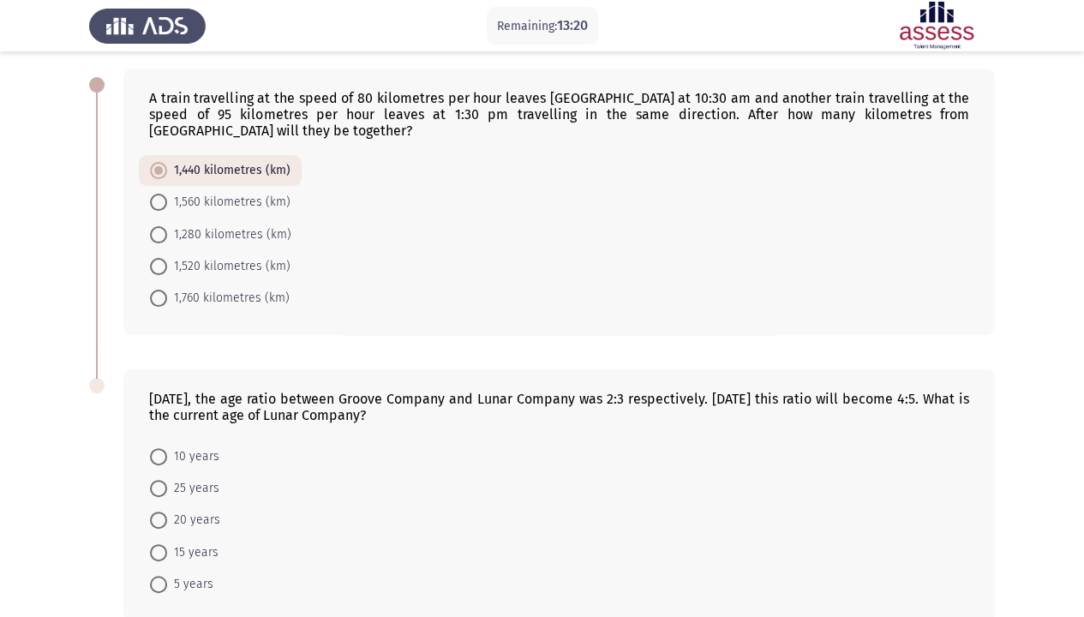
click at [188, 238] on span "1,280 kilometres (km)" at bounding box center [229, 234] width 124 height 21
click at [167, 238] on input "1,280 kilometres (km)" at bounding box center [158, 234] width 17 height 17
radio input "true"
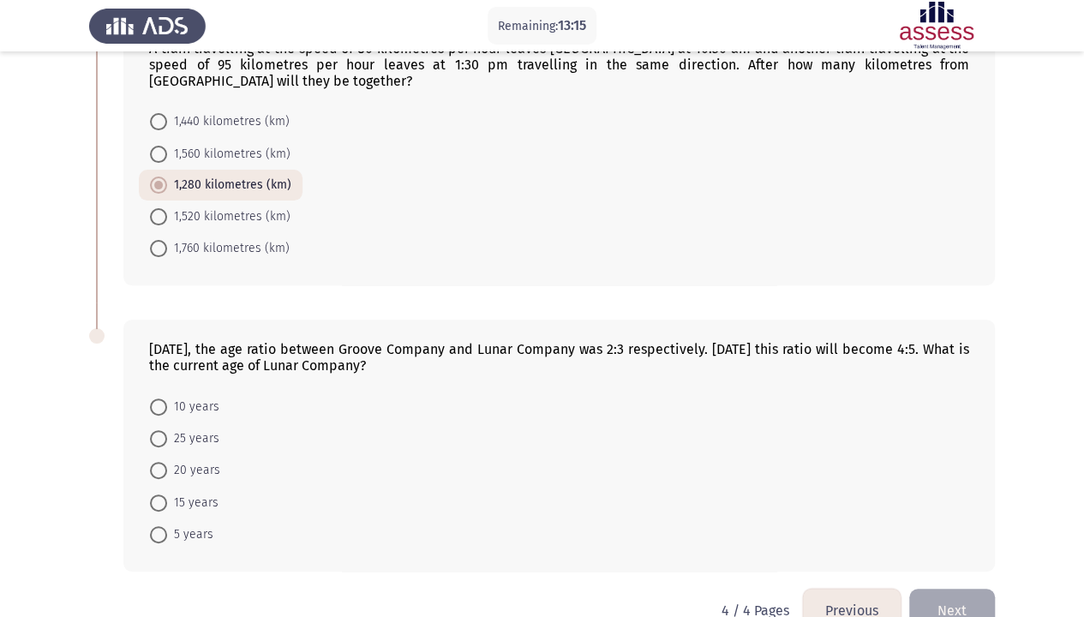
scroll to position [161, 0]
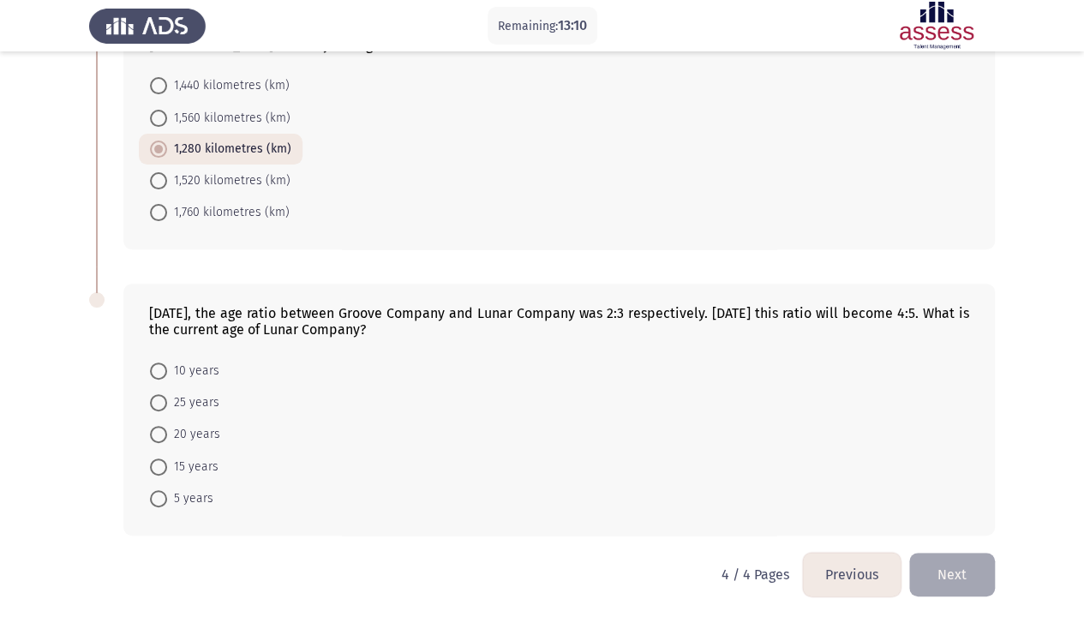
click at [188, 438] on span "20 years" at bounding box center [193, 434] width 53 height 21
click at [167, 438] on input "20 years" at bounding box center [158, 434] width 17 height 17
radio input "true"
click at [851, 540] on button "Previous" at bounding box center [852, 574] width 98 height 44
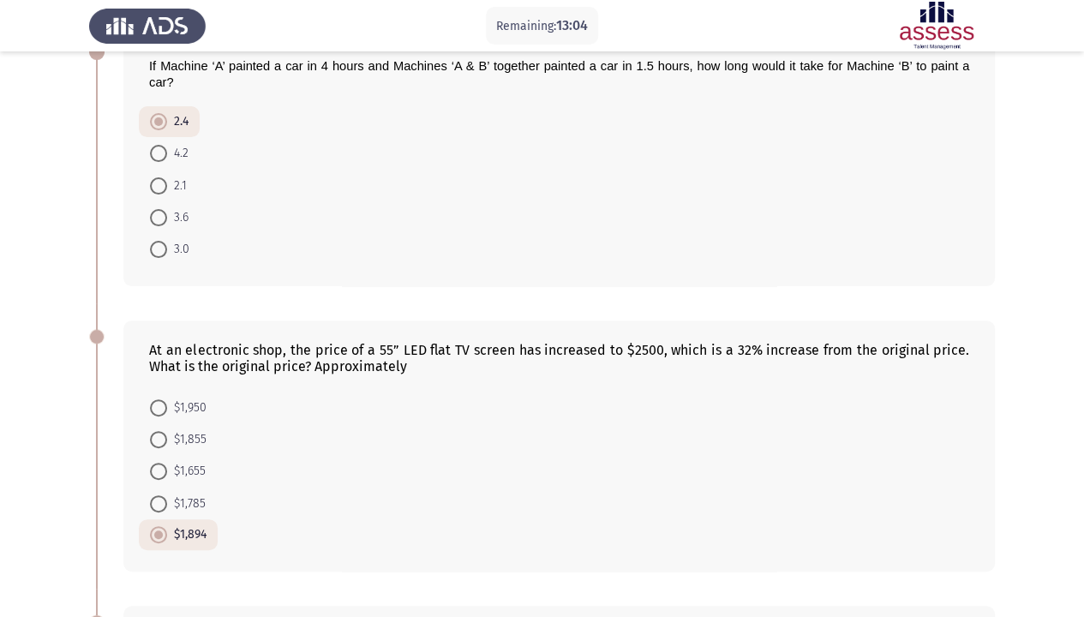
scroll to position [86, 0]
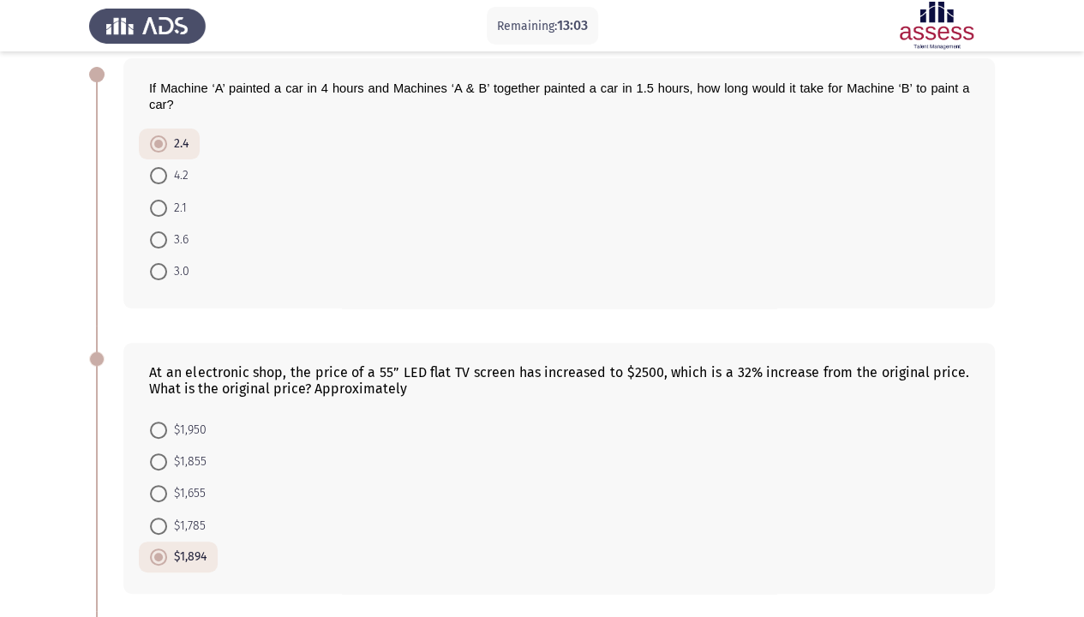
click at [160, 206] on span at bounding box center [158, 208] width 17 height 17
click at [160, 206] on input "2.1" at bounding box center [158, 208] width 17 height 17
radio input "true"
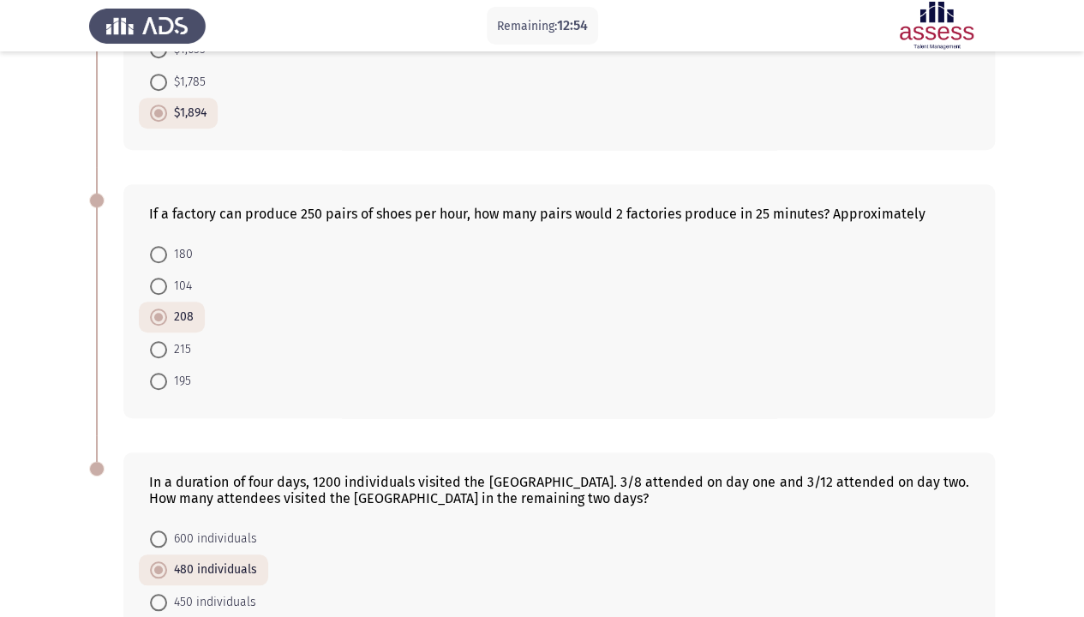
scroll to position [694, 0]
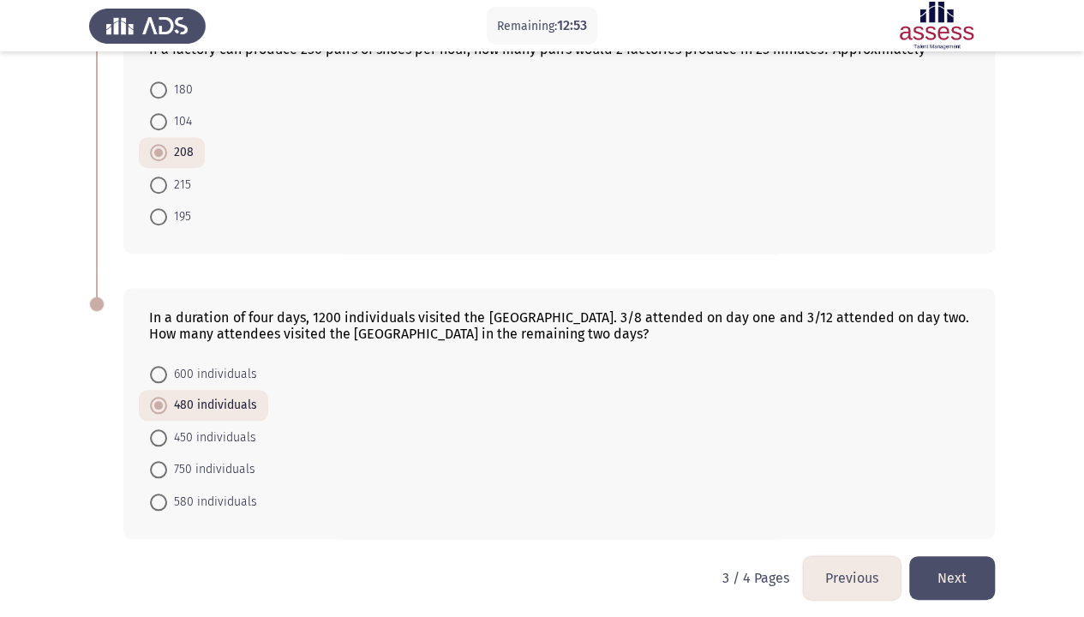
click at [958, 540] on button "Next" at bounding box center [952, 578] width 86 height 44
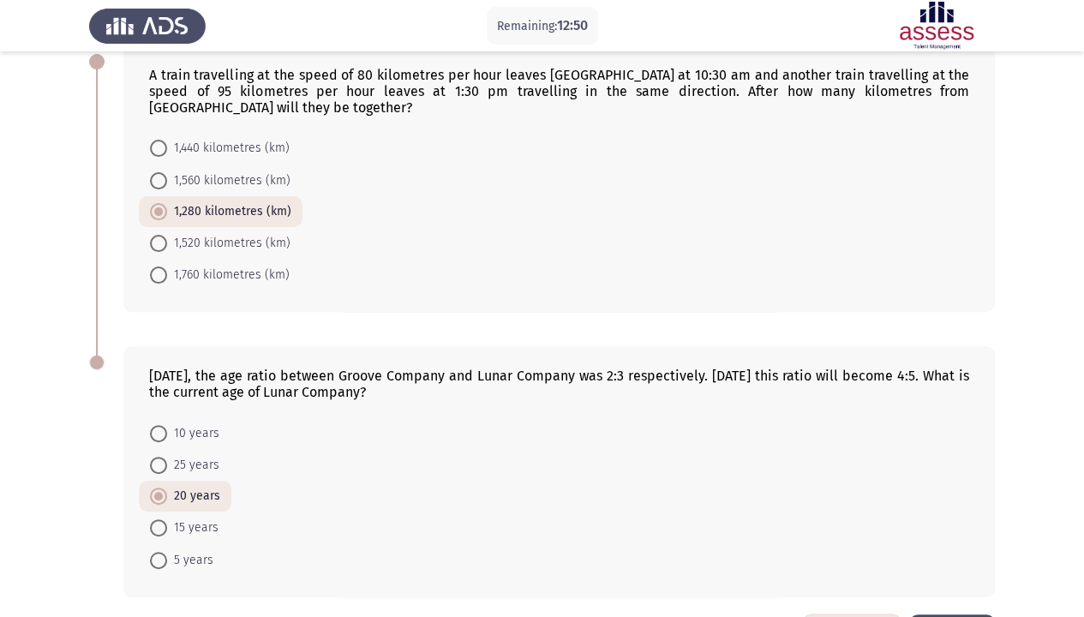
scroll to position [160, 0]
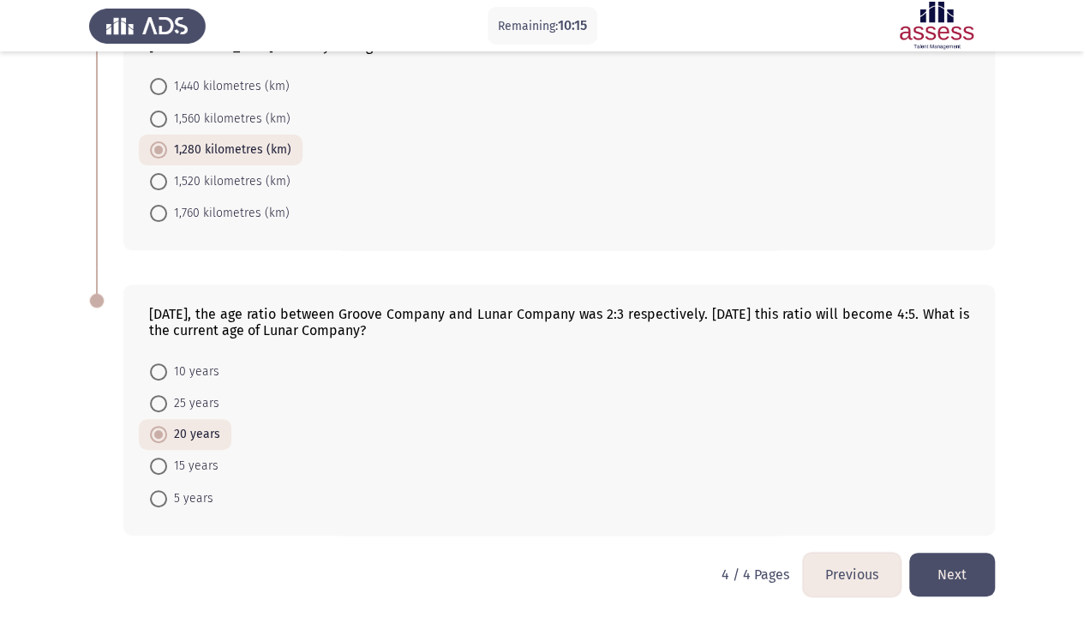
click at [990, 540] on button "Next" at bounding box center [952, 574] width 86 height 44
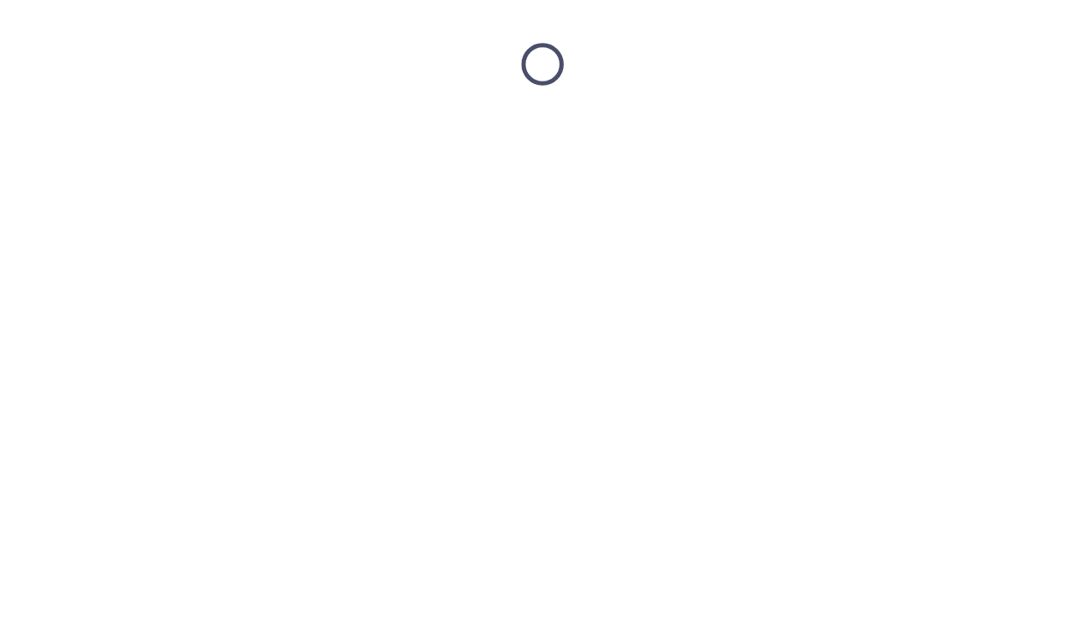
scroll to position [0, 0]
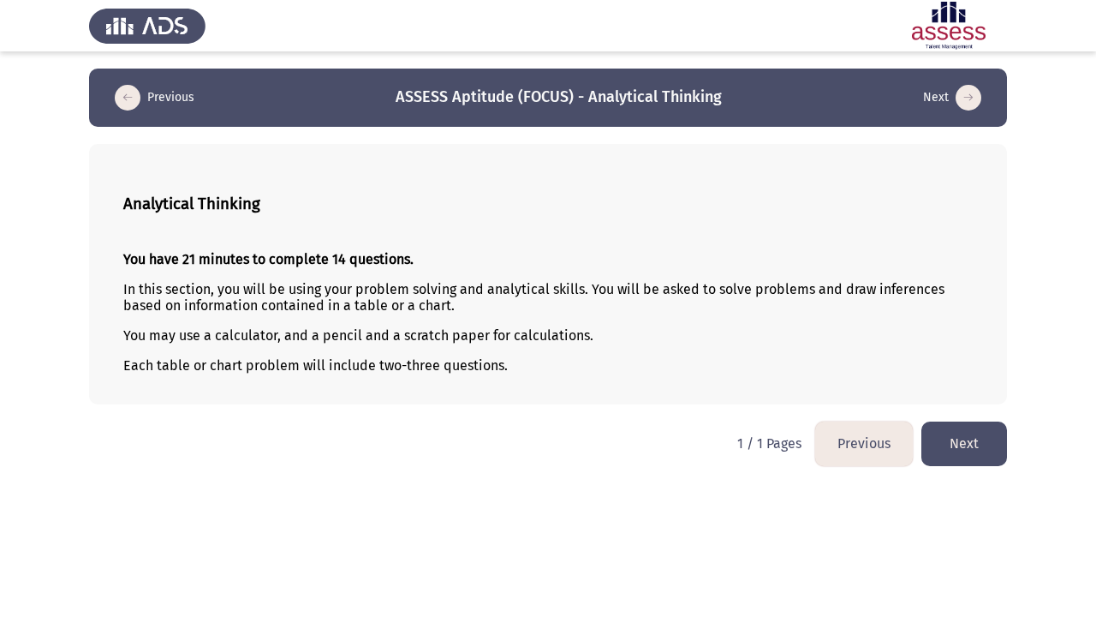
click at [959, 441] on button "Next" at bounding box center [965, 443] width 86 height 44
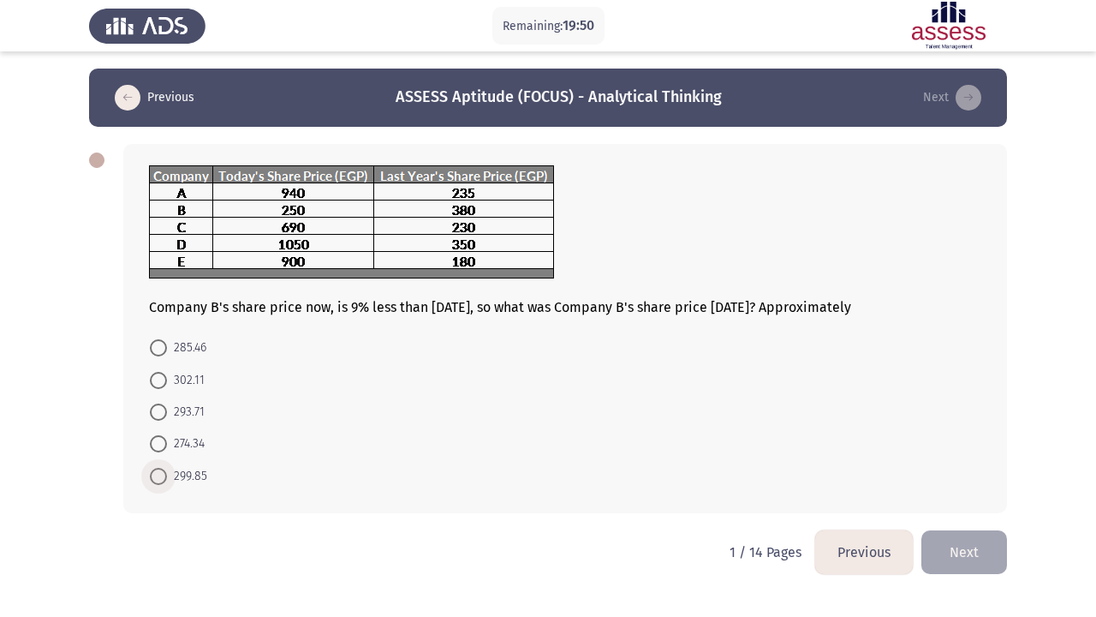
click at [199, 475] on span "299.85" at bounding box center [187, 476] width 40 height 21
click at [167, 475] on input "299.85" at bounding box center [158, 476] width 17 height 17
radio input "true"
click at [204, 433] on span "274.34" at bounding box center [186, 443] width 38 height 21
click at [167, 435] on input "274.34" at bounding box center [158, 443] width 17 height 17
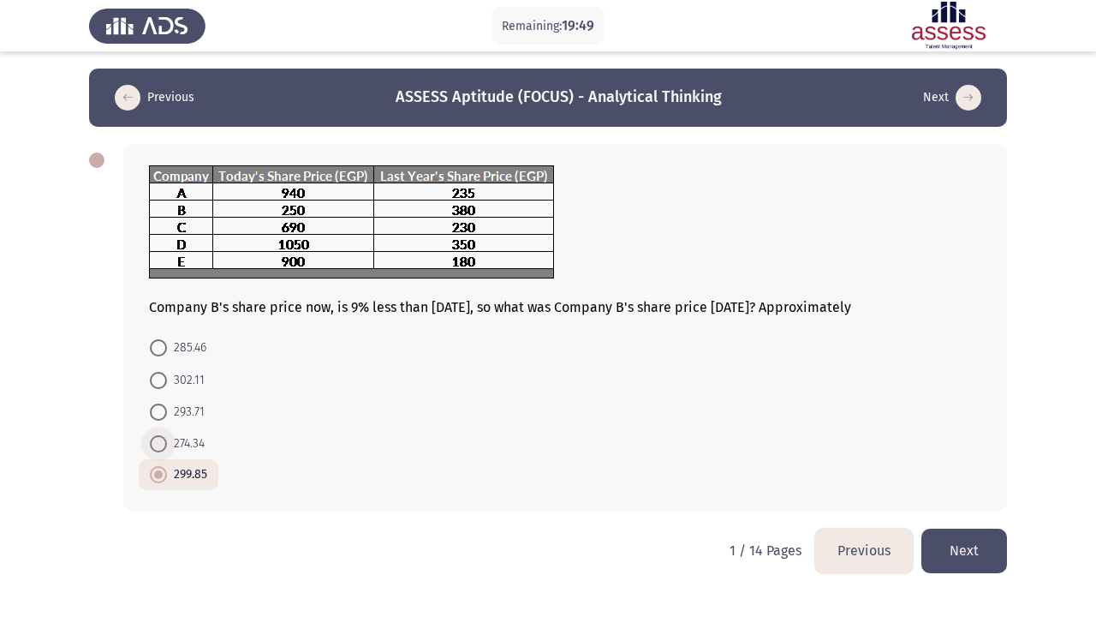
radio input "true"
click at [182, 356] on mat-radio-button "285.46" at bounding box center [178, 347] width 79 height 32
click at [978, 540] on button "Next" at bounding box center [965, 550] width 86 height 44
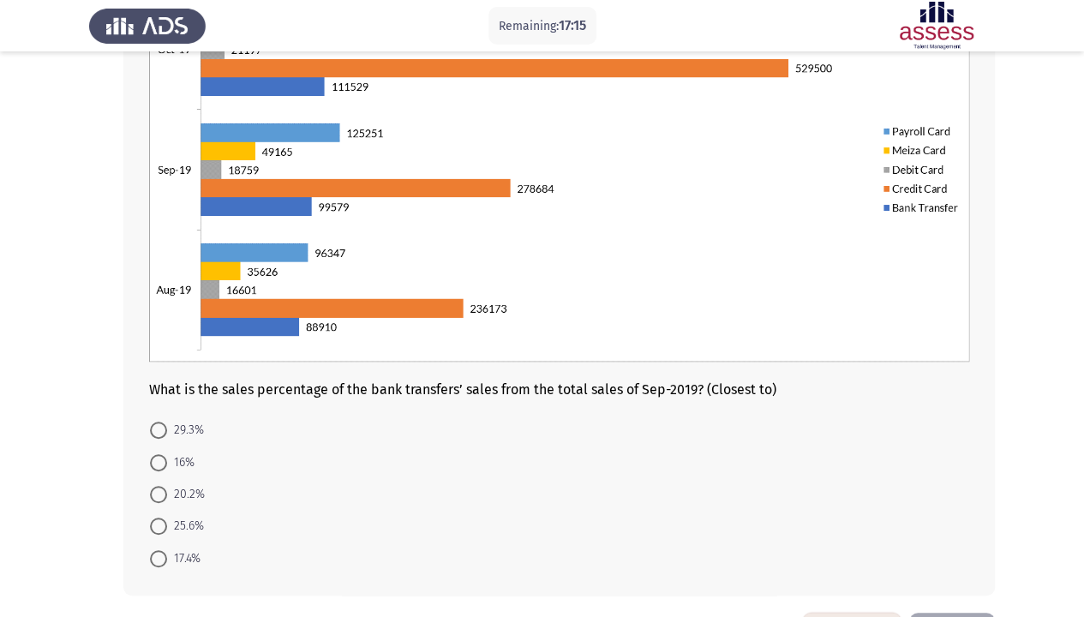
scroll to position [257, 0]
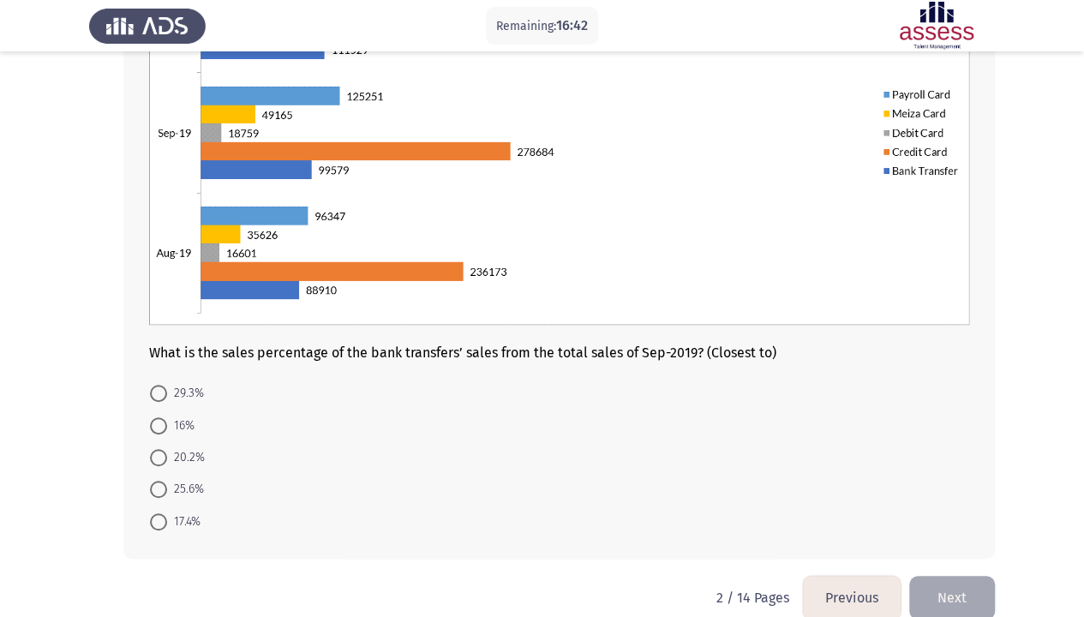
click at [176, 518] on span "17.4%" at bounding box center [183, 521] width 33 height 21
click at [167, 518] on input "17.4%" at bounding box center [158, 521] width 17 height 17
radio input "true"
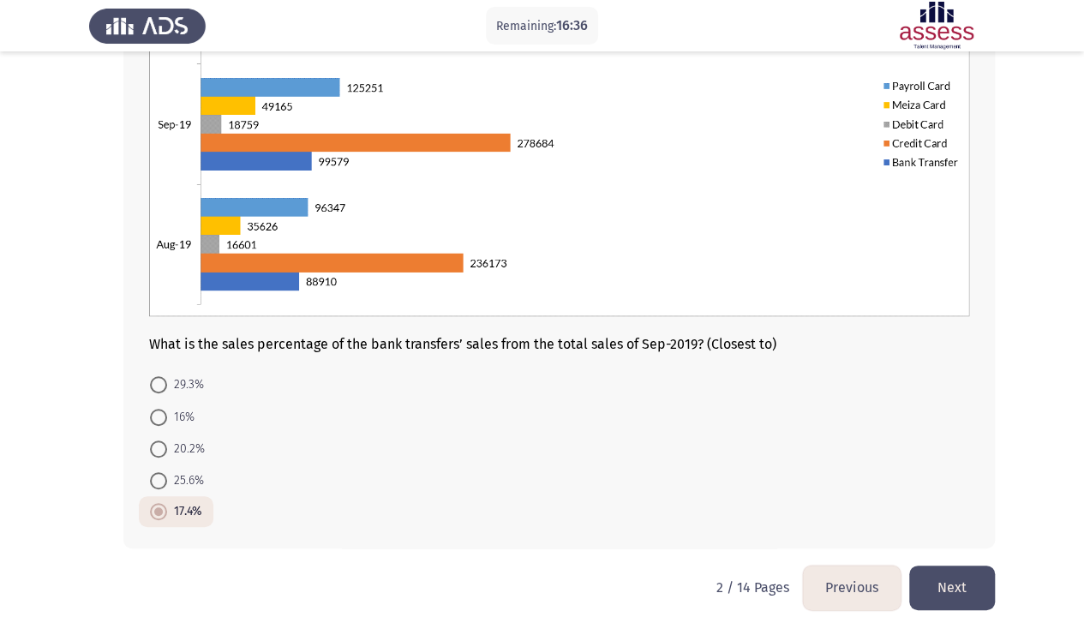
scroll to position [281, 0]
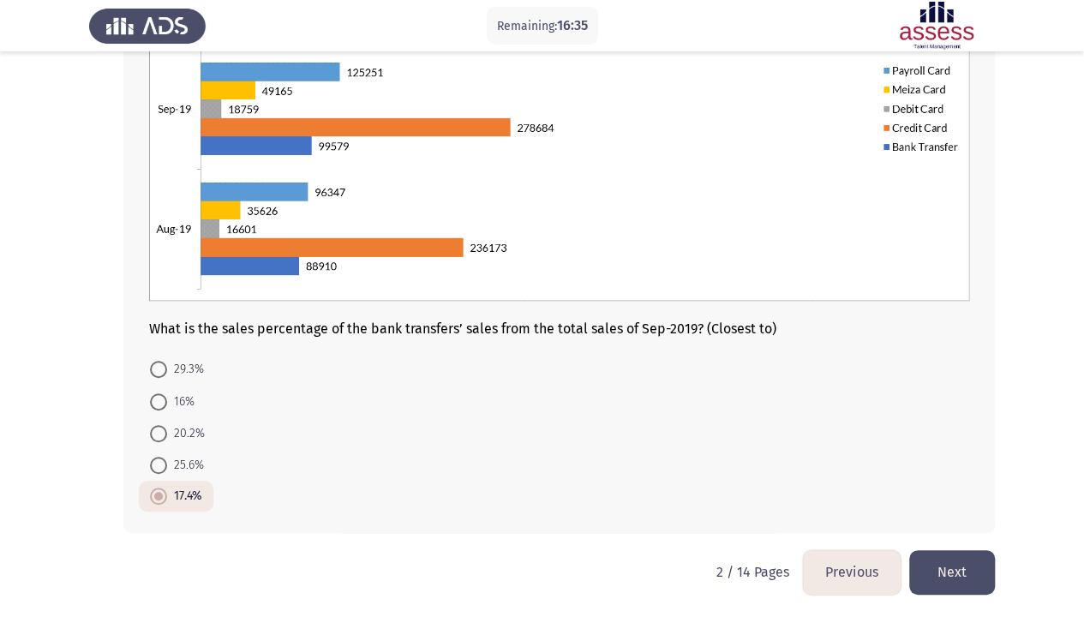
click at [966, 540] on button "Next" at bounding box center [952, 572] width 86 height 44
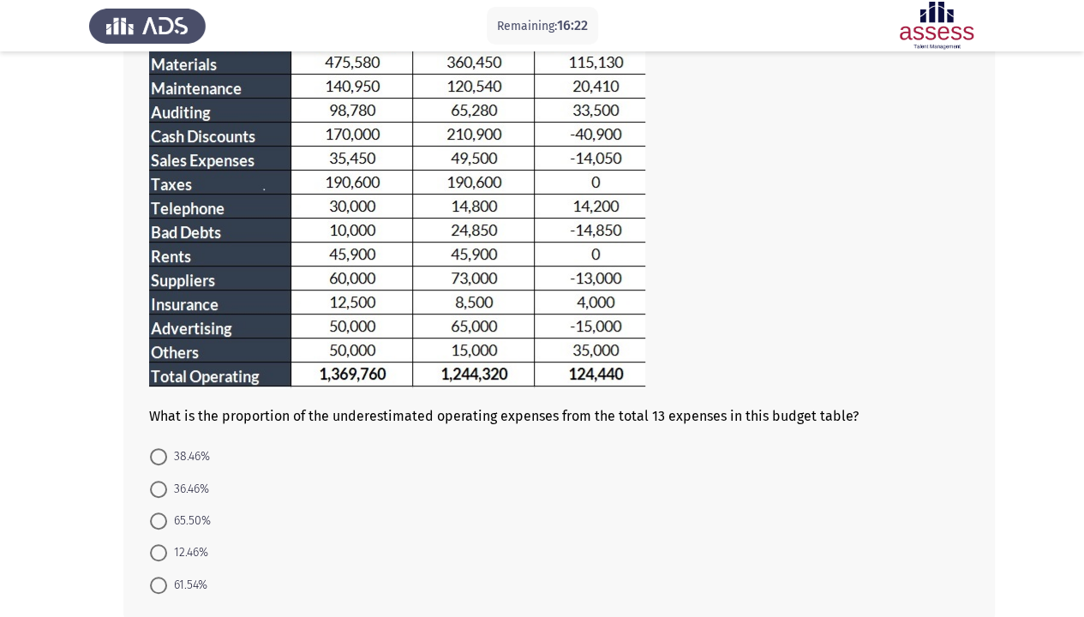
scroll to position [254, 0]
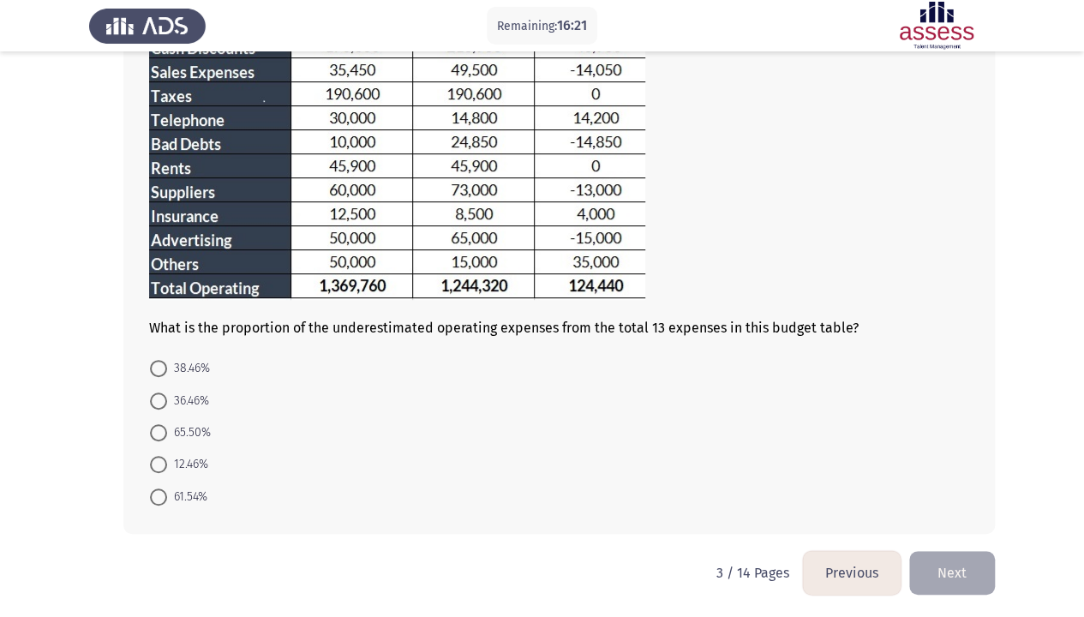
click at [867, 540] on button "Previous" at bounding box center [852, 573] width 98 height 44
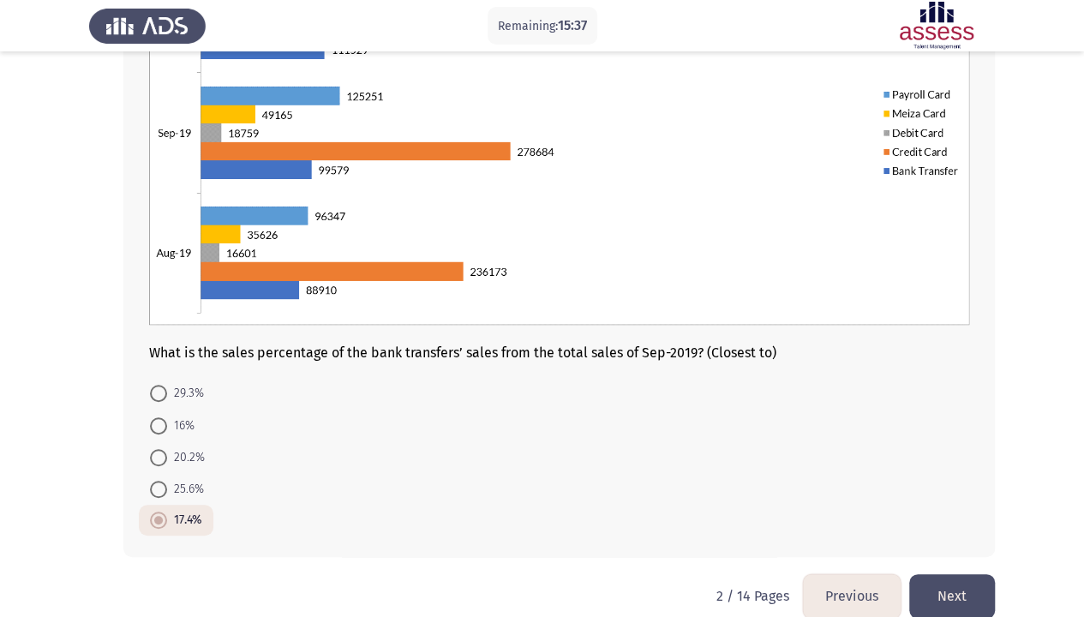
scroll to position [281, 0]
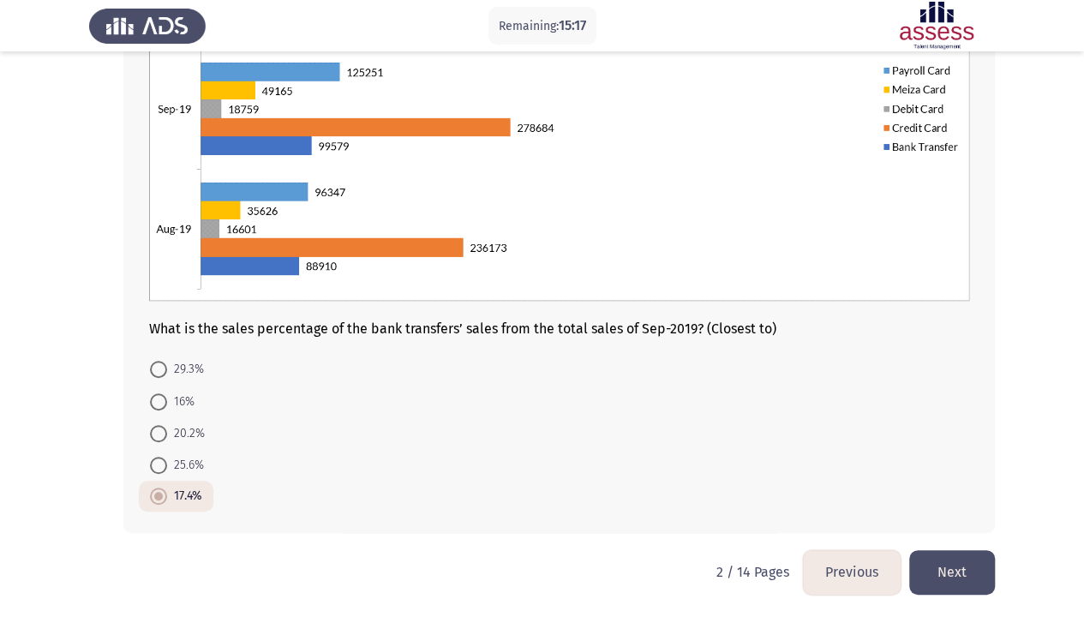
click at [977, 540] on button "Next" at bounding box center [952, 572] width 86 height 44
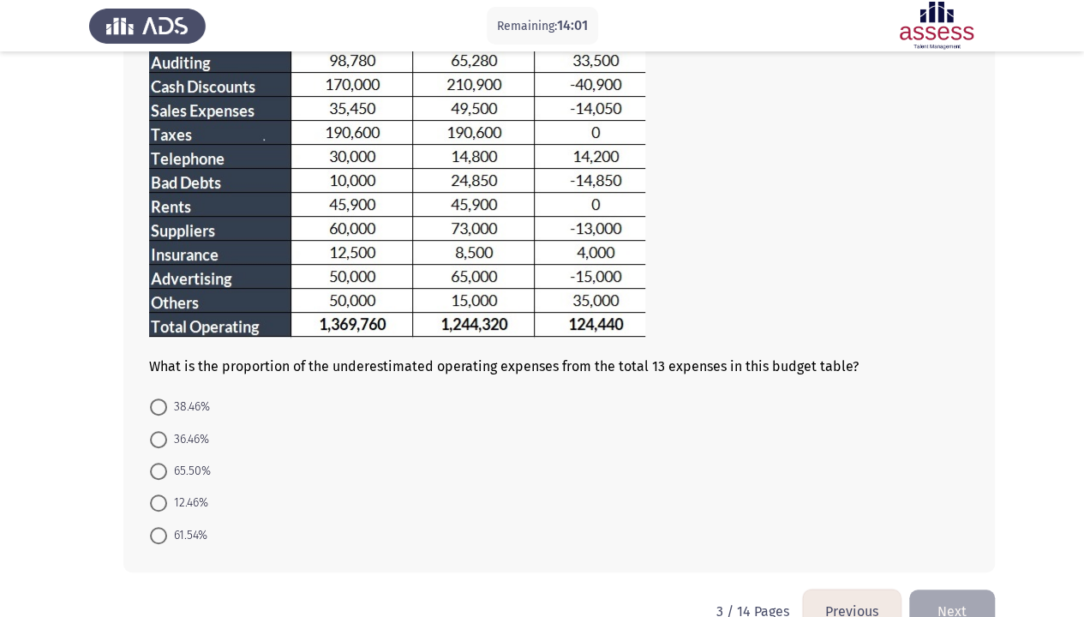
scroll to position [254, 0]
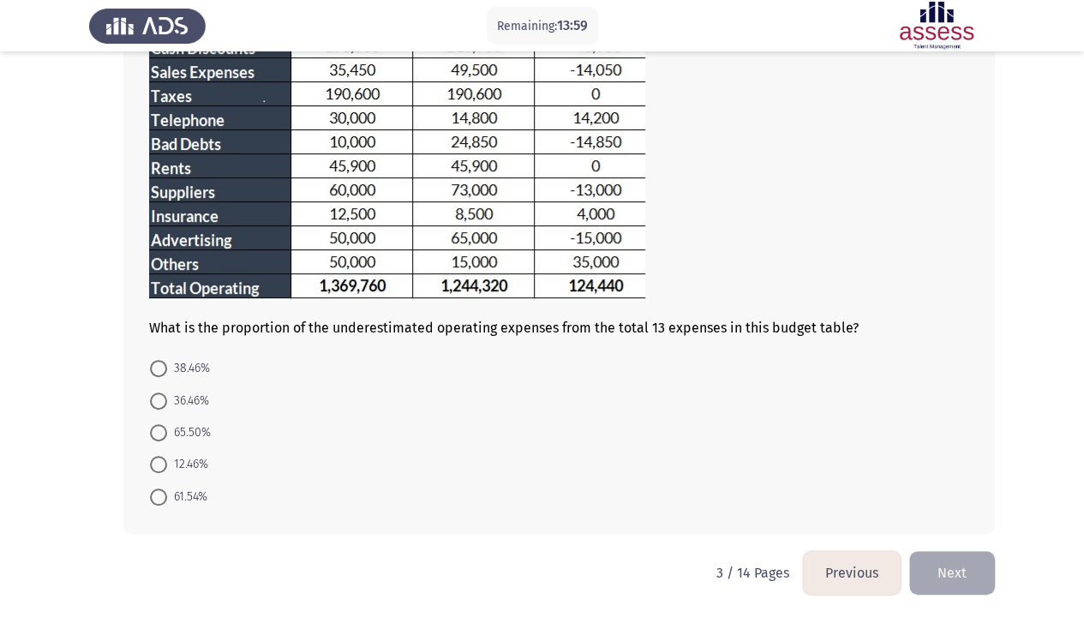
click at [836, 540] on button "Previous" at bounding box center [852, 573] width 98 height 44
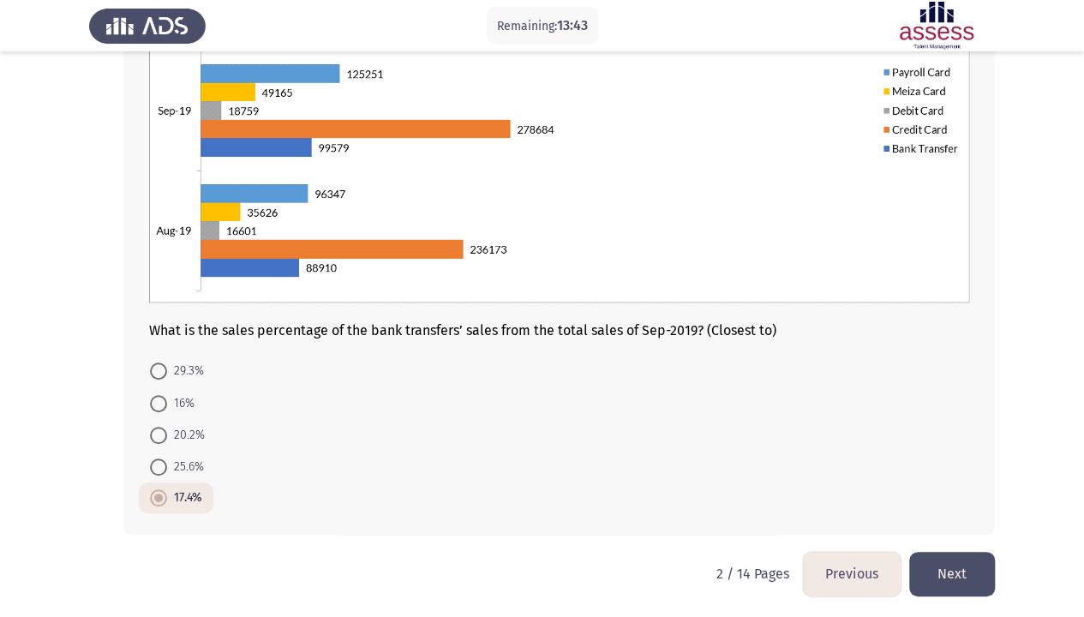
scroll to position [281, 0]
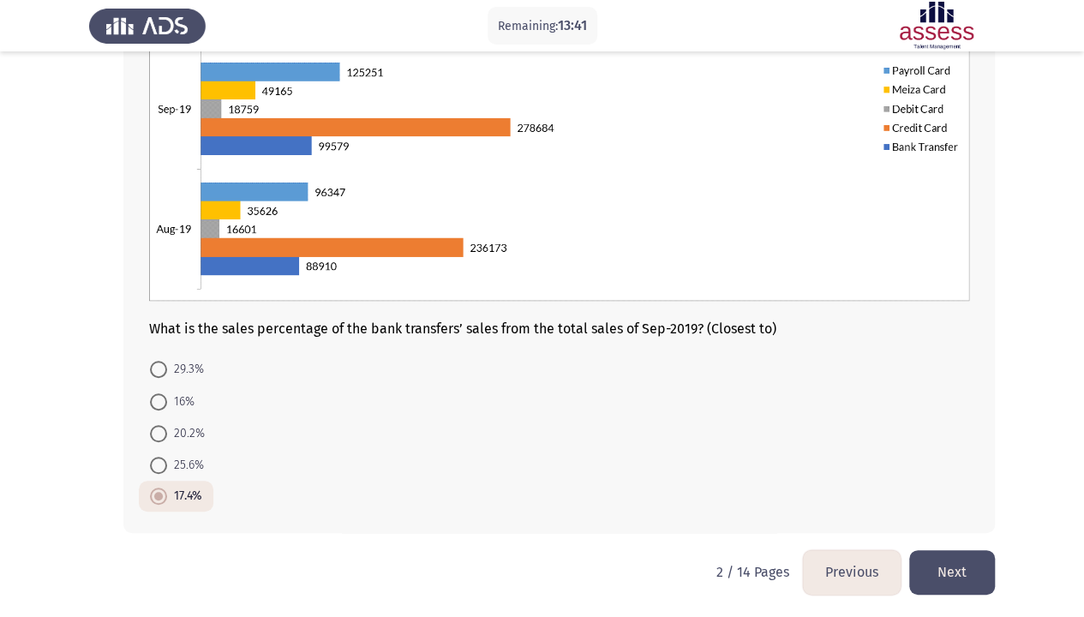
click at [949, 540] on button "Next" at bounding box center [952, 572] width 86 height 44
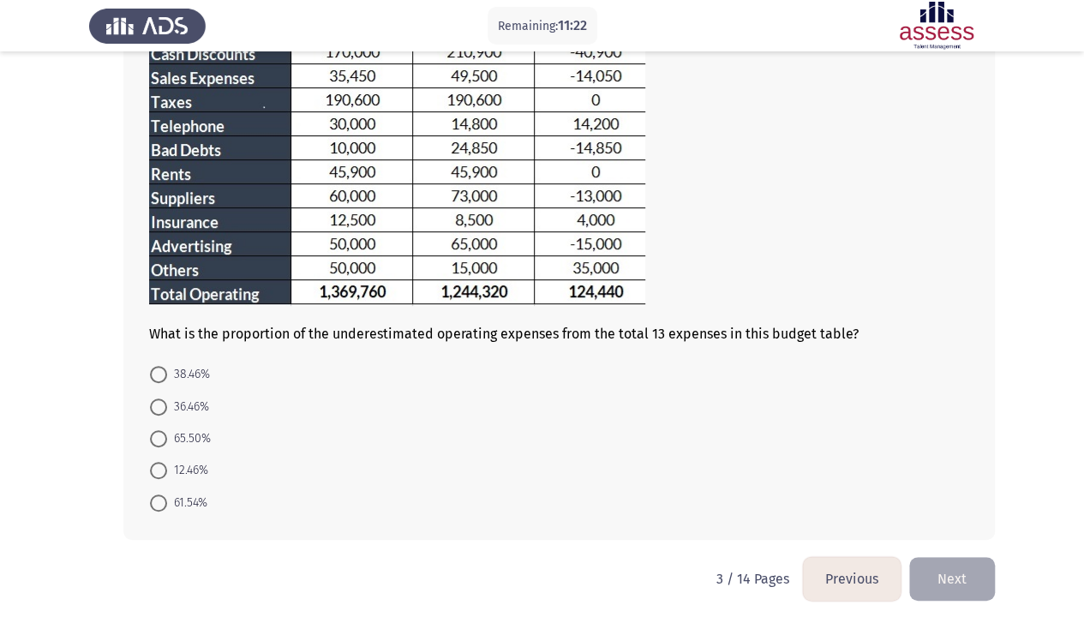
scroll to position [254, 0]
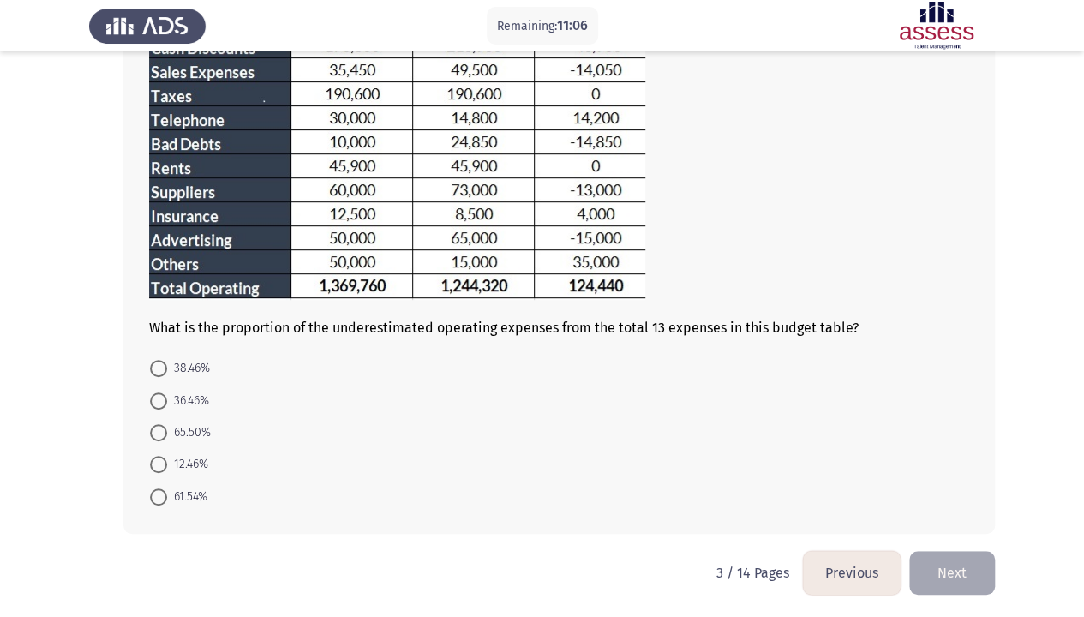
click at [197, 368] on span "38.46%" at bounding box center [188, 368] width 43 height 21
click at [167, 368] on input "38.46%" at bounding box center [158, 368] width 17 height 17
radio input "true"
click at [947, 540] on button "Next" at bounding box center [952, 572] width 86 height 44
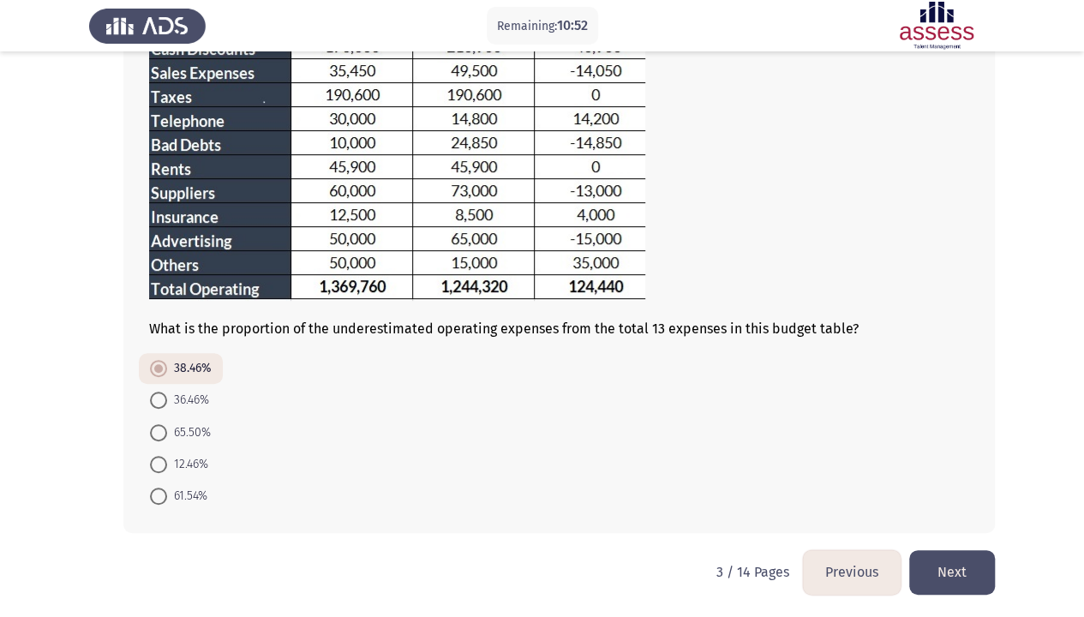
scroll to position [0, 0]
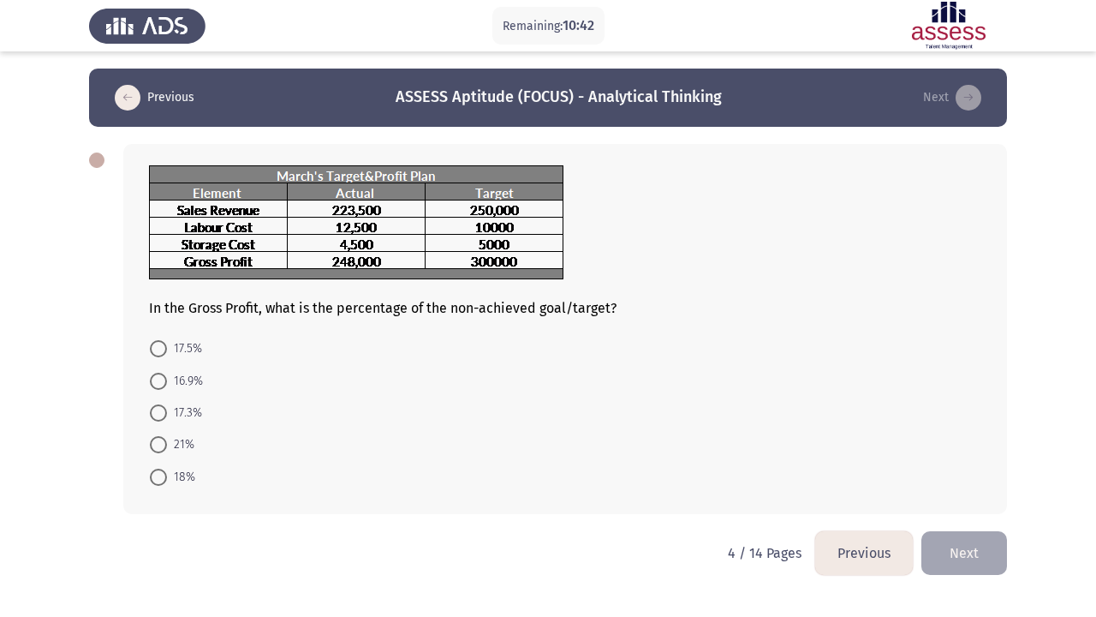
click at [878, 540] on button "Previous" at bounding box center [864, 553] width 98 height 44
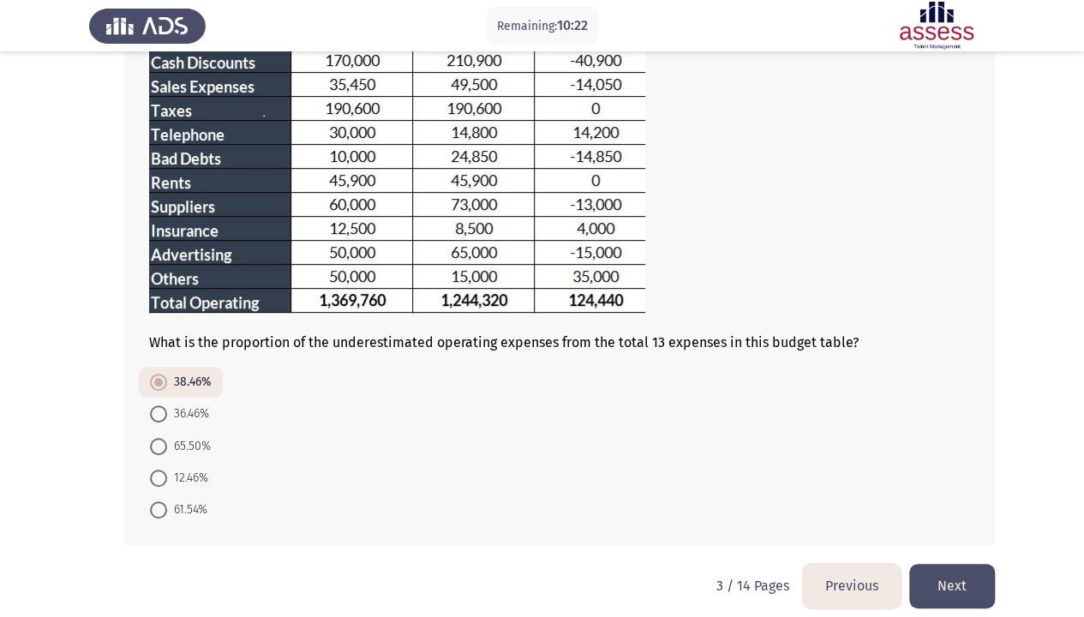
scroll to position [254, 0]
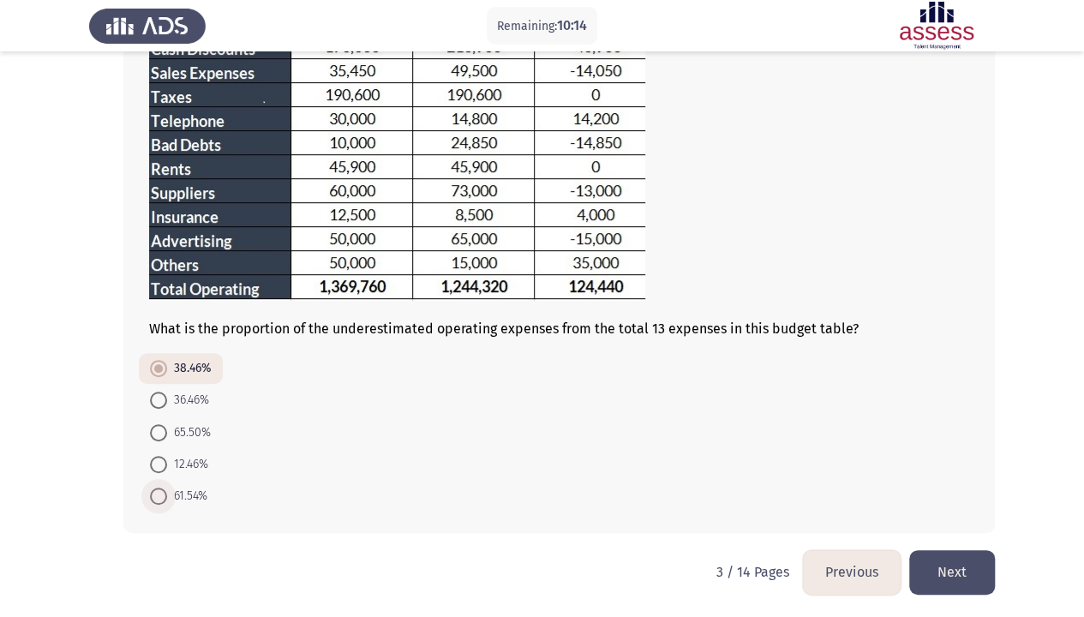
click at [169, 499] on span "61.54%" at bounding box center [187, 496] width 40 height 21
click at [167, 499] on input "61.54%" at bounding box center [158, 495] width 17 height 17
radio input "true"
click at [940, 540] on button "Next" at bounding box center [952, 572] width 86 height 44
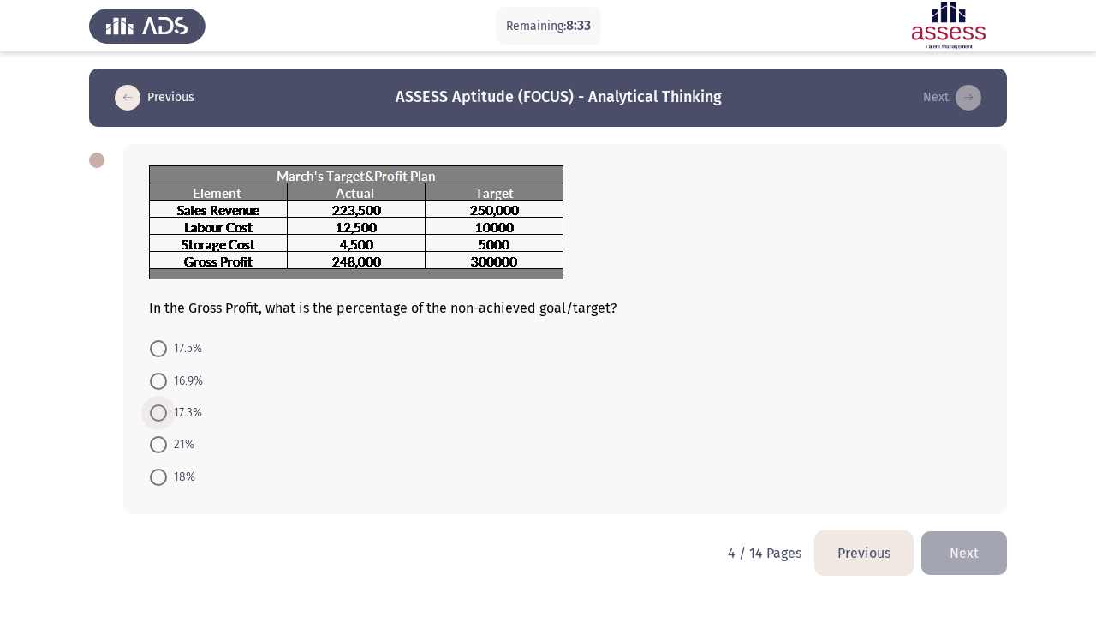
click at [185, 414] on span "17.3%" at bounding box center [184, 413] width 35 height 21
click at [167, 414] on input "17.3%" at bounding box center [158, 412] width 17 height 17
radio input "true"
click at [970, 533] on button "Next" at bounding box center [965, 551] width 86 height 44
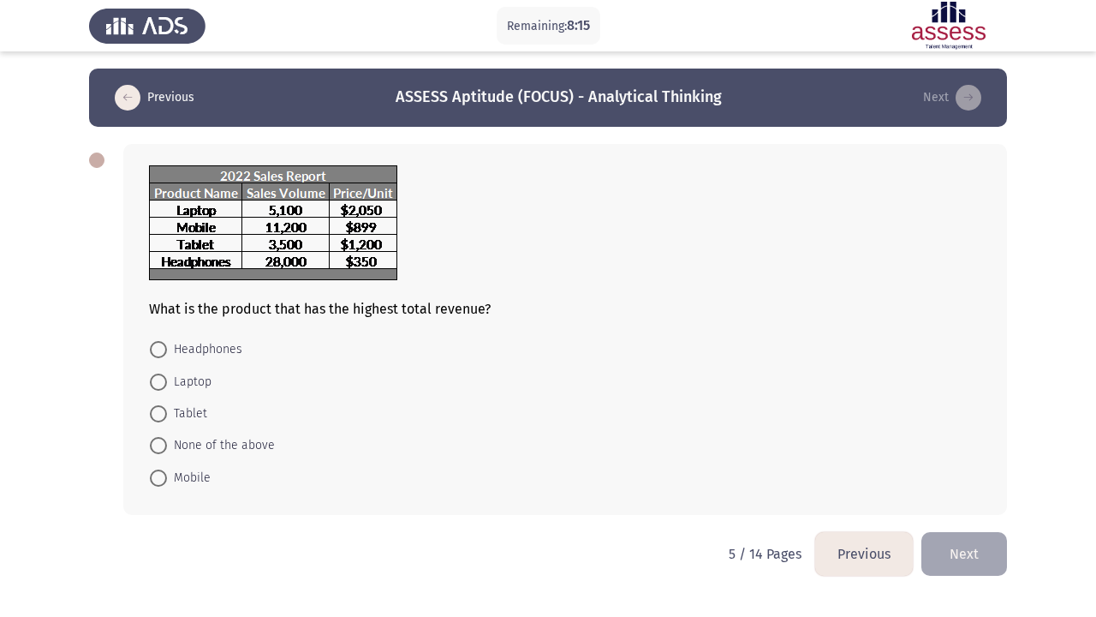
click at [190, 405] on span "Tablet" at bounding box center [187, 413] width 40 height 21
click at [167, 405] on input "Tablet" at bounding box center [158, 413] width 17 height 17
radio input "true"
click at [970, 540] on button "Next" at bounding box center [965, 552] width 86 height 44
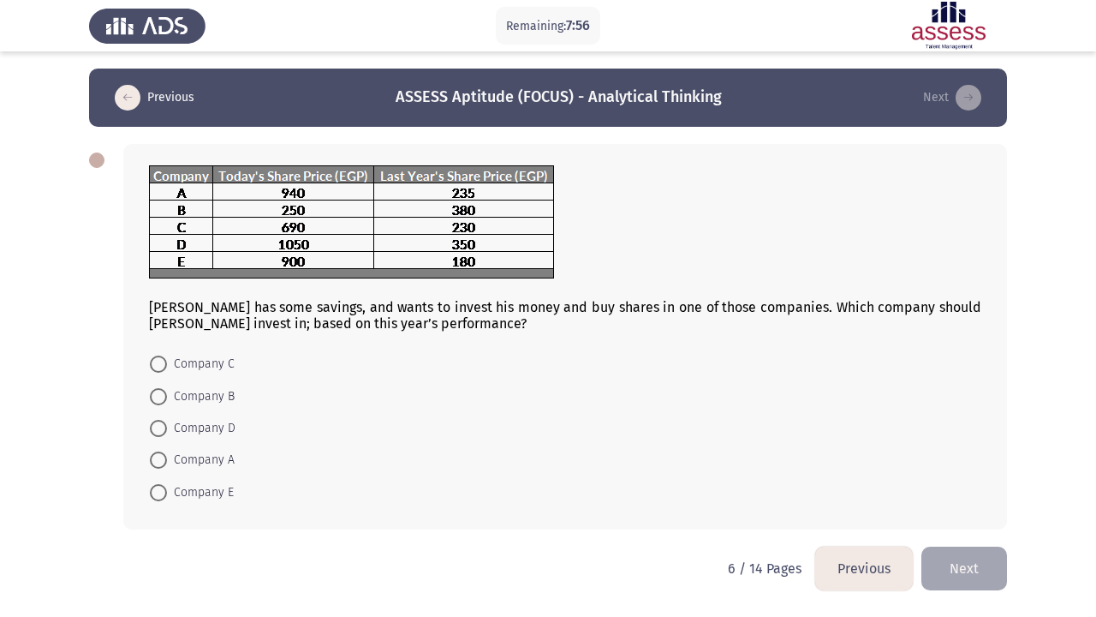
click at [867, 540] on button "Previous" at bounding box center [864, 568] width 98 height 44
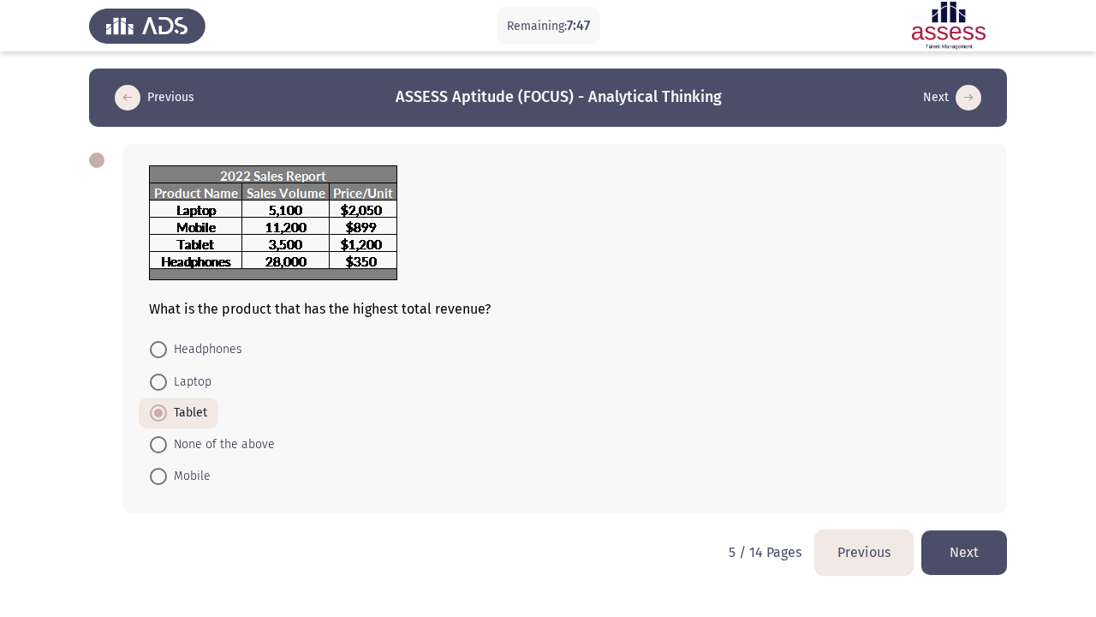
click at [197, 348] on span "Headphones" at bounding box center [204, 349] width 75 height 21
click at [167, 348] on input "Headphones" at bounding box center [158, 349] width 17 height 17
radio input "true"
drag, startPoint x: 940, startPoint y: 534, endPoint x: 954, endPoint y: 540, distance: 15.7
click at [948, 538] on button "Next" at bounding box center [965, 552] width 86 height 44
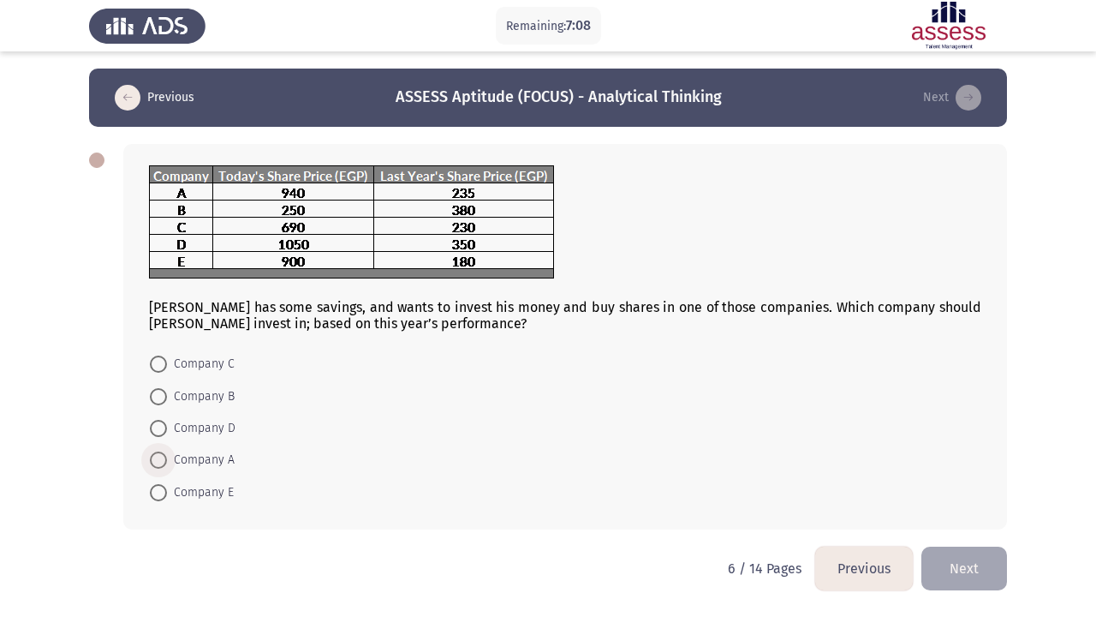
click at [191, 452] on span "Company A" at bounding box center [201, 460] width 68 height 21
click at [167, 452] on input "Company A" at bounding box center [158, 459] width 17 height 17
radio input "true"
click at [982, 540] on button "Next" at bounding box center [965, 567] width 86 height 44
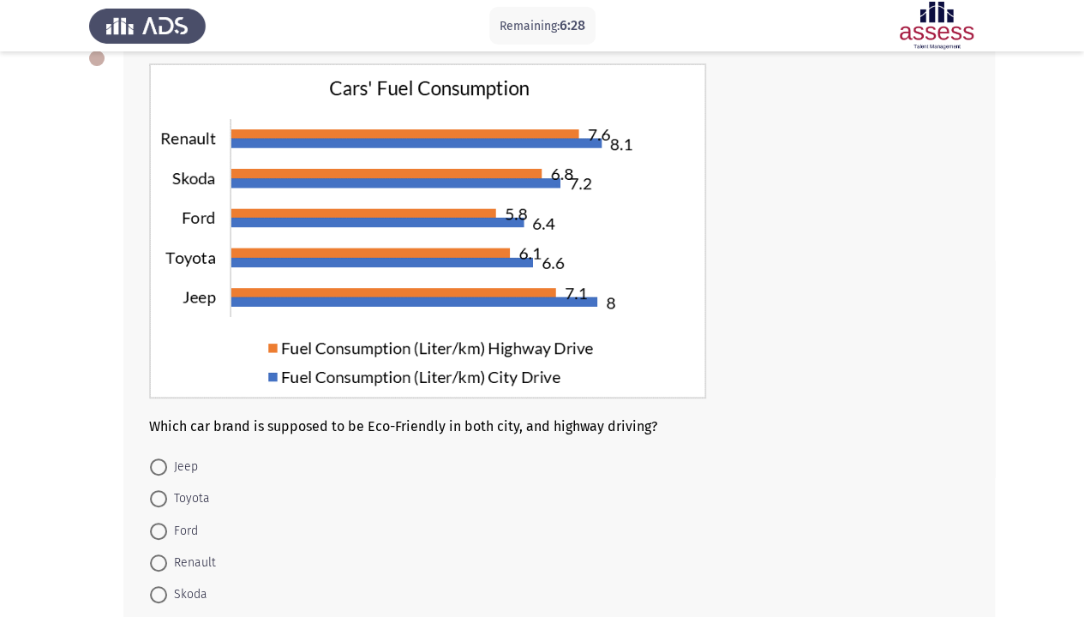
scroll to position [125, 0]
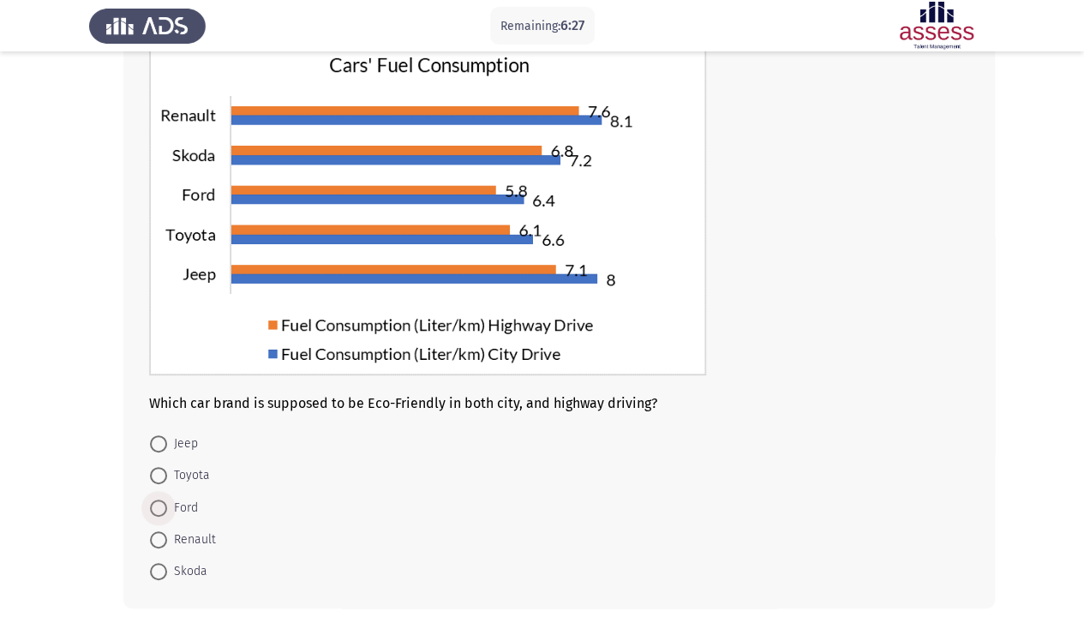
click at [189, 501] on span "Ford" at bounding box center [182, 508] width 31 height 21
click at [167, 501] on input "Ford" at bounding box center [158, 507] width 17 height 17
radio input "true"
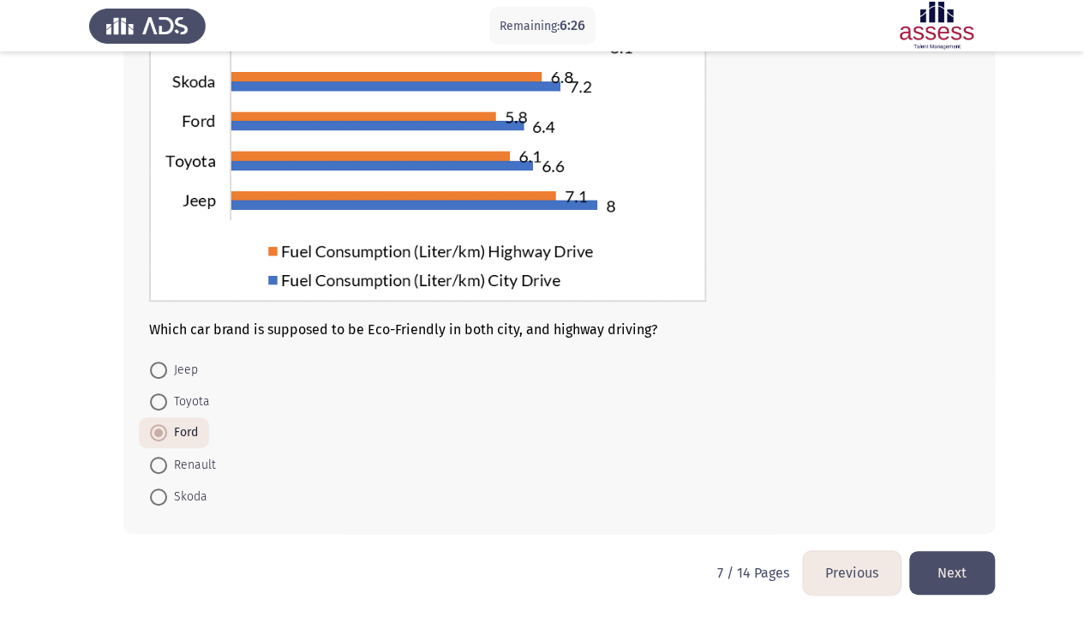
click at [955, 540] on button "Next" at bounding box center [952, 573] width 86 height 44
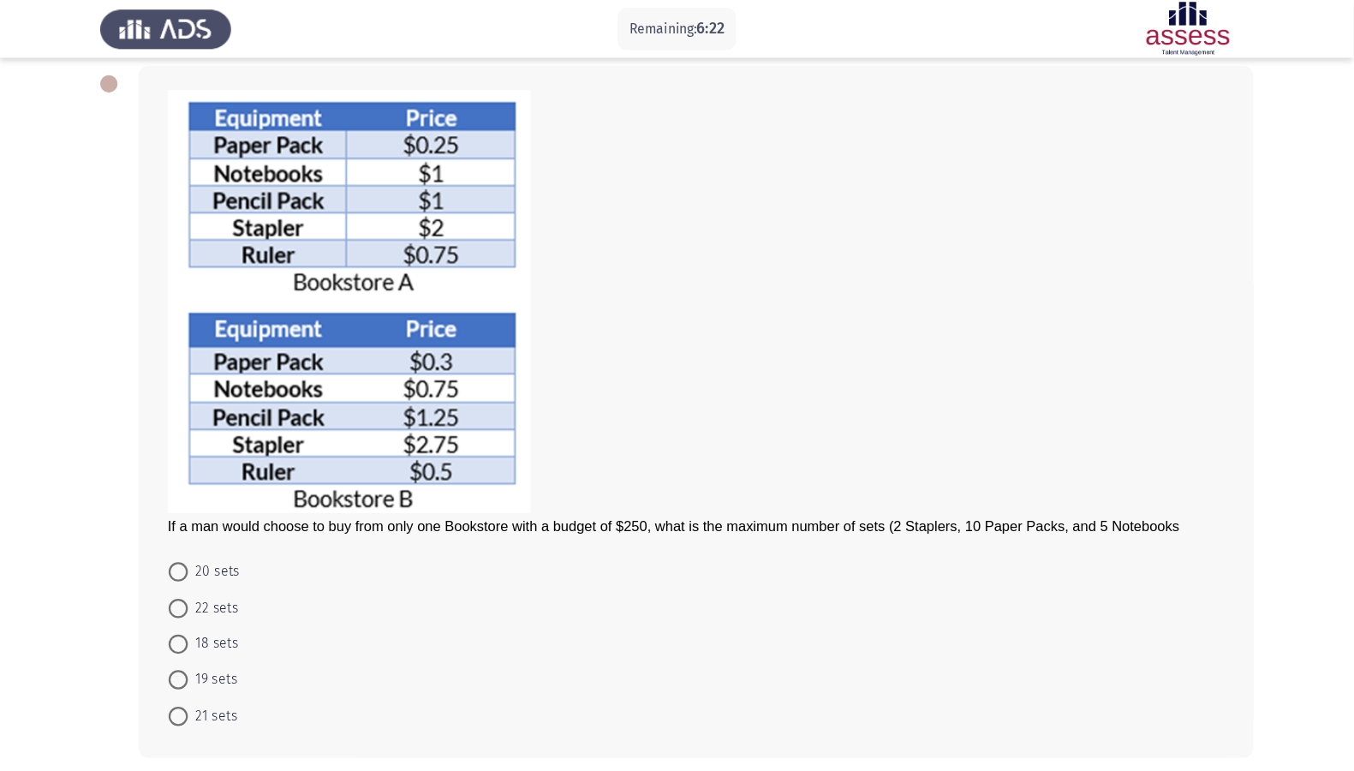
scroll to position [75, 0]
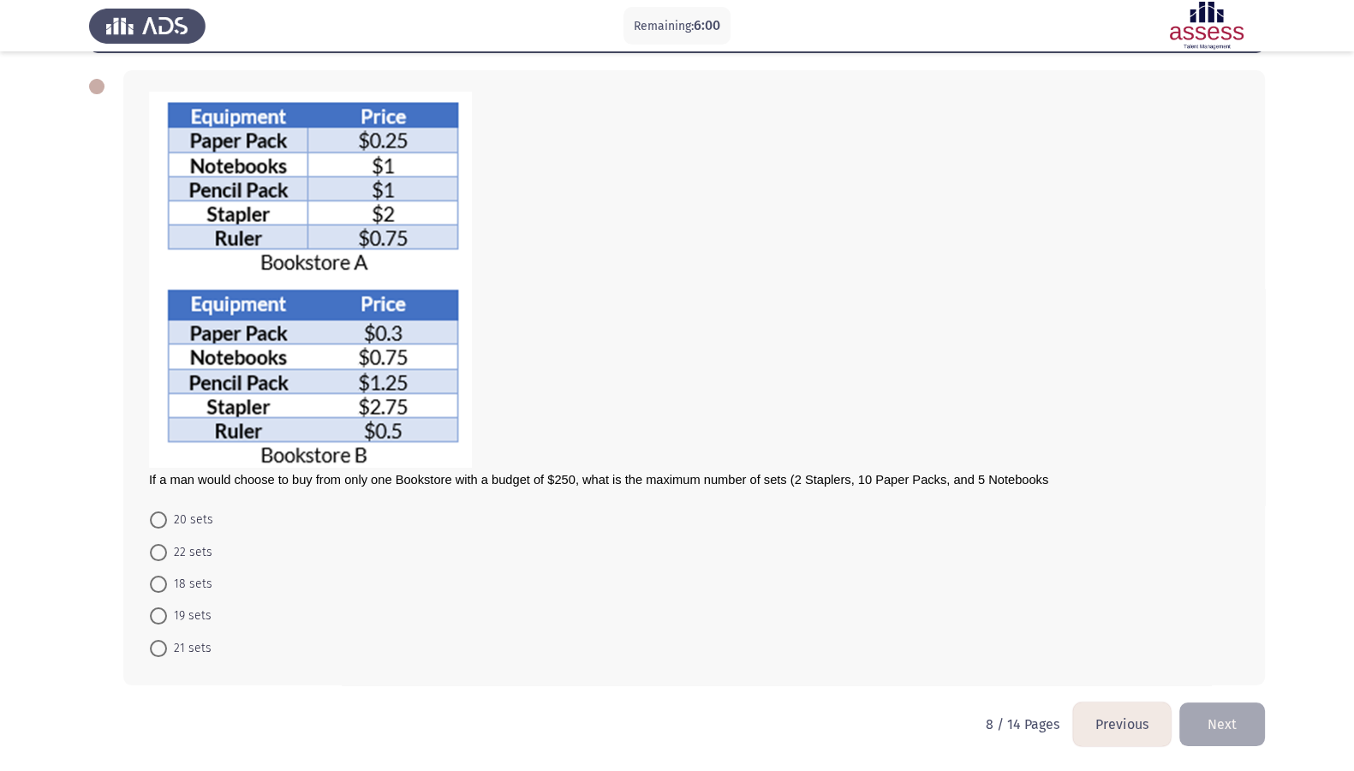
click at [164, 540] on span at bounding box center [158, 584] width 17 height 17
click at [164, 540] on input "18 sets" at bounding box center [158, 584] width 17 height 17
radio input "true"
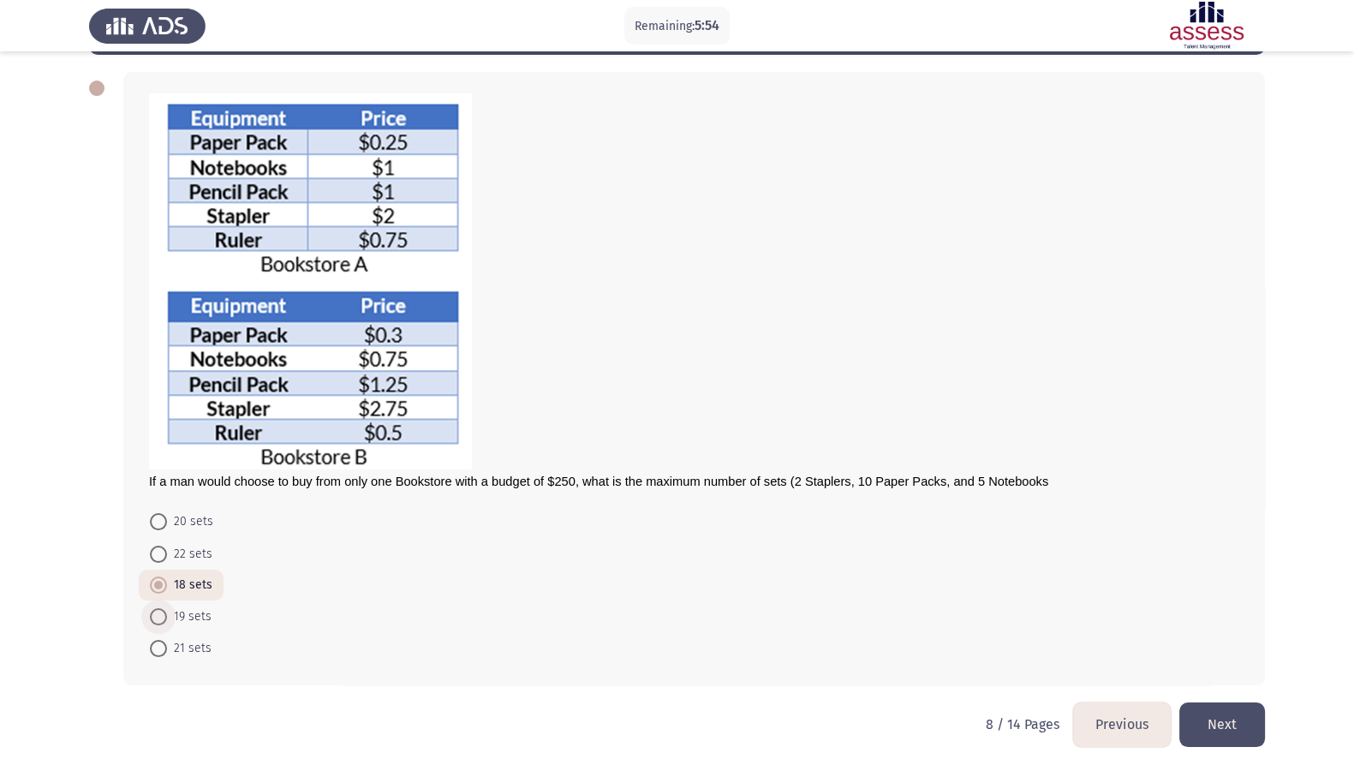
click at [184, 540] on span "19 sets" at bounding box center [189, 616] width 45 height 21
click at [167, 540] on input "19 sets" at bounding box center [158, 616] width 17 height 17
radio input "true"
click at [172, 540] on span "21 sets" at bounding box center [189, 648] width 45 height 21
click at [167, 540] on input "21 sets" at bounding box center [158, 648] width 17 height 17
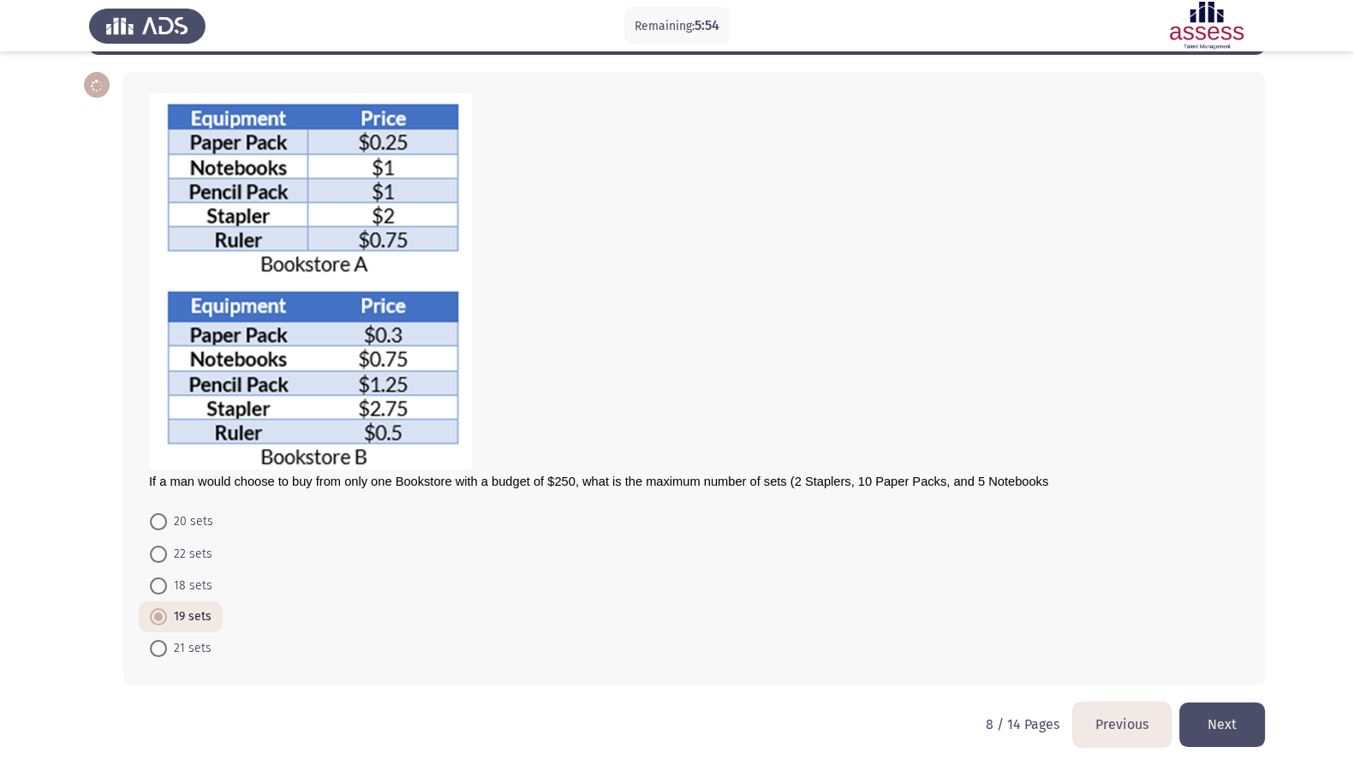
radio input "true"
click at [1096, 540] on button "Next" at bounding box center [1222, 724] width 86 height 44
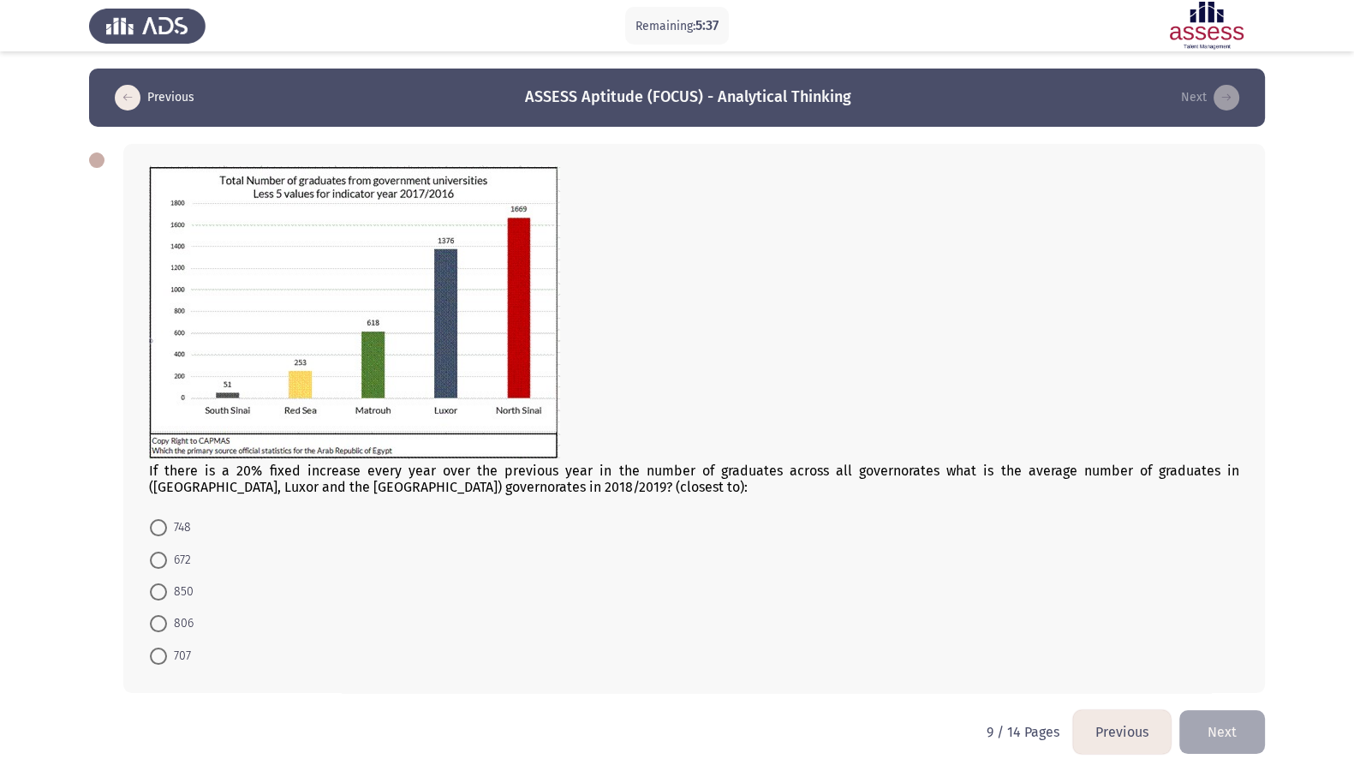
scroll to position [9, 0]
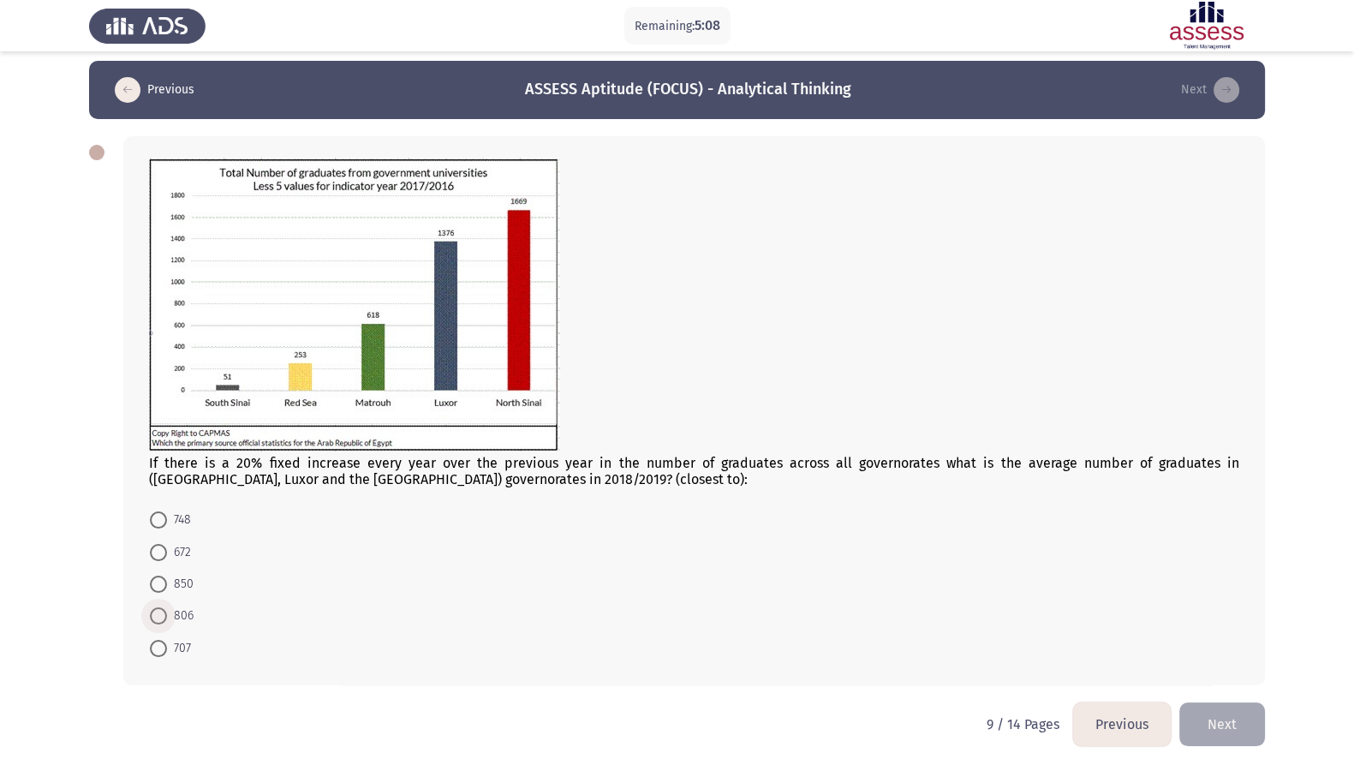
click at [177, 540] on span "806" at bounding box center [180, 616] width 27 height 21
click at [167, 540] on input "806" at bounding box center [158, 615] width 17 height 17
radio input "true"
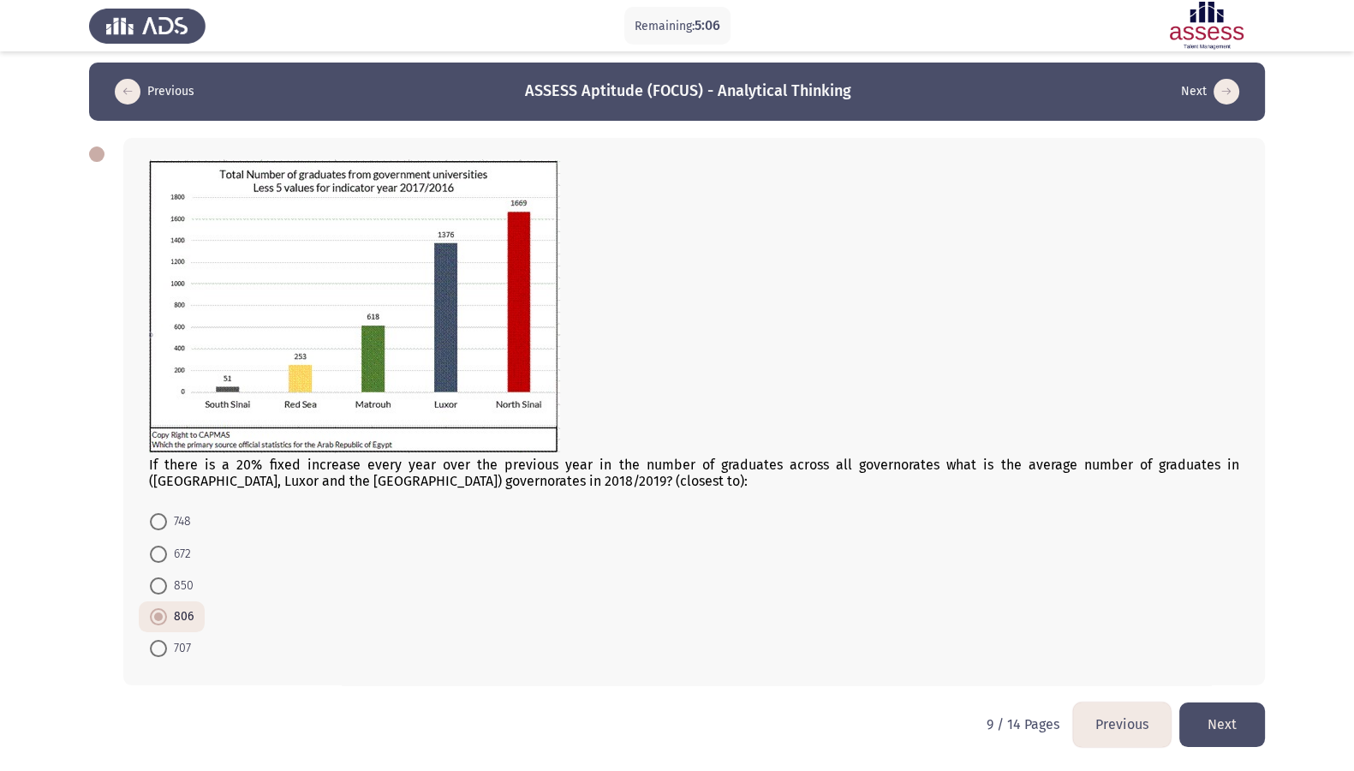
click at [1096, 540] on button "Next" at bounding box center [1222, 724] width 86 height 44
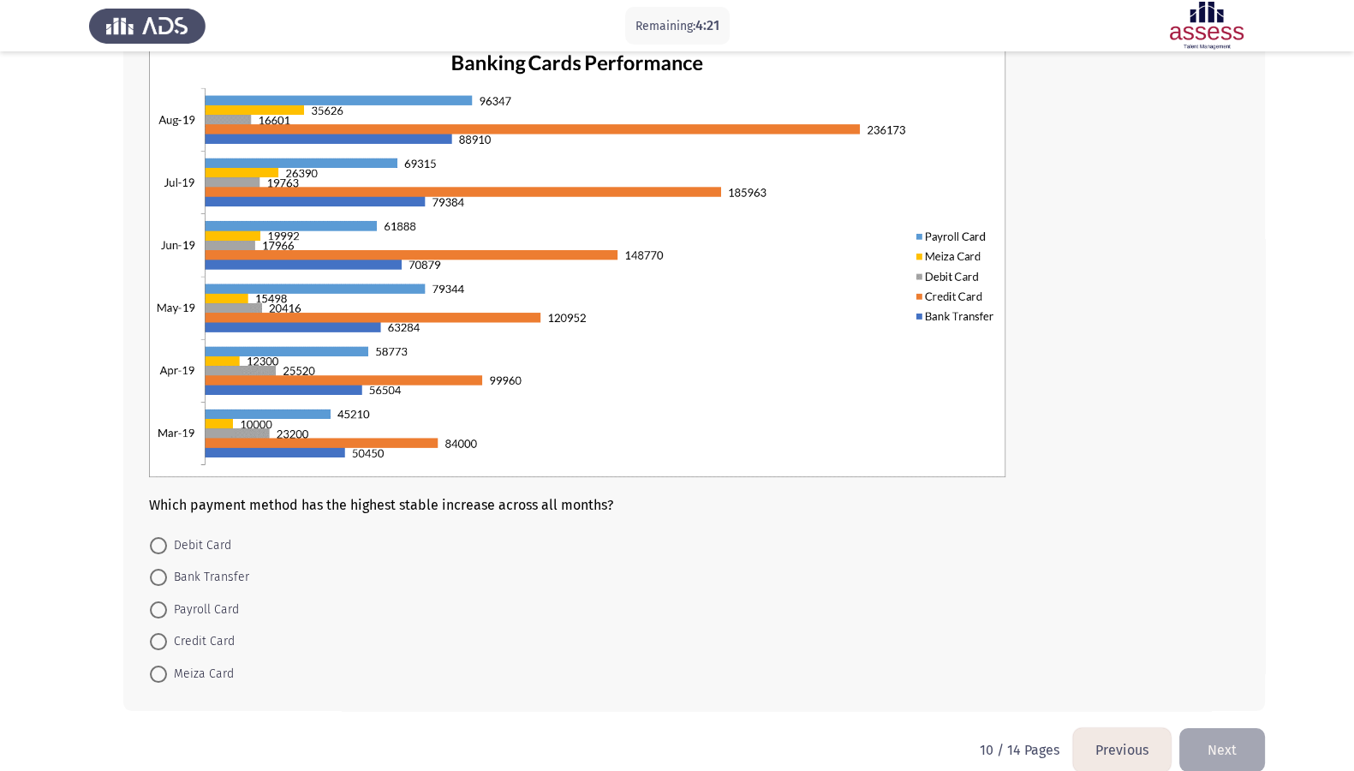
scroll to position [151, 0]
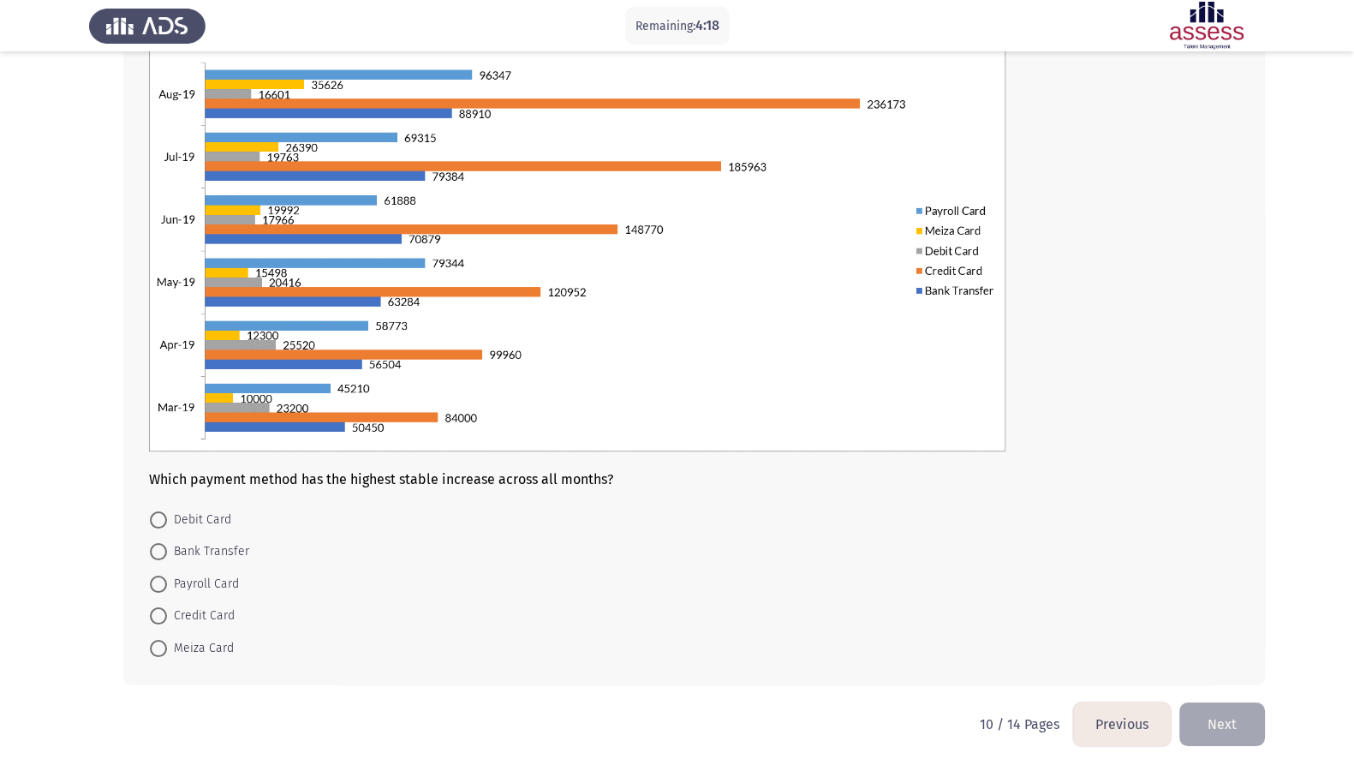
click at [1093, 540] on button "Previous" at bounding box center [1122, 724] width 98 height 44
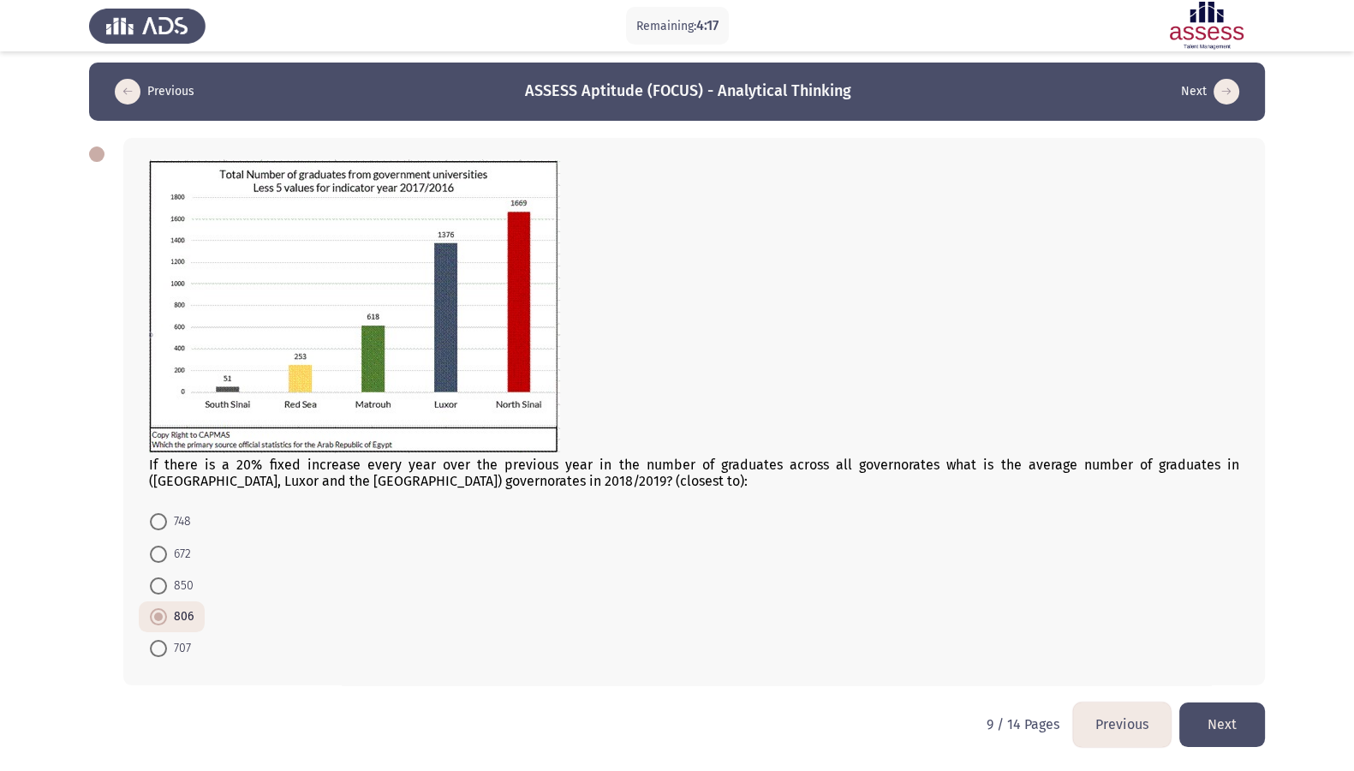
scroll to position [9, 0]
click at [1096, 540] on button "Previous" at bounding box center [1122, 724] width 98 height 44
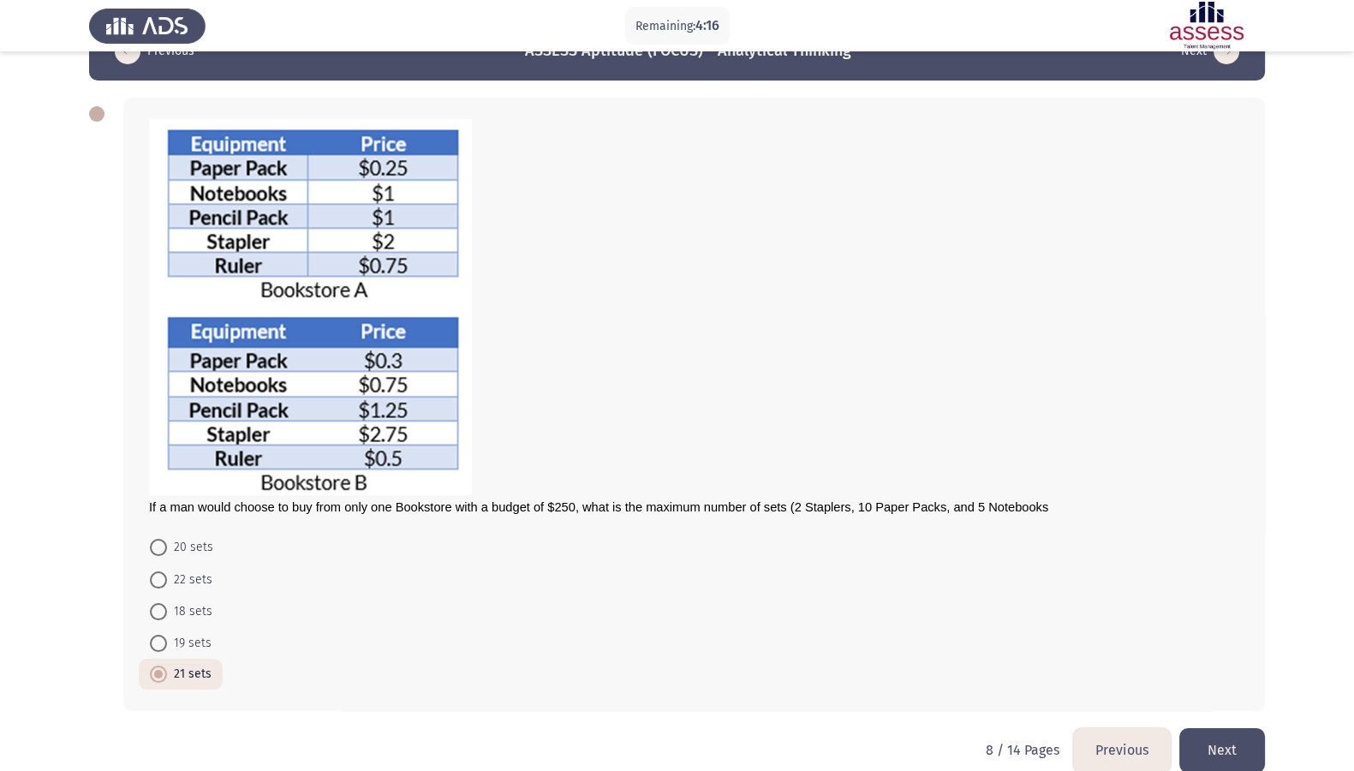
scroll to position [74, 0]
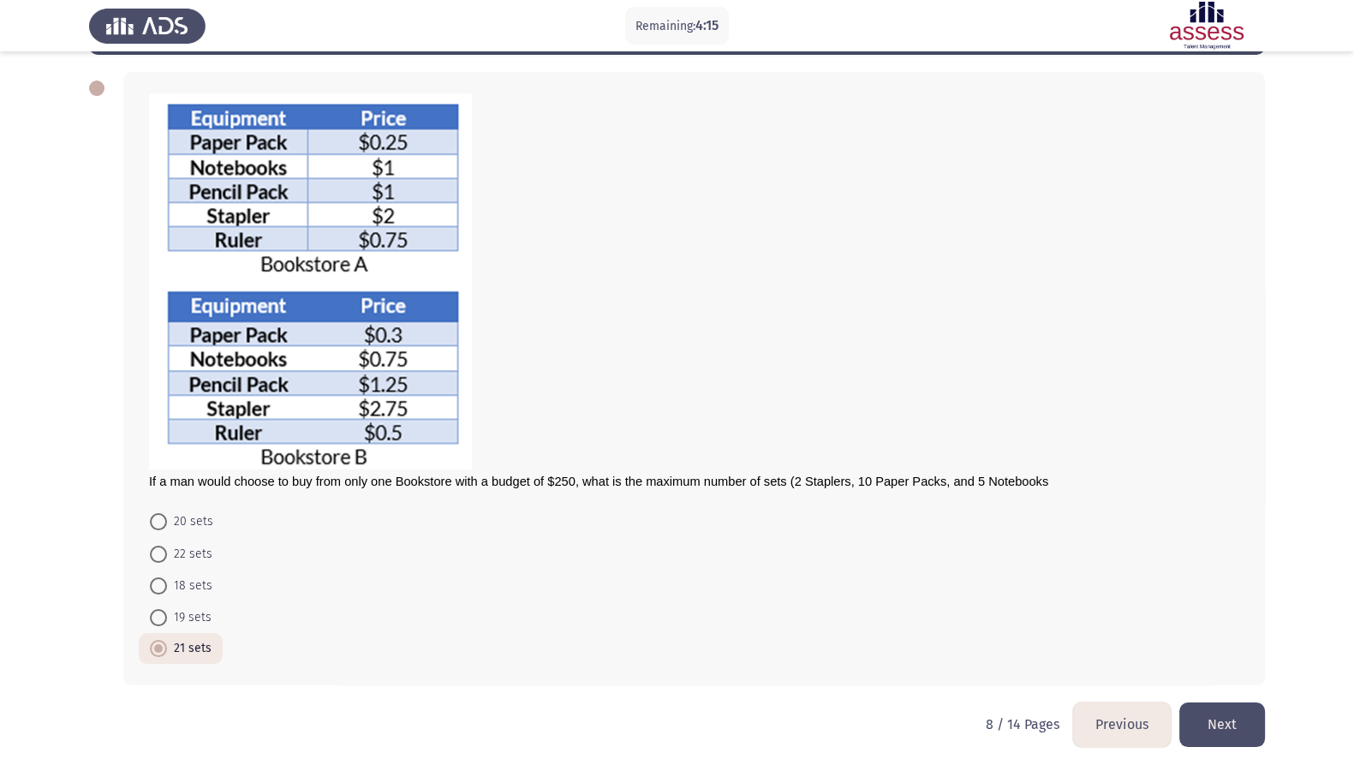
drag, startPoint x: 1121, startPoint y: 708, endPoint x: 1120, endPoint y: 719, distance: 11.2
click at [1096, 540] on button "Previous" at bounding box center [1122, 724] width 98 height 44
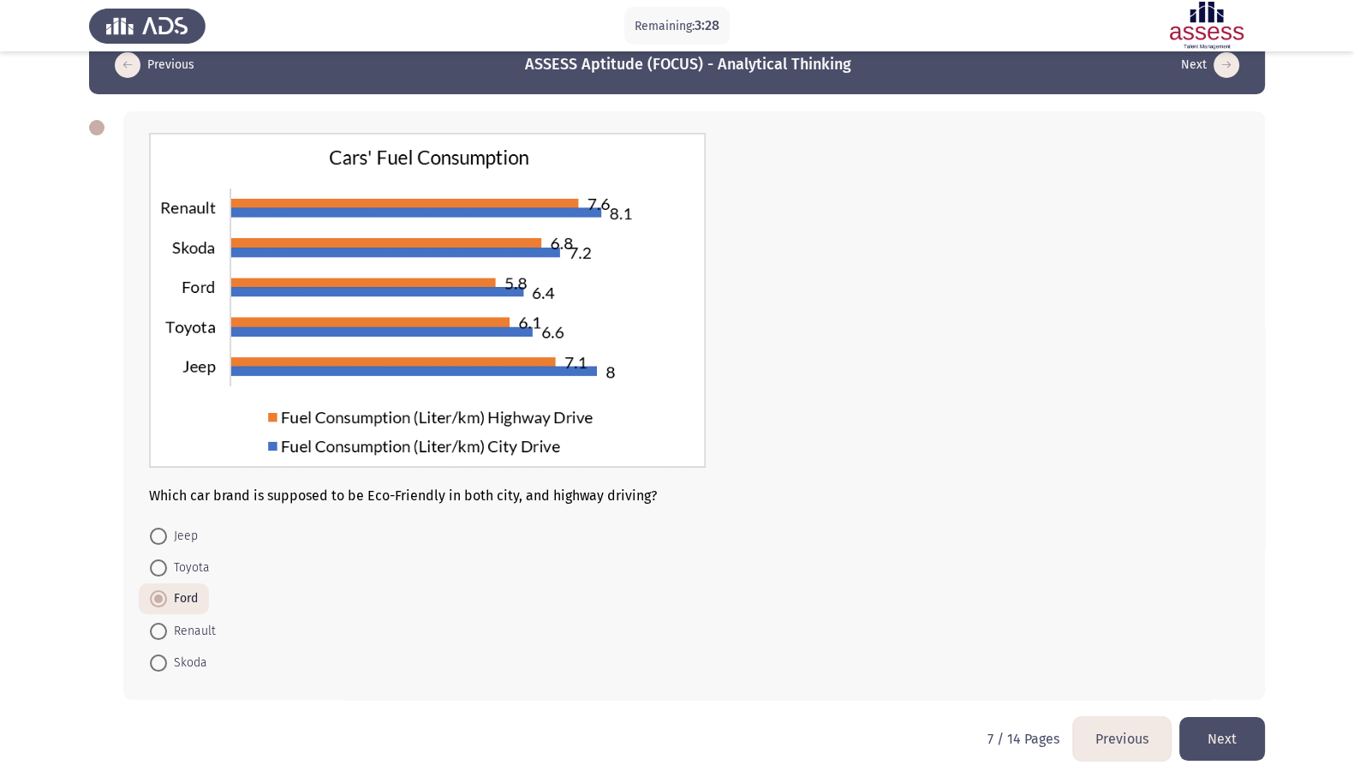
scroll to position [49, 0]
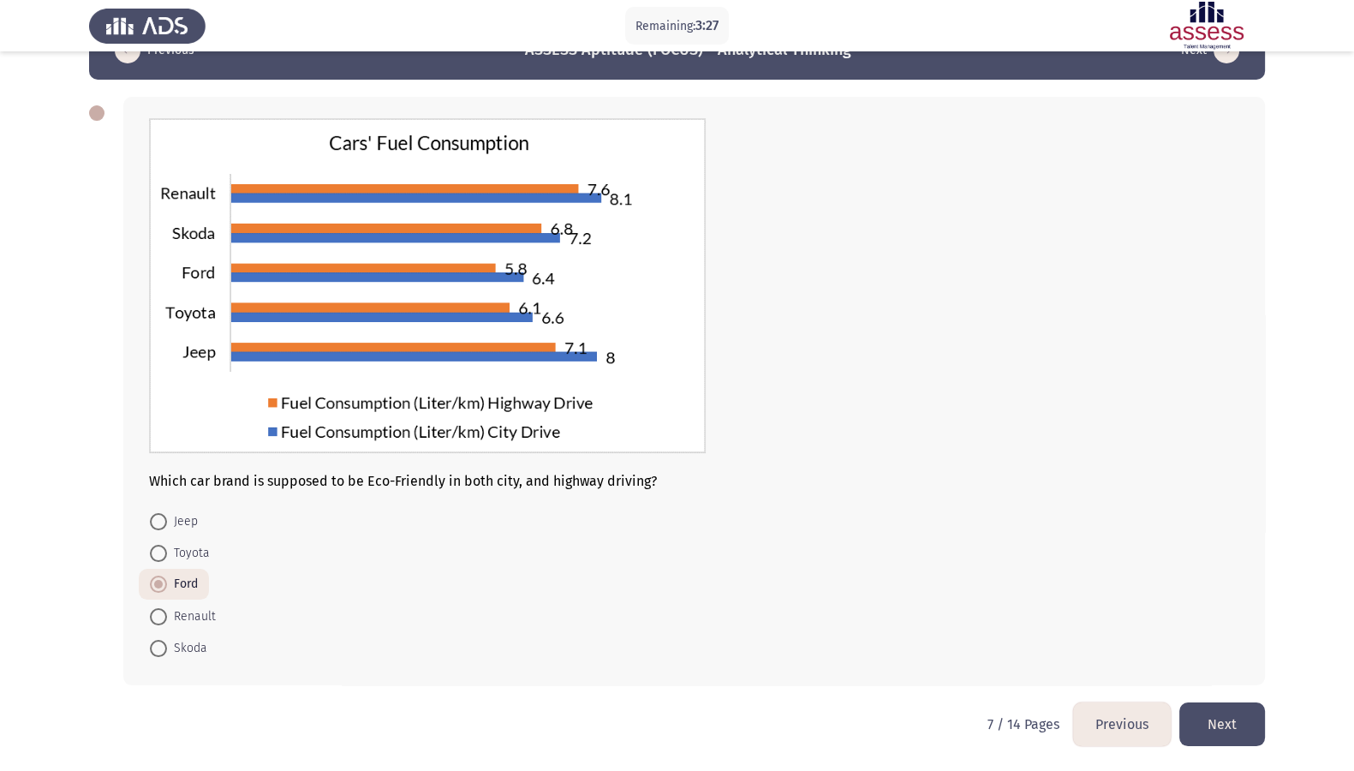
click at [1096, 540] on button "Next" at bounding box center [1222, 724] width 86 height 44
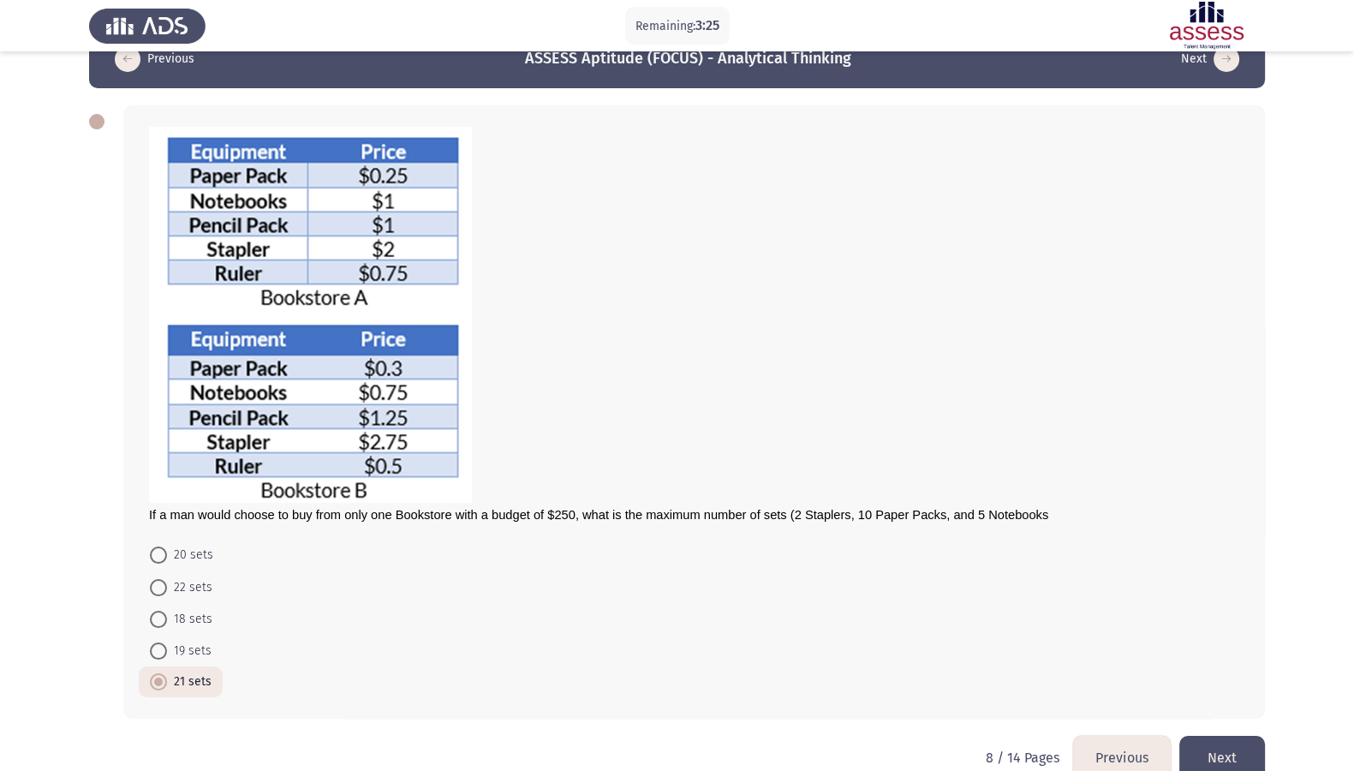
scroll to position [74, 0]
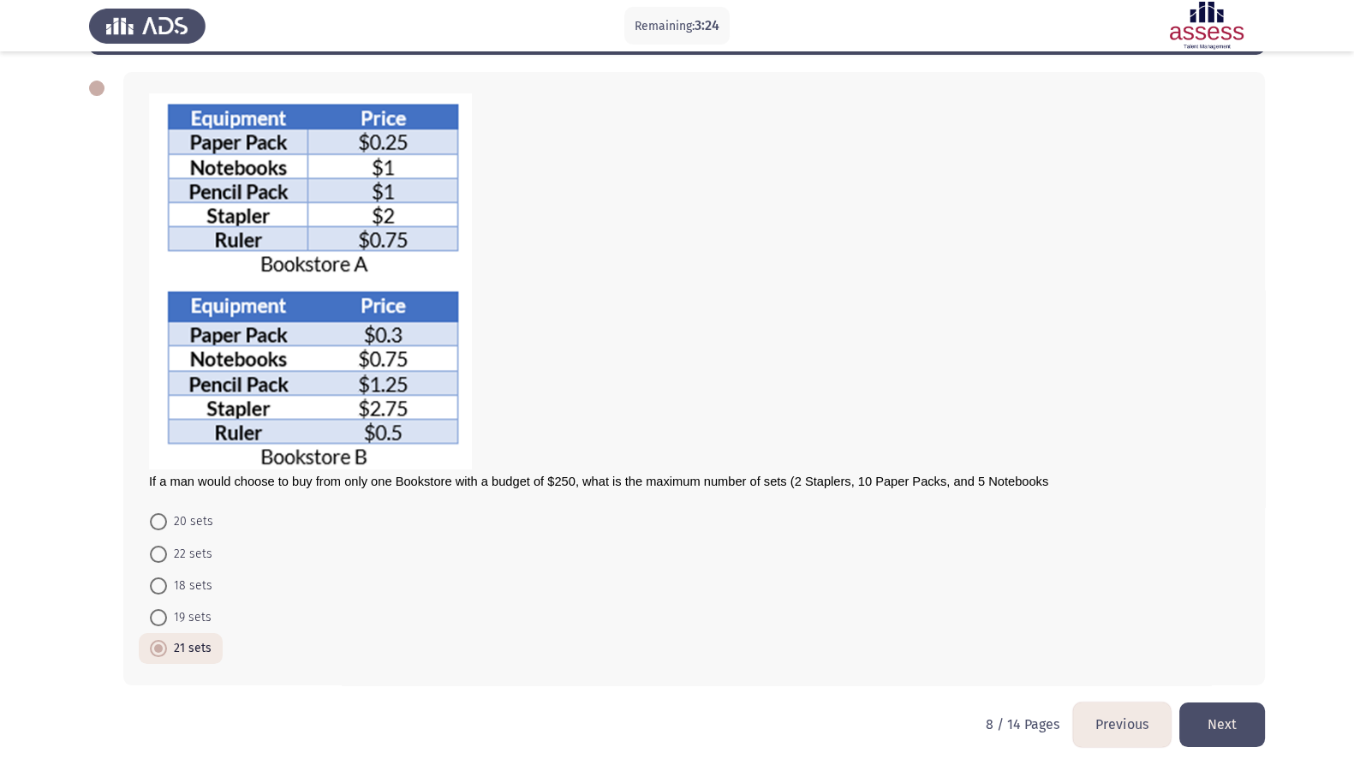
click at [1096, 540] on button "Next" at bounding box center [1222, 724] width 86 height 44
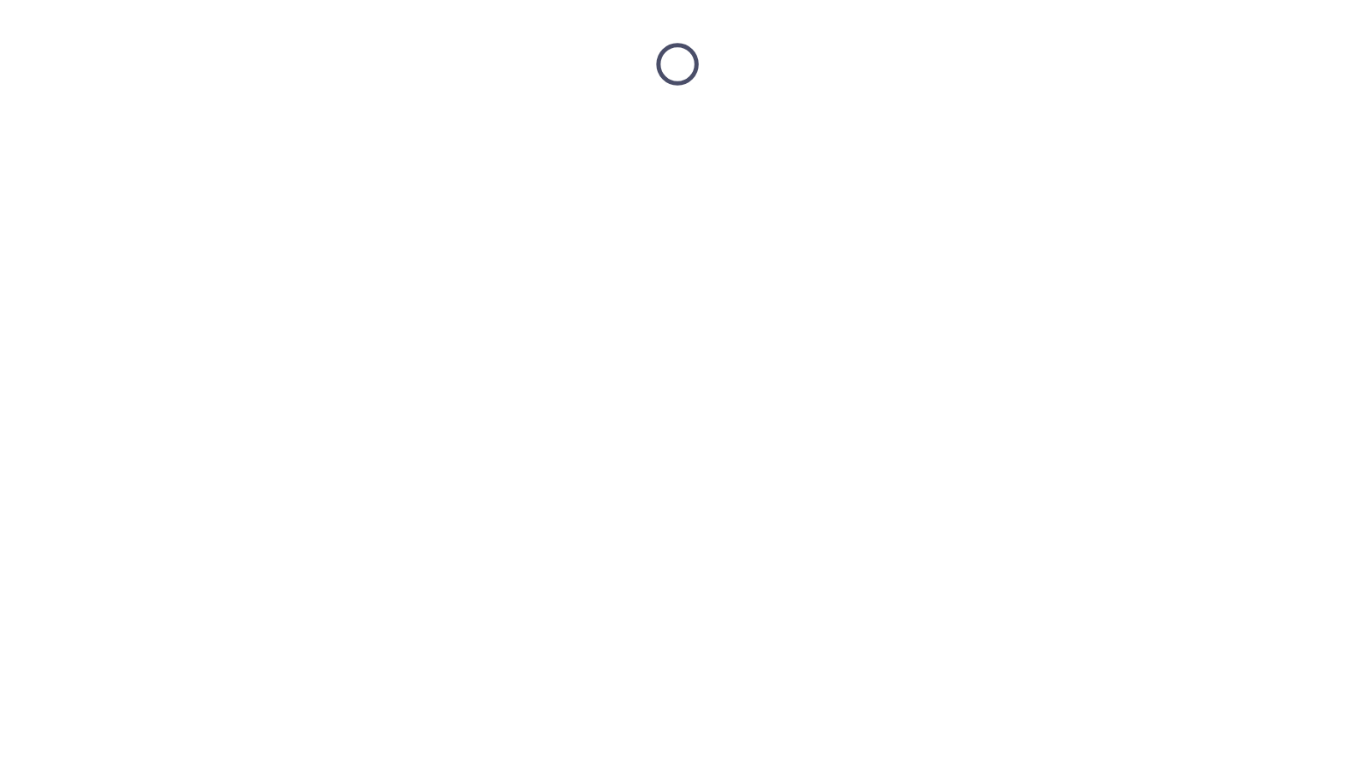
scroll to position [0, 0]
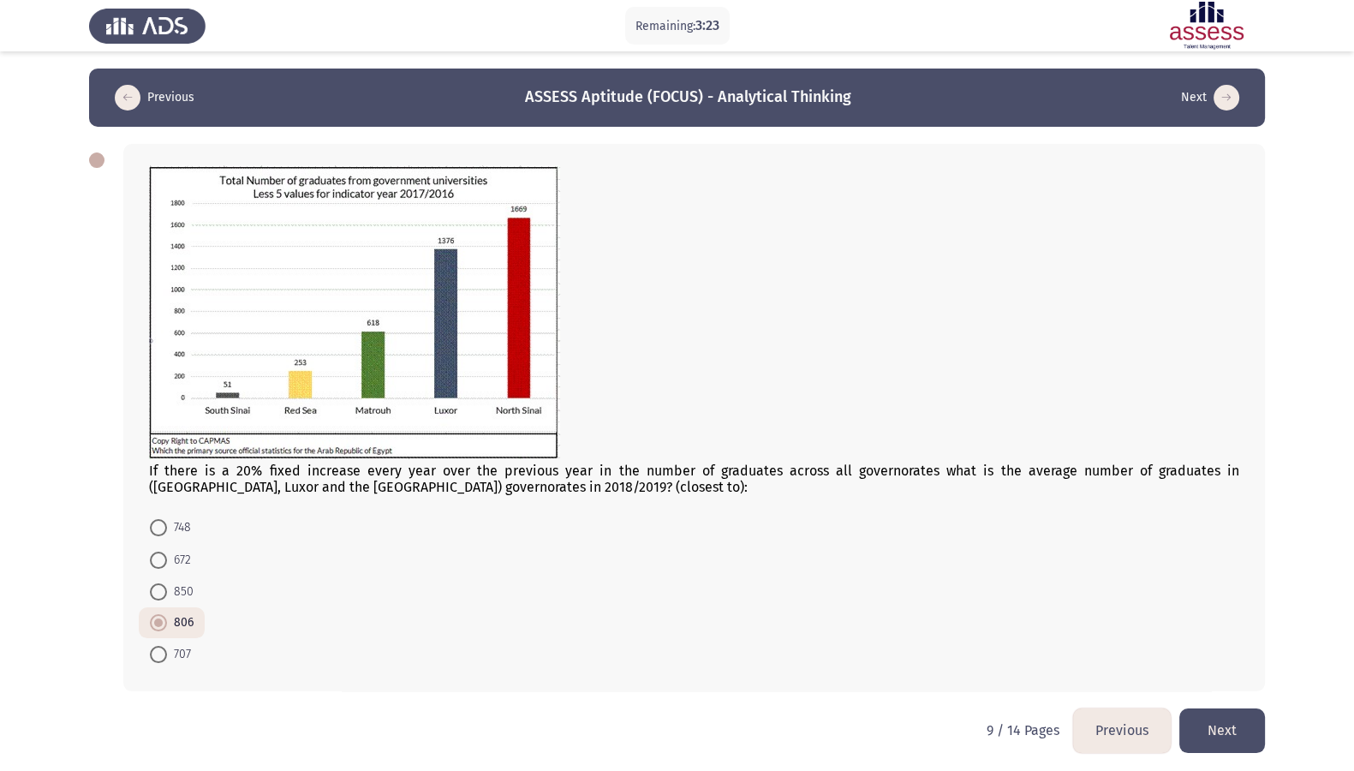
click at [1096, 540] on button "Next" at bounding box center [1222, 730] width 86 height 44
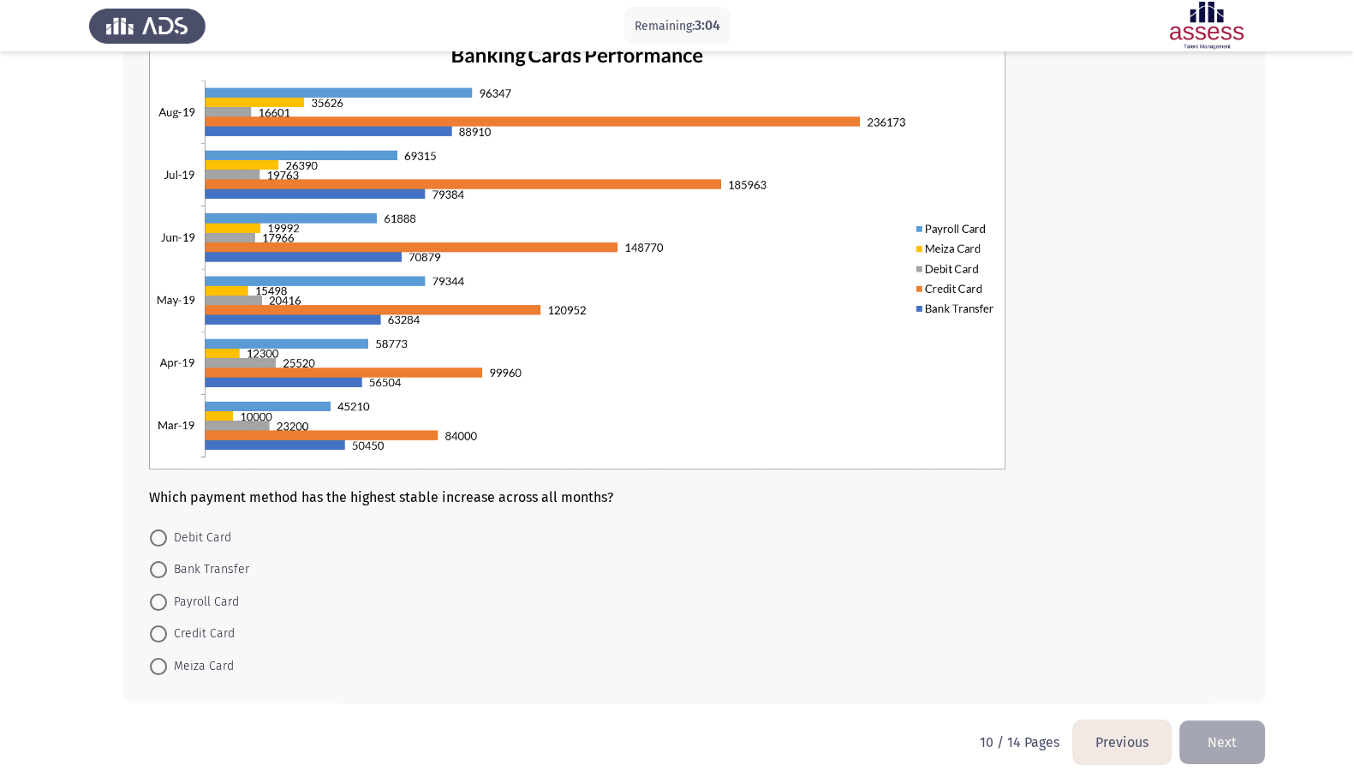
scroll to position [151, 0]
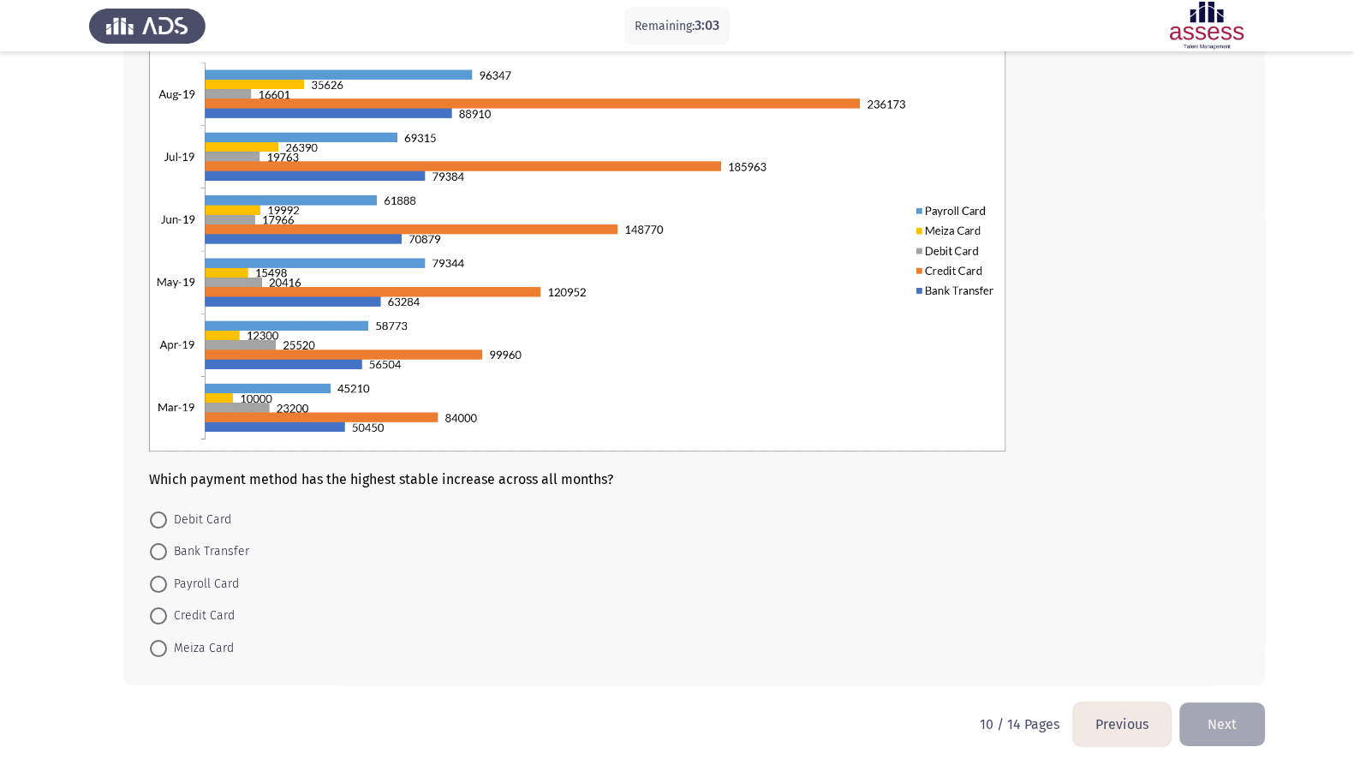
click at [1096, 540] on button "Previous" at bounding box center [1122, 724] width 98 height 44
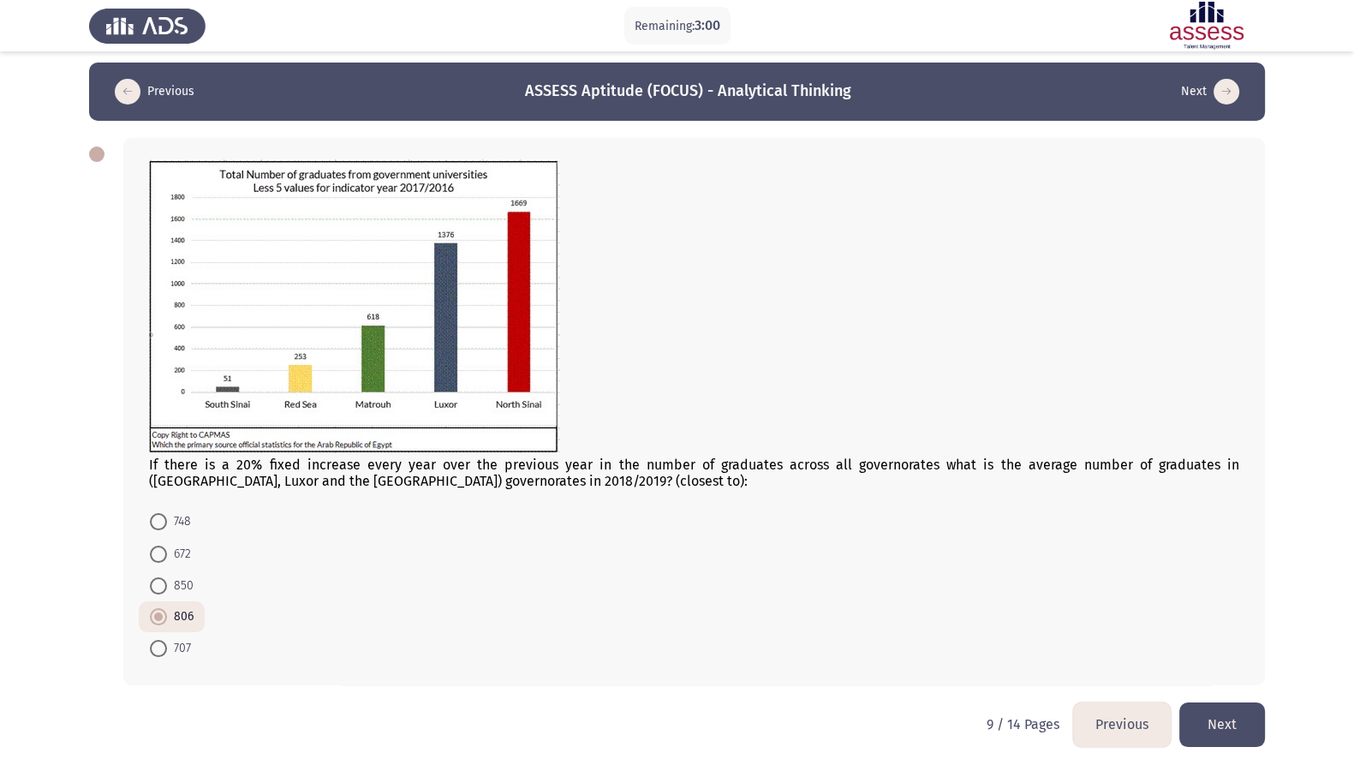
scroll to position [9, 0]
click at [1096, 540] on button "Previous" at bounding box center [1122, 724] width 98 height 44
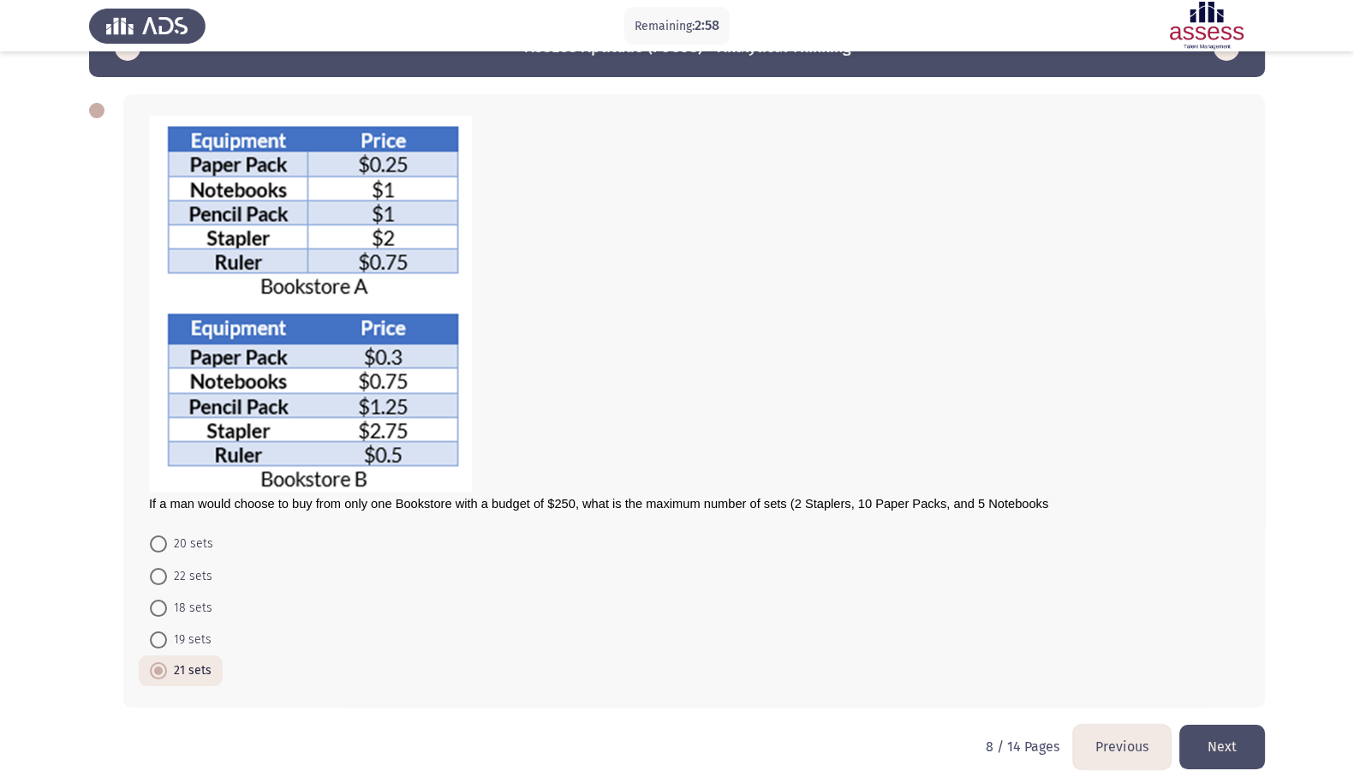
scroll to position [74, 0]
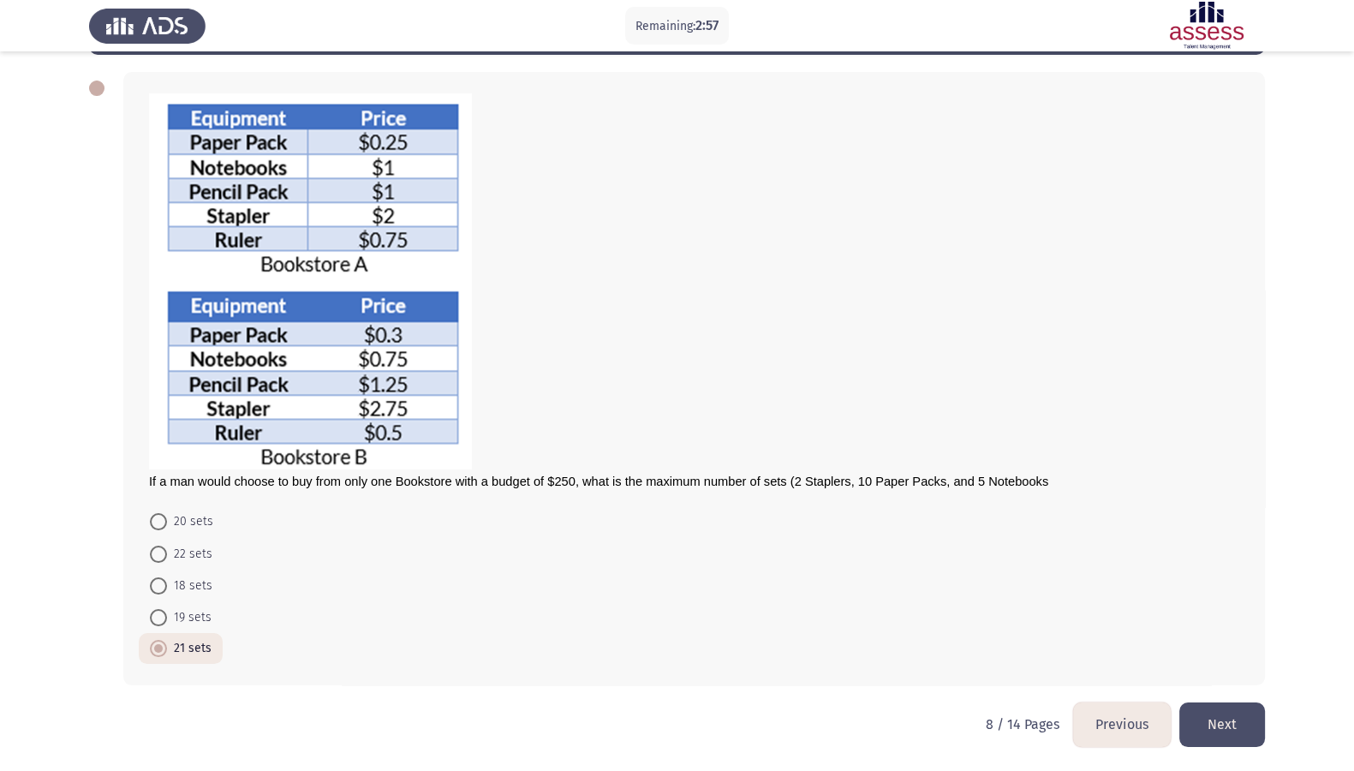
click at [1096, 540] on button "Previous" at bounding box center [1122, 724] width 98 height 44
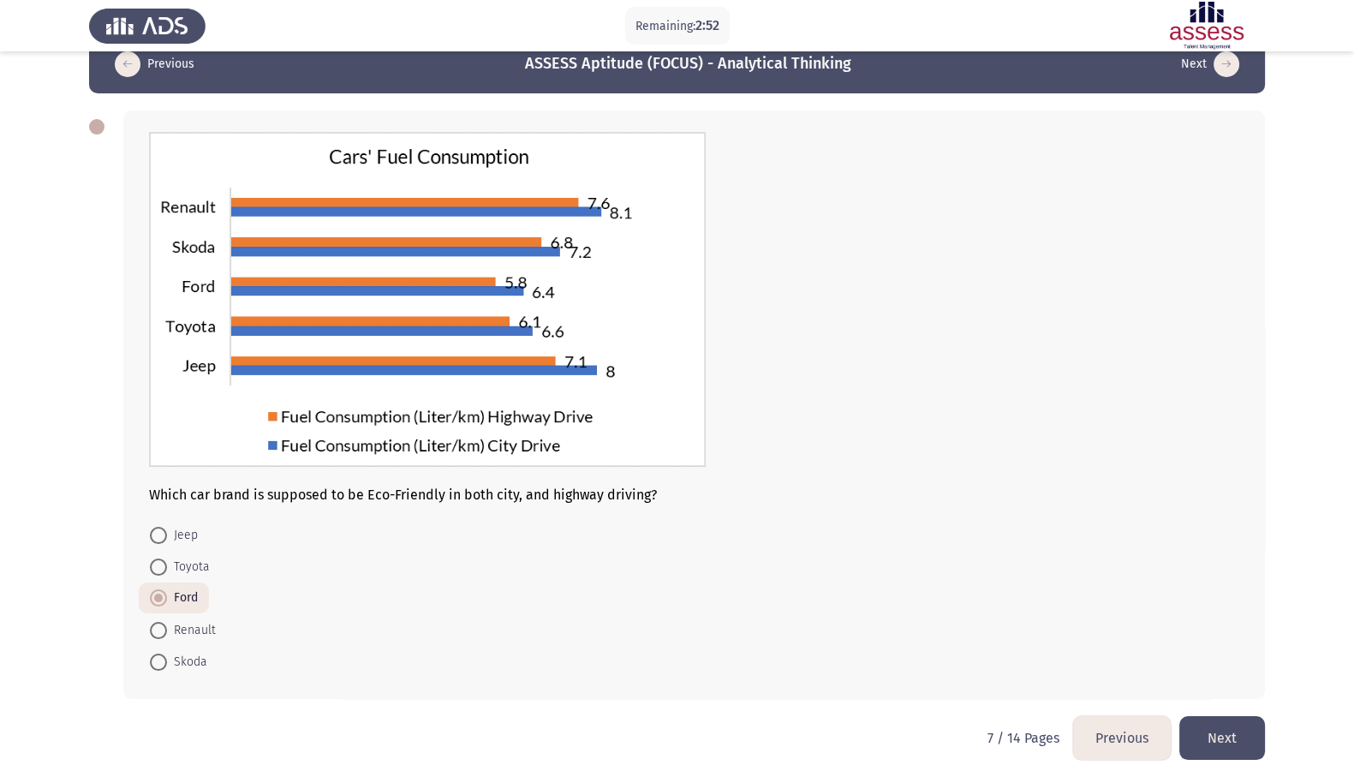
scroll to position [49, 0]
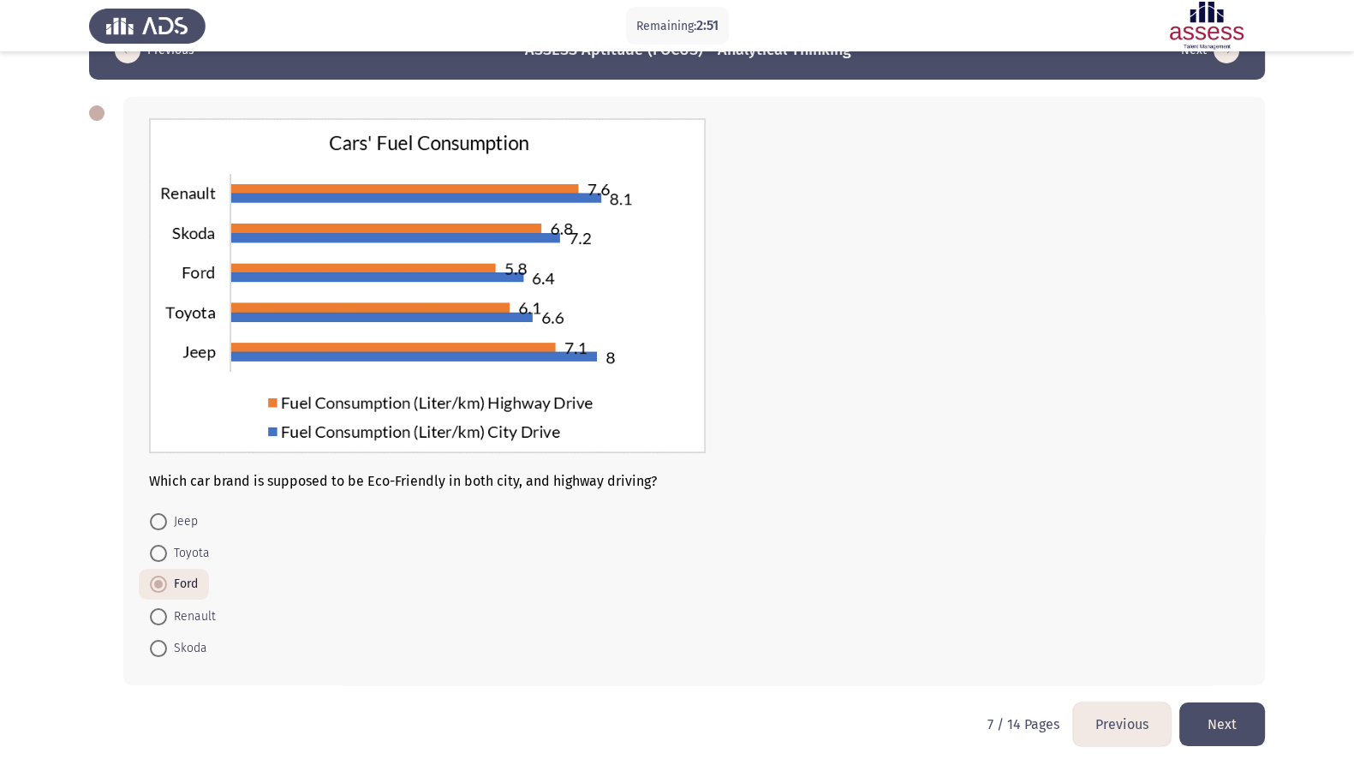
click at [1096, 540] on button "Next" at bounding box center [1222, 724] width 86 height 44
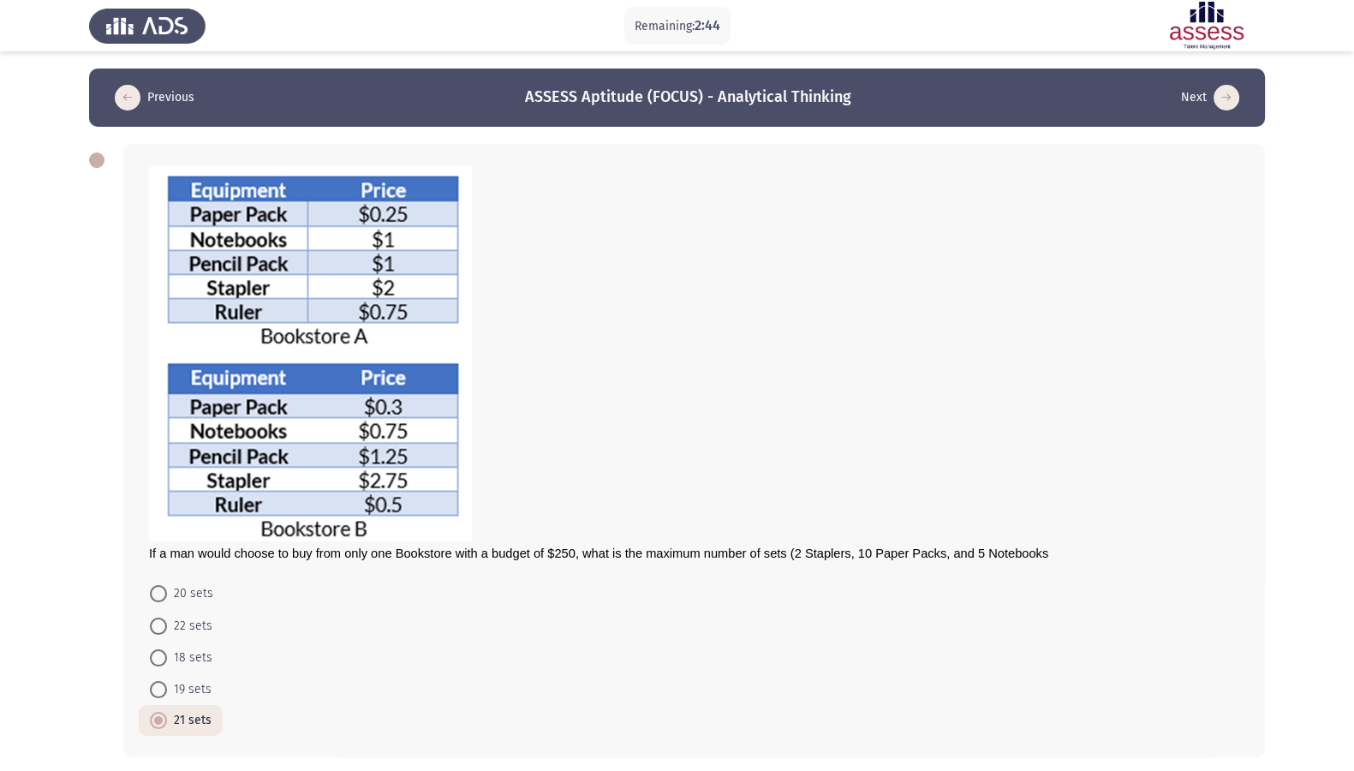
scroll to position [74, 0]
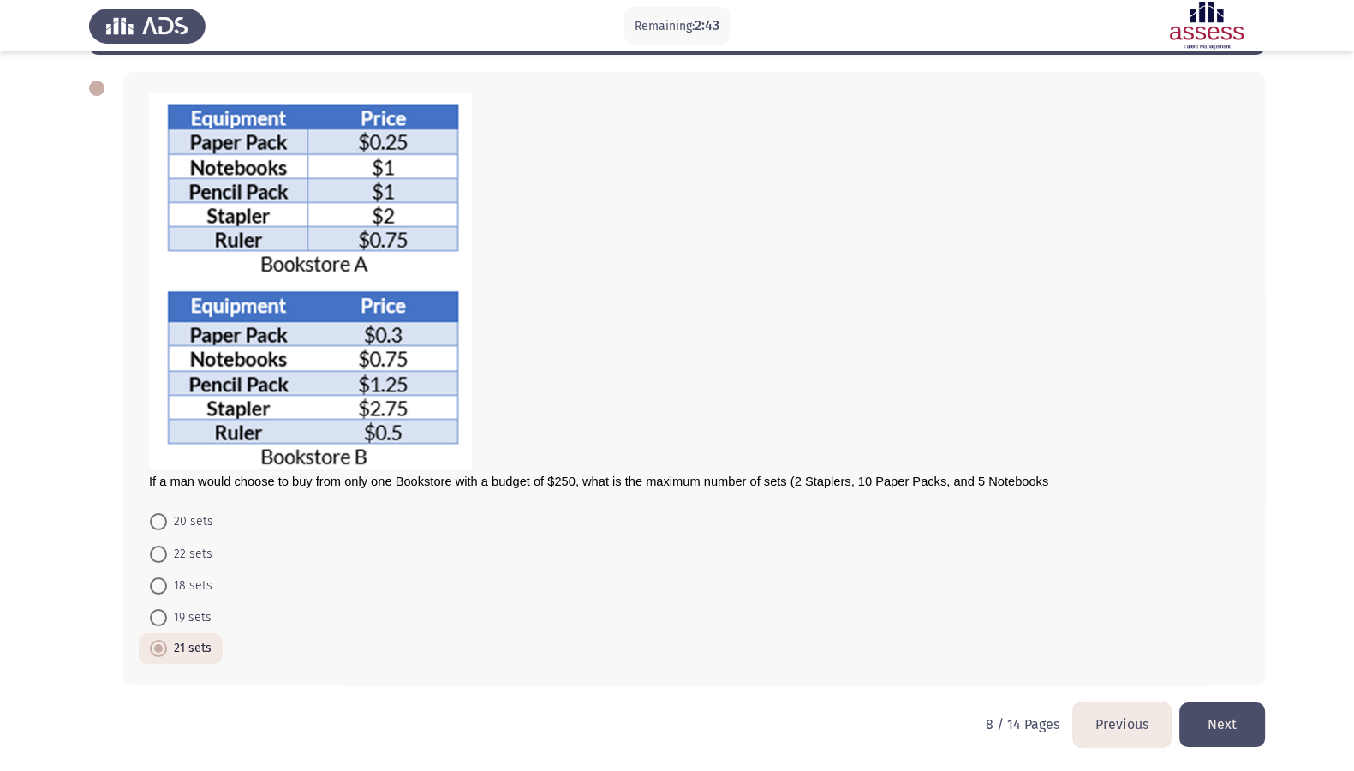
click at [1096, 540] on button "Next" at bounding box center [1222, 724] width 86 height 44
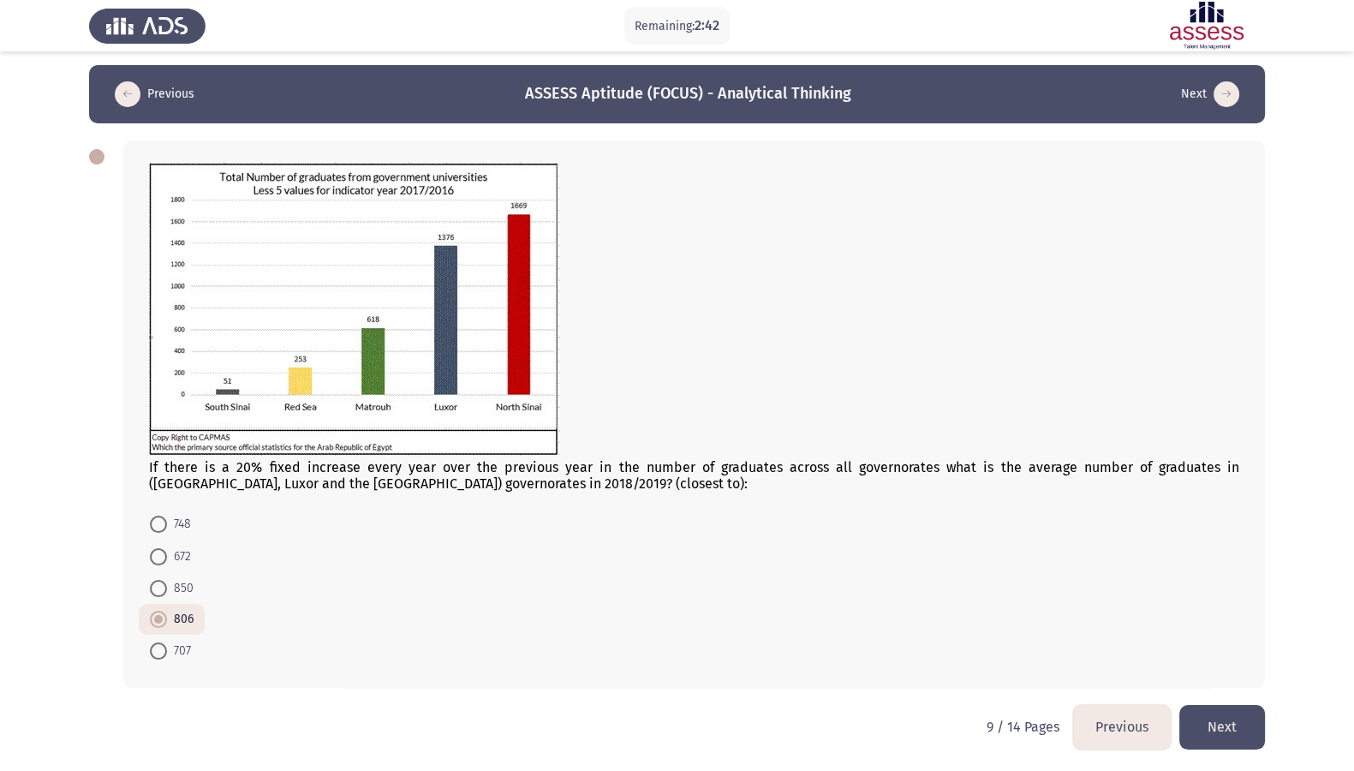
scroll to position [9, 0]
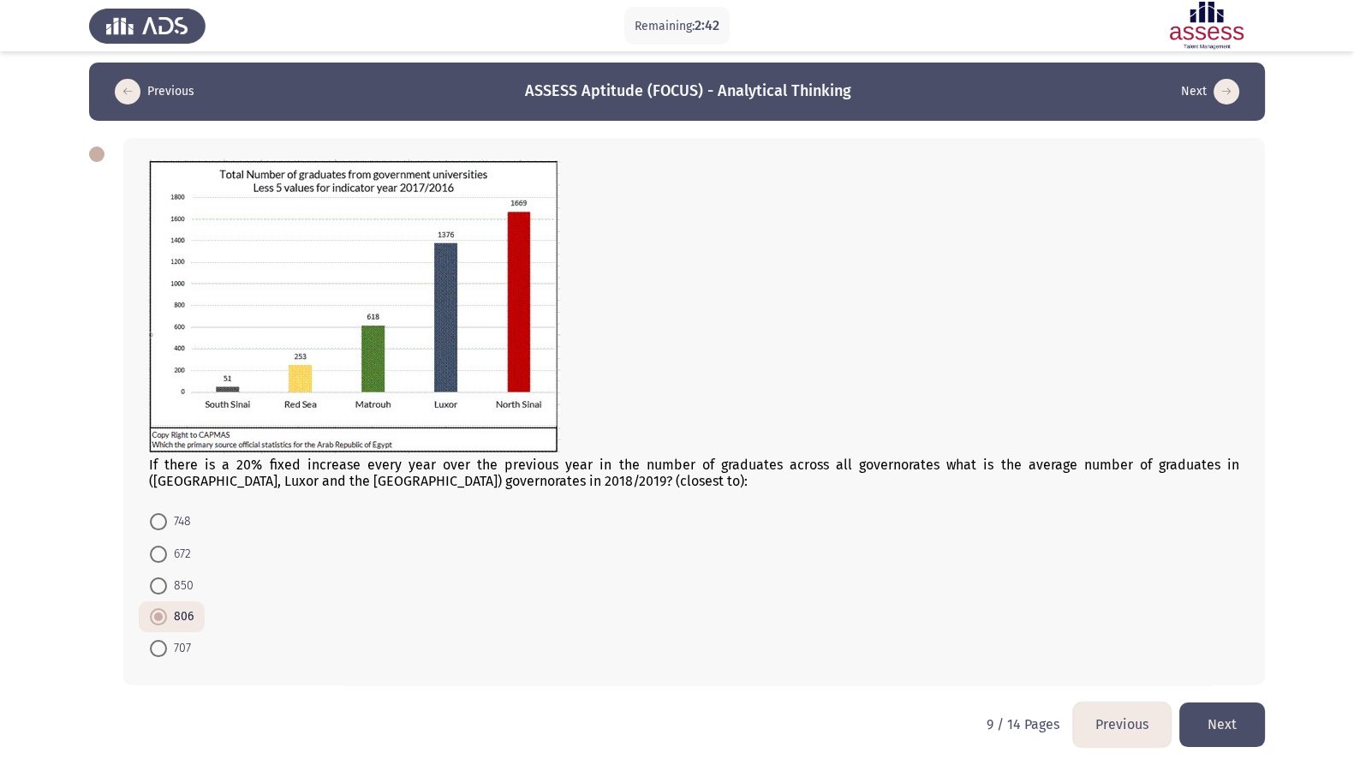
click at [1096, 540] on button "Next" at bounding box center [1222, 724] width 86 height 44
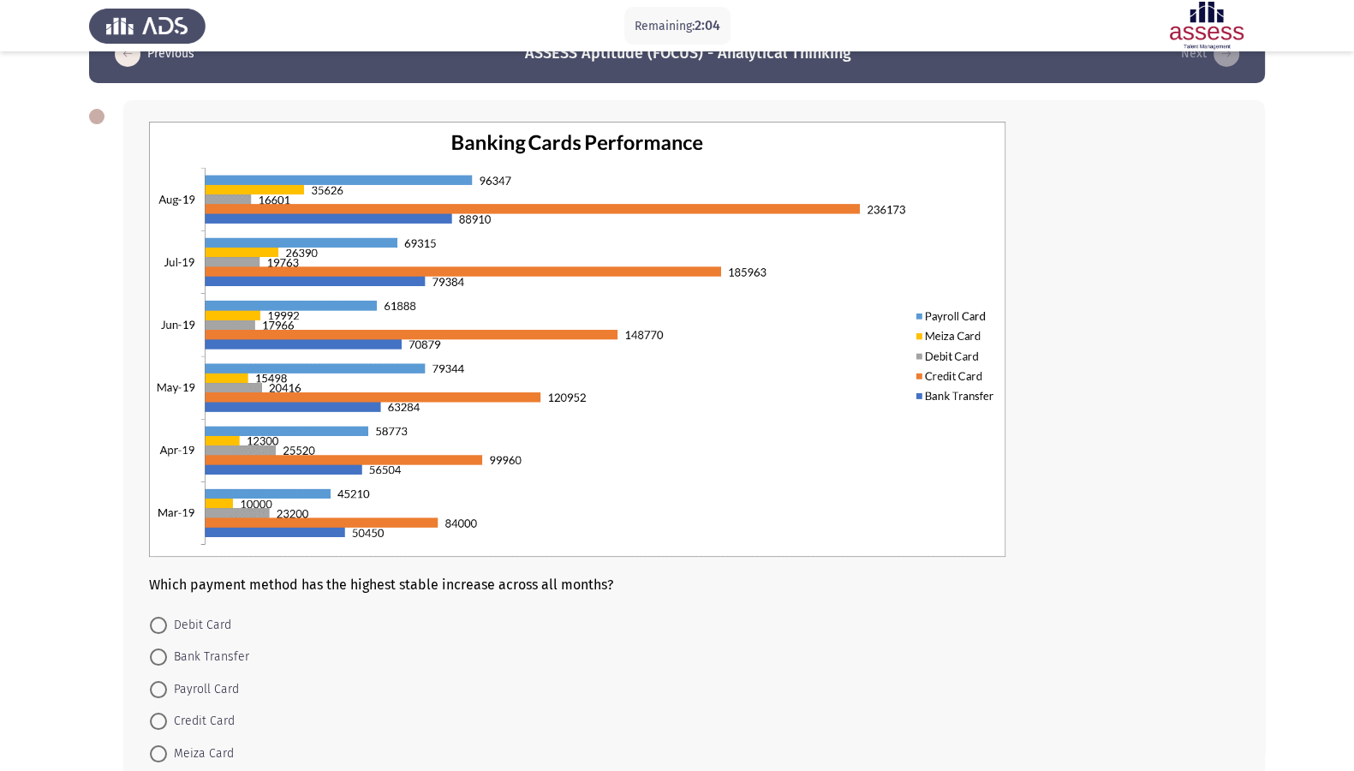
scroll to position [151, 0]
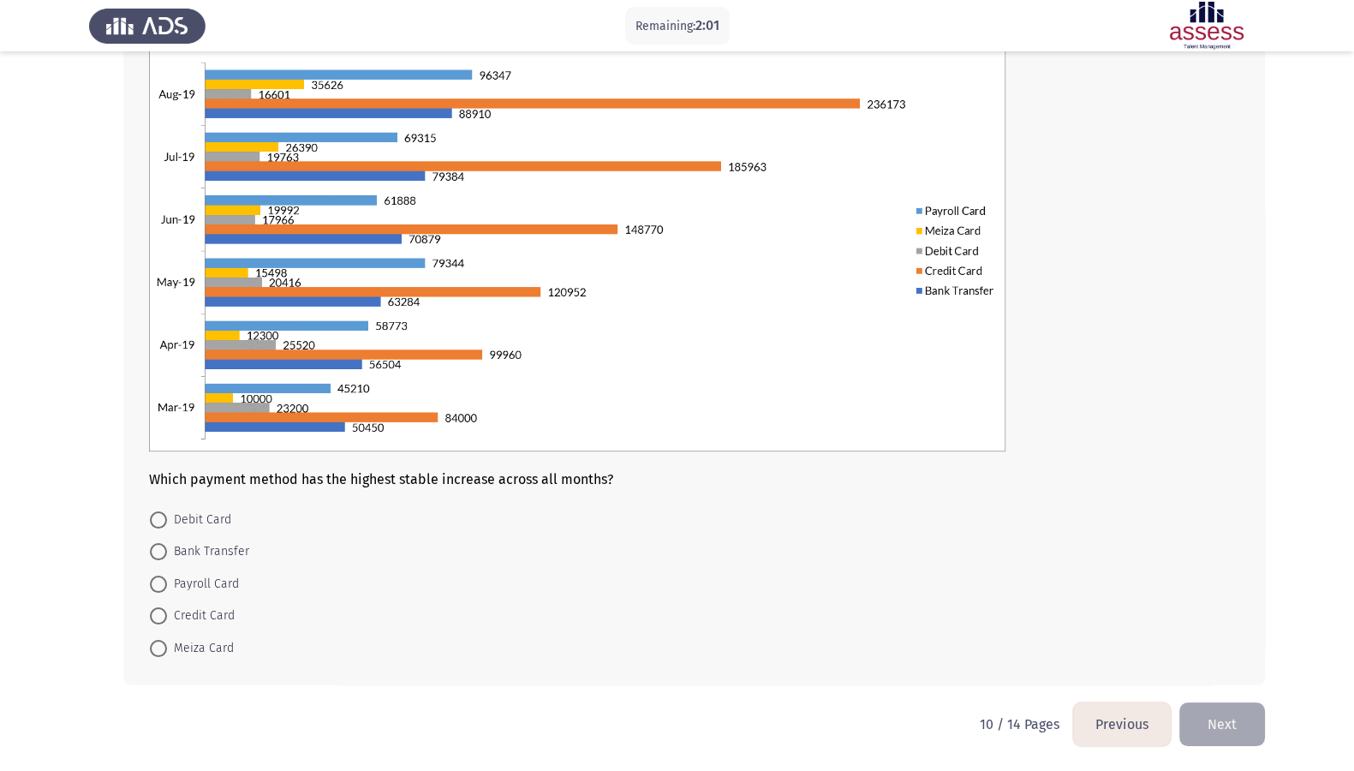
click at [212, 540] on span "Meiza Card" at bounding box center [200, 648] width 67 height 21
click at [167, 540] on input "Meiza Card" at bounding box center [158, 648] width 17 height 17
radio input "true"
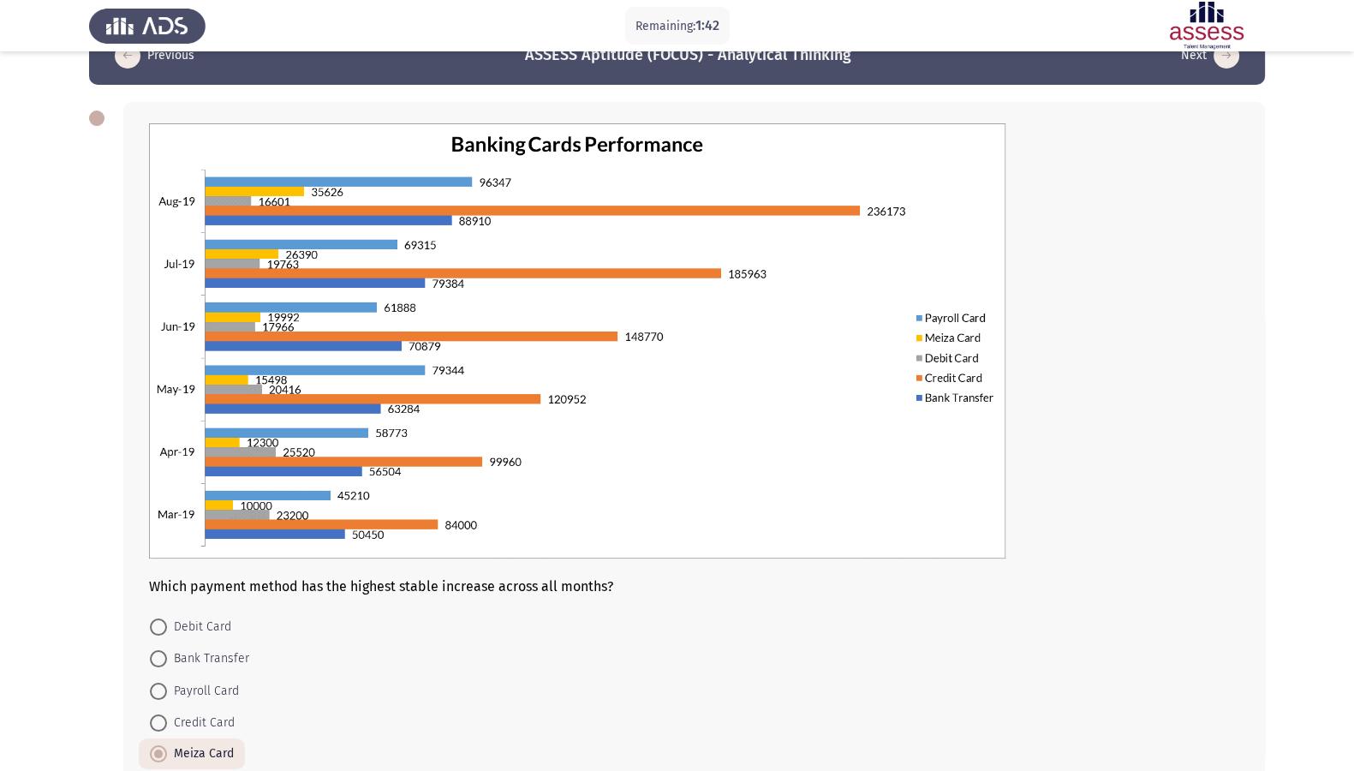
scroll to position [150, 0]
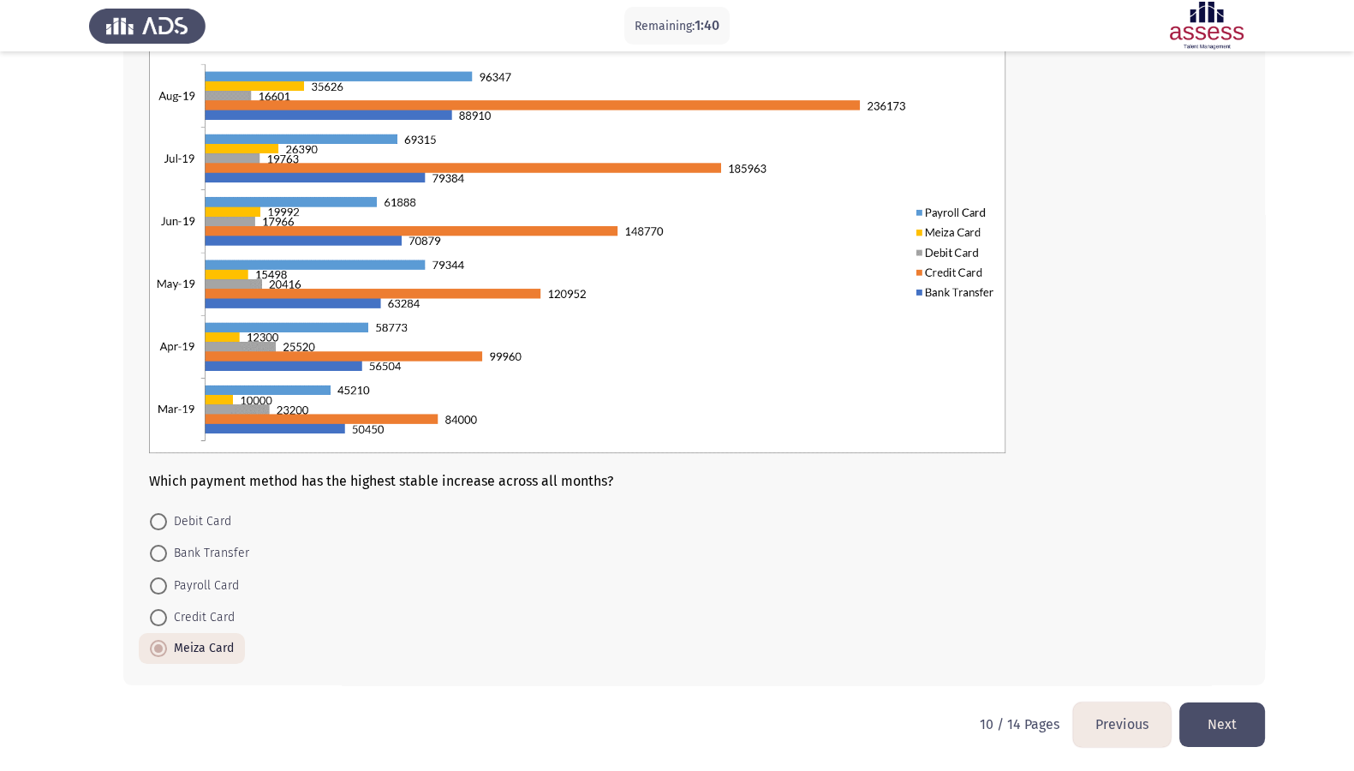
click at [1096, 540] on button "Next" at bounding box center [1222, 724] width 86 height 44
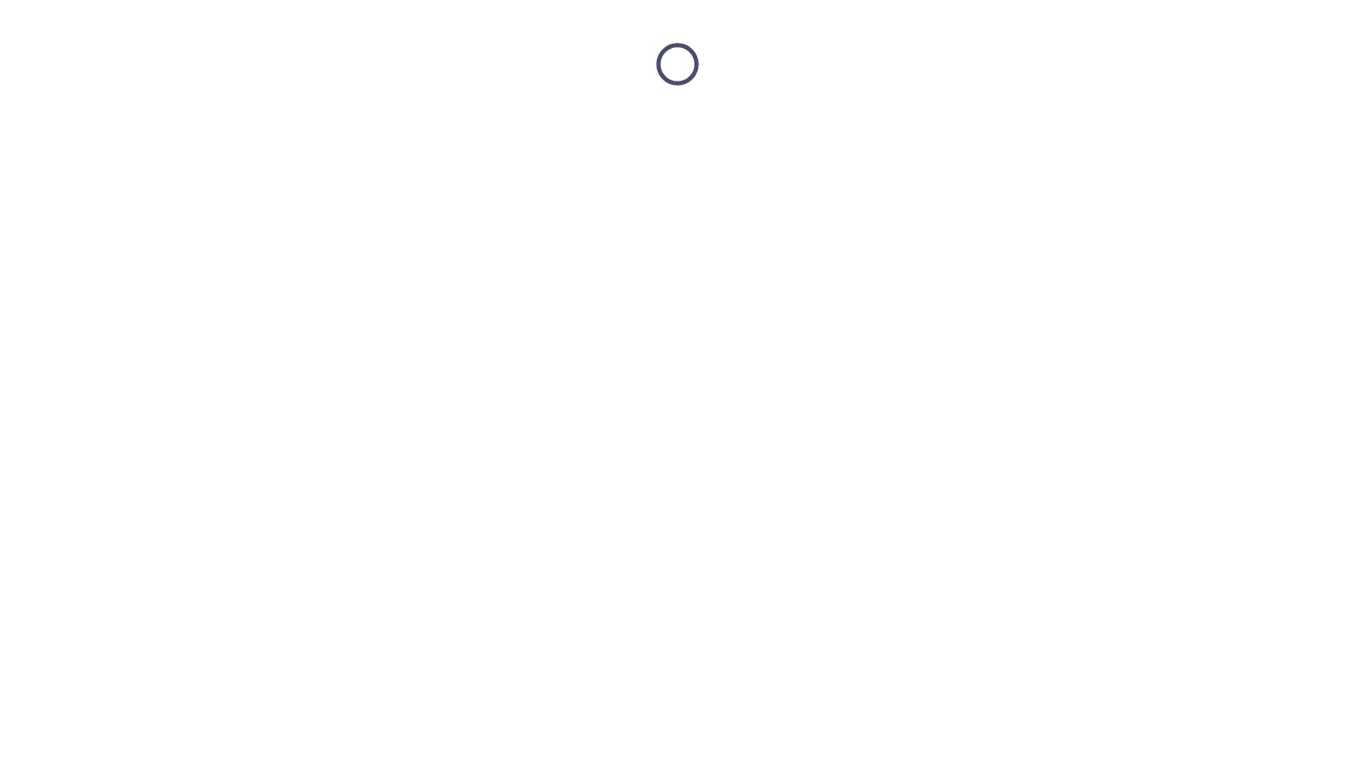
scroll to position [0, 0]
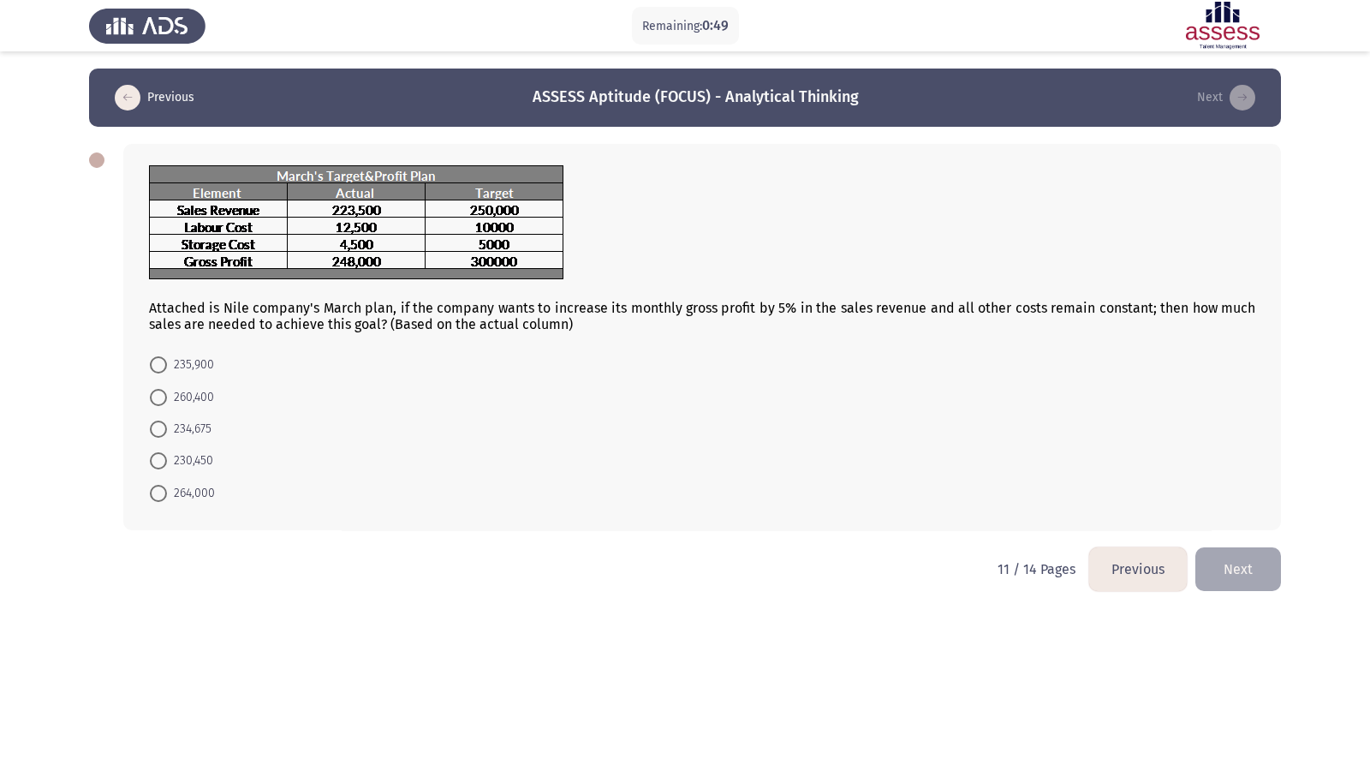
click at [197, 386] on mat-radio-button "260,400" at bounding box center [182, 396] width 87 height 32
click at [191, 396] on span "260,400" at bounding box center [190, 397] width 47 height 21
click at [167, 396] on input "260,400" at bounding box center [158, 397] width 17 height 17
radio input "true"
click at [1096, 540] on button "Next" at bounding box center [1239, 568] width 86 height 44
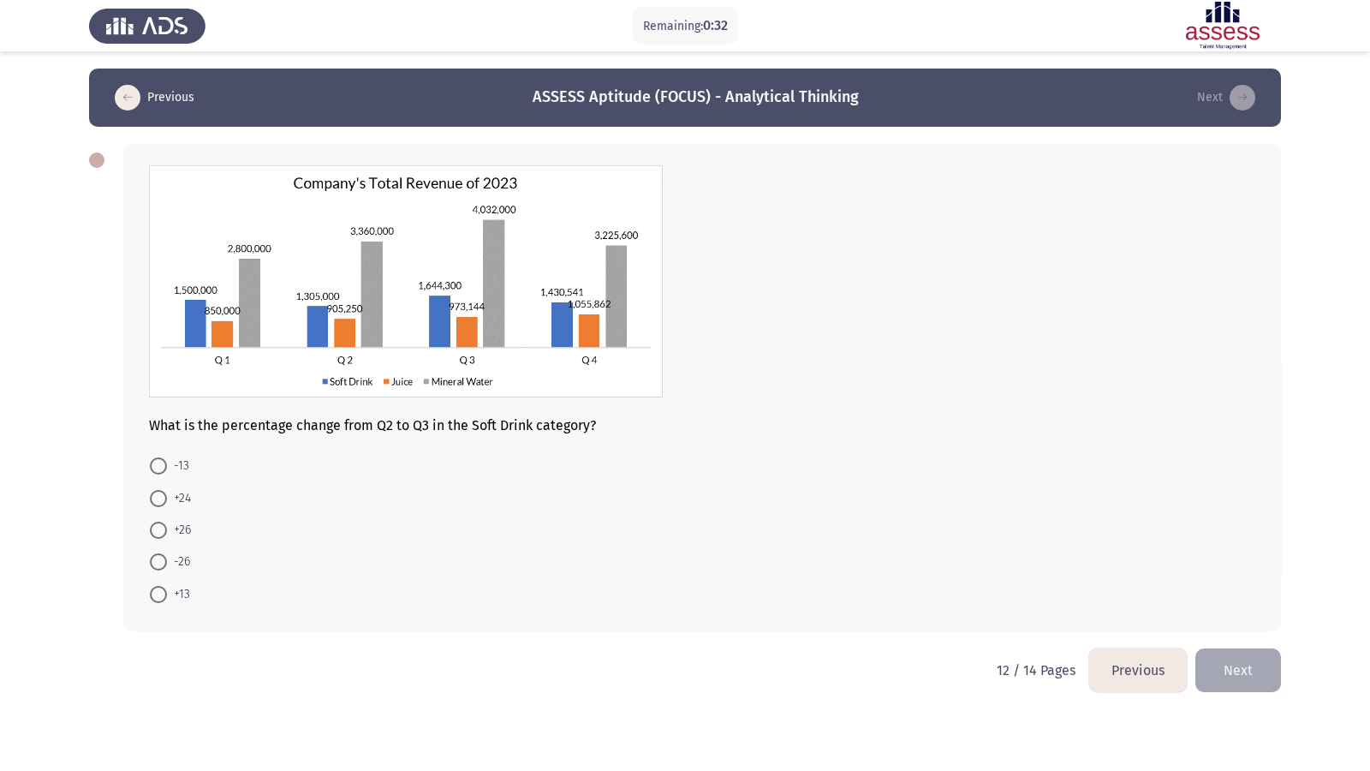
click at [164, 534] on span at bounding box center [158, 530] width 17 height 17
click at [164, 534] on input "+26" at bounding box center [158, 530] width 17 height 17
radio input "true"
click at [1096, 540] on button "Next" at bounding box center [1239, 669] width 86 height 44
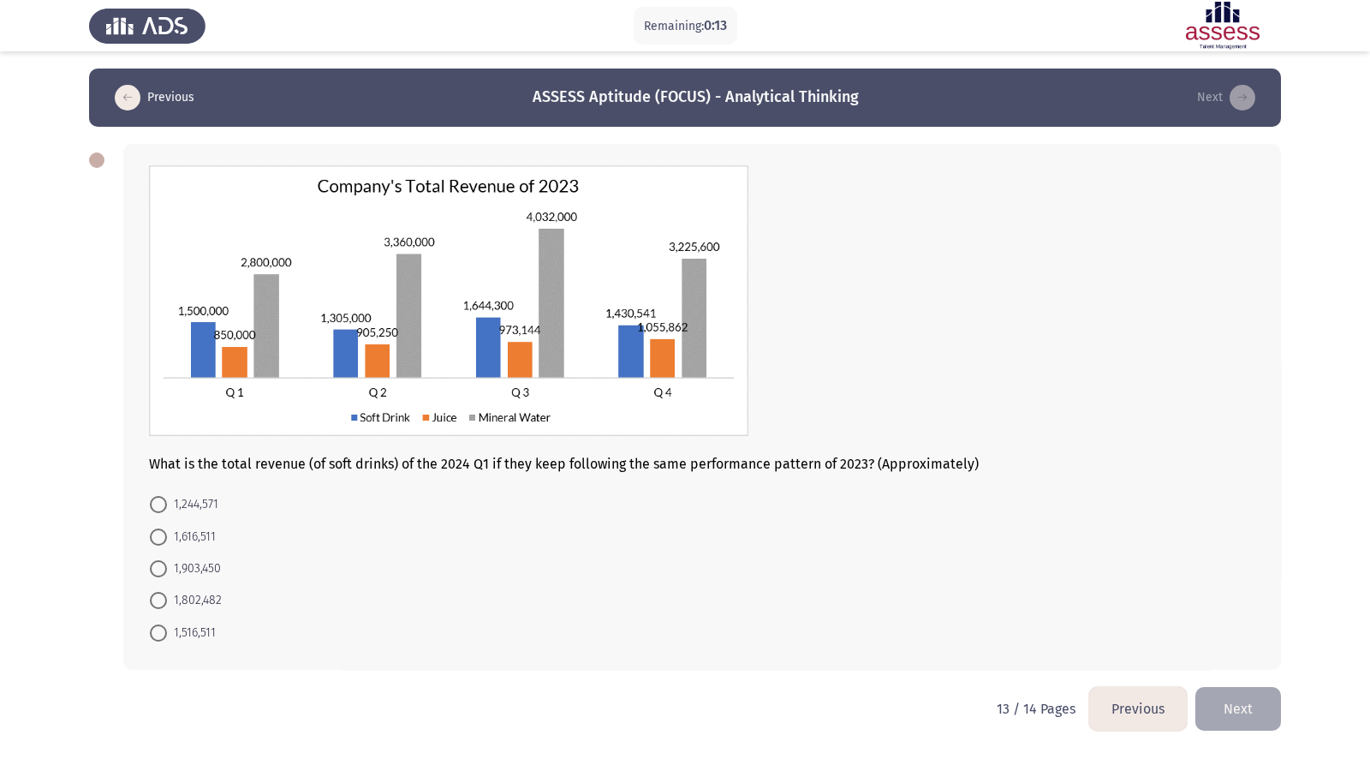
click at [193, 540] on span "1,802,482" at bounding box center [194, 600] width 55 height 21
click at [167, 540] on input "1,802,482" at bounding box center [158, 600] width 17 height 17
radio input "true"
click at [1096, 540] on button "Next" at bounding box center [1239, 707] width 86 height 44
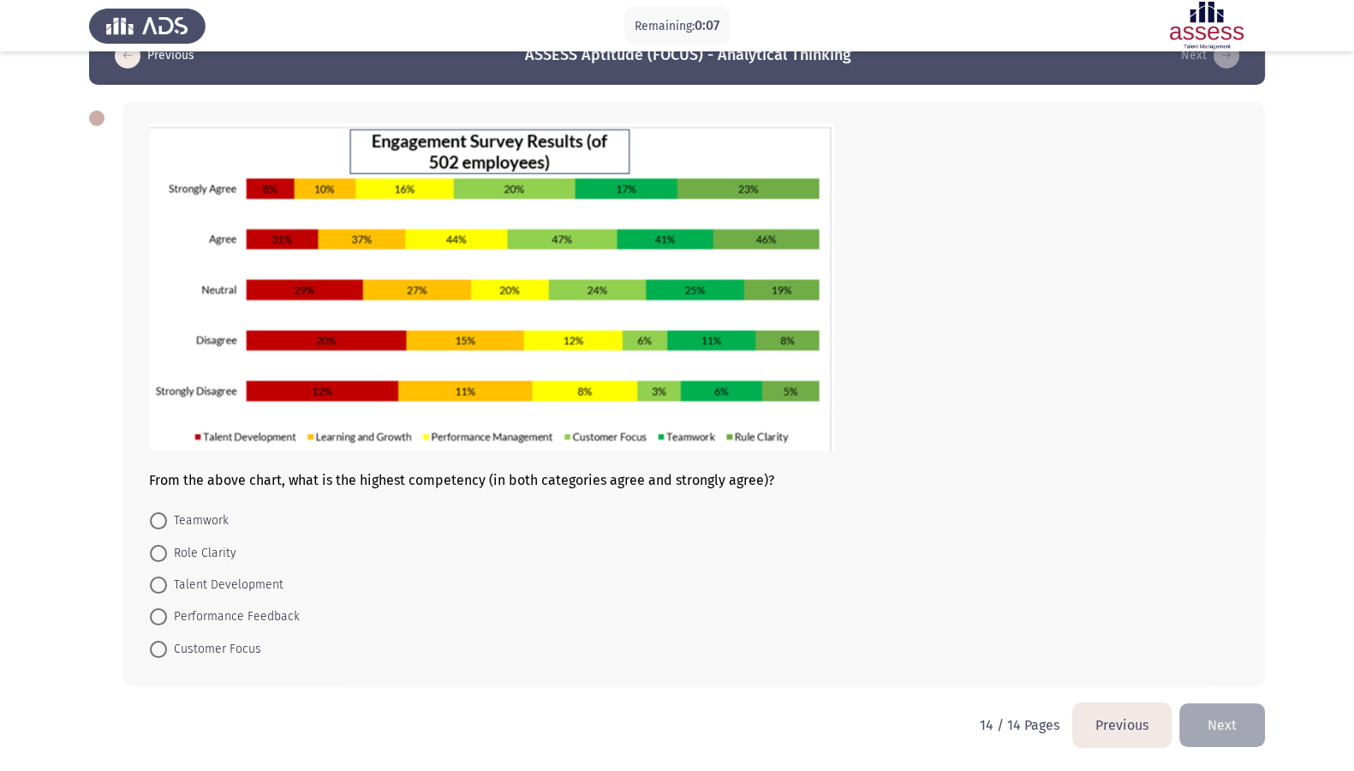
scroll to position [45, 0]
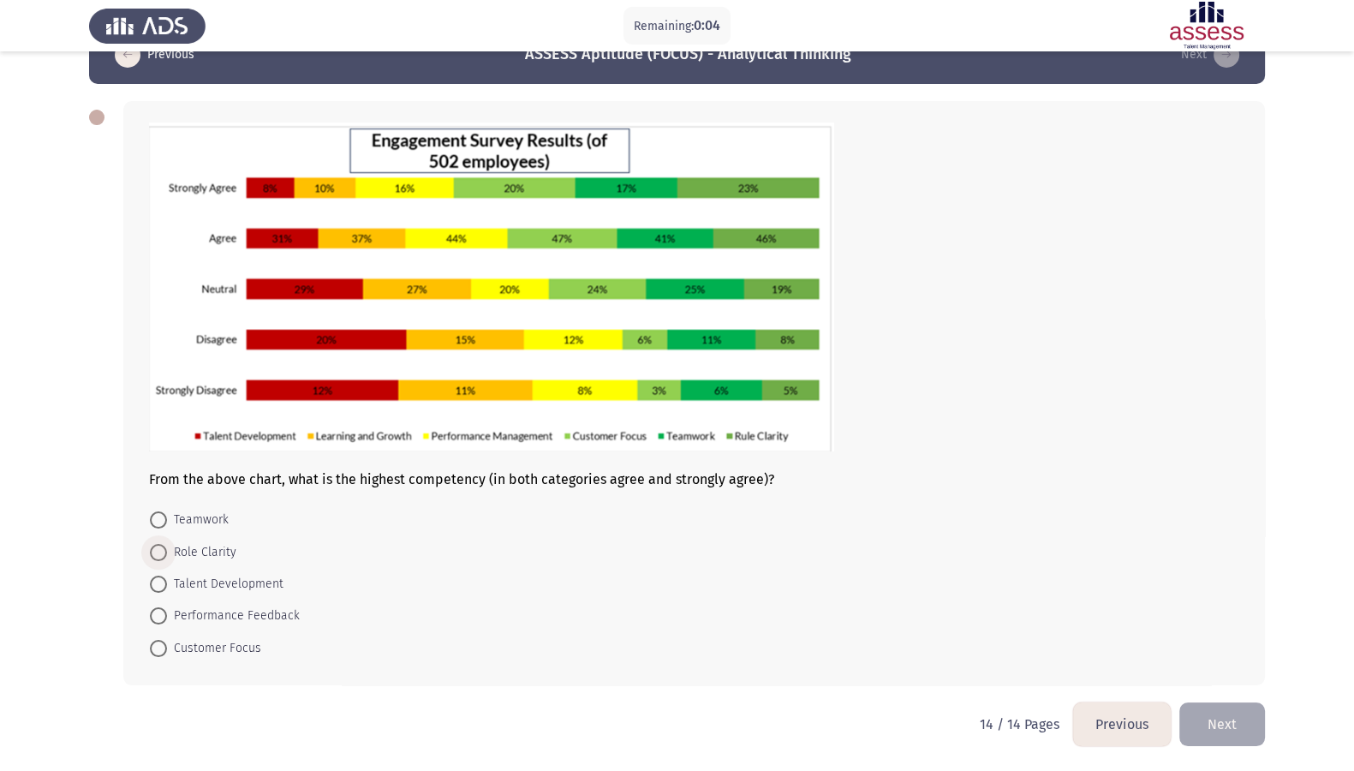
click at [201, 540] on span "Role Clarity" at bounding box center [201, 552] width 69 height 21
click at [167, 540] on input "Role Clarity" at bounding box center [158, 552] width 17 height 17
radio input "true"
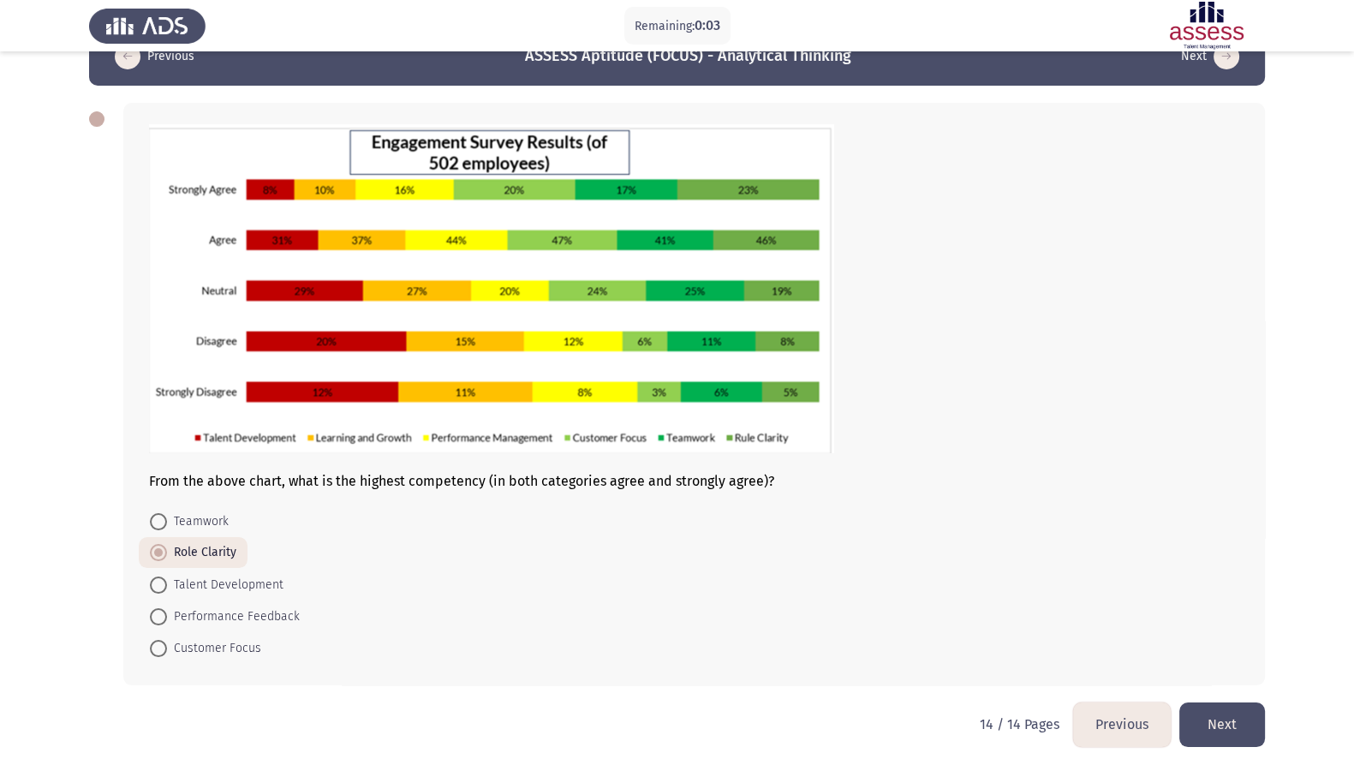
click at [1096, 540] on button "Next" at bounding box center [1222, 724] width 86 height 44
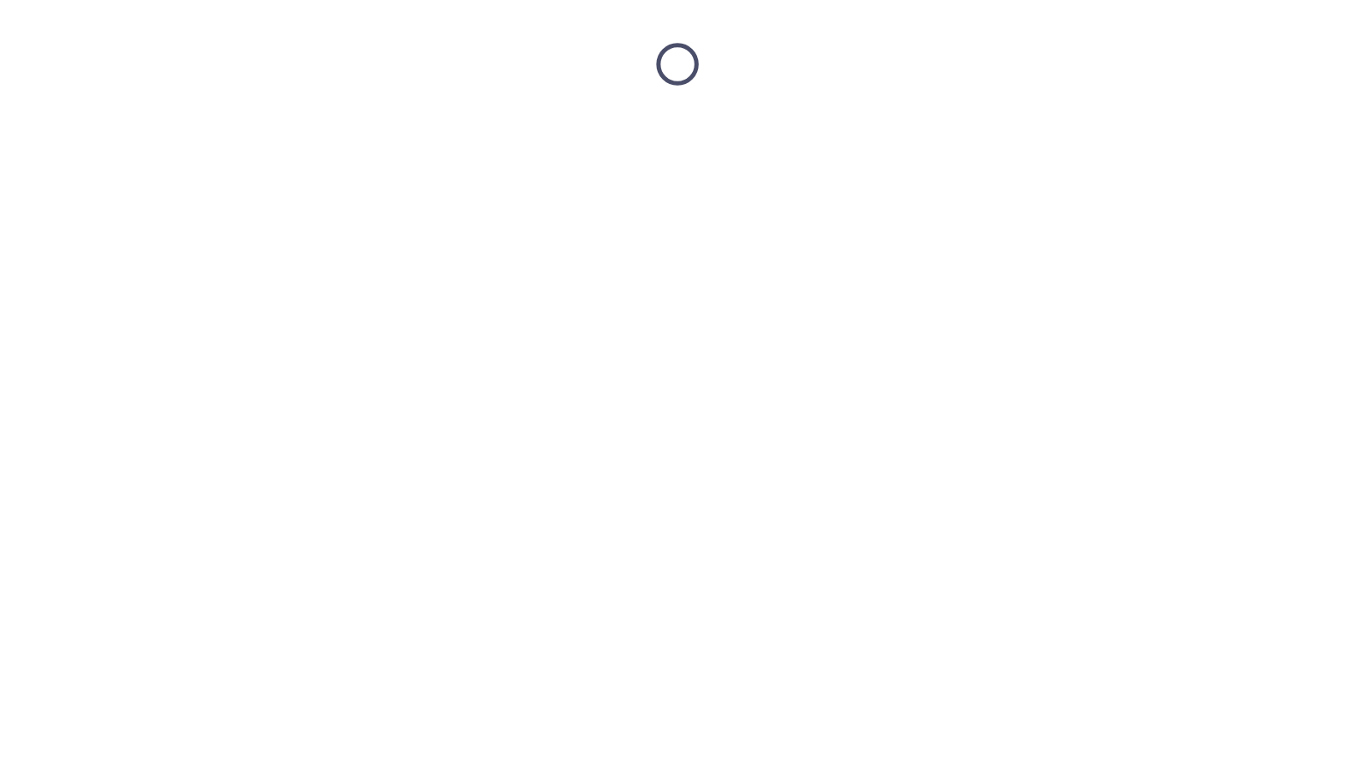
scroll to position [0, 0]
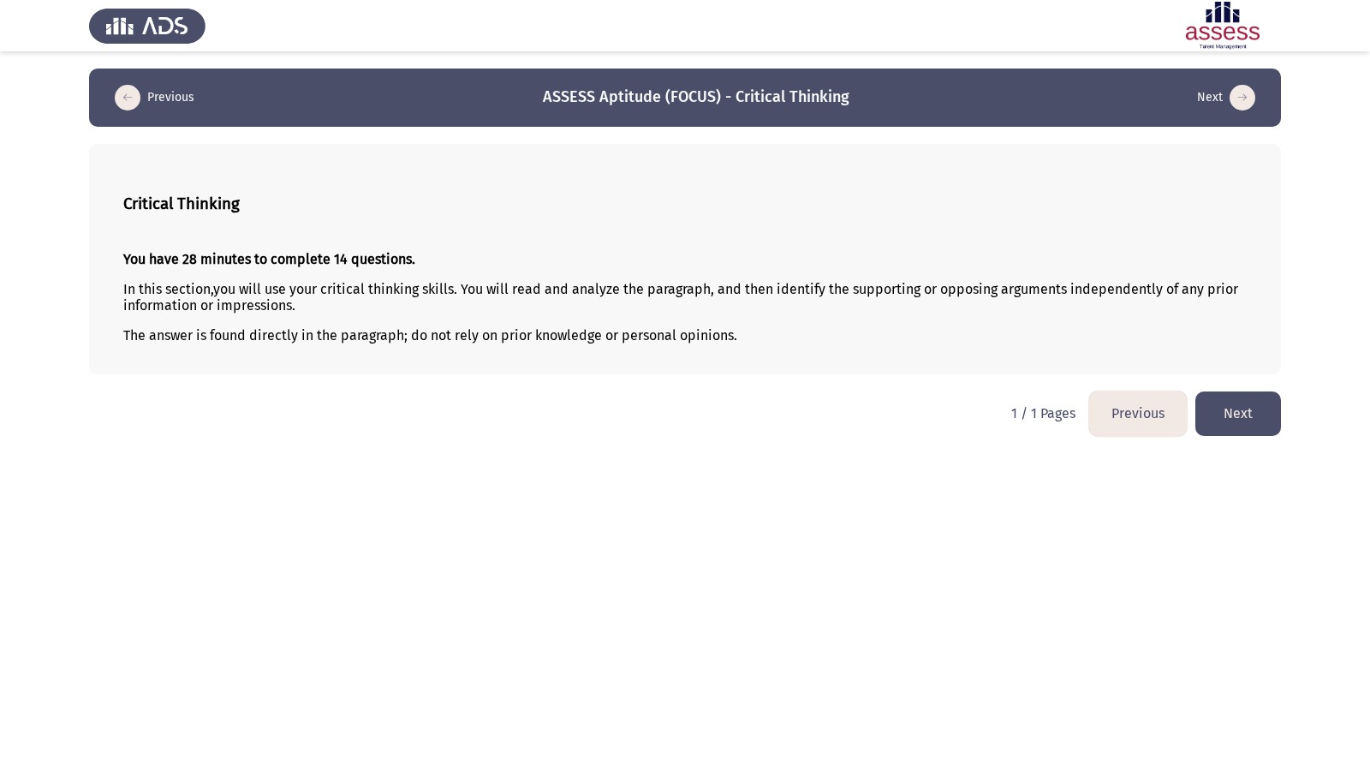
click at [1096, 424] on button "Next" at bounding box center [1239, 413] width 86 height 44
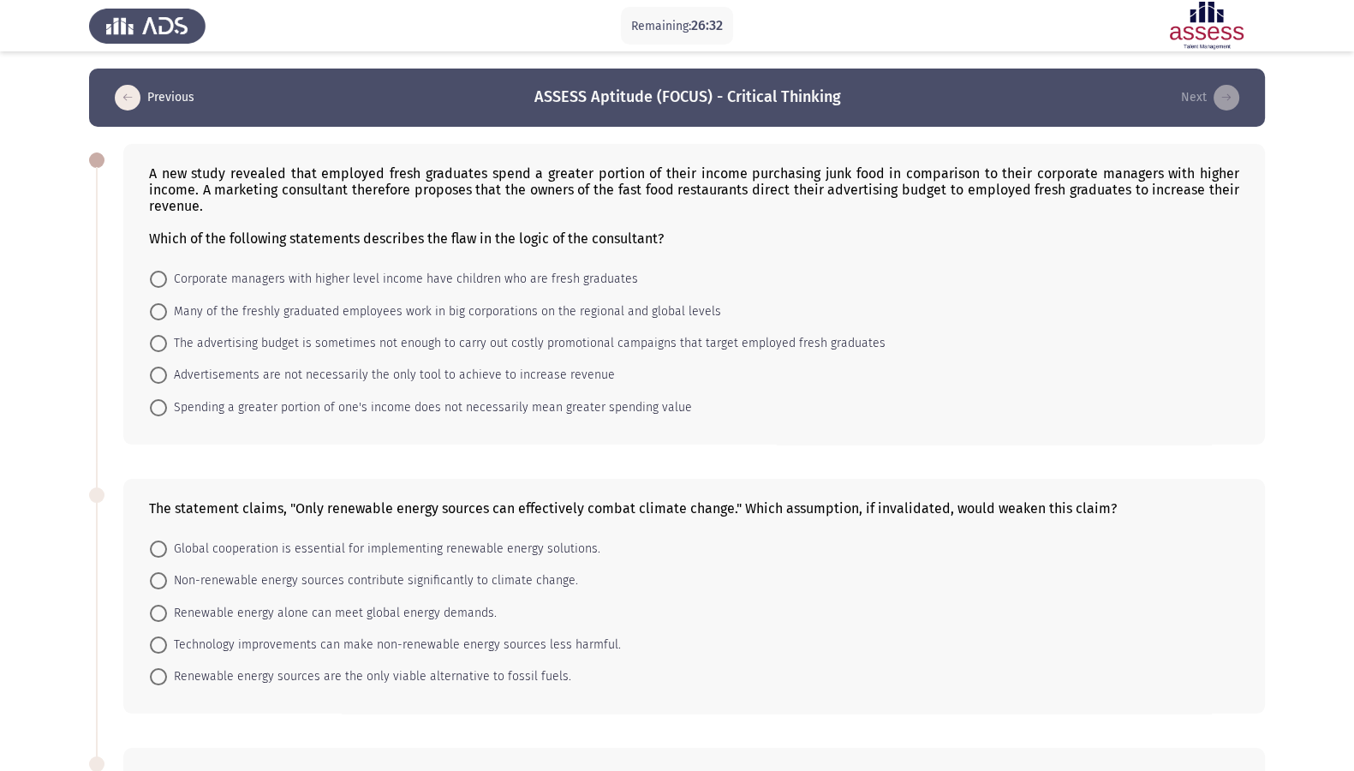
click at [313, 408] on span "Spending a greater portion of one's income does not necessarily mean greater sp…" at bounding box center [429, 407] width 525 height 21
click at [167, 408] on input "Spending a greater portion of one's income does not necessarily mean greater sp…" at bounding box center [158, 407] width 17 height 17
radio input "true"
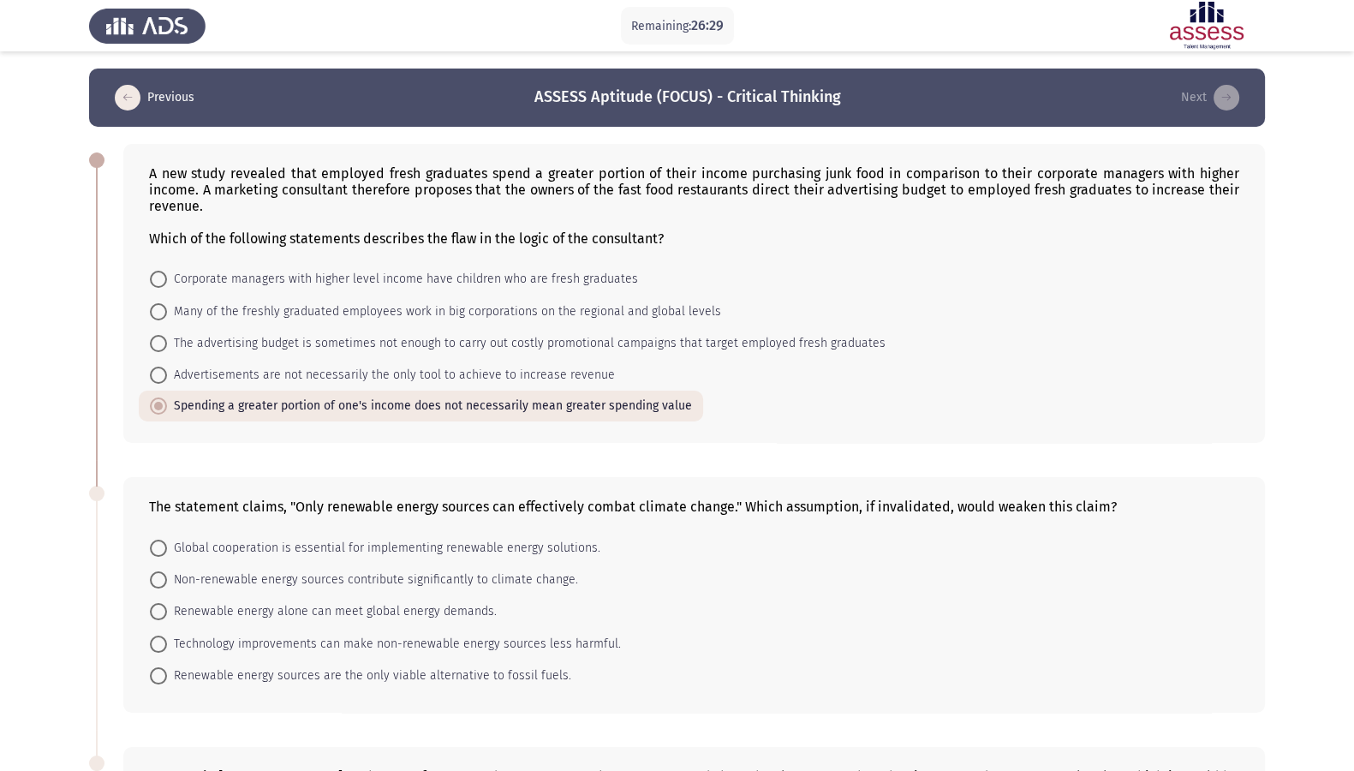
click at [257, 540] on span "Renewable energy sources are the only viable alternative to fossil fuels." at bounding box center [369, 676] width 404 height 21
click at [167, 540] on input "Renewable energy sources are the only viable alternative to fossil fuels." at bounding box center [158, 675] width 17 height 17
radio input "true"
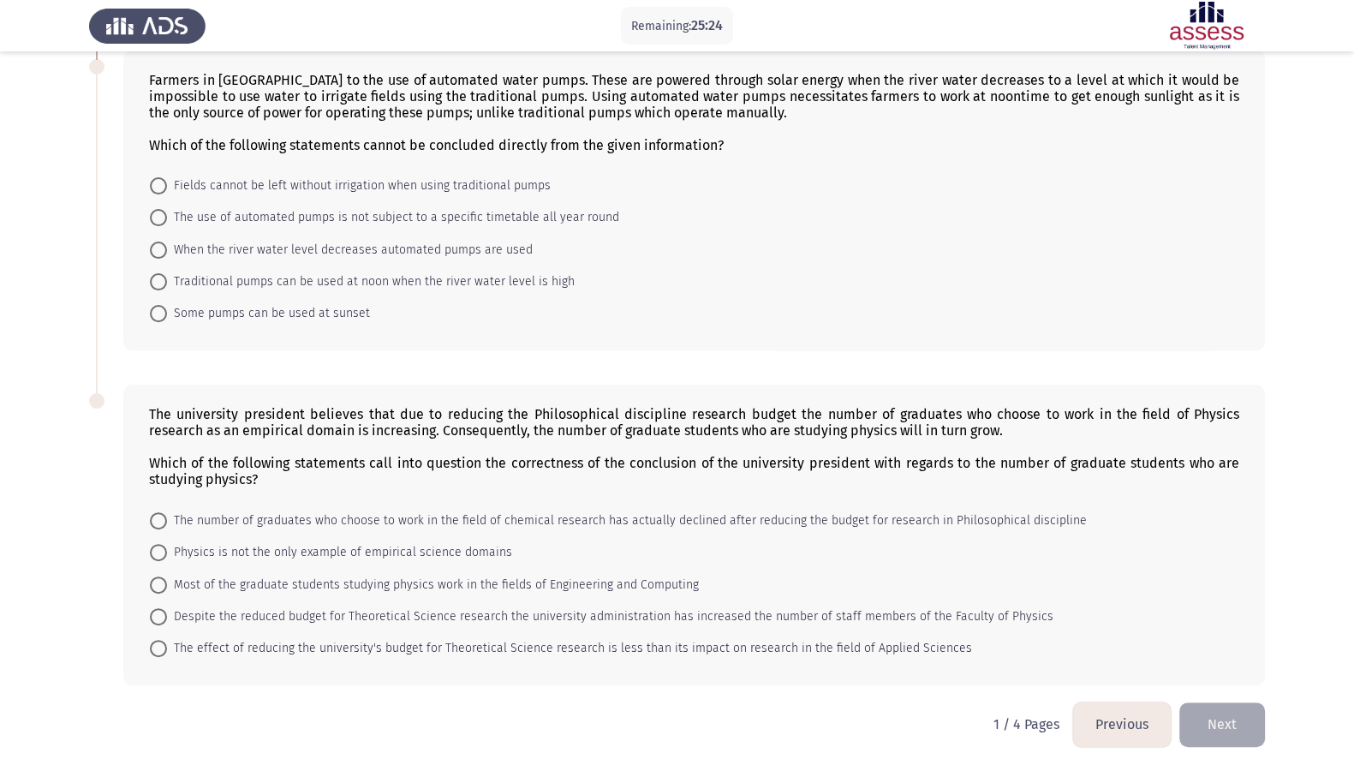
scroll to position [599, 0]
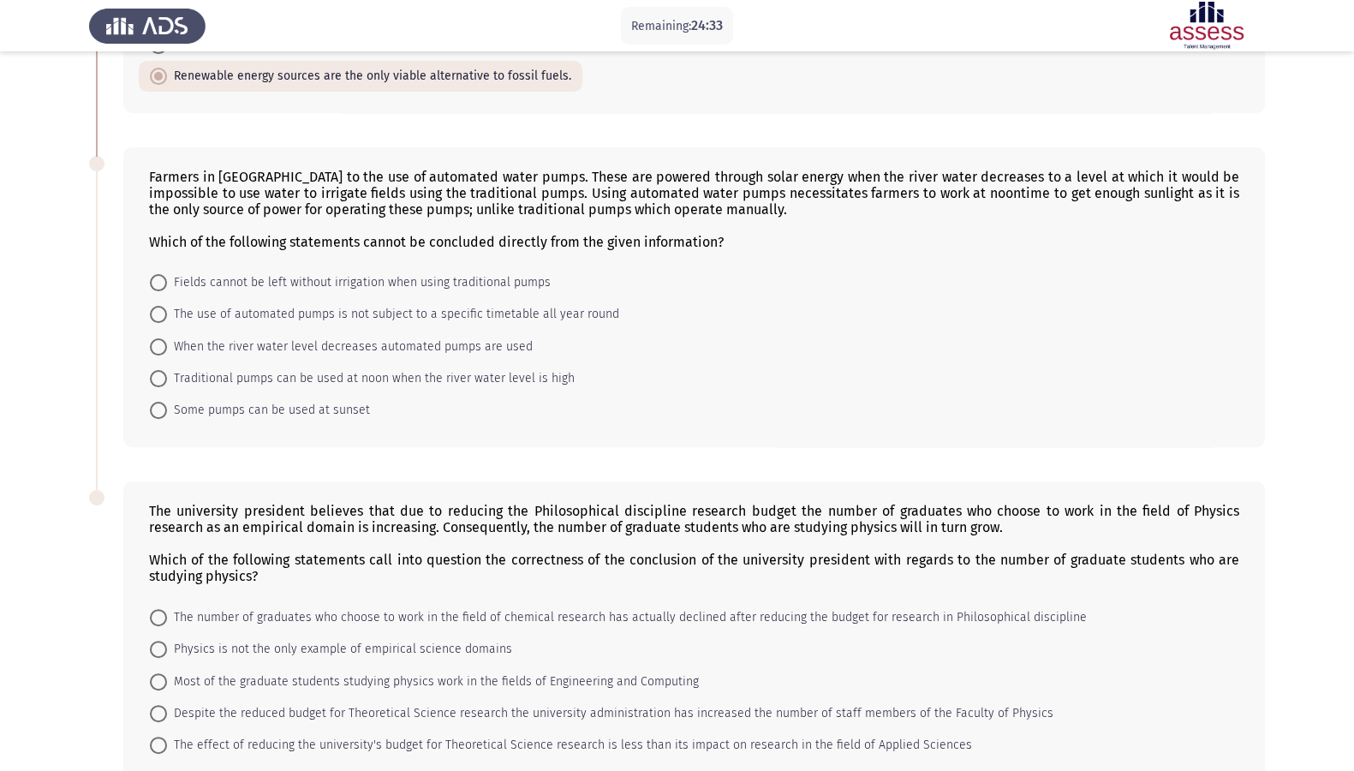
click at [399, 385] on span "Traditional pumps can be used at noon when the river water level is high" at bounding box center [371, 378] width 408 height 21
click at [167, 385] on input "Traditional pumps can be used at noon when the river water level is high" at bounding box center [158, 378] width 17 height 17
radio input "true"
click at [316, 420] on span "Some pumps can be used at sunset" at bounding box center [268, 409] width 203 height 21
click at [167, 418] on input "Some pumps can be used at sunset" at bounding box center [158, 409] width 17 height 17
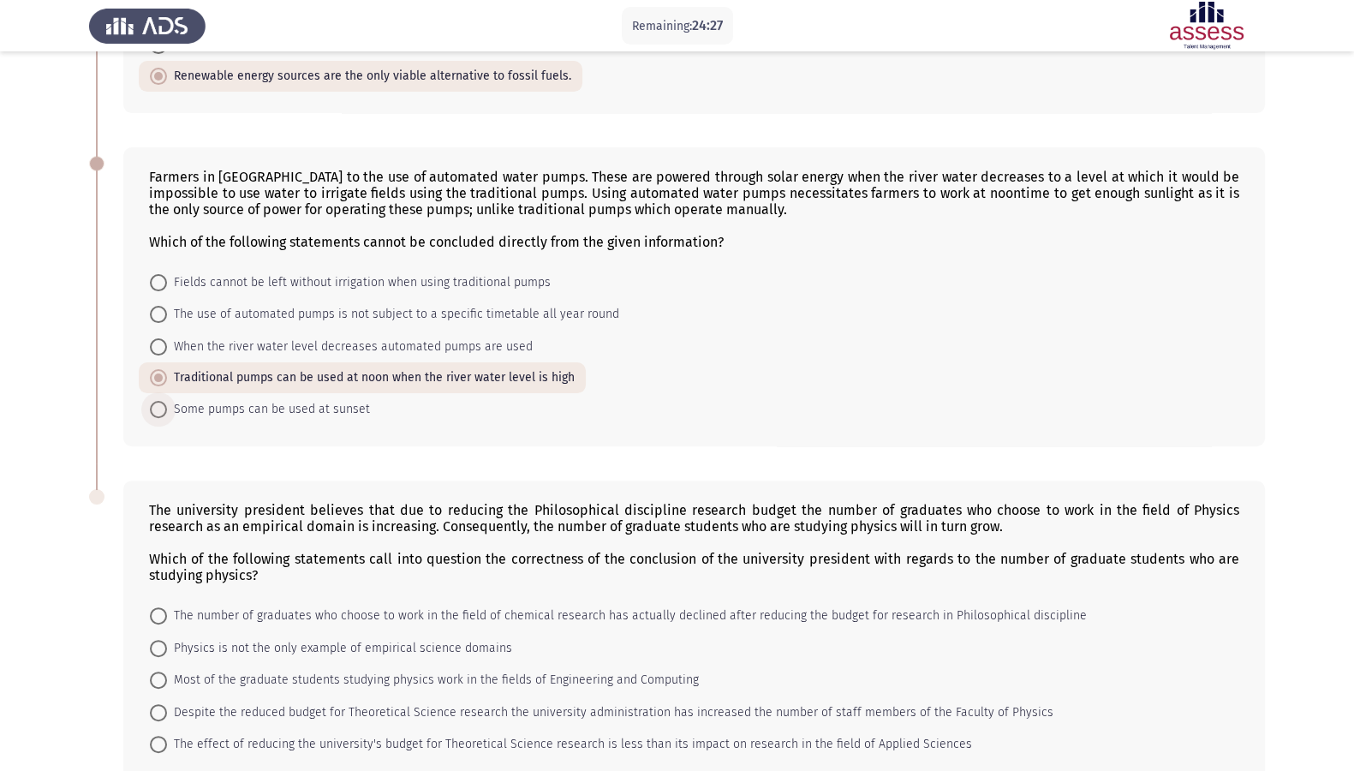
radio input "true"
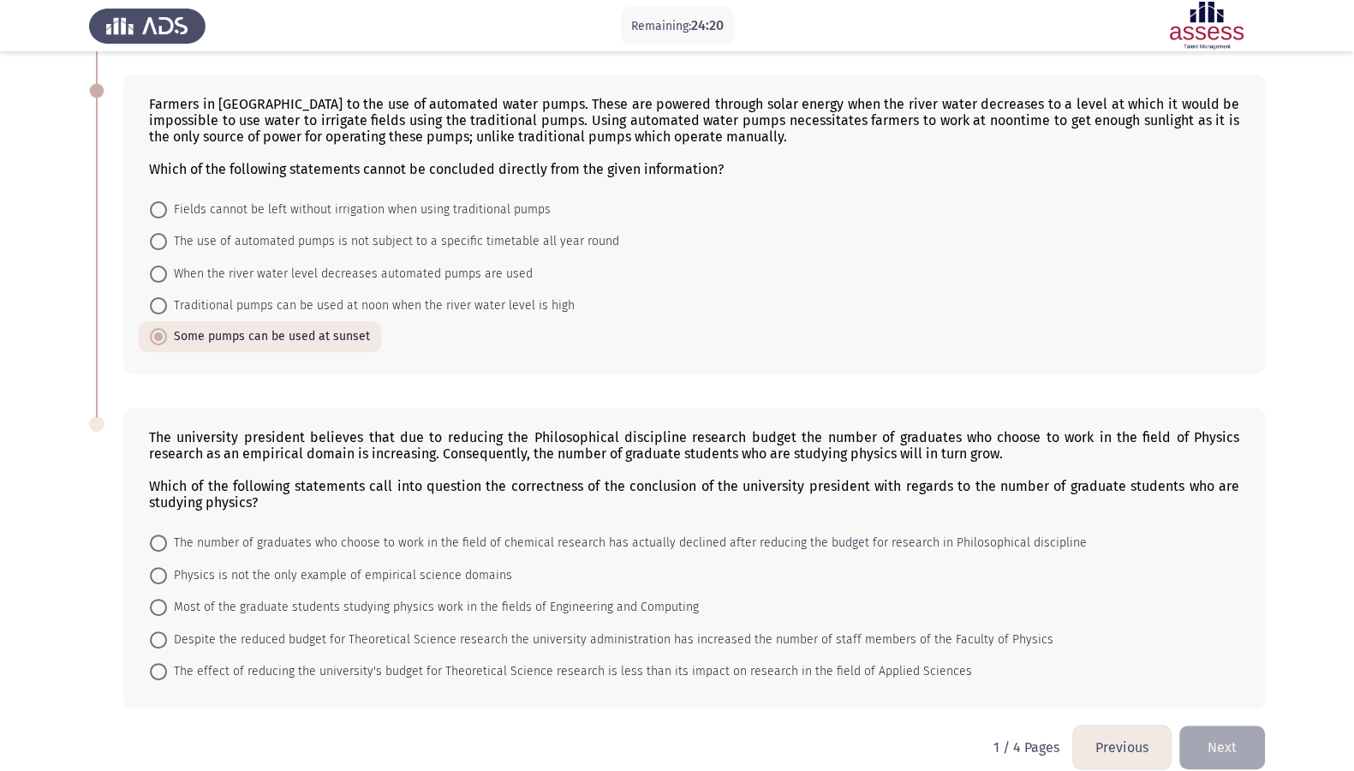
scroll to position [703, 0]
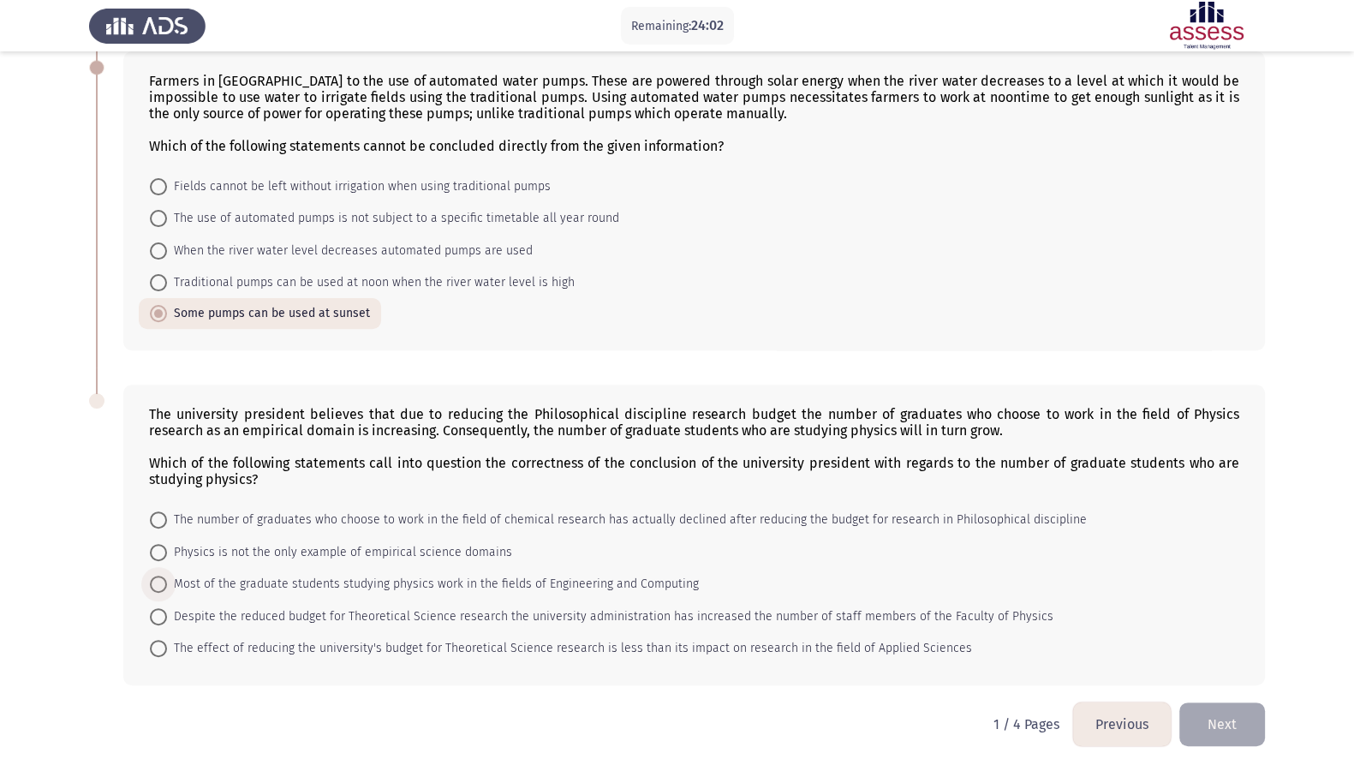
click at [214, 540] on span "Most of the graduate students studying physics work in the fields of Engineerin…" at bounding box center [433, 584] width 532 height 21
click at [167, 540] on input "Most of the graduate students studying physics work in the fields of Engineerin…" at bounding box center [158, 584] width 17 height 17
radio input "true"
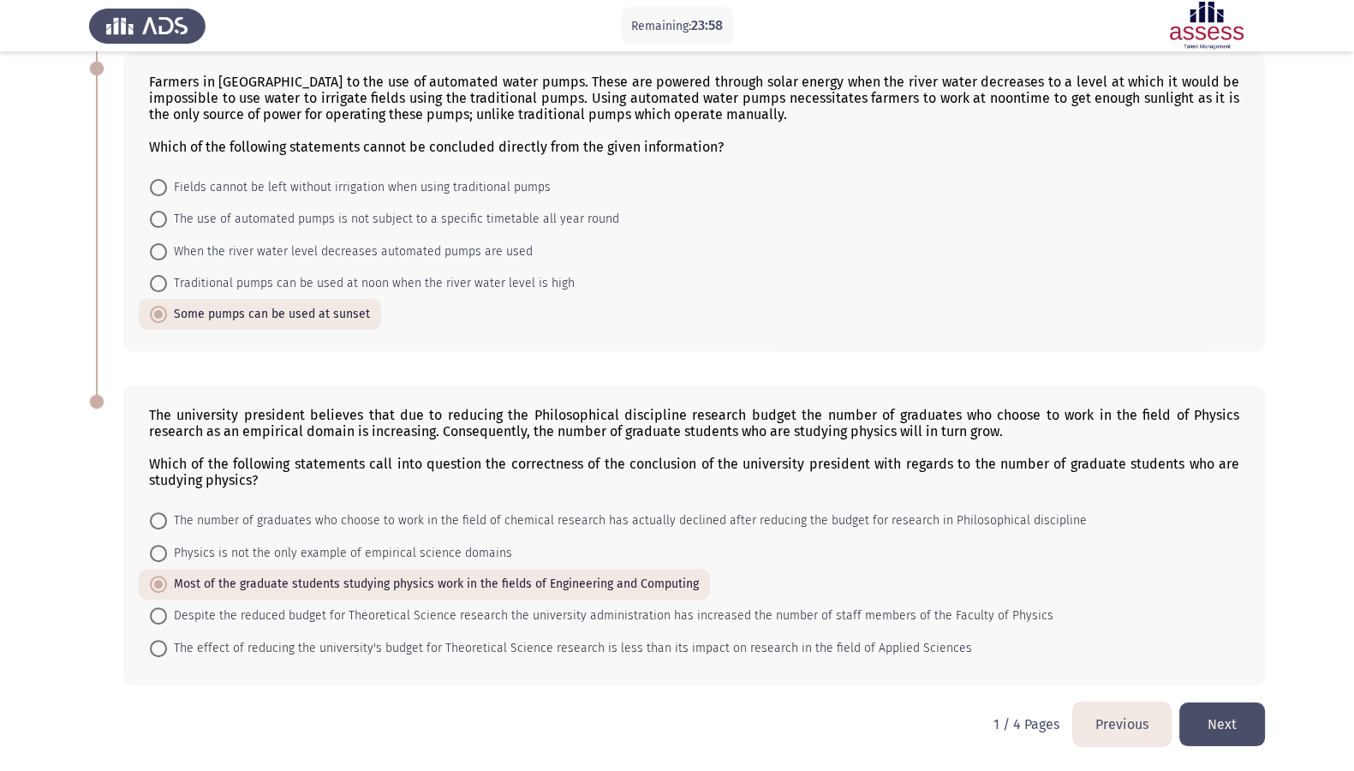
click at [1096, 540] on button "Next" at bounding box center [1222, 724] width 86 height 44
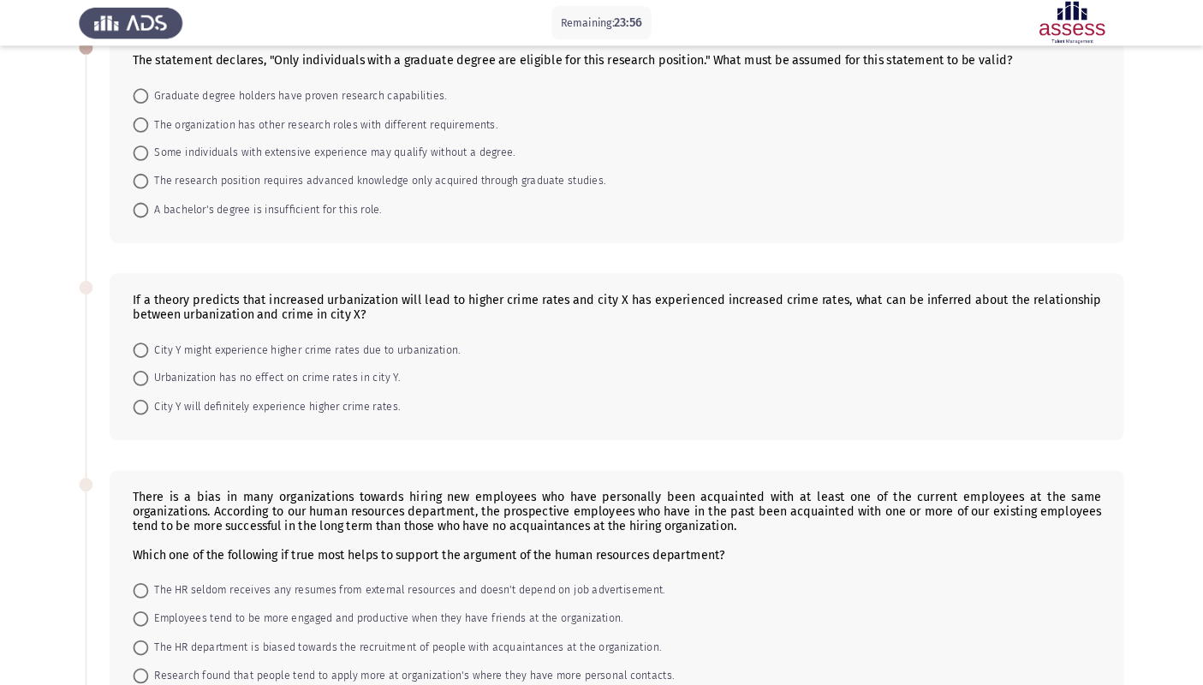
scroll to position [0, 0]
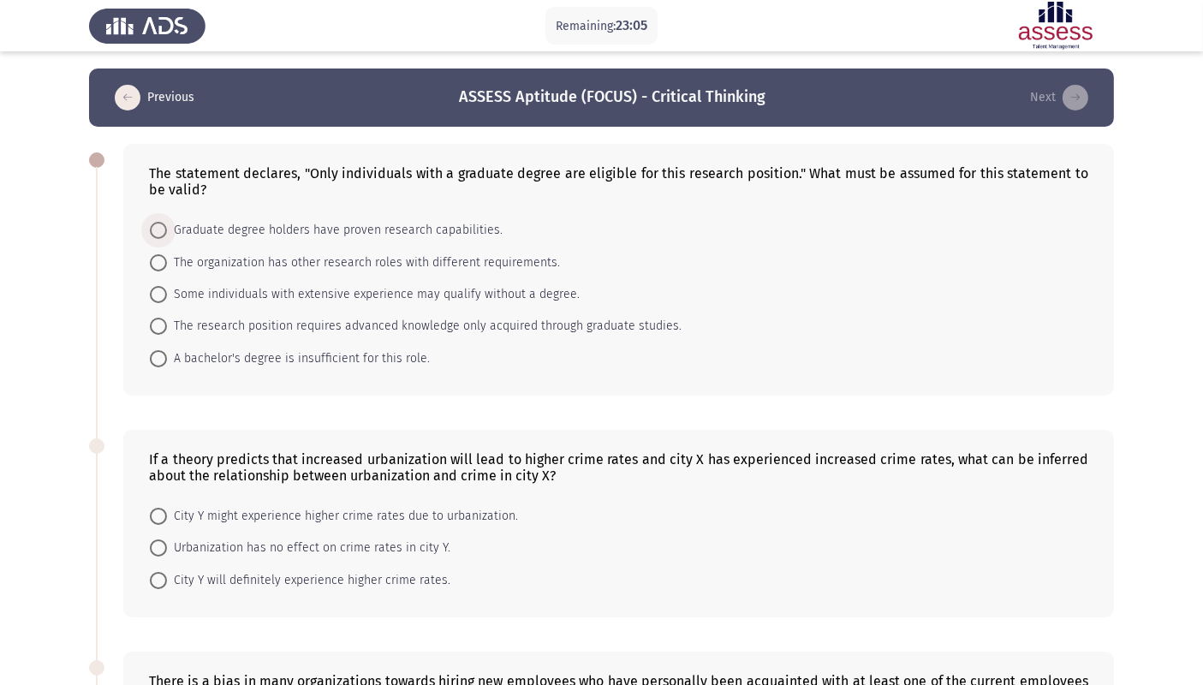
click at [209, 232] on span "Graduate degree holders have proven research capabilities." at bounding box center [335, 230] width 336 height 21
click at [167, 232] on input "Graduate degree holders have proven research capabilities." at bounding box center [158, 230] width 17 height 17
radio input "true"
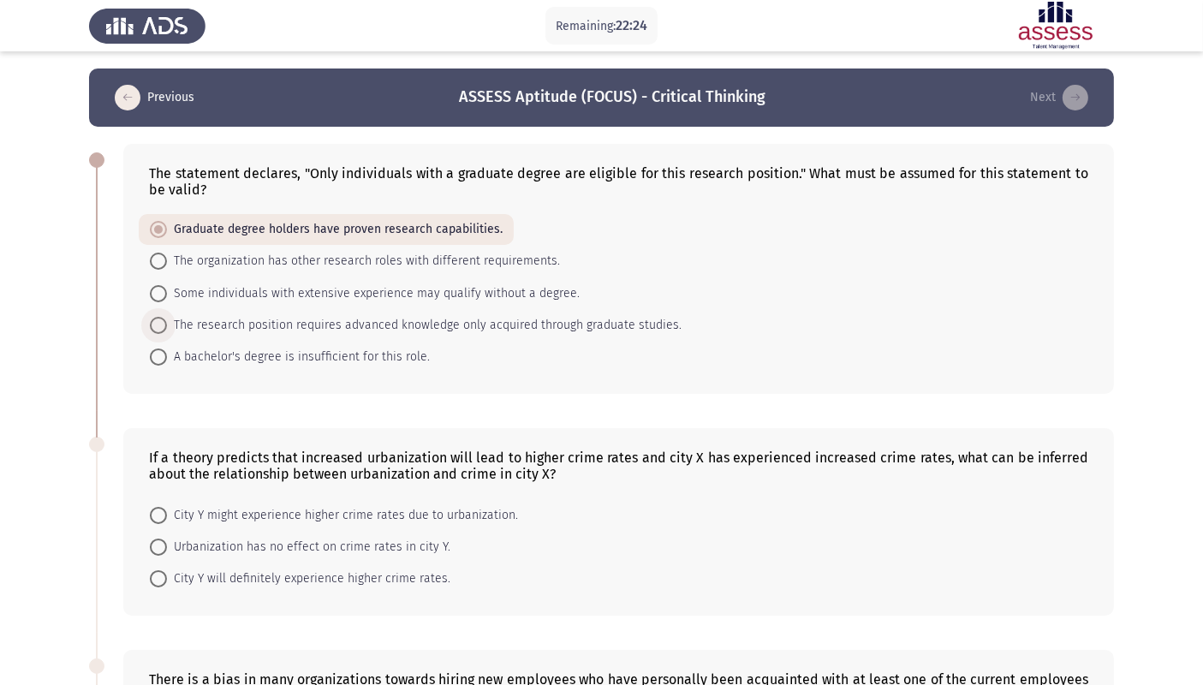
click at [537, 326] on span "The research position requires advanced knowledge only acquired through graduat…" at bounding box center [424, 325] width 515 height 21
click at [167, 326] on input "The research position requires advanced knowledge only acquired through graduat…" at bounding box center [158, 325] width 17 height 17
radio input "true"
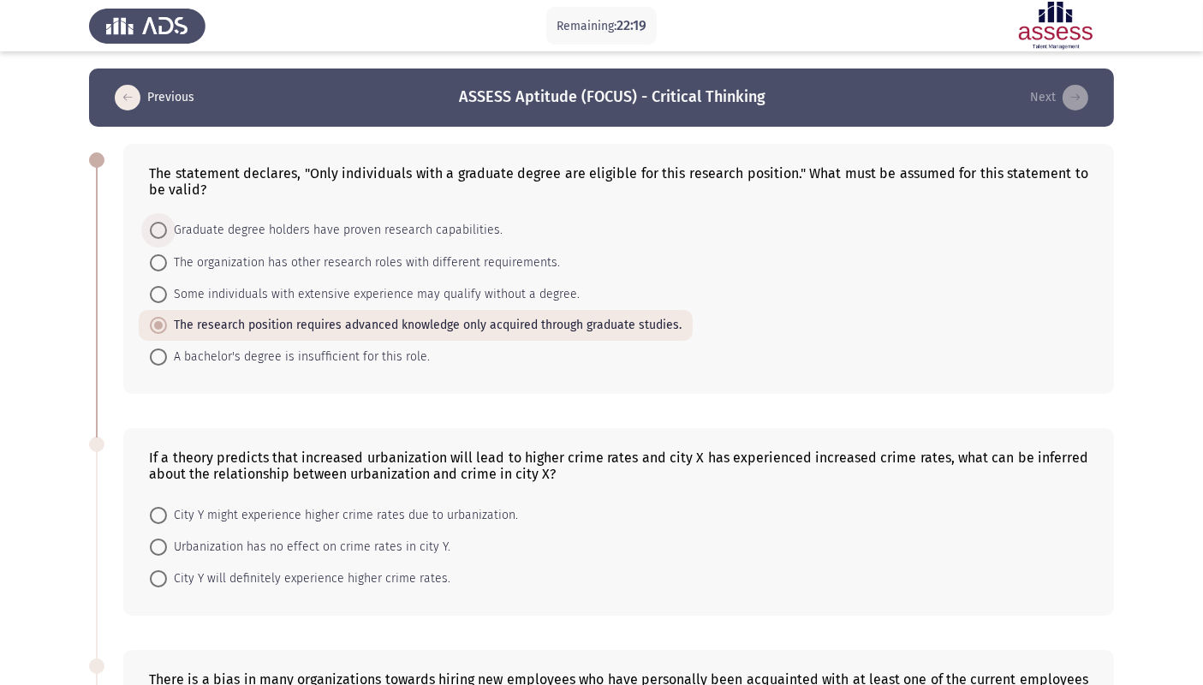
click at [471, 231] on span "Graduate degree holders have proven research capabilities." at bounding box center [335, 230] width 336 height 21
click at [167, 231] on input "Graduate degree holders have proven research capabilities." at bounding box center [158, 230] width 17 height 17
radio input "true"
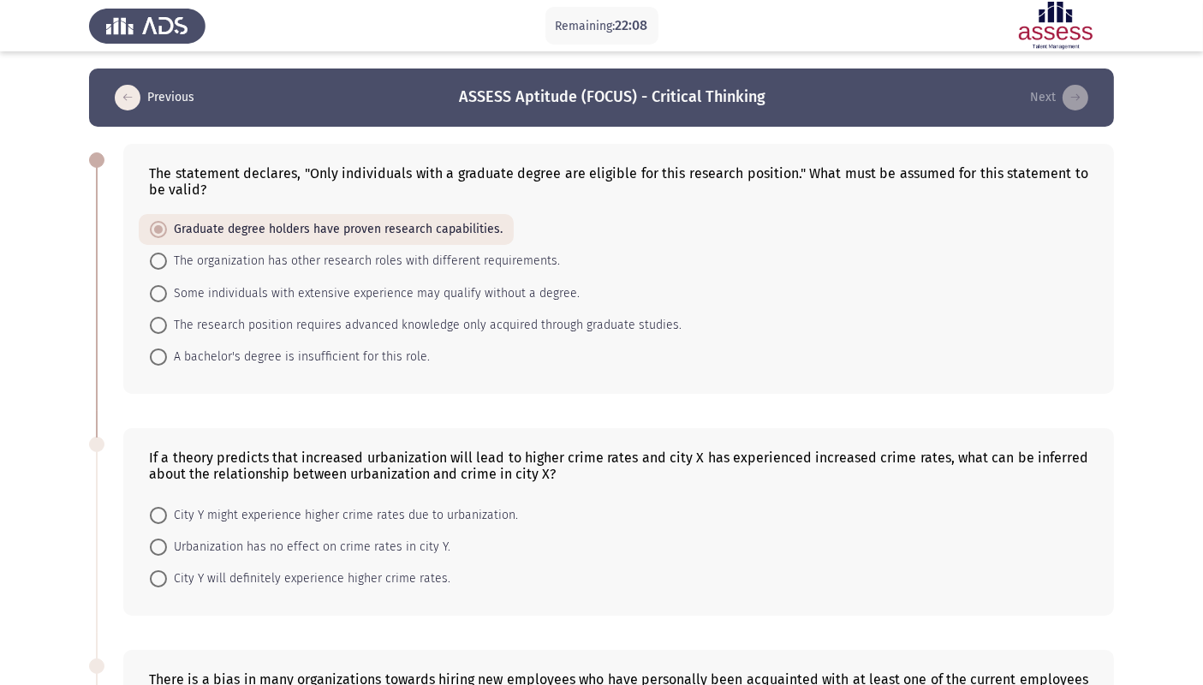
click at [463, 315] on span "The research position requires advanced knowledge only acquired through graduat…" at bounding box center [424, 325] width 515 height 21
click at [167, 317] on input "The research position requires advanced knowledge only acquired through graduat…" at bounding box center [158, 325] width 17 height 17
radio input "true"
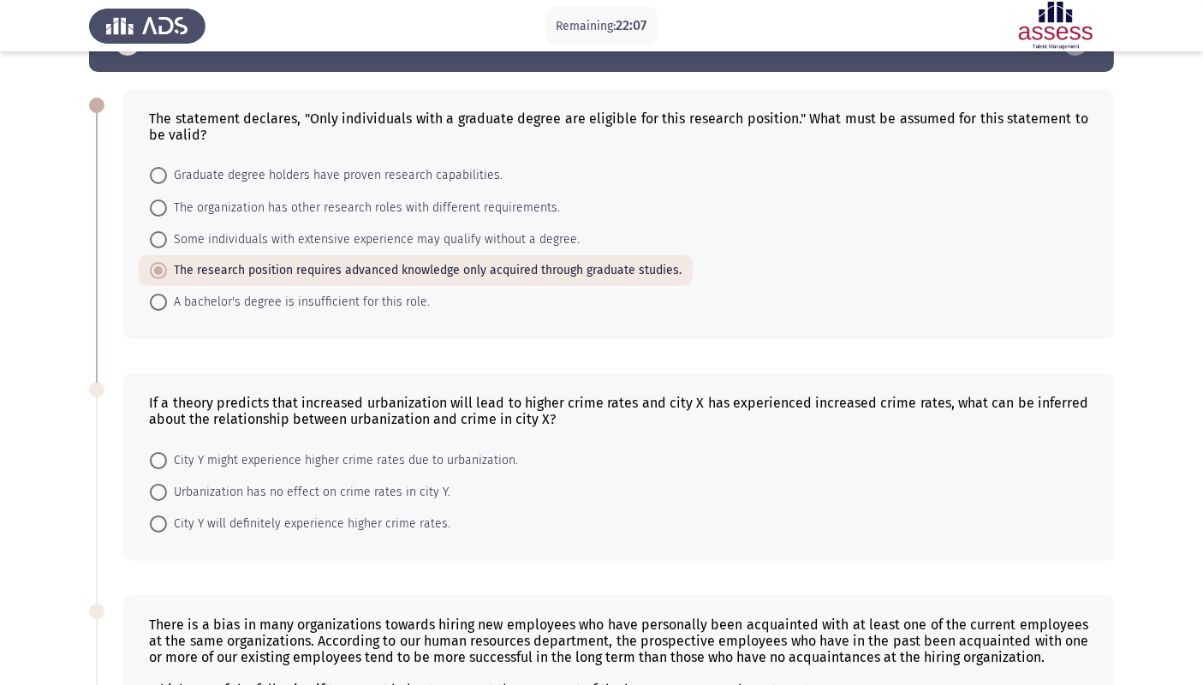
scroll to position [95, 0]
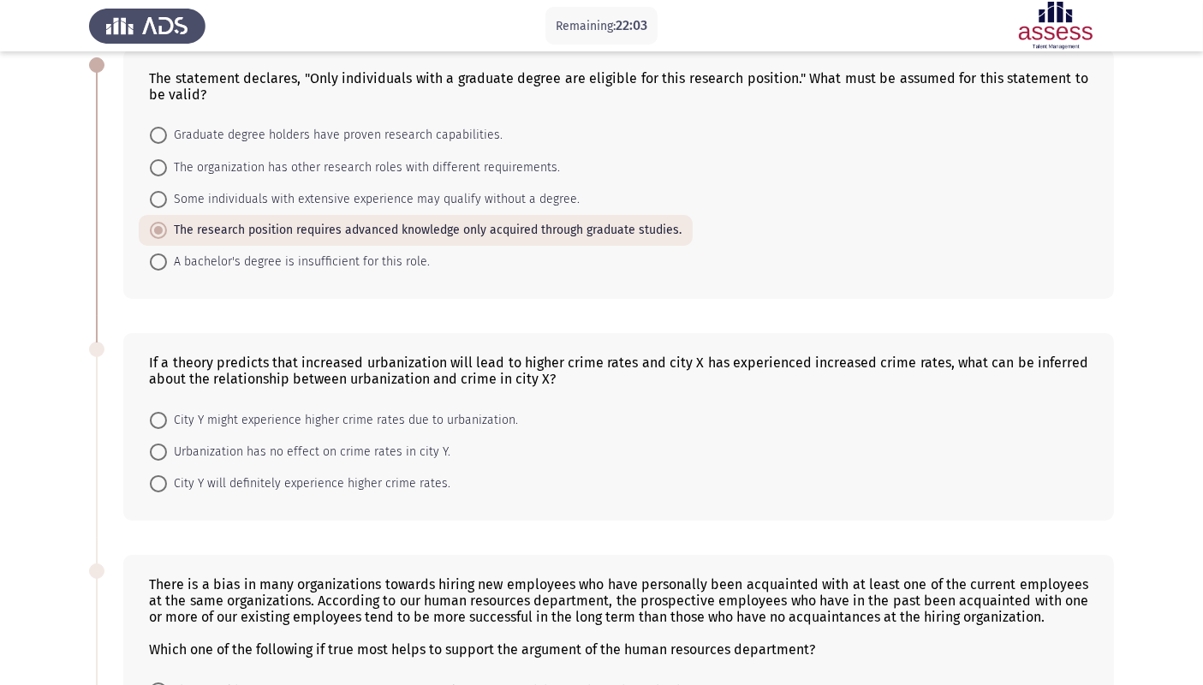
click at [451, 428] on span "City Y might experience higher crime rates due to urbanization." at bounding box center [342, 420] width 351 height 21
click at [167, 428] on input "City Y might experience higher crime rates due to urbanization." at bounding box center [158, 420] width 17 height 17
radio input "true"
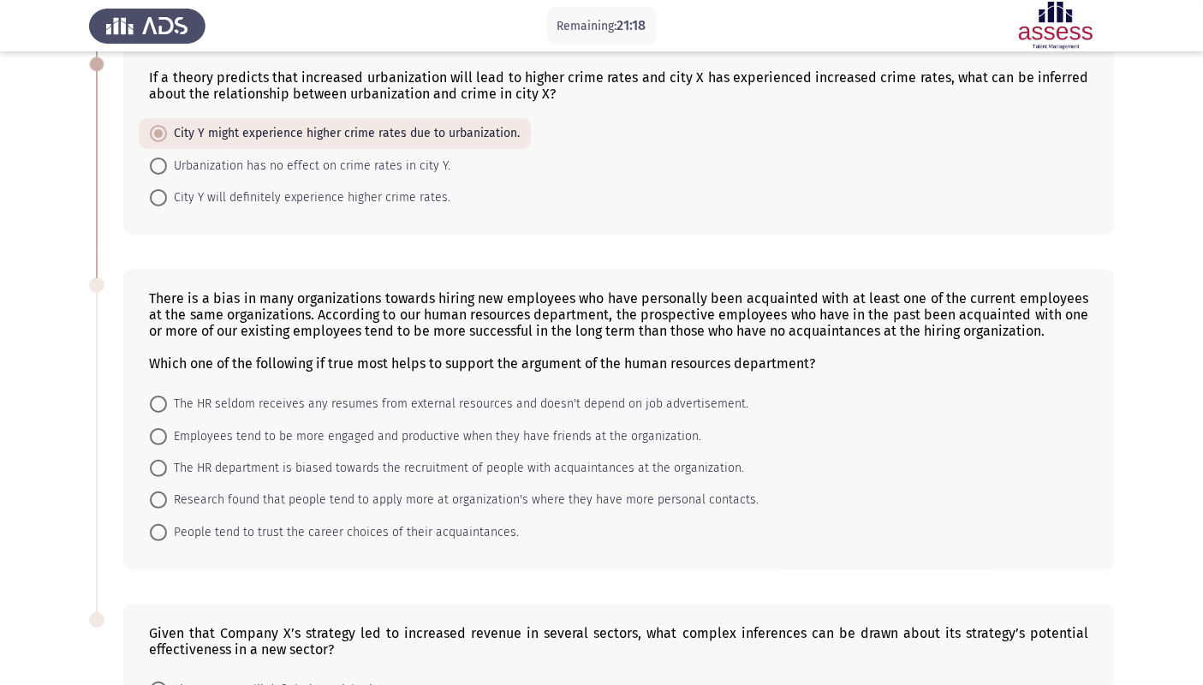
scroll to position [475, 0]
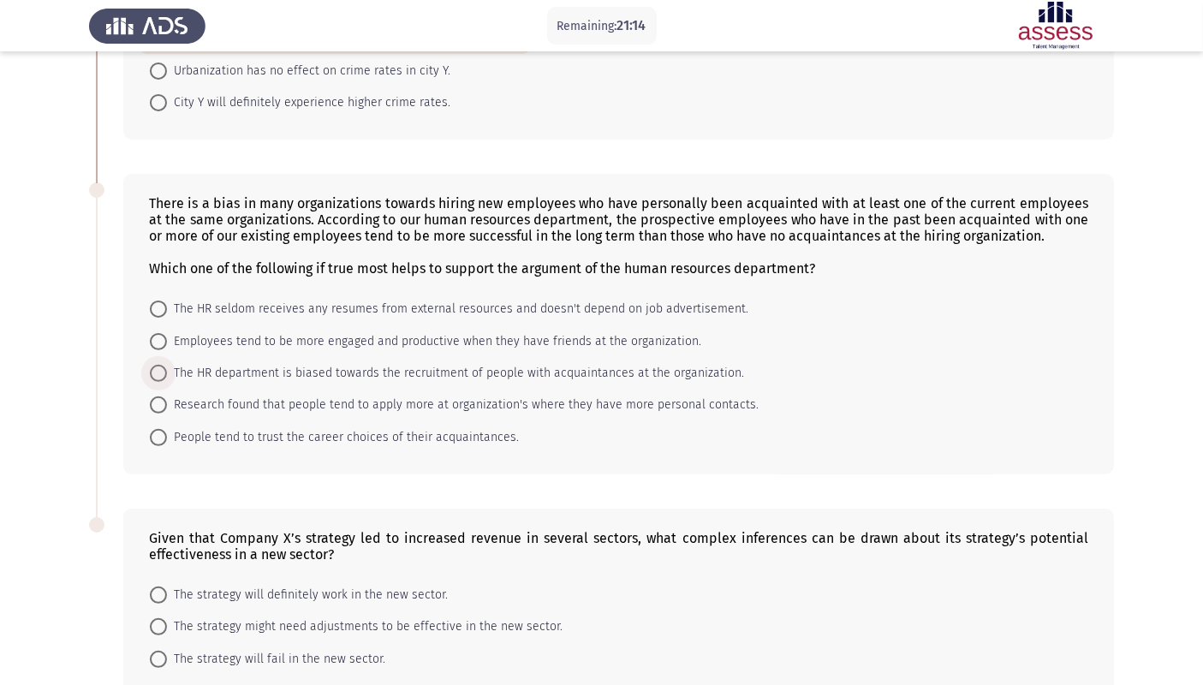
click at [469, 366] on span "The HR department is biased towards the recruitment of people with acquaintance…" at bounding box center [455, 373] width 577 height 21
click at [167, 366] on input "The HR department is biased towards the recruitment of people with acquaintance…" at bounding box center [158, 373] width 17 height 17
radio input "true"
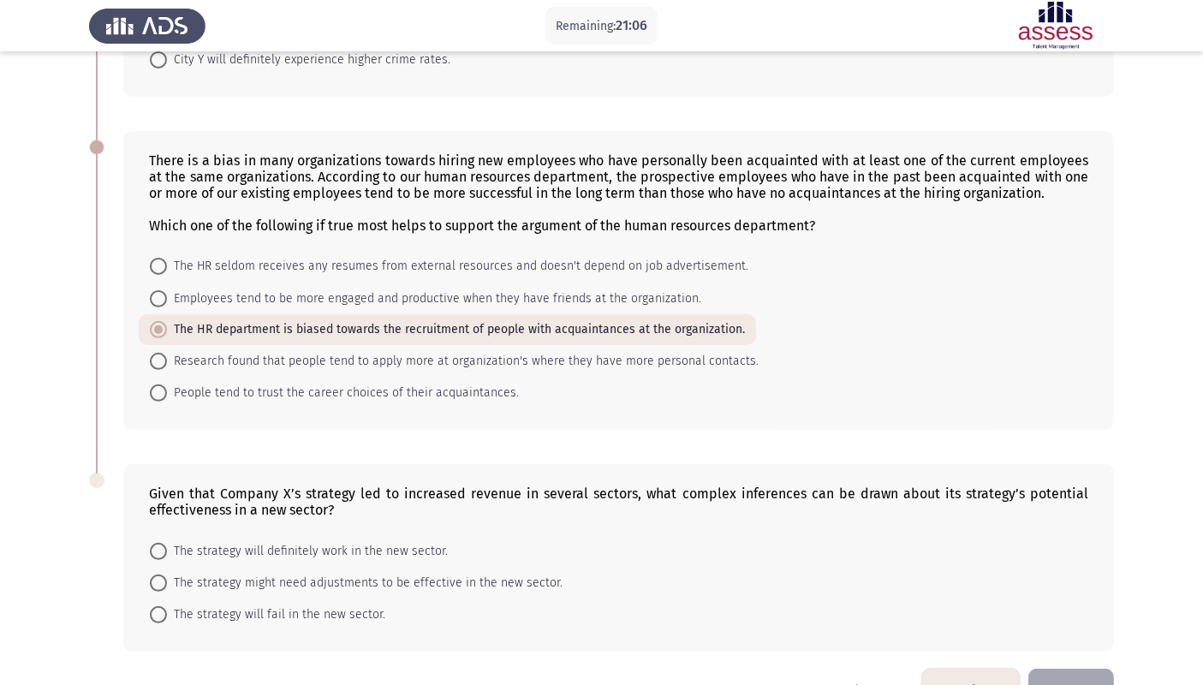
scroll to position [574, 0]
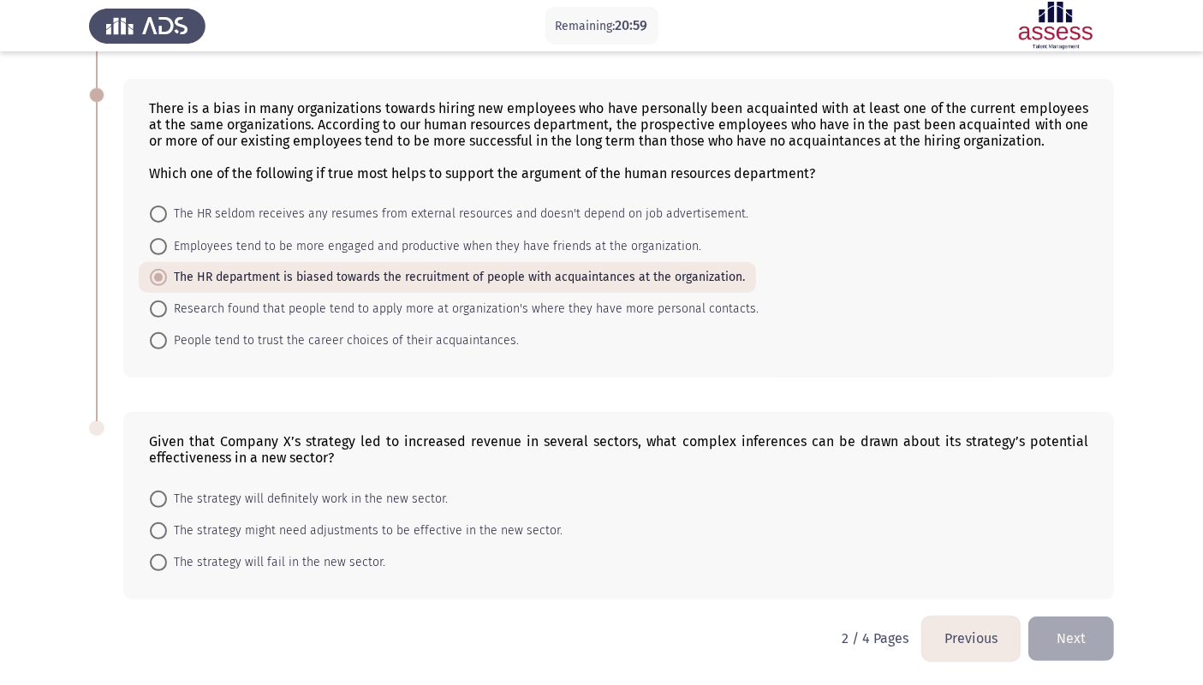
click at [382, 499] on span "The strategy will definitely work in the new sector." at bounding box center [307, 499] width 281 height 21
click at [167, 499] on input "The strategy will definitely work in the new sector." at bounding box center [158, 499] width 17 height 17
radio input "true"
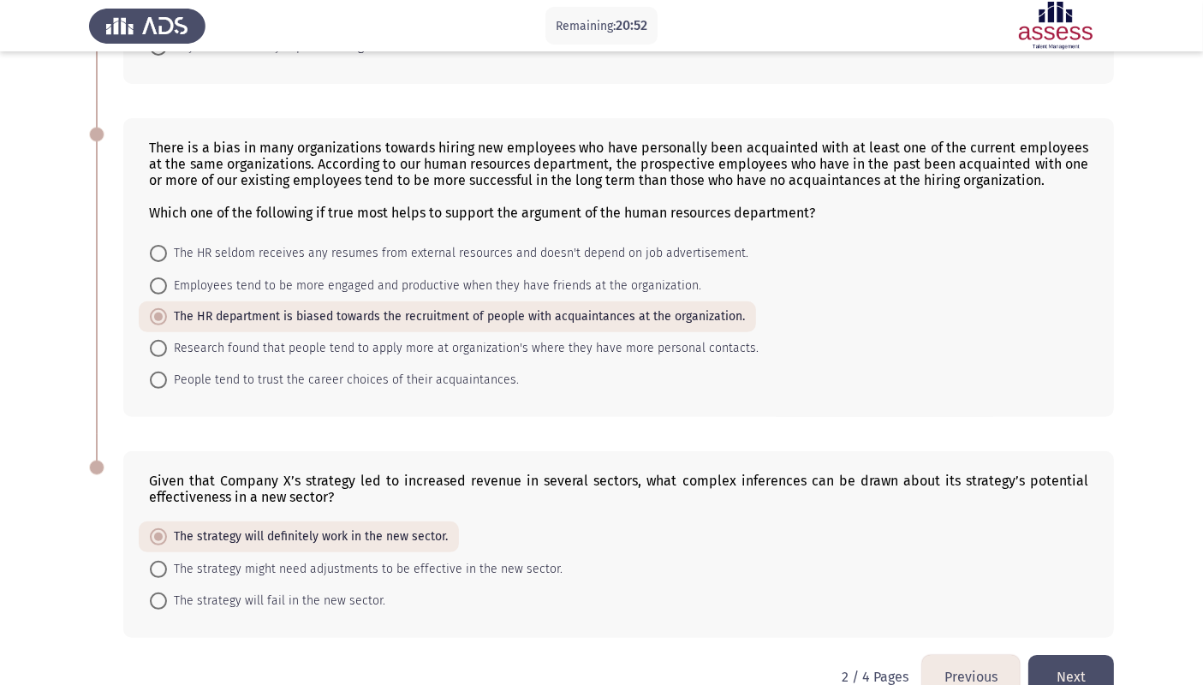
scroll to position [572, 0]
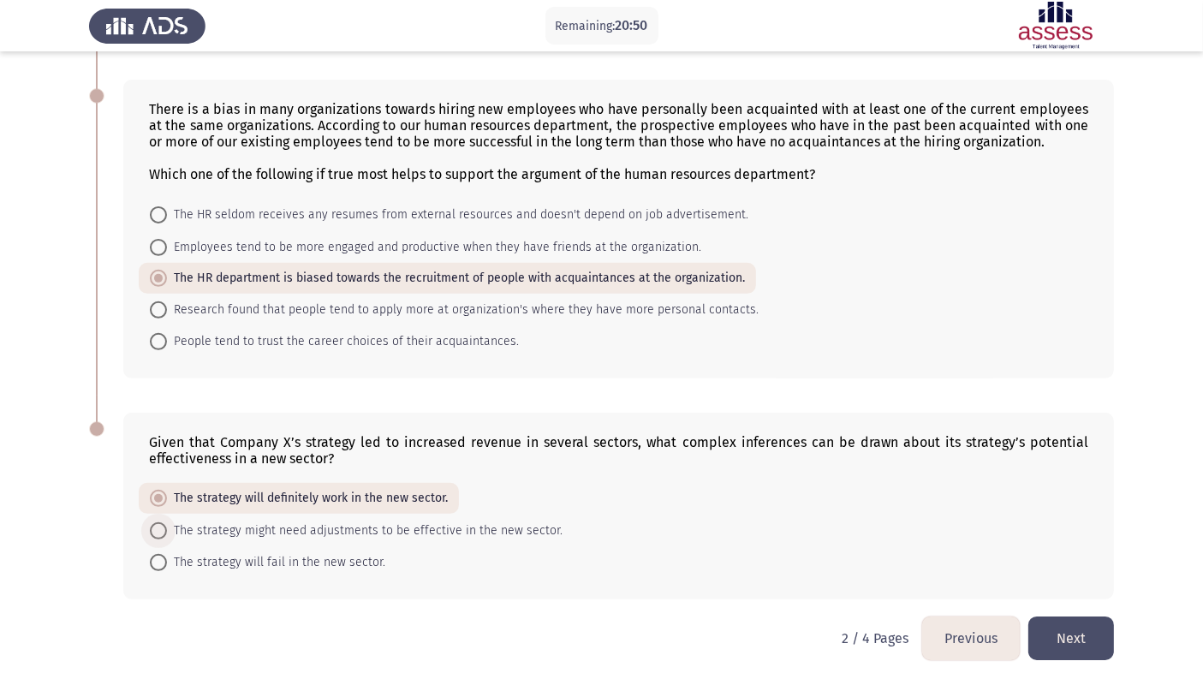
click at [307, 534] on span "The strategy might need adjustments to be effective in the new sector." at bounding box center [365, 531] width 396 height 21
click at [167, 534] on input "The strategy might need adjustments to be effective in the new sector." at bounding box center [158, 530] width 17 height 17
radio input "true"
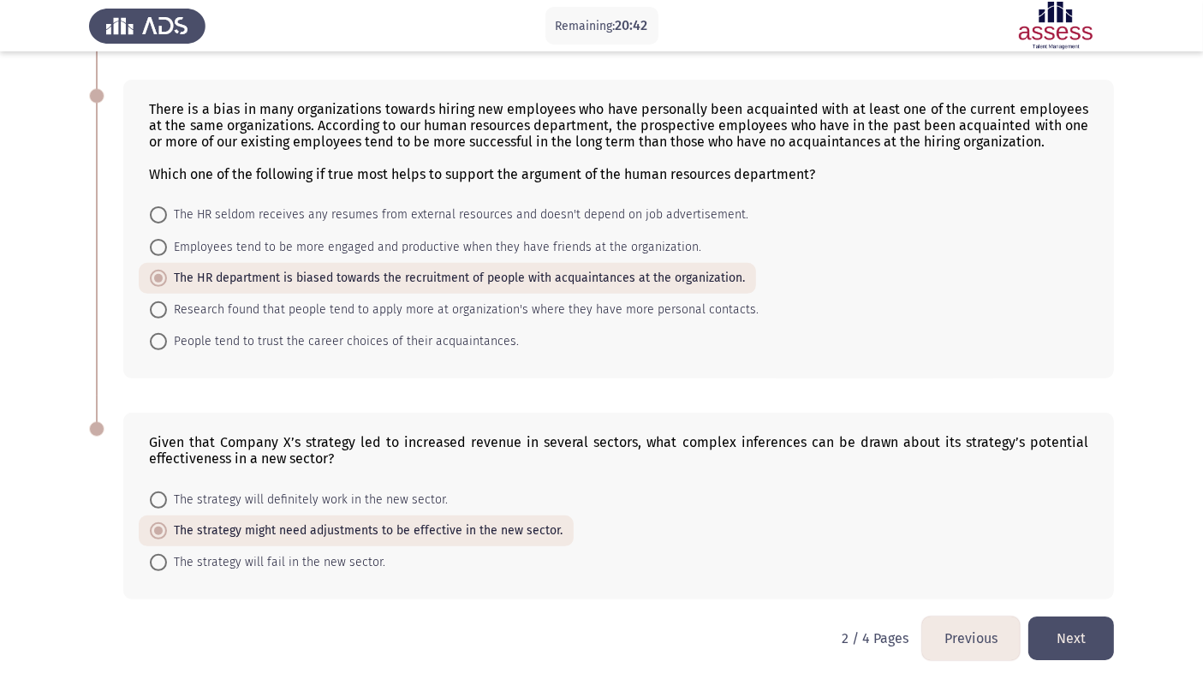
click at [1096, 540] on button "Next" at bounding box center [1072, 639] width 86 height 44
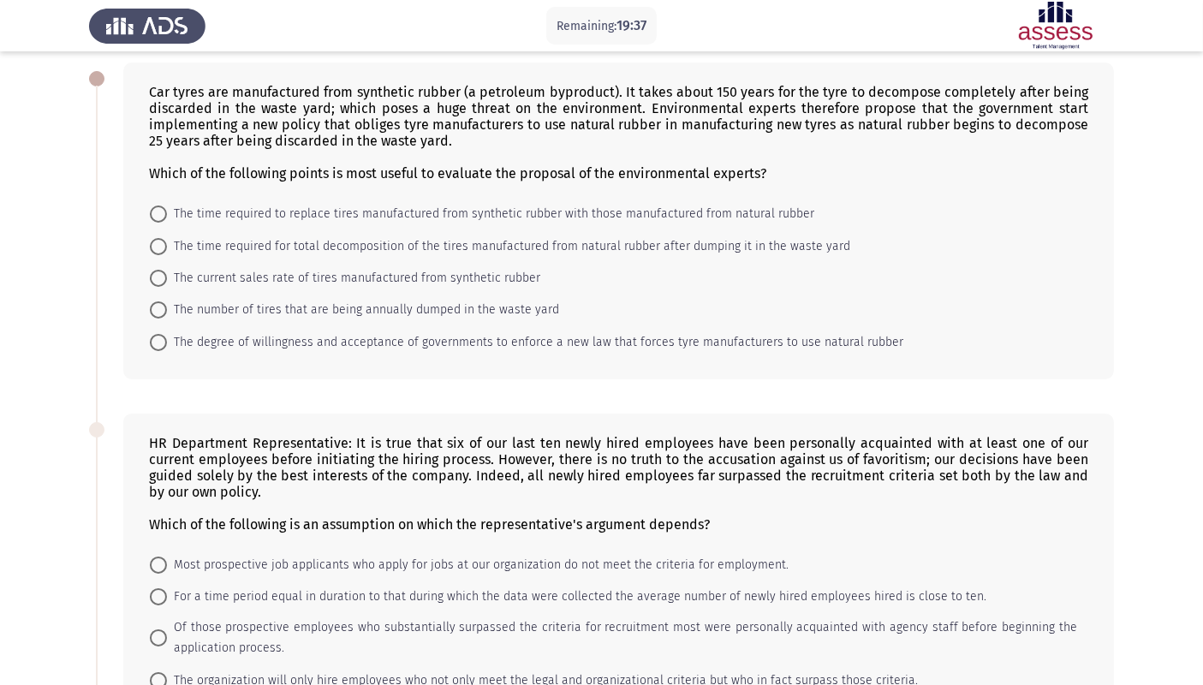
scroll to position [51, 0]
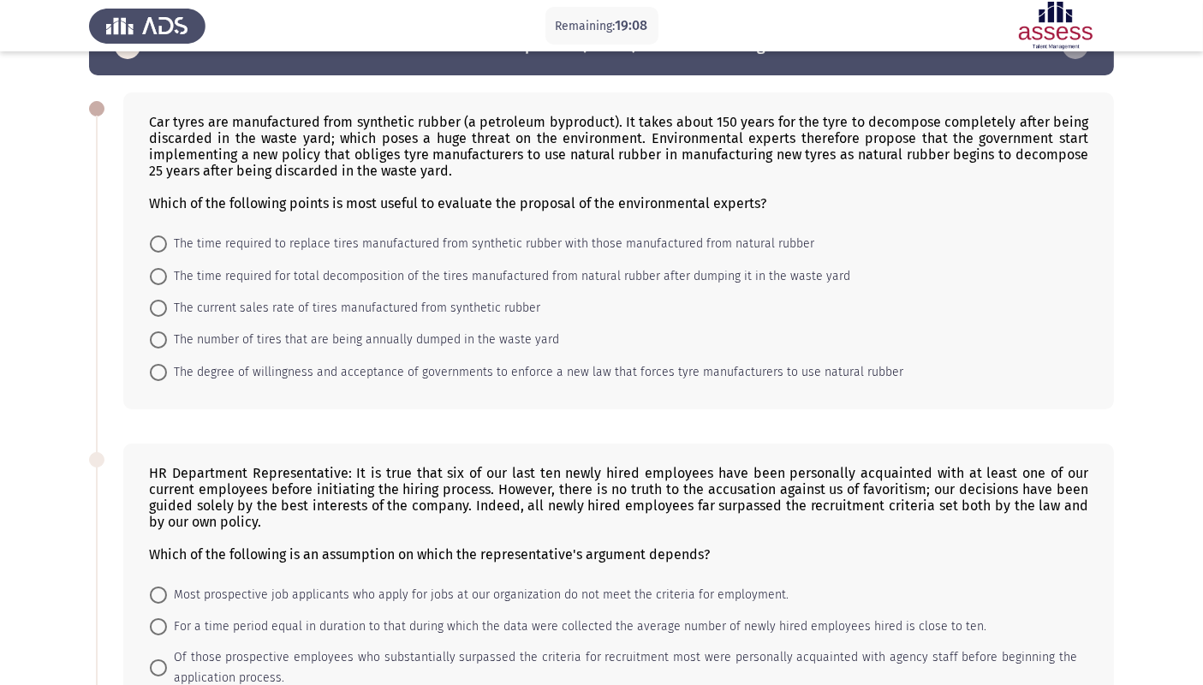
click at [296, 303] on span "The current sales rate of tires manufactured from synthetic rubber" at bounding box center [353, 308] width 373 height 21
click at [167, 303] on input "The current sales rate of tires manufactured from synthetic rubber" at bounding box center [158, 308] width 17 height 17
radio input "true"
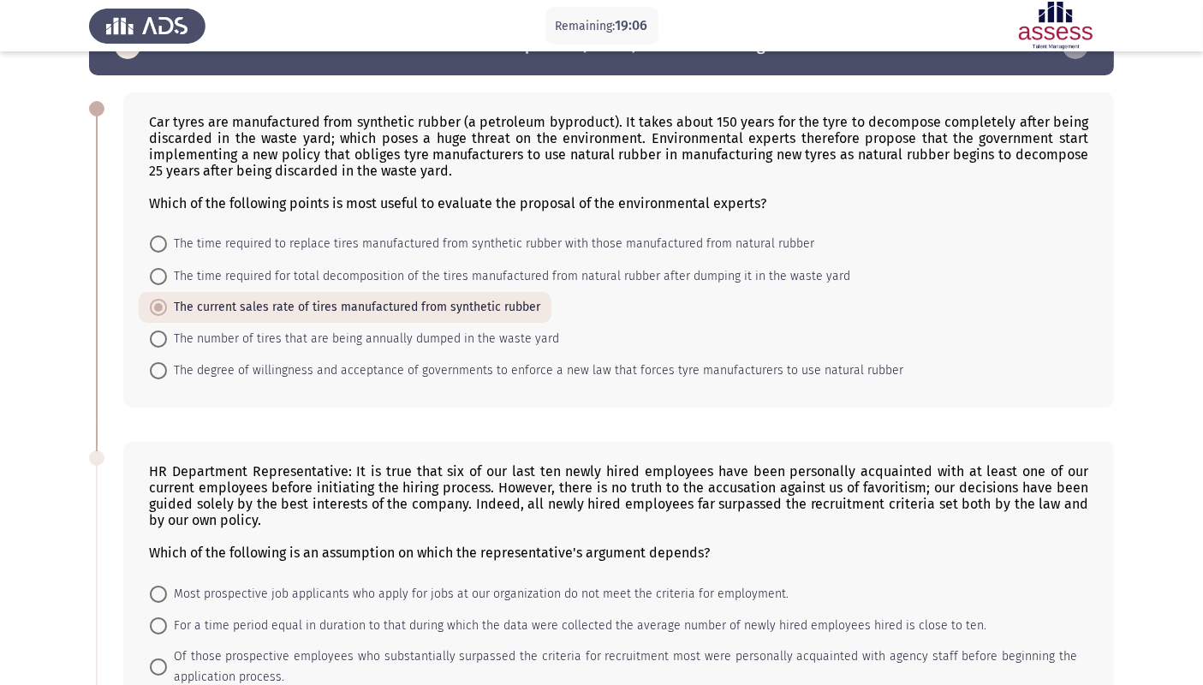
click at [411, 237] on span "The time required to replace tires manufactured from synthetic rubber with thos…" at bounding box center [491, 244] width 648 height 21
click at [167, 237] on input "The time required to replace tires manufactured from synthetic rubber with thos…" at bounding box center [158, 244] width 17 height 17
radio input "true"
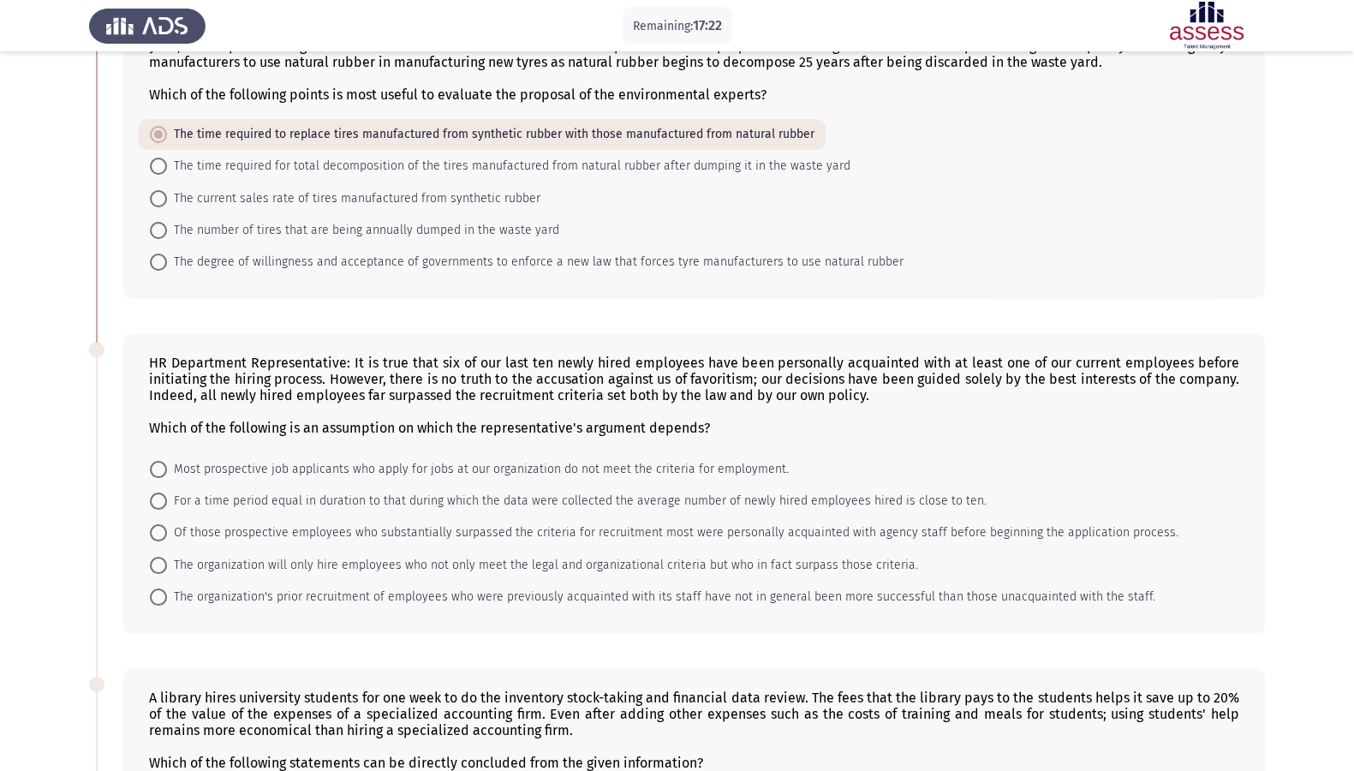
scroll to position [123, 0]
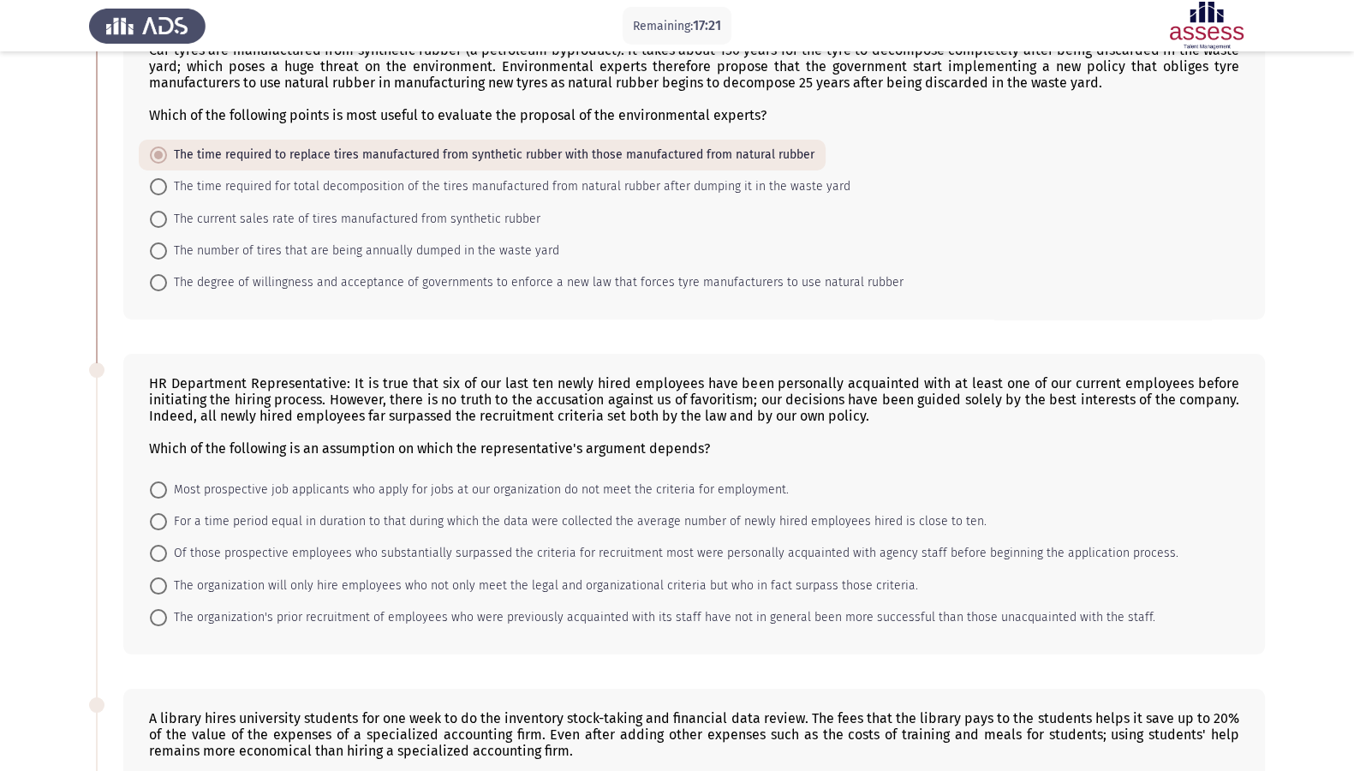
click at [278, 254] on span "The number of tires that are being annually dumped in the waste yard" at bounding box center [363, 251] width 392 height 21
click at [167, 254] on input "The number of tires that are being annually dumped in the waste yard" at bounding box center [158, 250] width 17 height 17
radio input "true"
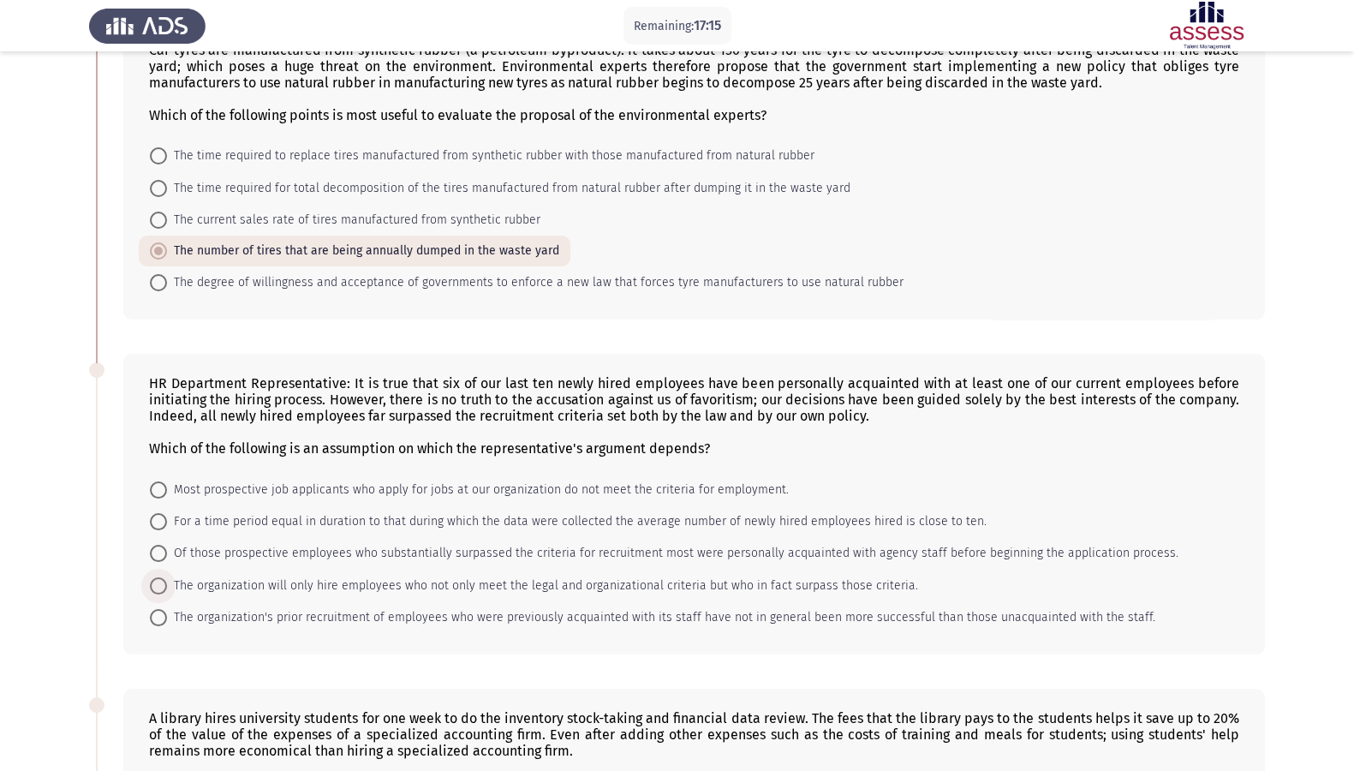
click at [343, 540] on span "The organization will only hire employees who not only meet the legal and organ…" at bounding box center [542, 586] width 751 height 21
click at [167, 540] on input "The organization will only hire employees who not only meet the legal and organ…" at bounding box center [158, 585] width 17 height 17
radio input "true"
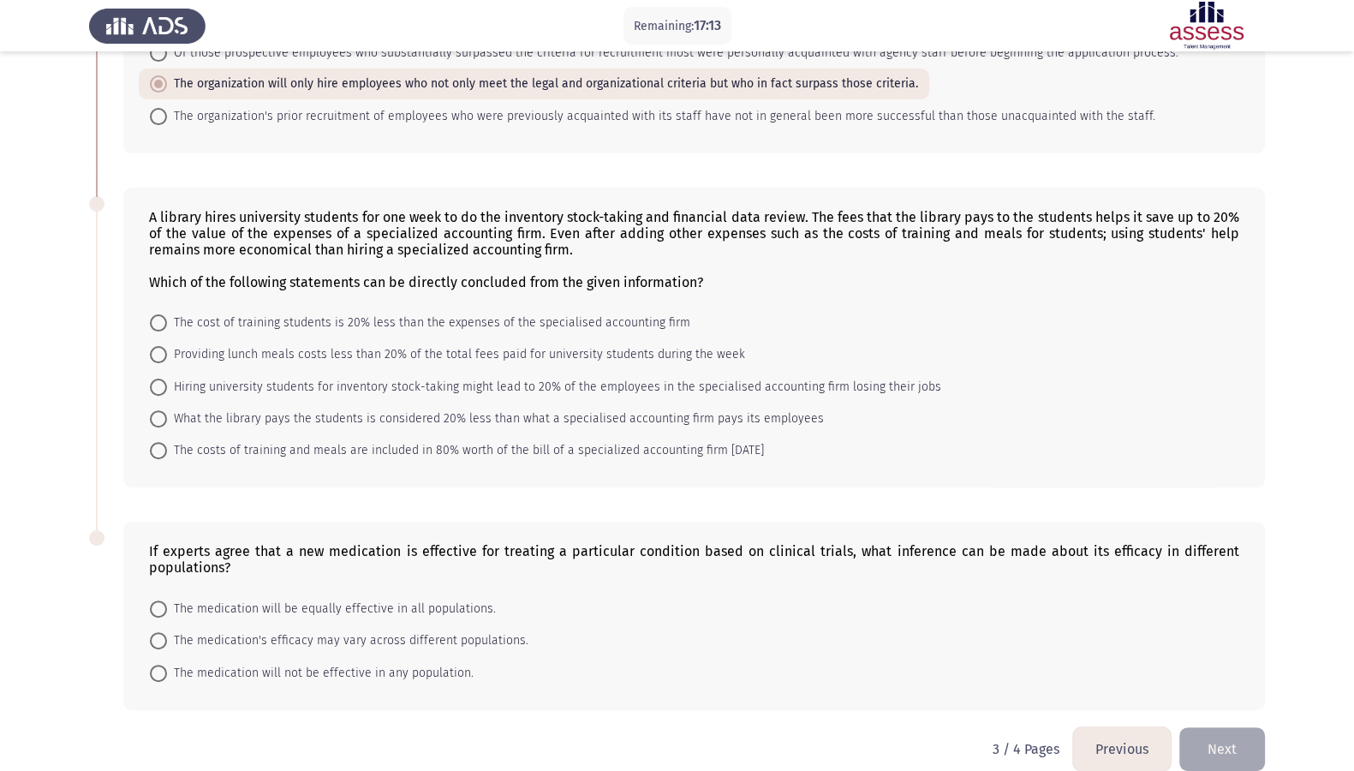
scroll to position [657, 0]
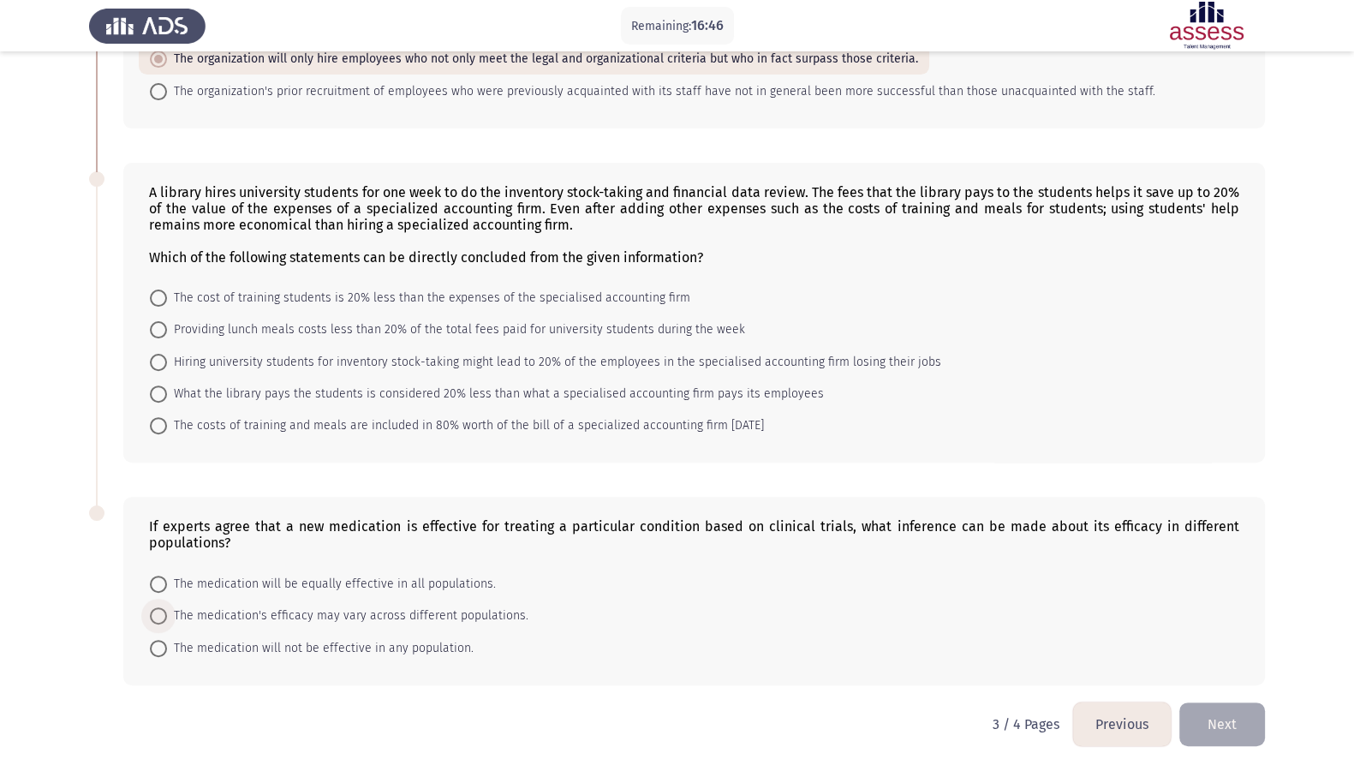
click at [387, 540] on span "The medication's efficacy may vary across different populations." at bounding box center [347, 616] width 361 height 21
click at [167, 540] on input "The medication's efficacy may vary across different populations." at bounding box center [158, 615] width 17 height 17
radio input "true"
click at [697, 329] on span "Providing lunch meals costs less than 20% of the total fees paid for university…" at bounding box center [456, 331] width 578 height 21
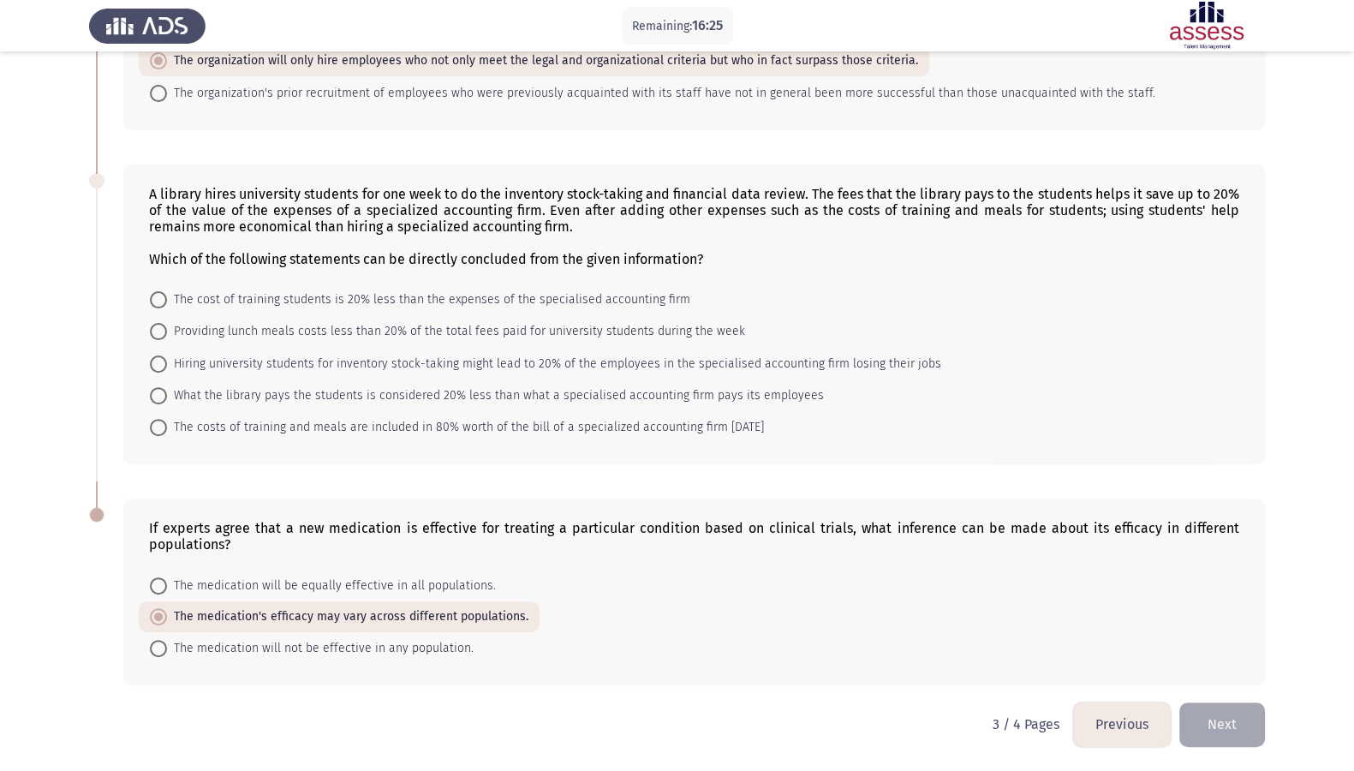
click at [167, 329] on input "Providing lunch meals costs less than 20% of the total fees paid for university…" at bounding box center [158, 331] width 17 height 17
radio input "true"
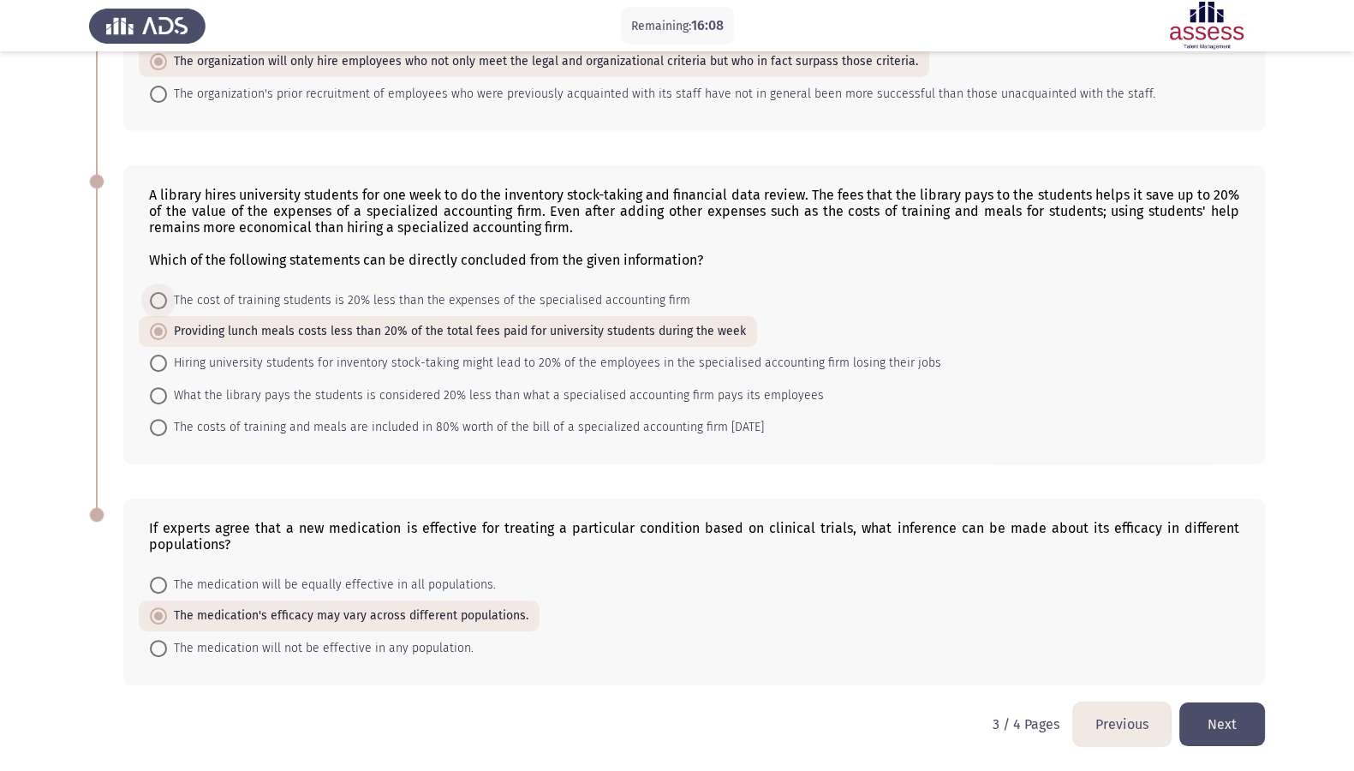
click at [283, 300] on span "The cost of training students is 20% less than the expenses of the specialised …" at bounding box center [428, 300] width 523 height 21
click at [167, 300] on input "The cost of training students is 20% less than the expenses of the specialised …" at bounding box center [158, 300] width 17 height 17
radio input "true"
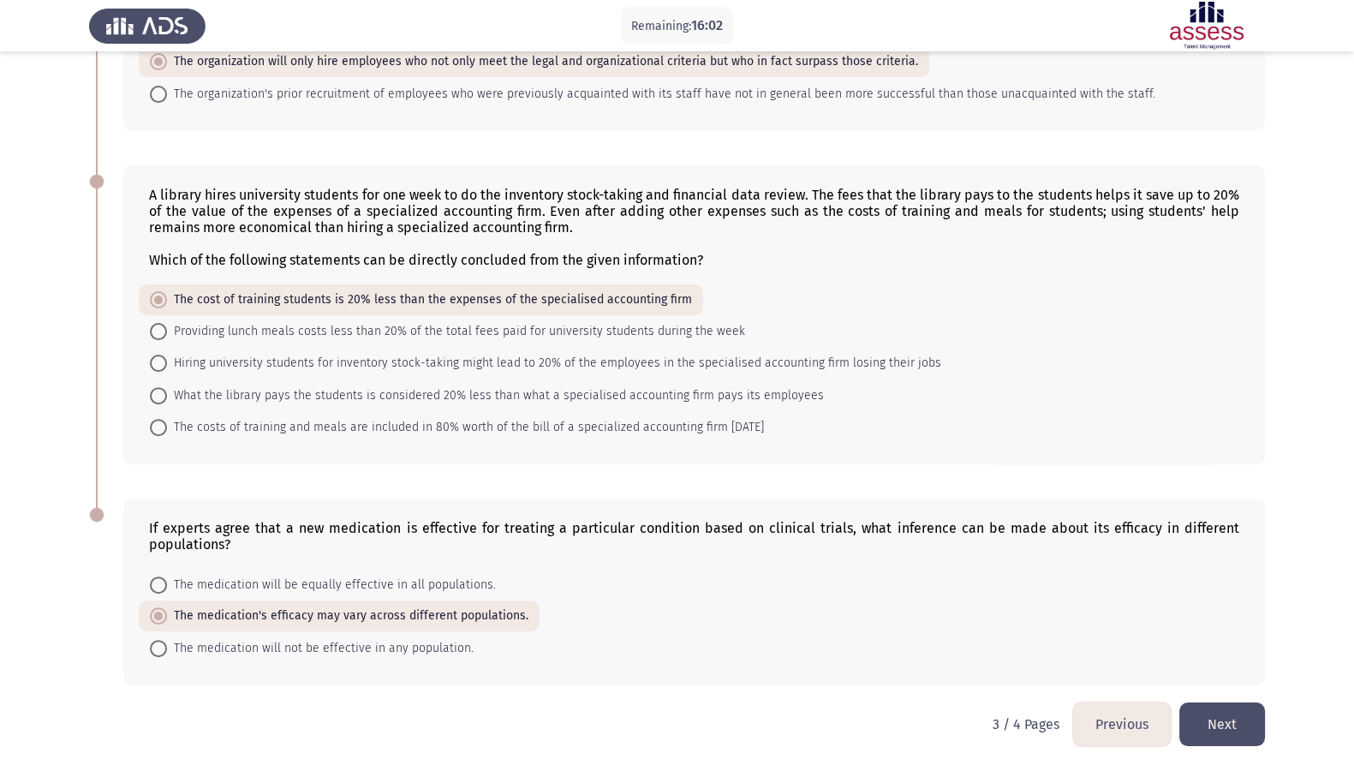
click at [1096, 540] on button "Next" at bounding box center [1222, 724] width 86 height 44
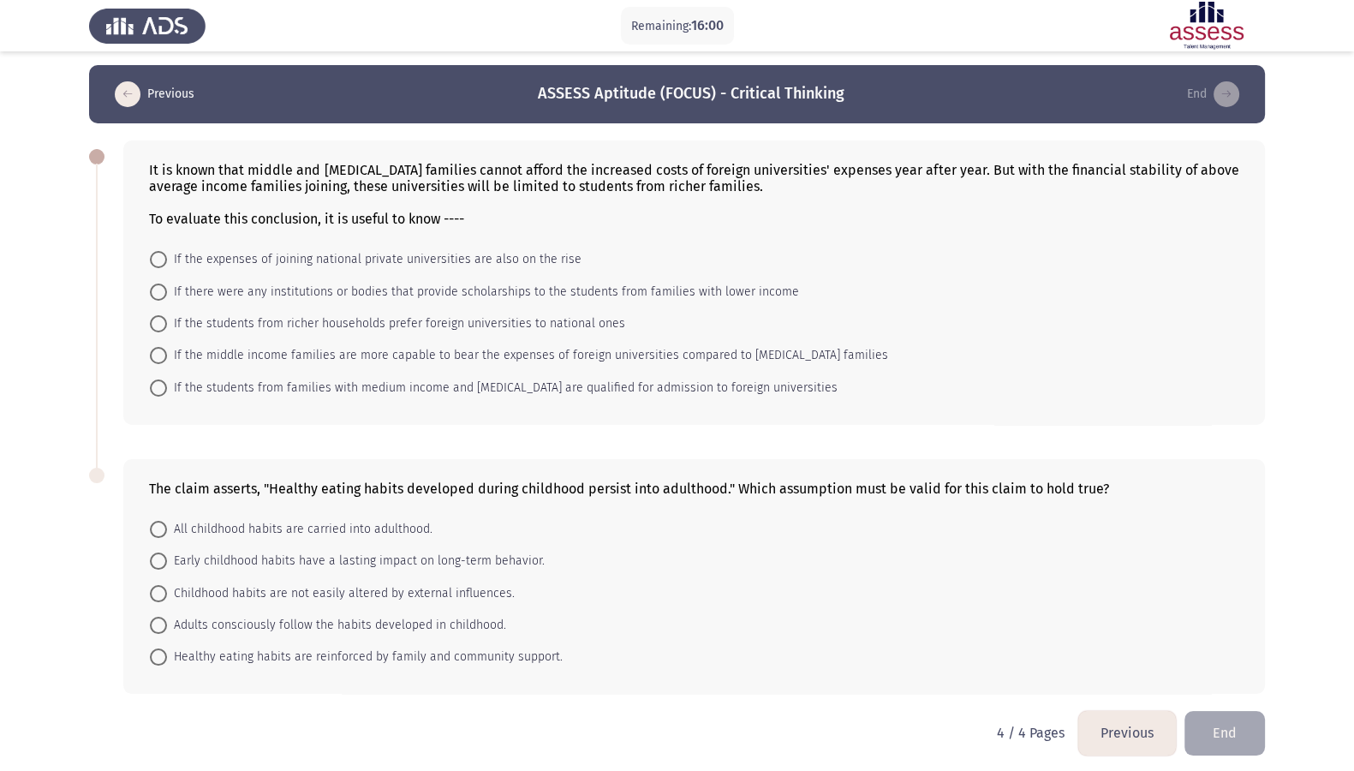
scroll to position [0, 0]
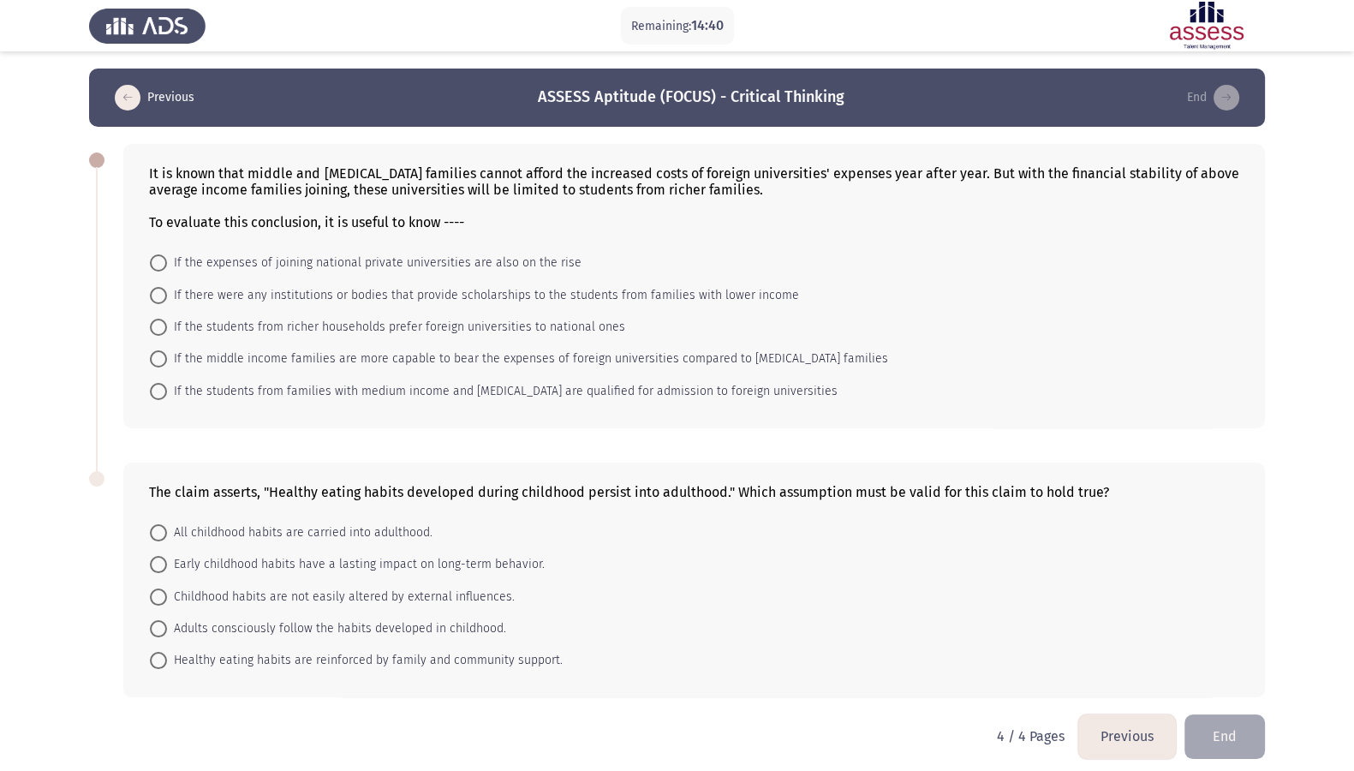
click at [228, 540] on span "Adults consciously follow the habits developed in childhood." at bounding box center [336, 628] width 339 height 21
click at [167, 540] on input "Adults consciously follow the habits developed in childhood." at bounding box center [158, 628] width 17 height 17
radio input "true"
click at [260, 363] on span "If the middle income families are more capable to bear the expenses of foreign …" at bounding box center [527, 359] width 721 height 21
click at [167, 363] on input "If the middle income families are more capable to bear the expenses of foreign …" at bounding box center [158, 358] width 17 height 17
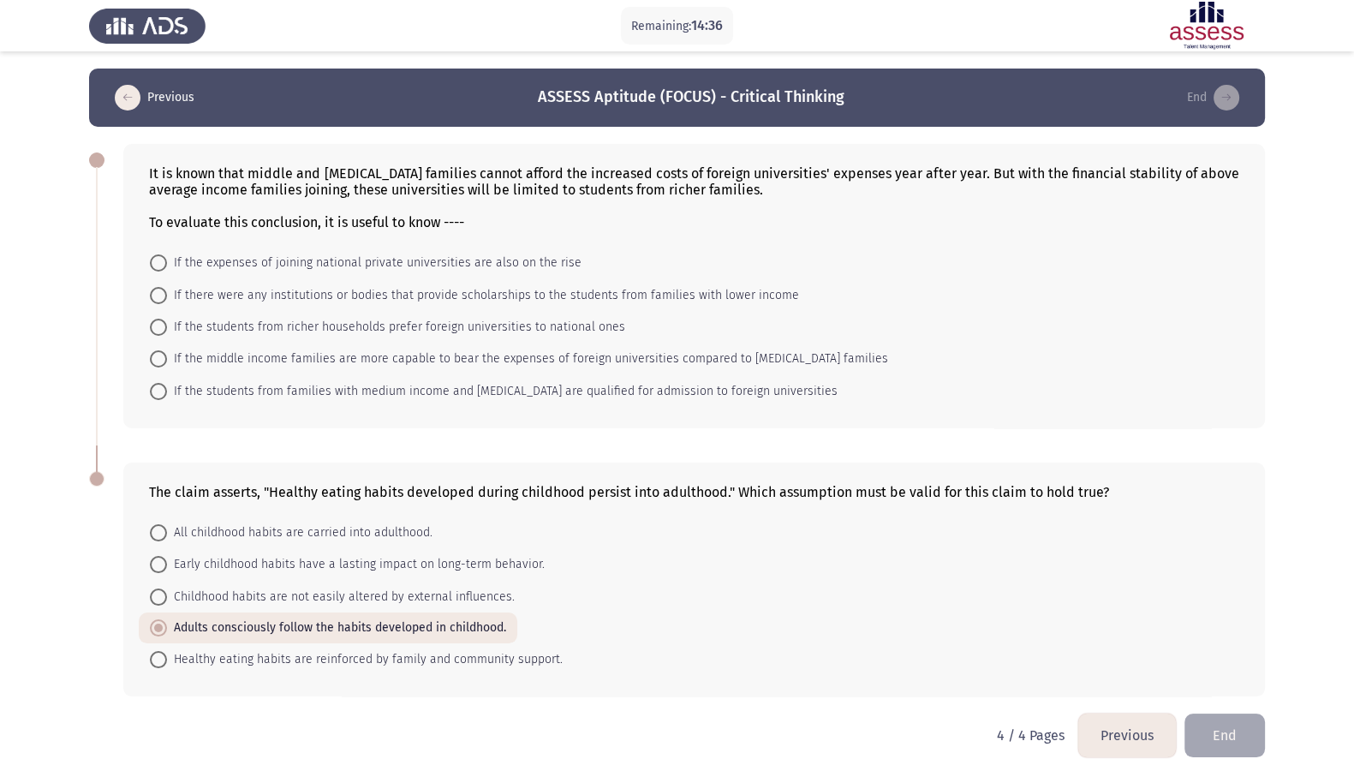
radio input "true"
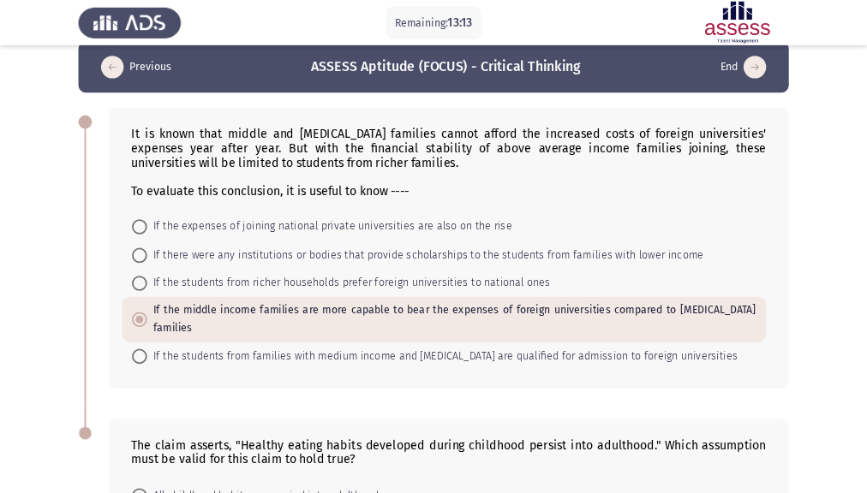
scroll to position [21, 0]
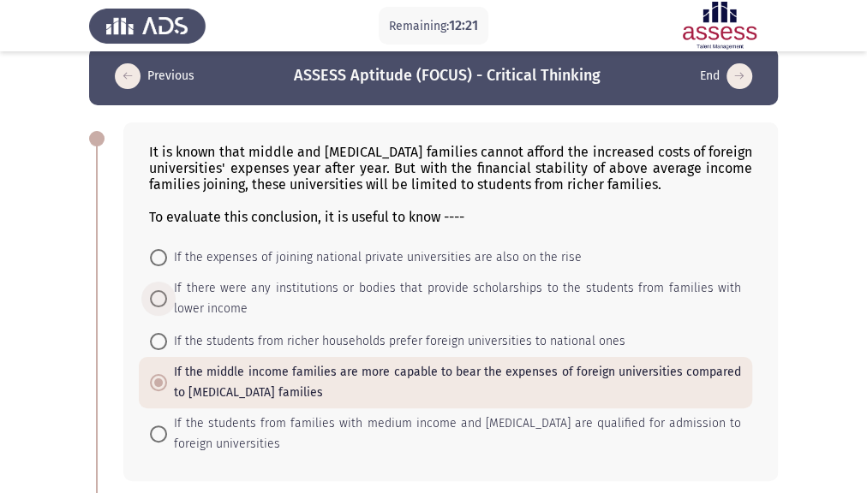
click at [186, 297] on span "If there were any institutions or bodies that provide scholarships to the stude…" at bounding box center [454, 298] width 574 height 41
click at [167, 297] on input "If there were any institutions or bodies that provide scholarships to the stude…" at bounding box center [158, 298] width 17 height 17
radio input "true"
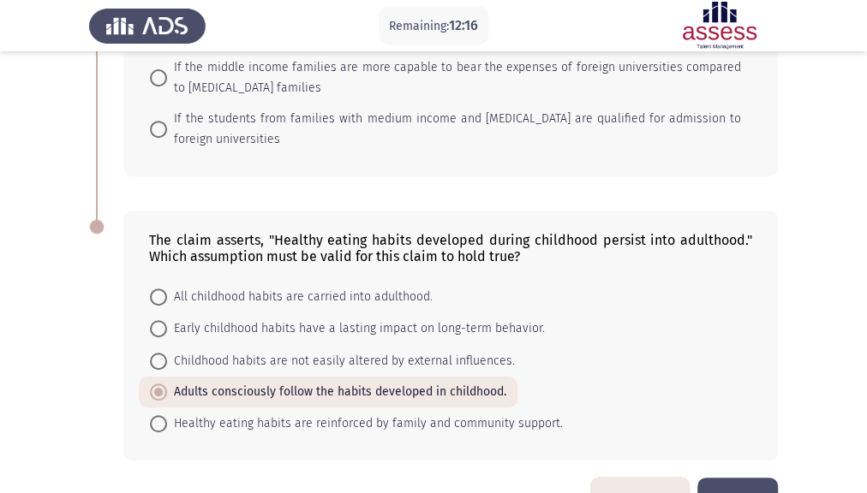
scroll to position [381, 0]
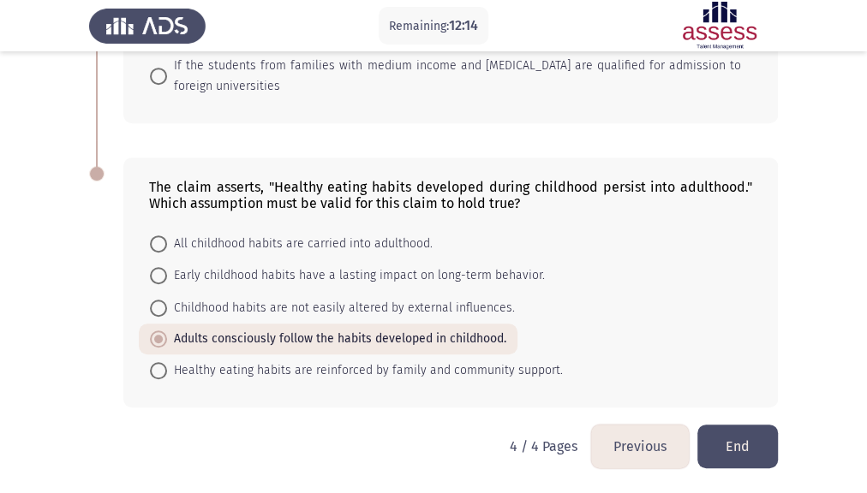
click at [743, 457] on button "End" at bounding box center [737, 447] width 81 height 44
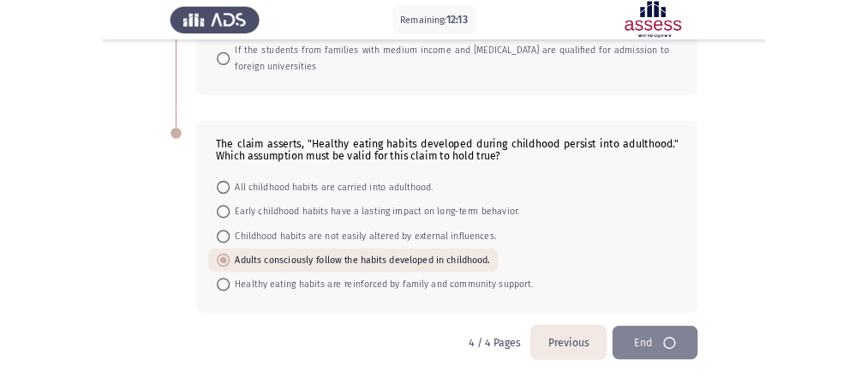
scroll to position [0, 0]
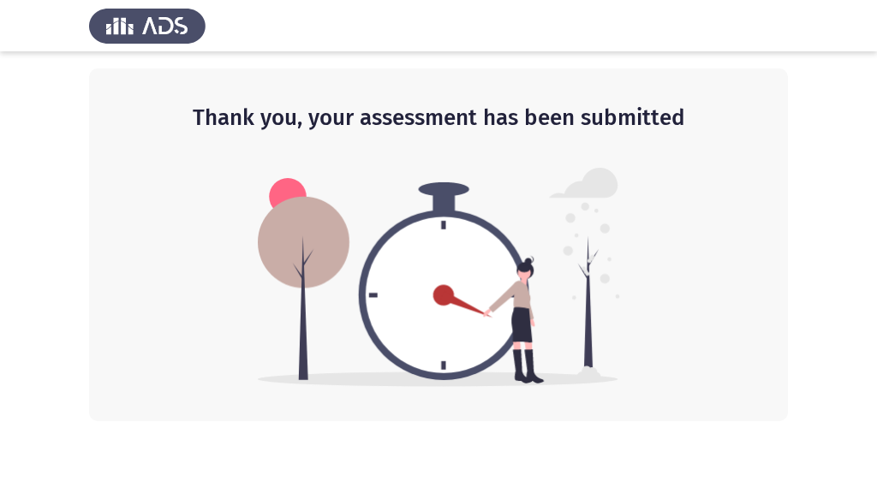
click at [182, 195] on div "Thank you, your assessment has been submitted" at bounding box center [438, 245] width 699 height 353
